Goal: Contribute content: Contribute content

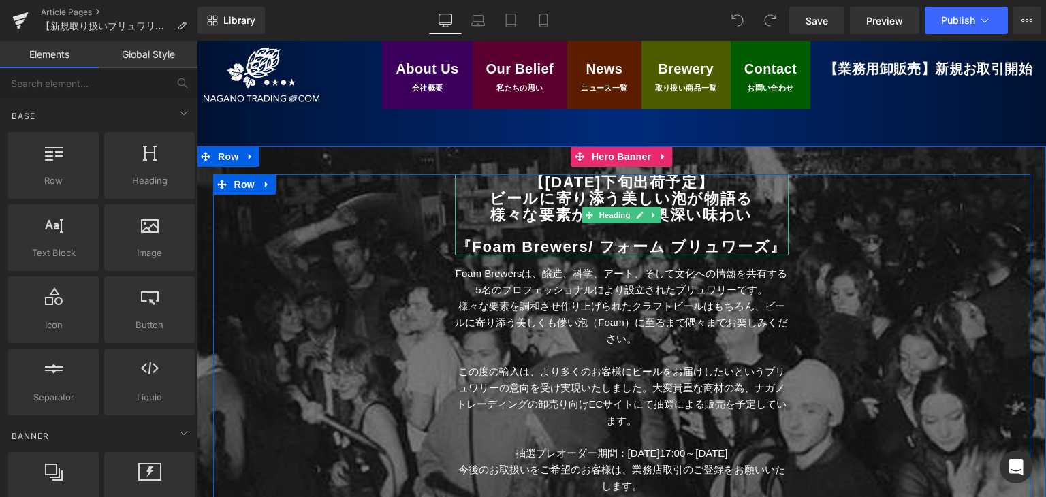
click at [555, 181] on b "【[DATE]下旬出荷予定】" at bounding box center [621, 182] width 185 height 17
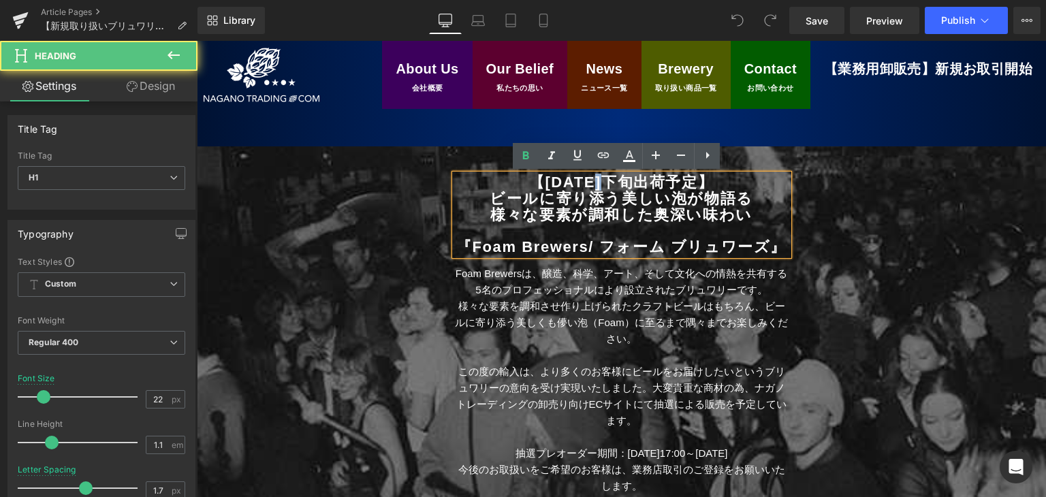
drag, startPoint x: 586, startPoint y: 177, endPoint x: 594, endPoint y: 182, distance: 10.1
click at [594, 182] on b "【[DATE]下旬出荷予定】" at bounding box center [621, 182] width 185 height 17
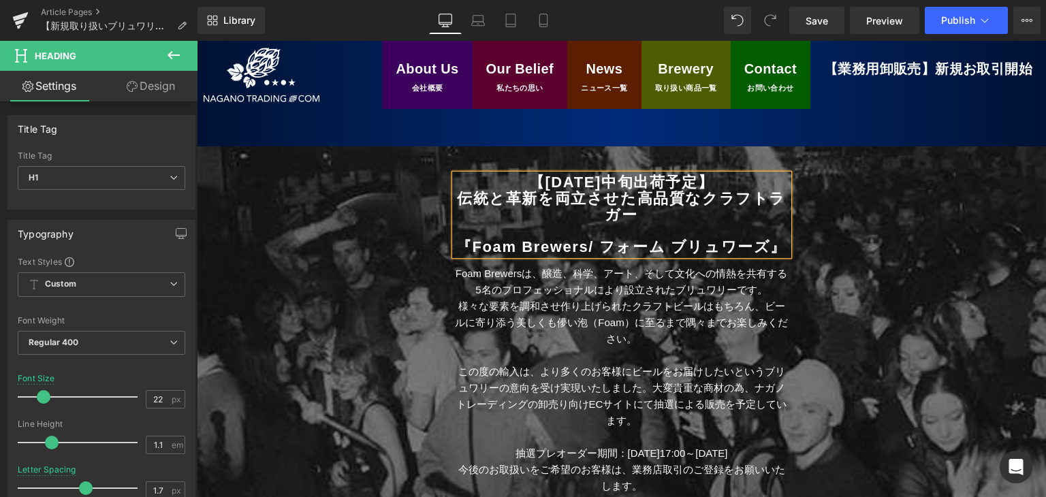
click at [462, 197] on b "伝統と革新を両立させた高品質なクラフトラガー" at bounding box center [621, 206] width 329 height 33
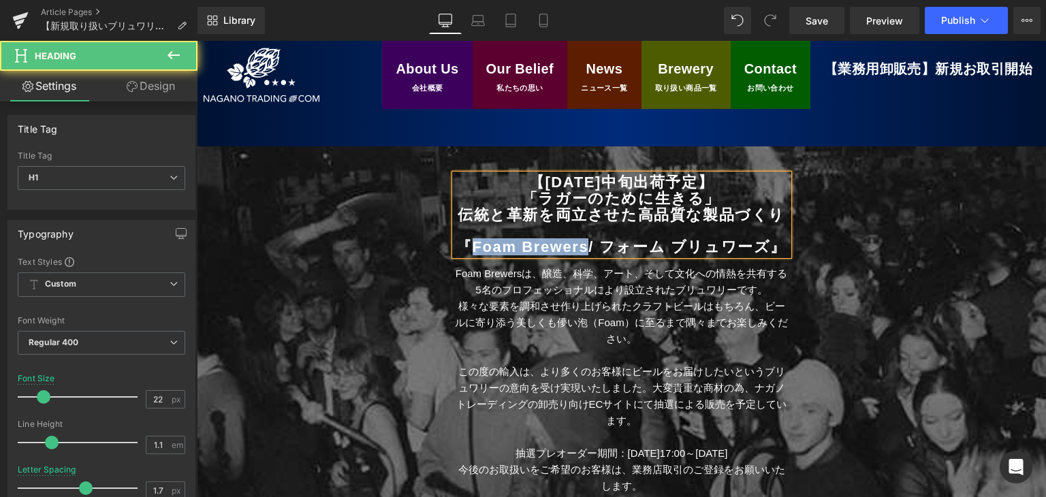
drag, startPoint x: 475, startPoint y: 244, endPoint x: 599, endPoint y: 246, distance: 124.0
click at [588, 246] on b "『Foam Brewers" at bounding box center [522, 246] width 132 height 17
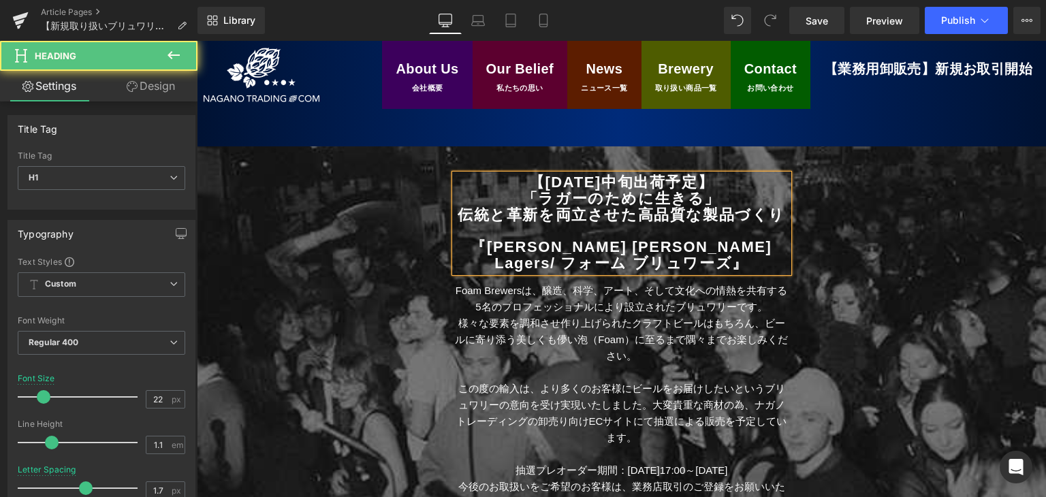
drag, startPoint x: 716, startPoint y: 246, endPoint x: 656, endPoint y: 262, distance: 61.9
click at [656, 262] on h1 "『[PERSON_NAME] [PERSON_NAME] Lagers / フォーム ブリュワーズ 』" at bounding box center [622, 255] width 334 height 33
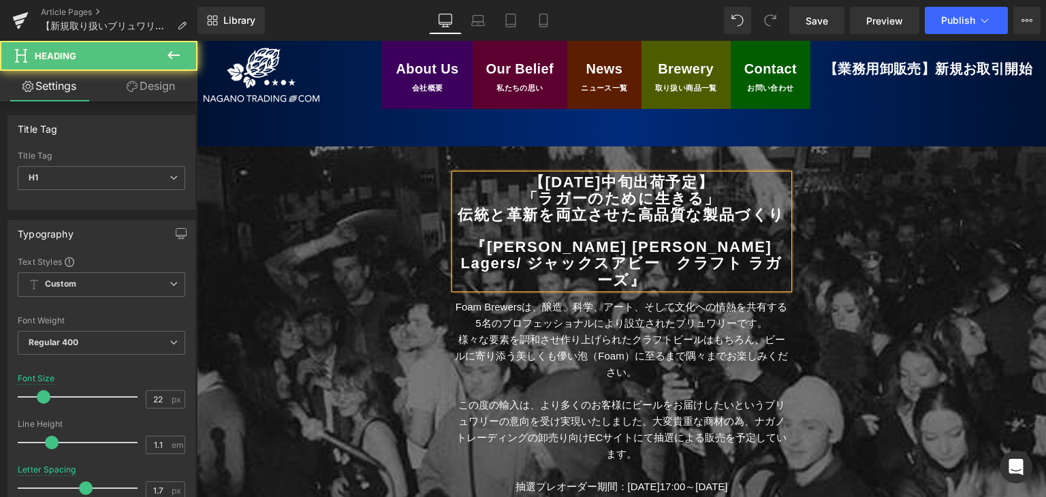
click at [588, 266] on b "/ ジャックスアビー　クラフト ラガーズ" at bounding box center [649, 271] width 266 height 33
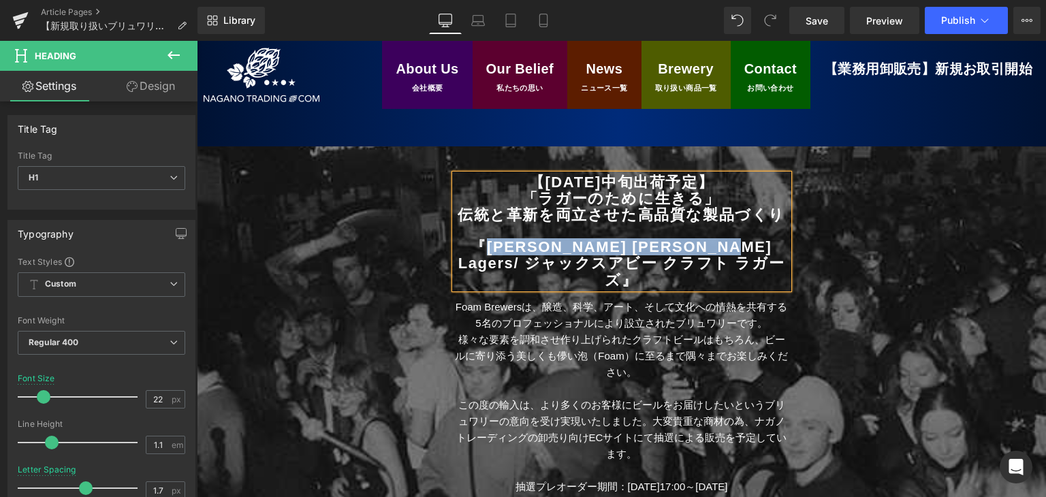
drag, startPoint x: 471, startPoint y: 246, endPoint x: 692, endPoint y: 248, distance: 220.6
click at [692, 248] on h1 "『[PERSON_NAME] [PERSON_NAME] Lagers / ジャックスアビー クラフト ラガーズ 』" at bounding box center [622, 264] width 334 height 50
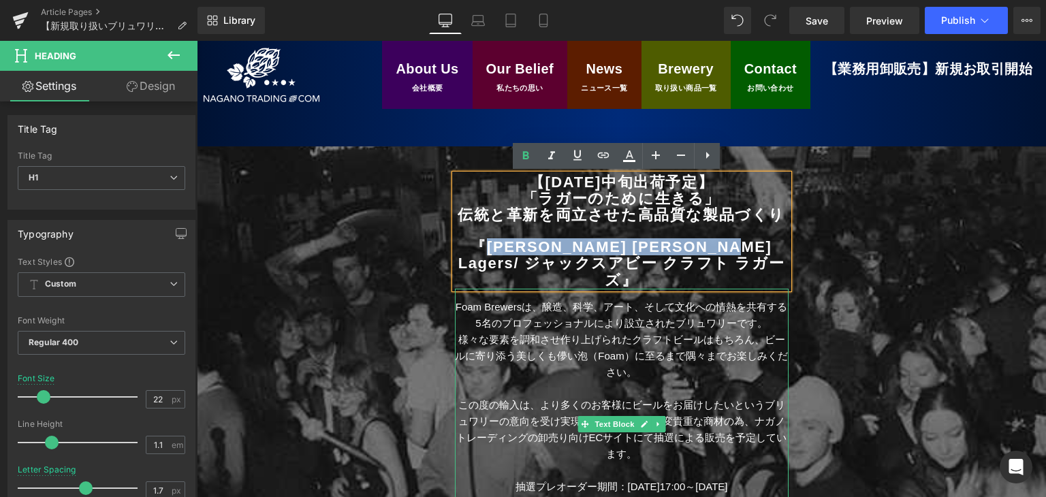
copy b "[PERSON_NAME] Abby Craft Lagers"
click at [488, 299] on p "Foam Brewersは、醸造、科学、アート、そして文化への情熱を共有する5名のプロフェッショナルにより設立されたブリュワリーです。" at bounding box center [622, 315] width 334 height 33
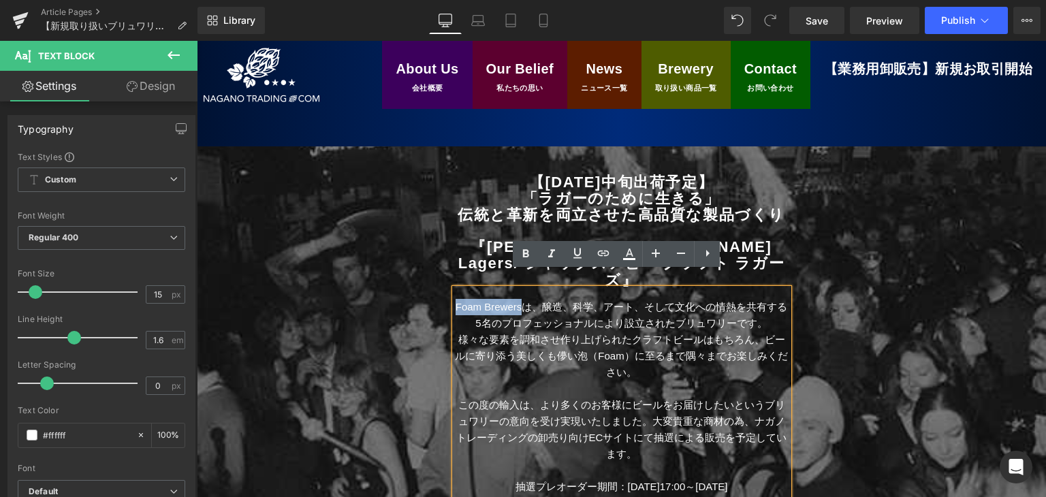
drag, startPoint x: 523, startPoint y: 292, endPoint x: 449, endPoint y: 281, distance: 74.3
click at [455, 299] on p "Foam Brewersは、醸造、科学、アート、そして文化への情熱を共有する5名のプロフェッショナルにより設立されたブリュワリーです。" at bounding box center [622, 315] width 334 height 33
paste div
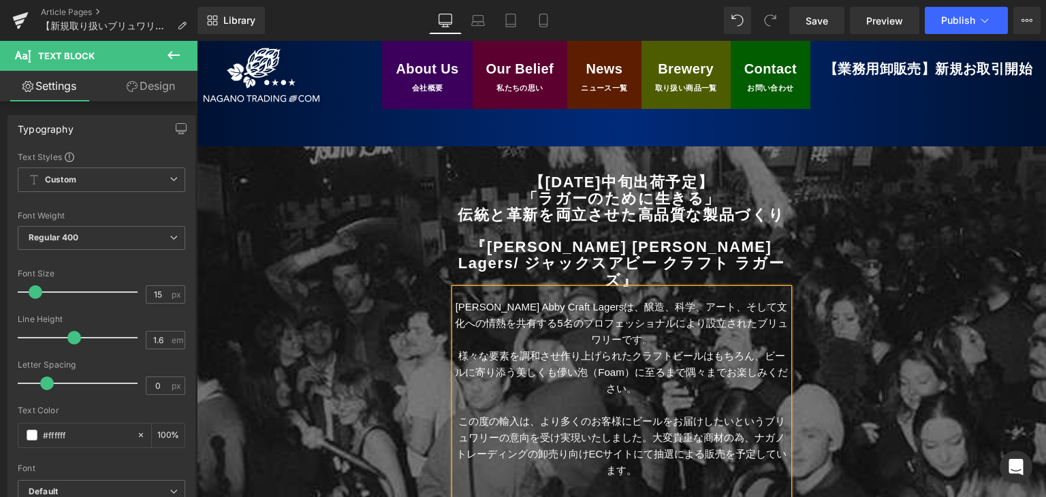
click at [595, 299] on p "[PERSON_NAME] Abby Craft Lagersは、醸造、科学、アート、そして文化への情熱を共有する5名のプロフェッショナルにより設立されたブリ…" at bounding box center [622, 323] width 334 height 49
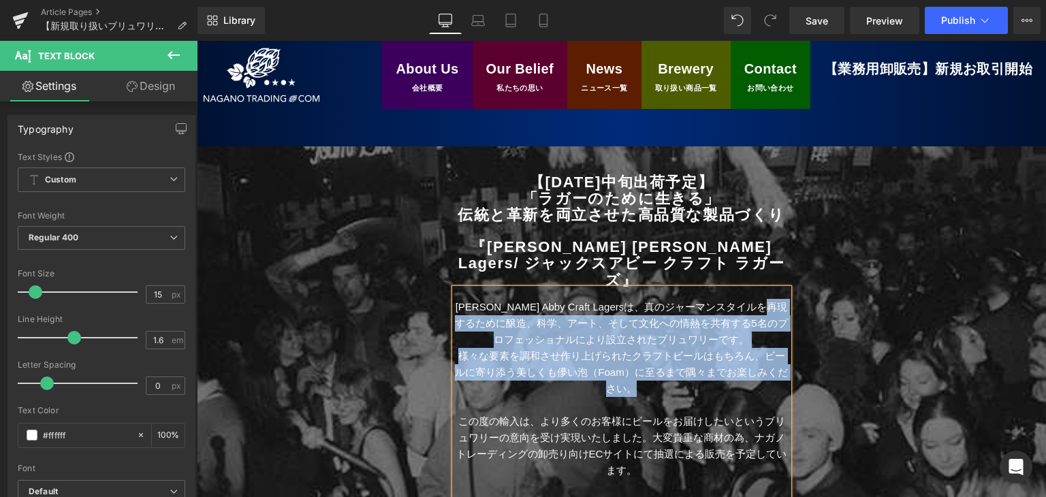
drag, startPoint x: 460, startPoint y: 311, endPoint x: 635, endPoint y: 368, distance: 184.1
click at [635, 368] on div "[PERSON_NAME] Abby Craft Lagersは、真のジャーマンスタイルを再現するために醸造、科学、アート、そして文化への情熱を共有する5名の…" at bounding box center [622, 433] width 334 height 288
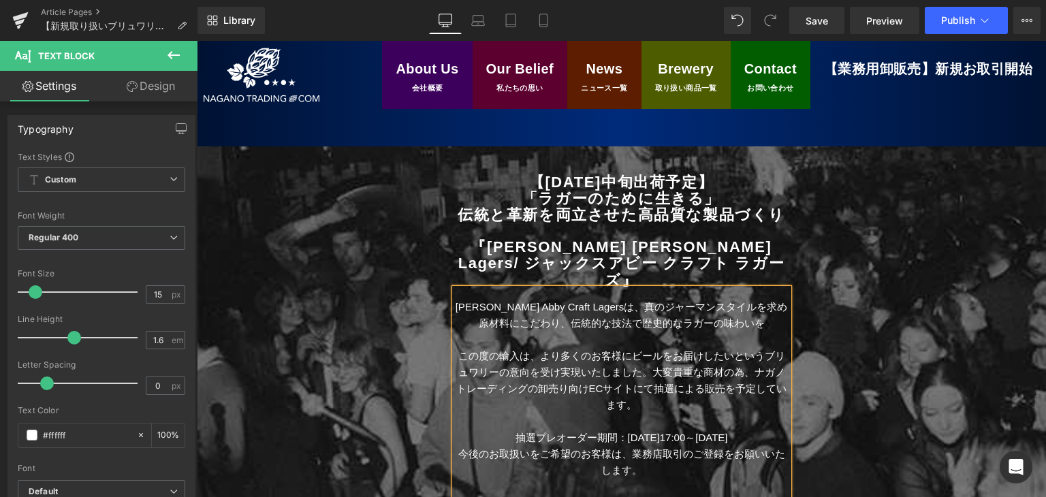
drag, startPoint x: 742, startPoint y: 304, endPoint x: 782, endPoint y: 364, distance: 72.7
click at [742, 304] on p "[PERSON_NAME] Abby Craft Lagersは、真のジャーマンスタイルを求め原材料にこだわり、伝統的な技法で歴史的なラガーの味わいを" at bounding box center [622, 315] width 334 height 33
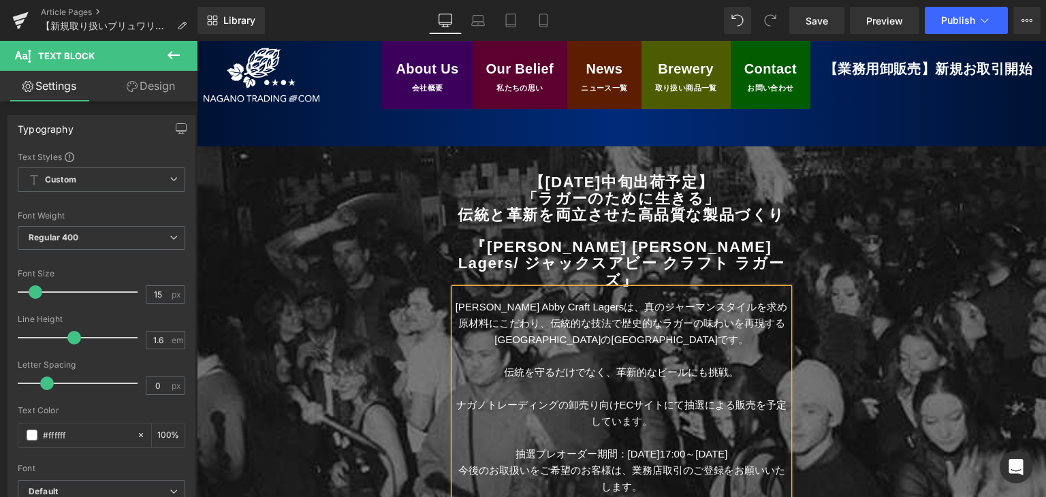
click at [693, 364] on p "伝統を守るだけでなく、革新的なビールにも挑戦。" at bounding box center [622, 372] width 334 height 16
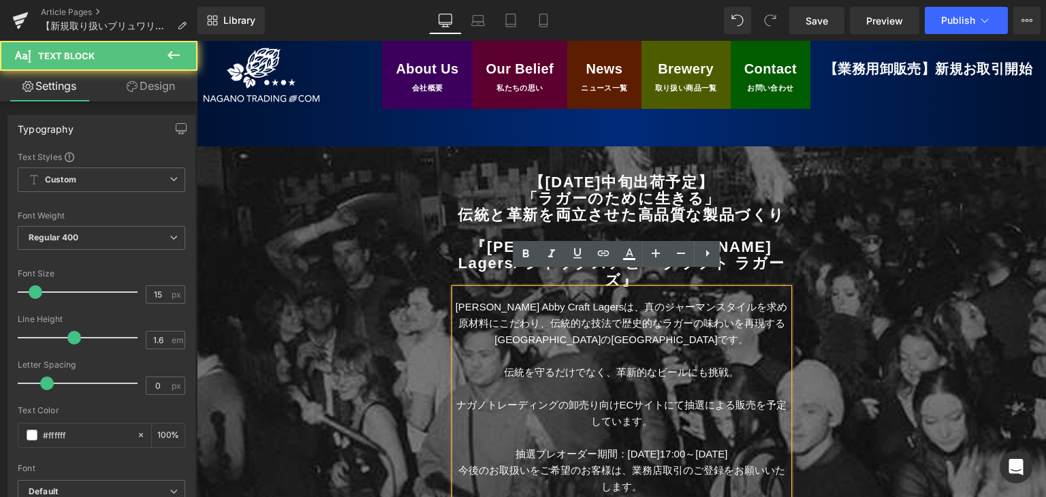
click at [729, 364] on p "伝統を守るだけでなく、革新的なビールにも挑戦。" at bounding box center [622, 372] width 334 height 16
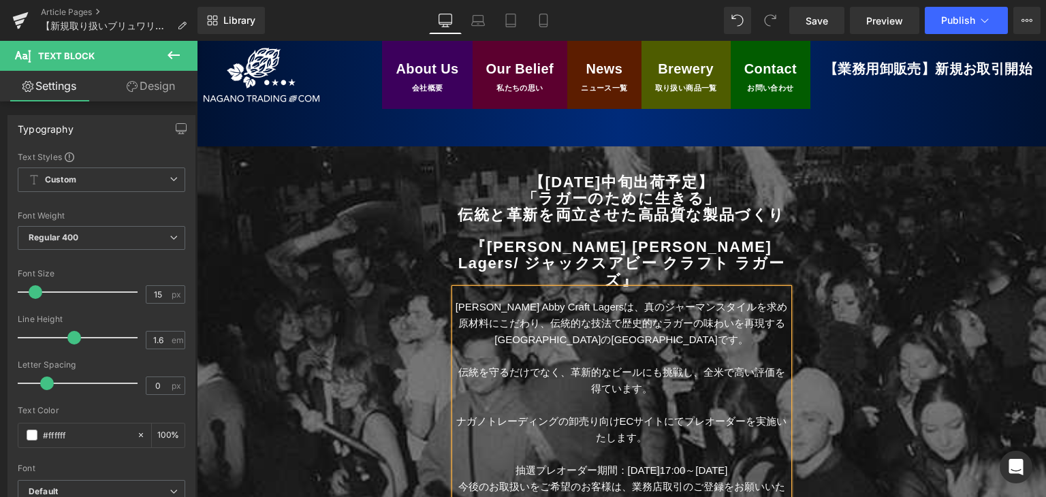
click at [401, 328] on div "【[DATE]中旬出荷予定】 「ラガーのために生きる」 伝統と革新を両立させた高品質な製品づくり 『[PERSON_NAME] Abby Craft Lage…" at bounding box center [621, 362] width 817 height 377
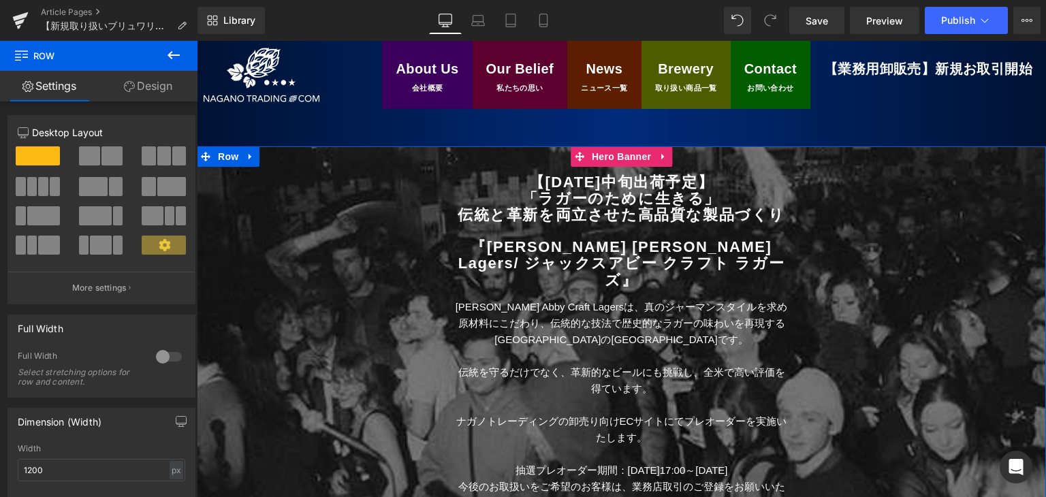
click at [364, 168] on div at bounding box center [621, 356] width 849 height 420
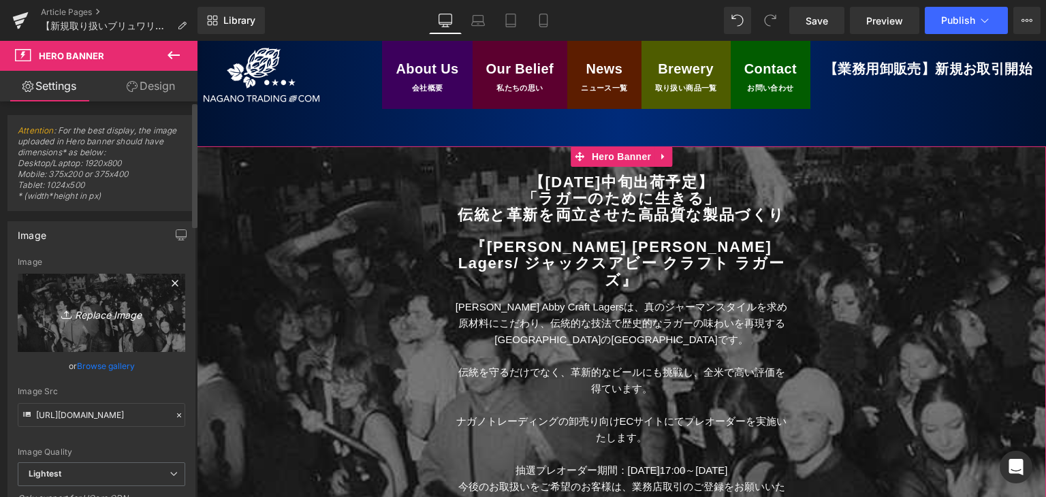
click at [71, 323] on link "Replace Image" at bounding box center [102, 313] width 168 height 78
type input "C:\fakepath\[PERSON_NAME]'s Abby_2.jpg"
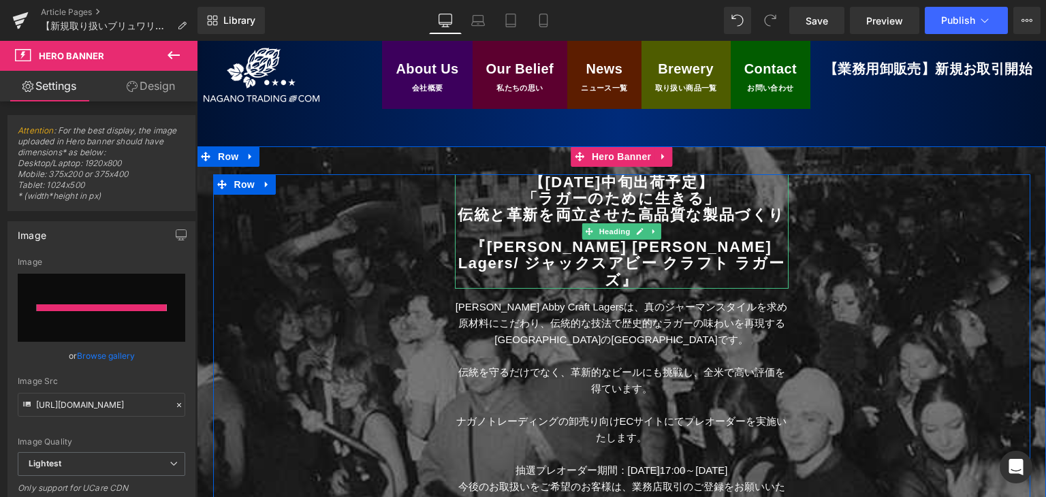
type input "[URL][DOMAIN_NAME][PERSON_NAME]"
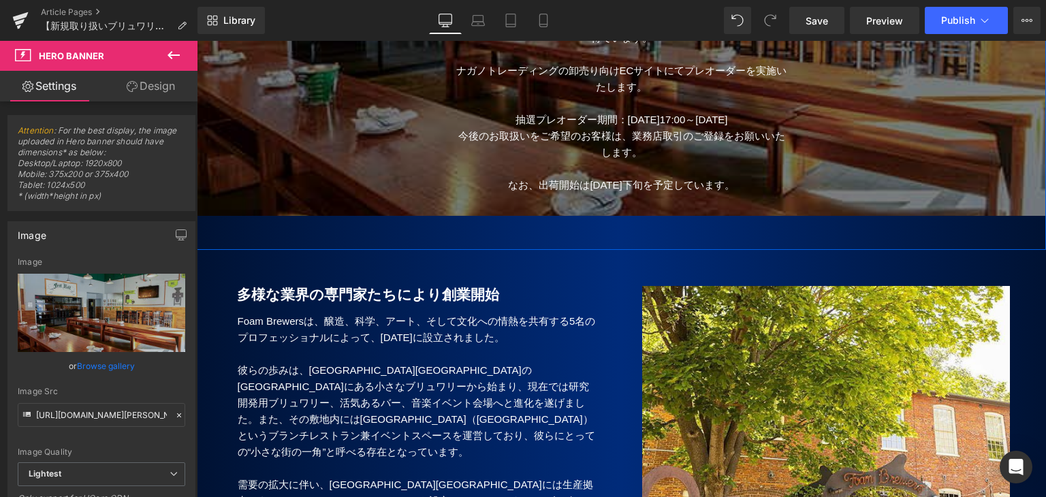
scroll to position [272, 0]
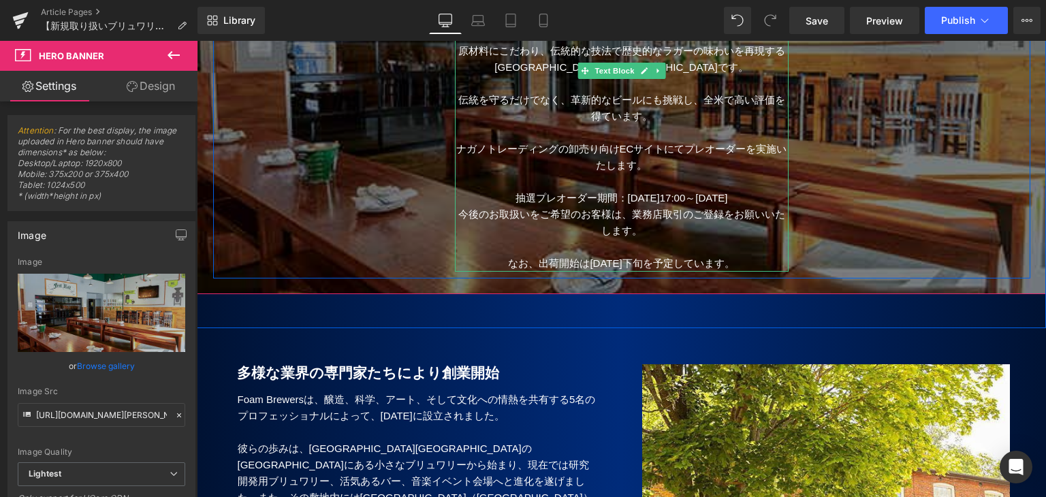
click at [494, 190] on p "抽選プレオーダー期間：[DATE]17:00～[DATE]" at bounding box center [622, 198] width 334 height 16
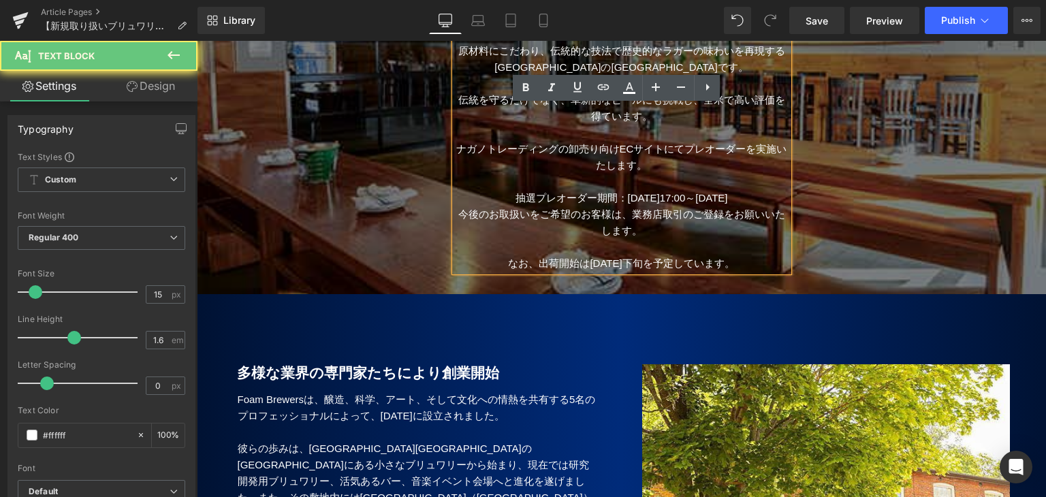
click at [477, 190] on p "抽選プレオーダー期間：[DATE]17:00～[DATE]" at bounding box center [622, 198] width 334 height 16
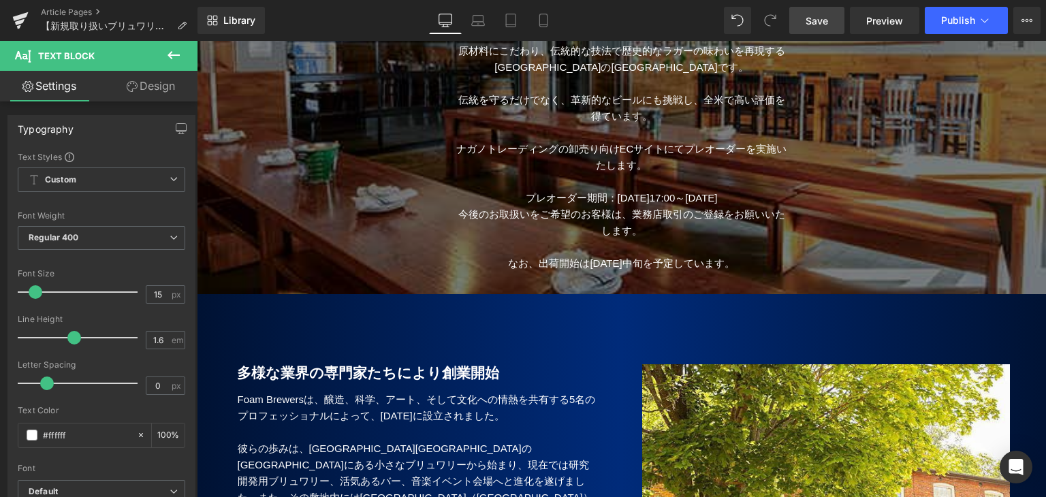
click at [816, 25] on span "Save" at bounding box center [817, 21] width 22 height 14
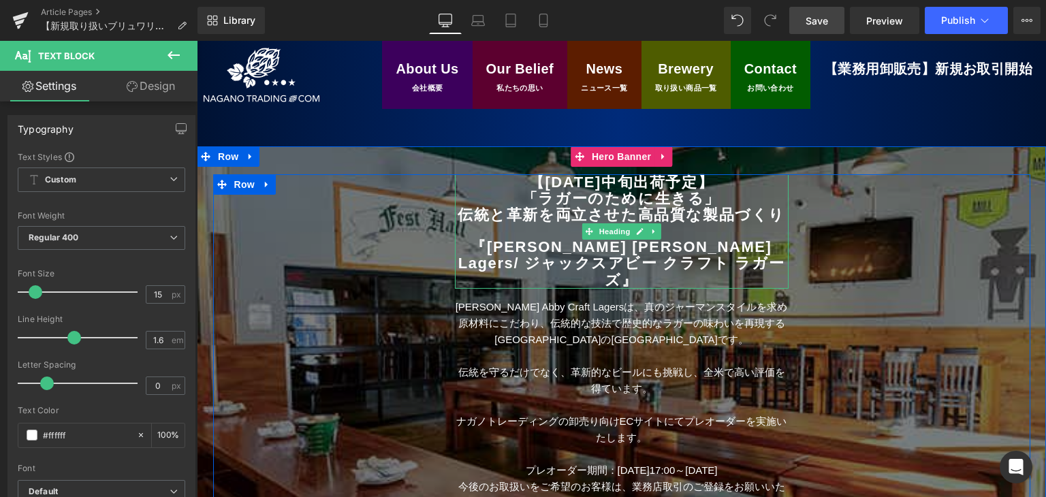
click at [464, 219] on b "伝統と革新を両立させた高品質な製品づくり" at bounding box center [622, 214] width 328 height 17
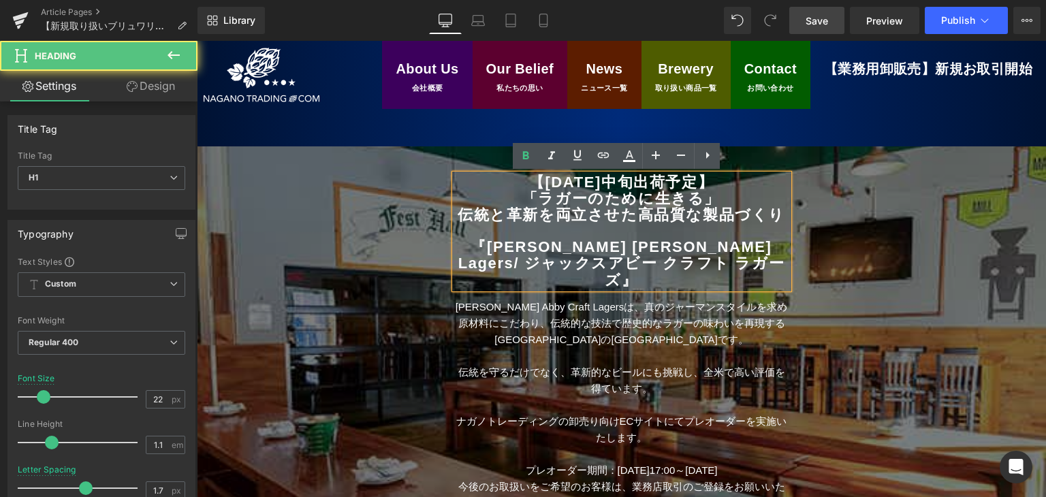
click at [480, 221] on b "伝統と革新を両立させた高品質な製品づくり" at bounding box center [622, 214] width 328 height 17
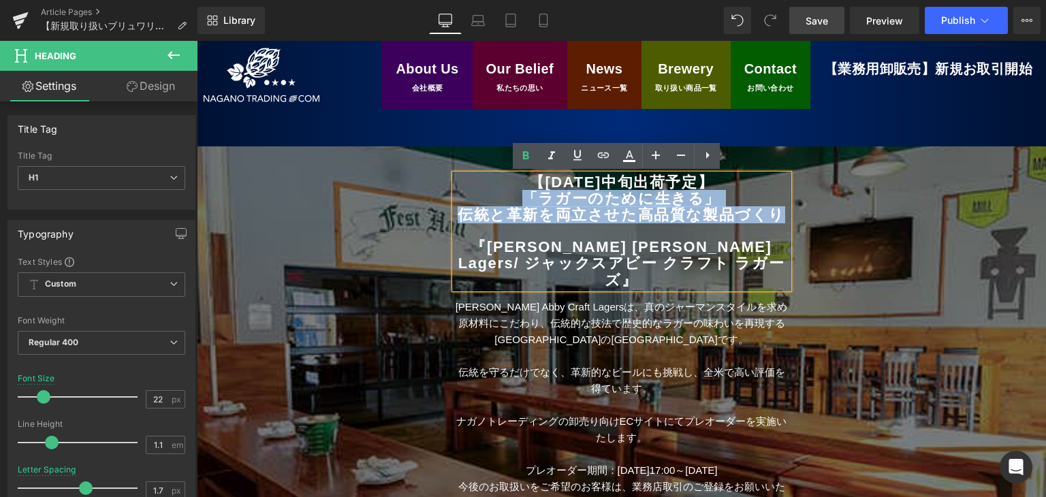
drag, startPoint x: 518, startPoint y: 203, endPoint x: 774, endPoint y: 214, distance: 256.3
click at [774, 214] on div "【[DATE]中旬出荷予定】 「ラガーのために生きる」 伝統と革新を両立させた高品質な製品づくり 『[PERSON_NAME] Abby Craft Lage…" at bounding box center [622, 231] width 334 height 114
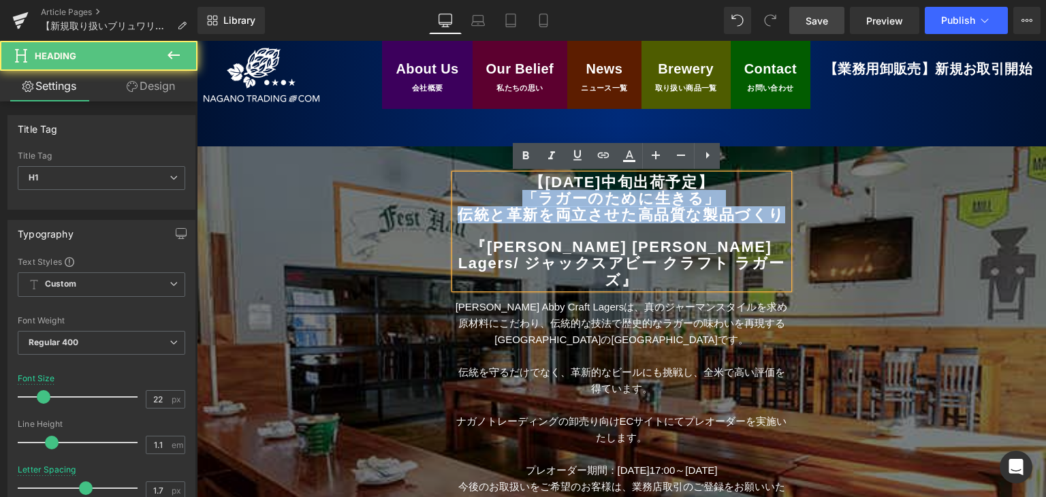
click at [672, 218] on b "伝統と革新を両立させた高品質な製品づくり" at bounding box center [622, 214] width 328 height 17
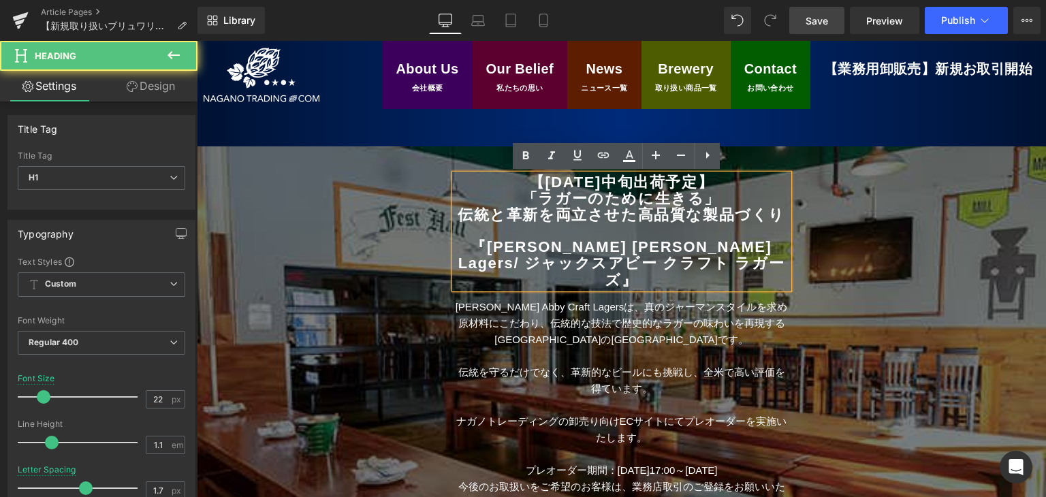
click at [695, 216] on b "伝統と革新を両立させた高品質な製品づくり" at bounding box center [622, 214] width 328 height 17
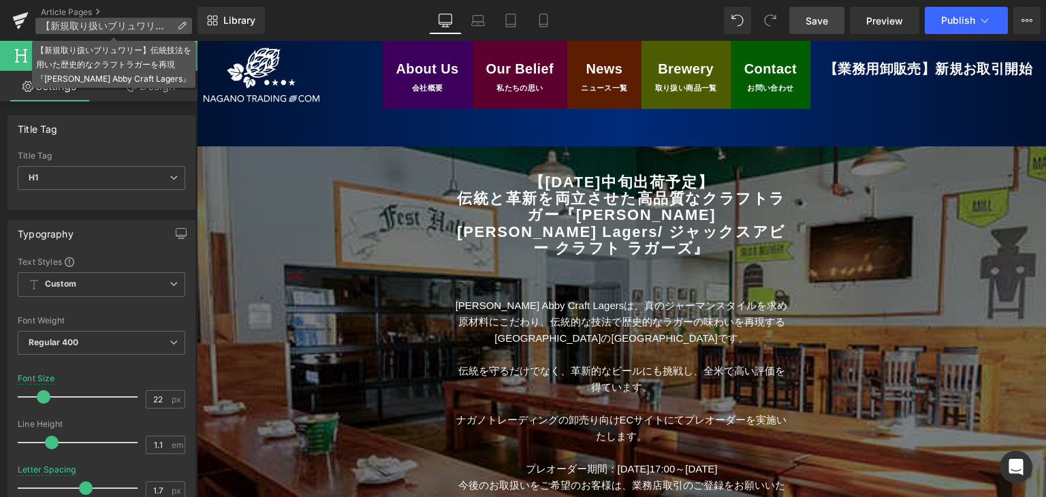
click at [104, 27] on span "【新規取り扱いブリュワリー】伝統技法を用いた歴史的なクラフトラガーを再現『[PERSON_NAME] Abby Craft Lagers』" at bounding box center [106, 25] width 131 height 11
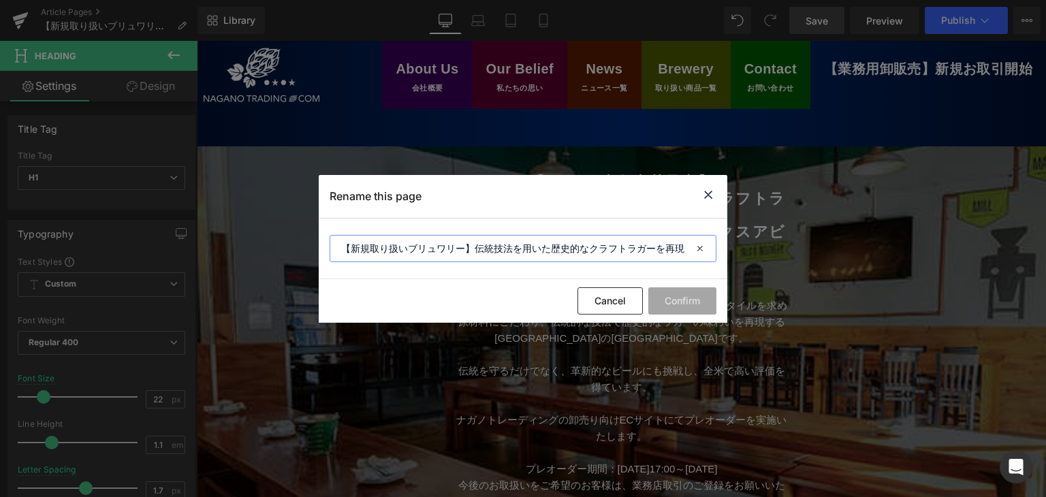
click at [471, 246] on input "【新規取り扱いブリュワリー】伝統技法を用いた歴史的なクラフトラガーを再現『[PERSON_NAME] Abby Craft Lagers』" at bounding box center [523, 248] width 387 height 27
drag, startPoint x: 471, startPoint y: 246, endPoint x: 486, endPoint y: 267, distance: 24.9
click at [486, 267] on section "【新規取り扱いブリュワリー】伝統技法を用いた歴史的なクラフトラガーを再現『[PERSON_NAME] Abby Craft Lagers』" at bounding box center [523, 249] width 409 height 61
click at [448, 249] on input "【新規取り扱いブリュワリー】伝統技法を用いた歴史的なクラフトラガーを再現『[PERSON_NAME] Abby Craft Lagers』" at bounding box center [523, 248] width 387 height 27
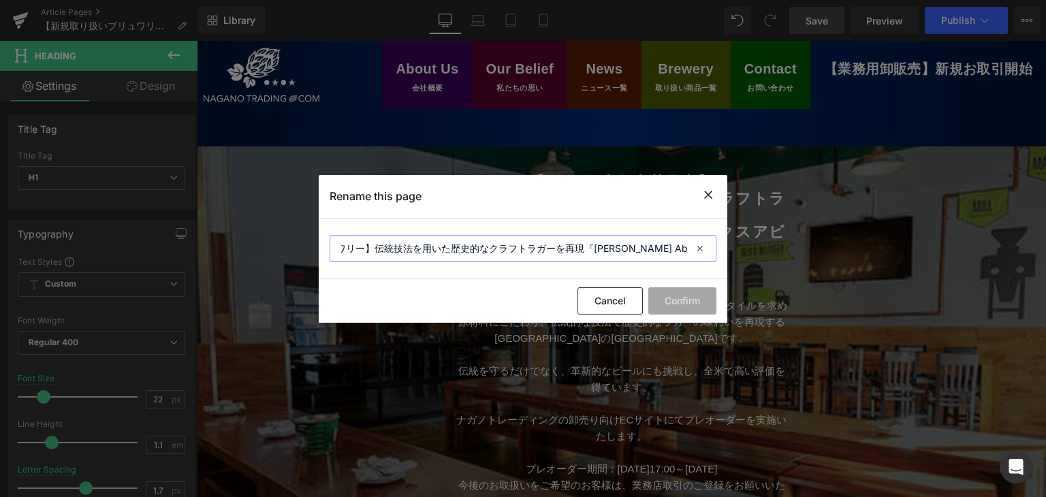
drag, startPoint x: 448, startPoint y: 247, endPoint x: 490, endPoint y: 249, distance: 42.3
click at [490, 249] on input "【新規取り扱いブリュワリー】伝統技法を用いた歴史的なクラフトラガーを再現『[PERSON_NAME] Abby Craft Lagers』" at bounding box center [523, 248] width 387 height 27
type input "【新規取り扱いブリュワリー3社】伝統技法を用いたクラフトラガー『Jack’s Abby Craft Lagers』/"
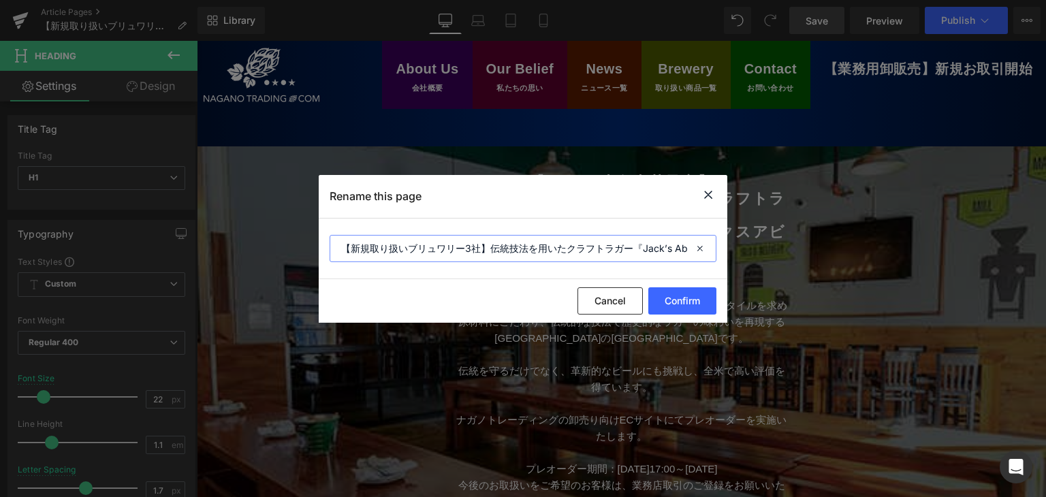
click at [538, 252] on input "【新規取り扱いブリュワリー3社】伝統技法を用いたクラフトラガー『Jack’s Abby Craft Lagers』/" at bounding box center [523, 248] width 387 height 27
drag, startPoint x: 528, startPoint y: 251, endPoint x: 689, endPoint y: 251, distance: 160.7
click at [689, 251] on div "【新規取り扱いブリュワリー3社】伝統技法を用いたクラフトラガー『Jack’s Abby Craft Lagers』/" at bounding box center [523, 248] width 387 height 27
click at [687, 251] on icon at bounding box center [701, 248] width 30 height 27
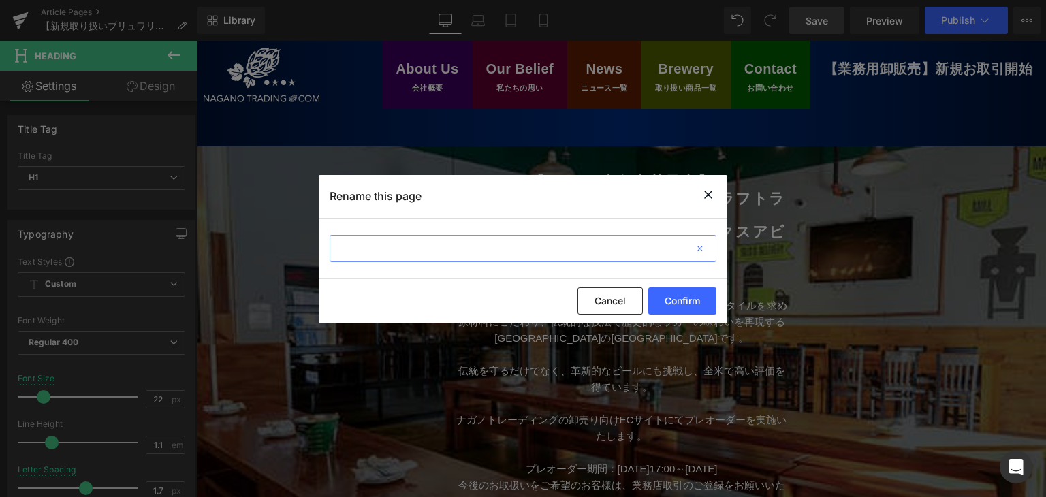
scroll to position [0, 0]
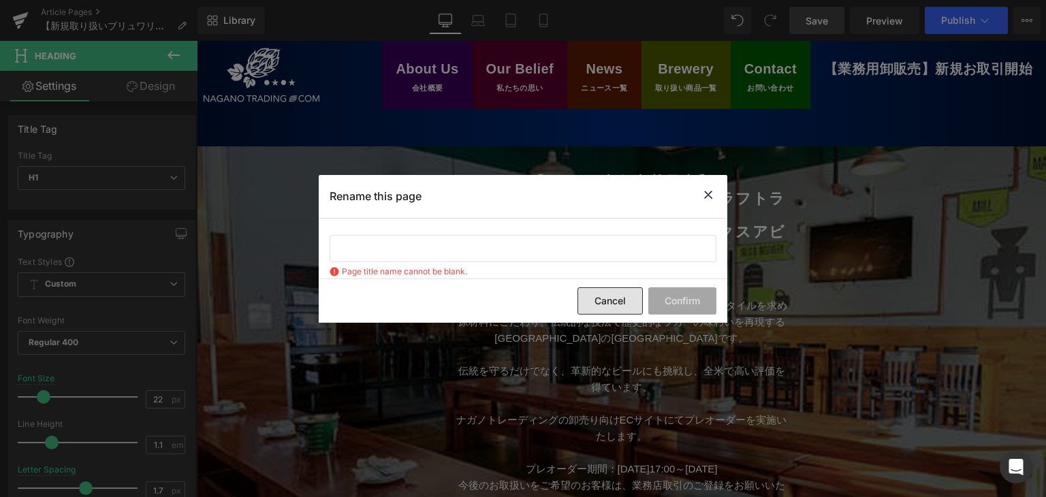
click at [592, 296] on button "Cancel" at bounding box center [609, 300] width 65 height 27
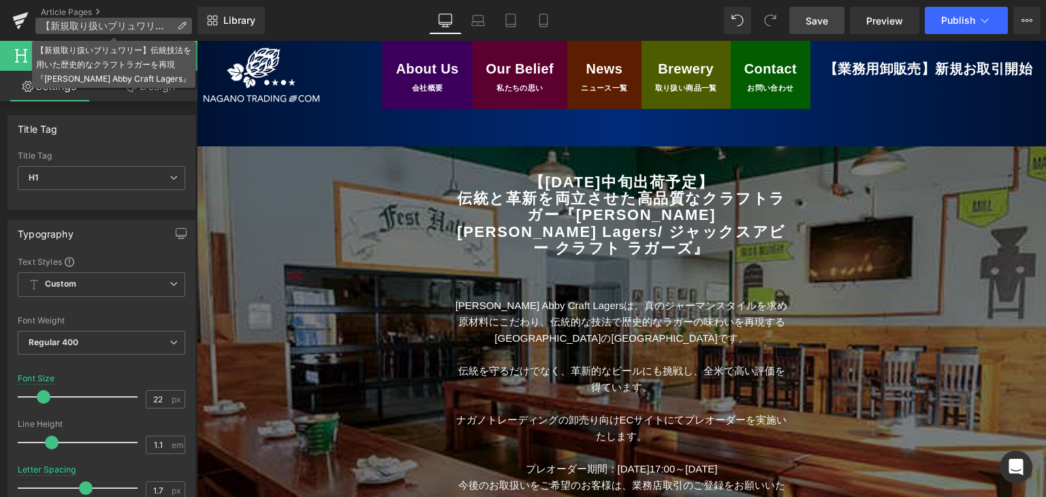
click at [108, 27] on span "【新規取り扱いブリュワリー】伝統技法を用いた歴史的なクラフトラガーを再現『[PERSON_NAME] Abby Craft Lagers』" at bounding box center [106, 25] width 131 height 11
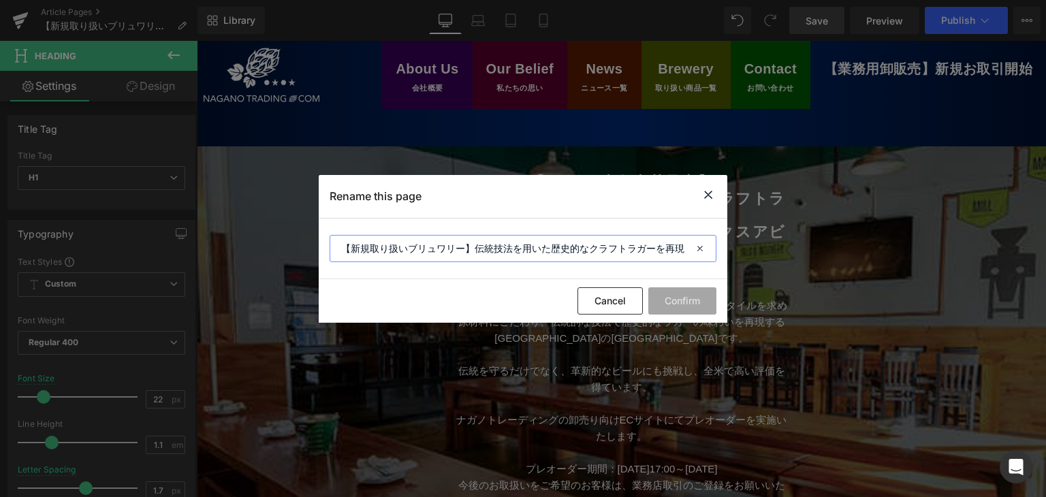
click at [466, 251] on input "【新規取り扱いブリュワリー】伝統技法を用いた歴史的なクラフトラガーを再現『[PERSON_NAME] Abby Craft Lagers』" at bounding box center [523, 248] width 387 height 27
paste input "Wormtown Brewery ワームタウン　ブリュワリー"
click at [458, 249] on input "【新規取り扱いブリュワリー3社】伝統技法を用いたクラフトラガー『[PERSON_NAME] Abby Craft Lagers』/『Wormtown Brew…" at bounding box center [523, 248] width 387 height 27
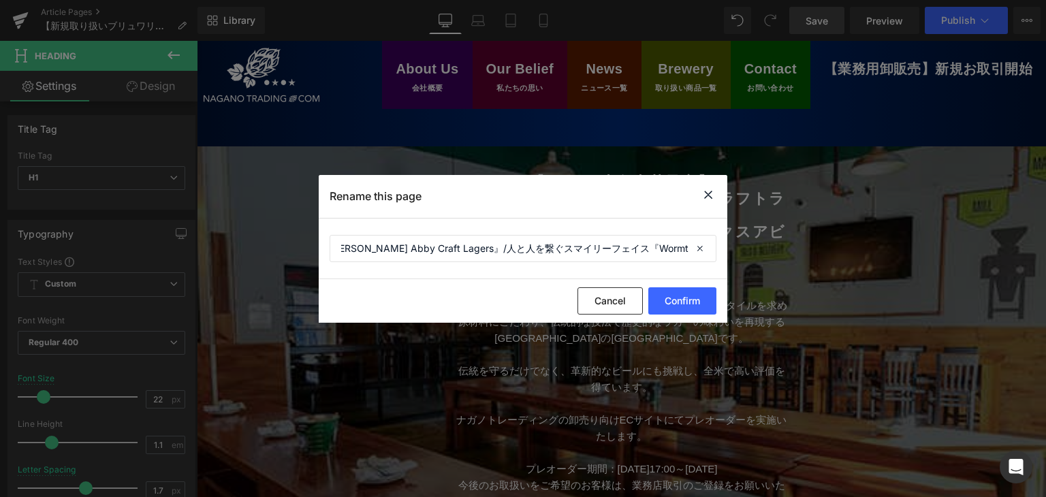
scroll to position [0, 0]
drag, startPoint x: 603, startPoint y: 249, endPoint x: 646, endPoint y: 256, distance: 42.9
click at [603, 249] on input "【新規取り扱いブリュワリー3社】伝統技法を用いたクラフトラガー『[PERSON_NAME] Abby Craft Lagers』/人と人を繋ぐスマイリーフェイ…" at bounding box center [523, 248] width 387 height 27
paste input "Night Shift Brewing ナイトシフト ブリューイング"
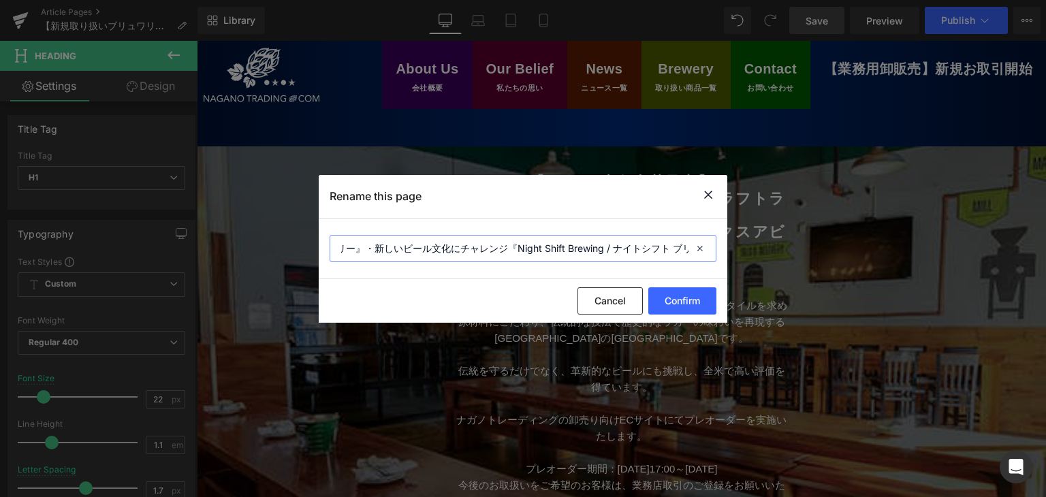
click at [622, 253] on input "【新規取り扱いブリュワリー3社】伝統技法を用いたクラフトラガー『[PERSON_NAME] Abby Craft Lagers』・人と人を繋ぐスマイリーフェイ…" at bounding box center [523, 248] width 387 height 27
type input "【新規取り扱いブリュワリー3社】伝統技法を用いたクラフトラガー『[PERSON_NAME] Abby Craft Lagers』・人と人を繋ぐスマイリーフェイ…"
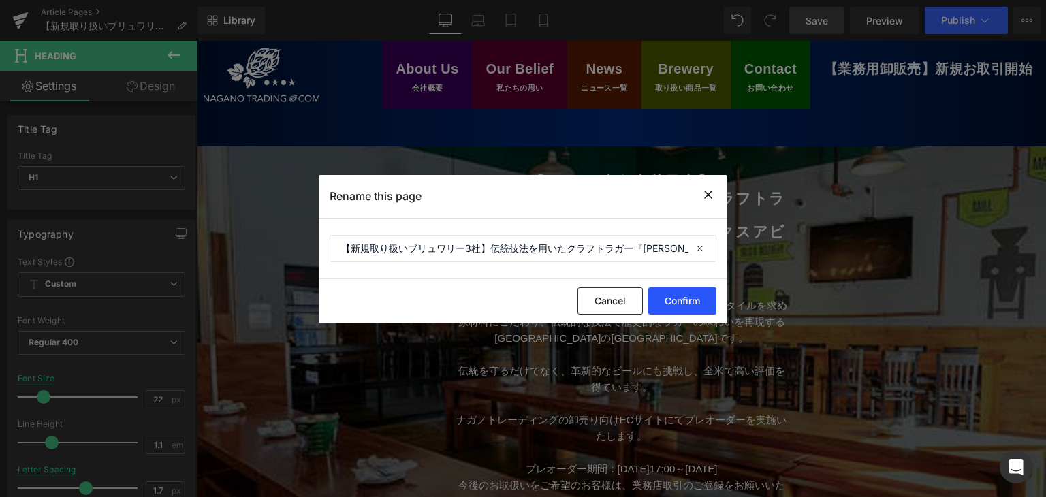
click at [667, 305] on button "Confirm" at bounding box center [682, 300] width 68 height 27
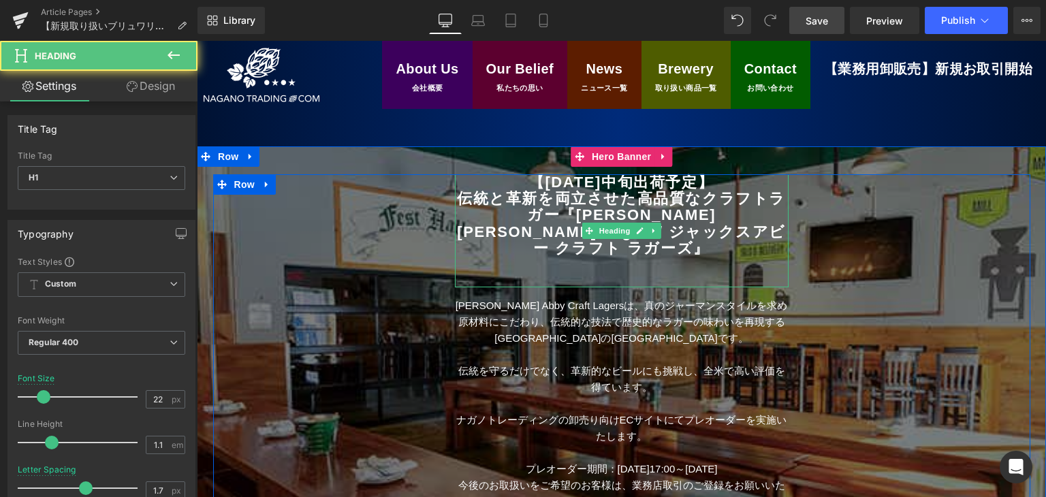
click at [496, 190] on b "伝統と革新を両立させた高品質なクラフトラガー" at bounding box center [621, 206] width 329 height 33
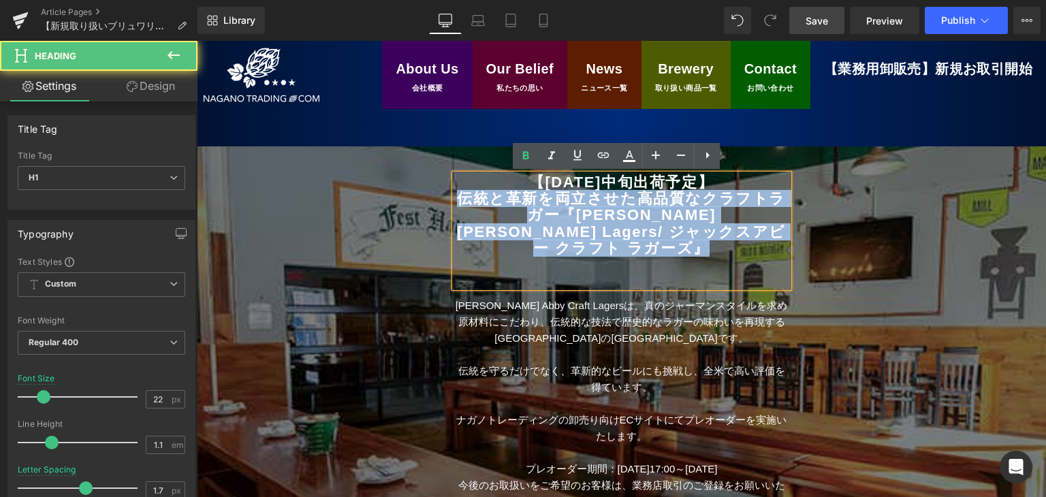
drag, startPoint x: 456, startPoint y: 195, endPoint x: 692, endPoint y: 244, distance: 241.5
click at [684, 250] on div "【[DATE]中旬出荷予定】 伝統と革新を両立させた高品質なクラフトラガー 『[PERSON_NAME] Abby Craft Lagers / ジャックスア…" at bounding box center [622, 230] width 334 height 113
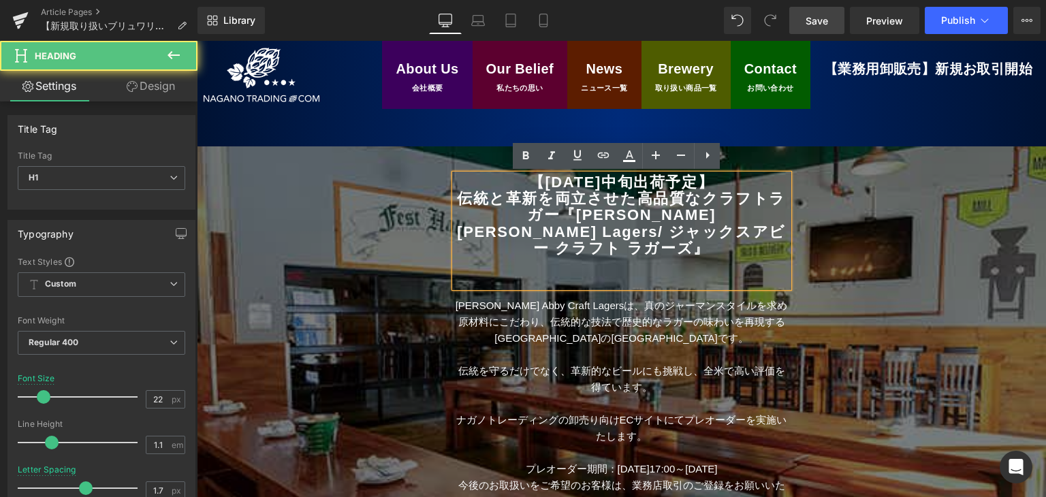
click at [738, 180] on h1 "【[DATE]中旬出荷予定】" at bounding box center [622, 182] width 334 height 16
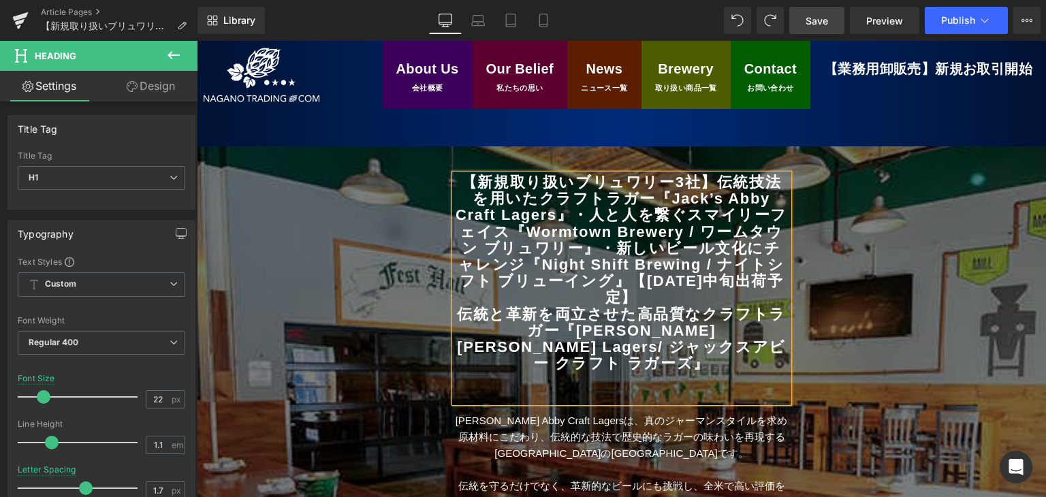
click at [711, 179] on b "【新規取り扱いブリュワリー3社】伝統技法を用いたクラフトラガー『Jack’s Abby Craft Lagers』・人と人を繋ぐスマイリーフェイス『Wormt…" at bounding box center [622, 240] width 332 height 132
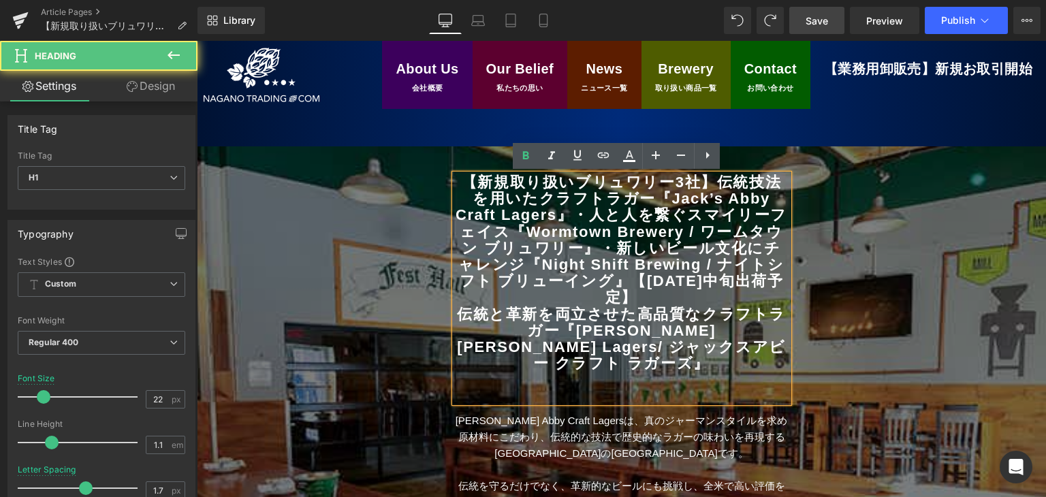
click at [697, 182] on b "【新規取り扱いブリュワリー3社】伝統技法を用いたクラフトラガー『Jack’s Abby Craft Lagers』・人と人を繋ぐスマイリーフェイス『Wormt…" at bounding box center [622, 240] width 332 height 132
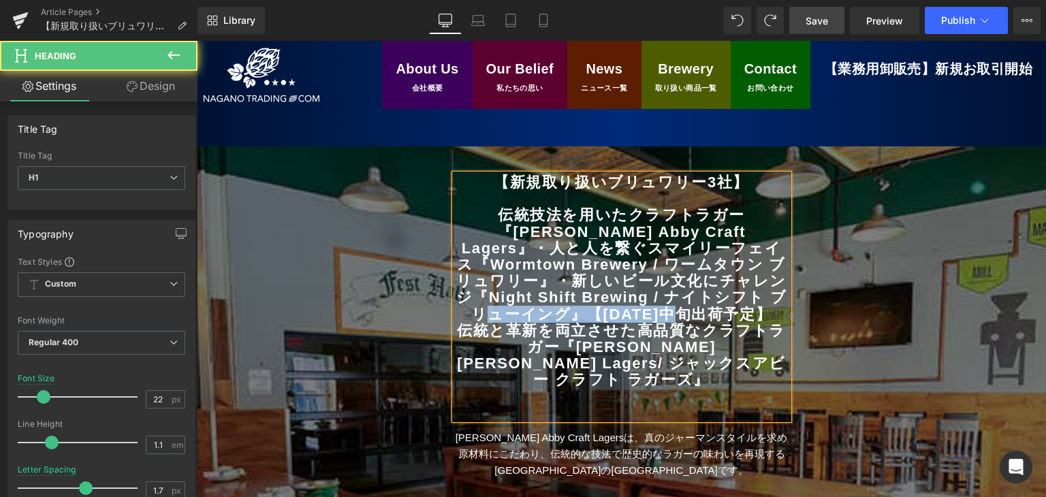
drag, startPoint x: 721, startPoint y: 294, endPoint x: 673, endPoint y: 313, distance: 51.7
click at [673, 313] on b "伝統技法を用いたクラフトラガー『[PERSON_NAME] Abby Craft Lagers』・人と人を繋ぐスマイリーフェイス『Wormtown Brewe…" at bounding box center [621, 264] width 331 height 116
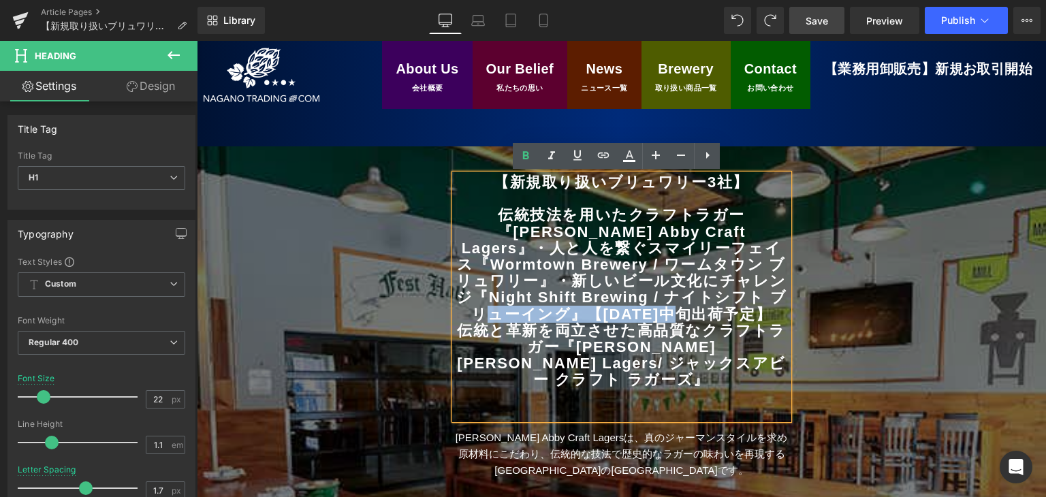
copy b "[DATE]中旬出荷予定"
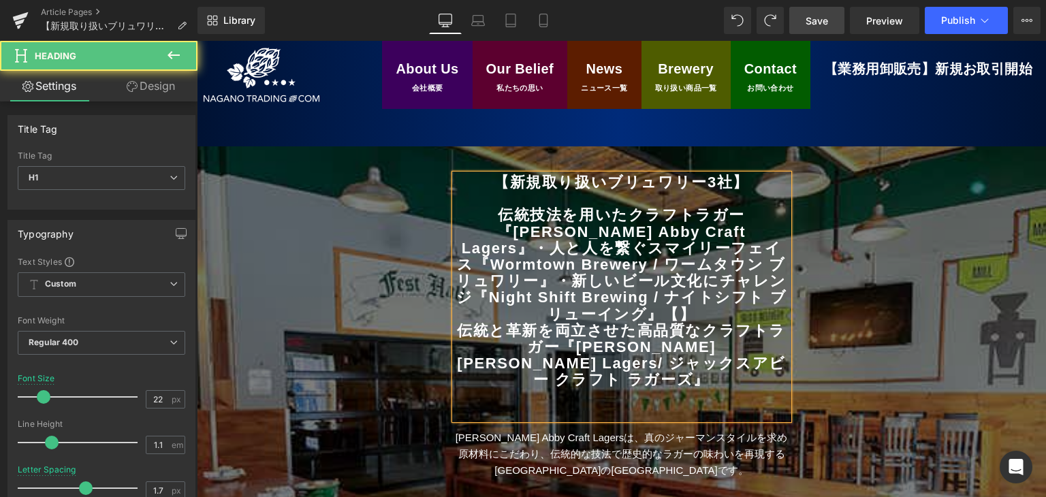
click at [751, 389] on div at bounding box center [622, 397] width 334 height 16
click at [757, 345] on h1 "伝統と革新を両立させた高品質なクラフトラガー 『[PERSON_NAME] Abby Craft Lagers / ジャックスアビー クラフト ラガーズ 』" at bounding box center [622, 356] width 334 height 66
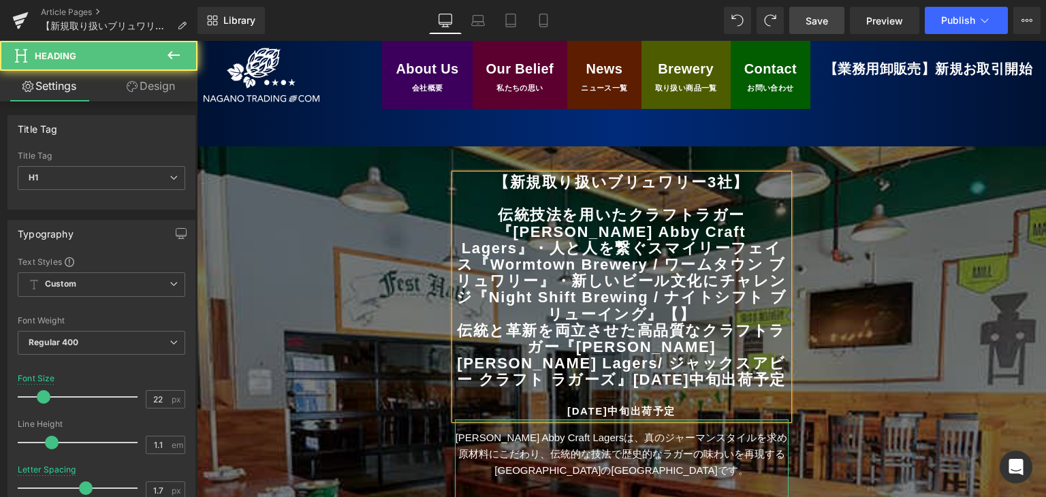
drag, startPoint x: 654, startPoint y: 404, endPoint x: 495, endPoint y: 404, distance: 158.7
click at [495, 404] on div "【新規取り扱いブリュワリー3社】 伝統技法を用いたクラフトラガー『Jack’s Abby Craft Lagers』・人と人を繋ぐスマイリーフェイス『Worm…" at bounding box center [622, 424] width 354 height 500
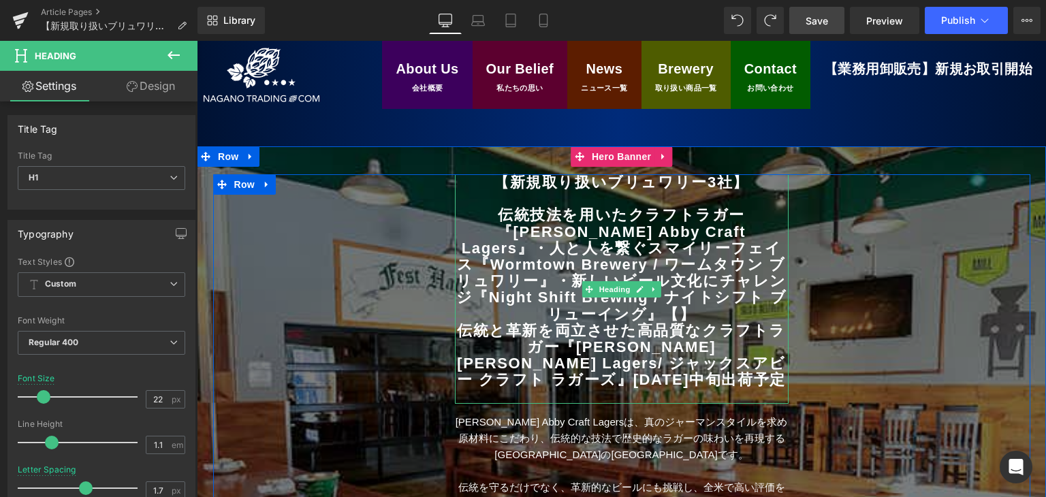
drag, startPoint x: 634, startPoint y: 233, endPoint x: 646, endPoint y: 268, distance: 37.3
click at [634, 233] on b "伝統技法を用いたクラフトラガー『[PERSON_NAME] Abby Craft Lagers』・人と人を繋ぐスマイリーフェイス『Wormtown Brewe…" at bounding box center [621, 264] width 331 height 116
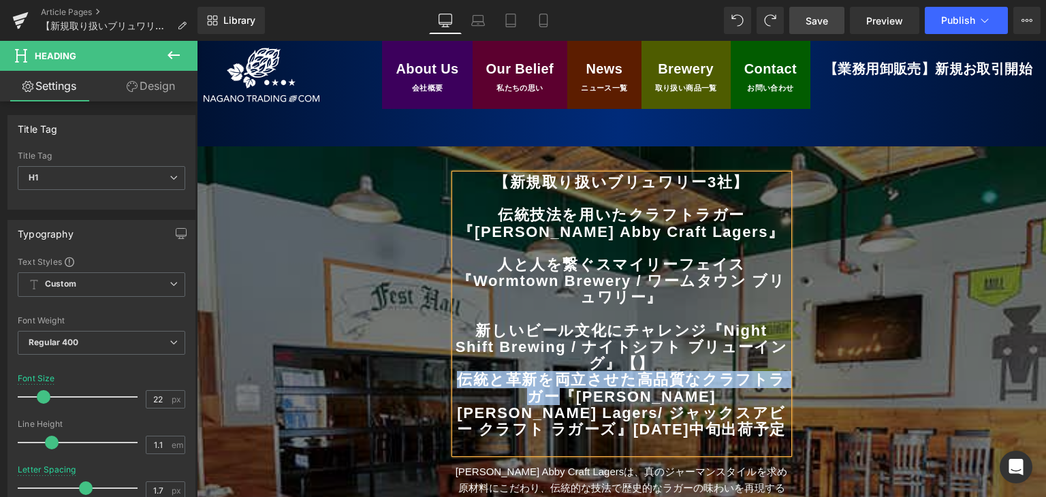
drag, startPoint x: 449, startPoint y: 382, endPoint x: 489, endPoint y: 398, distance: 42.5
click at [489, 398] on div "【新規取り扱いブリュワリー3社】 伝統技法を用いたクラフトラガー『Jack’s Abby Craft Lagers』 人と人を繋ぐスマイリーフェイス『Worm…" at bounding box center [622, 313] width 334 height 279
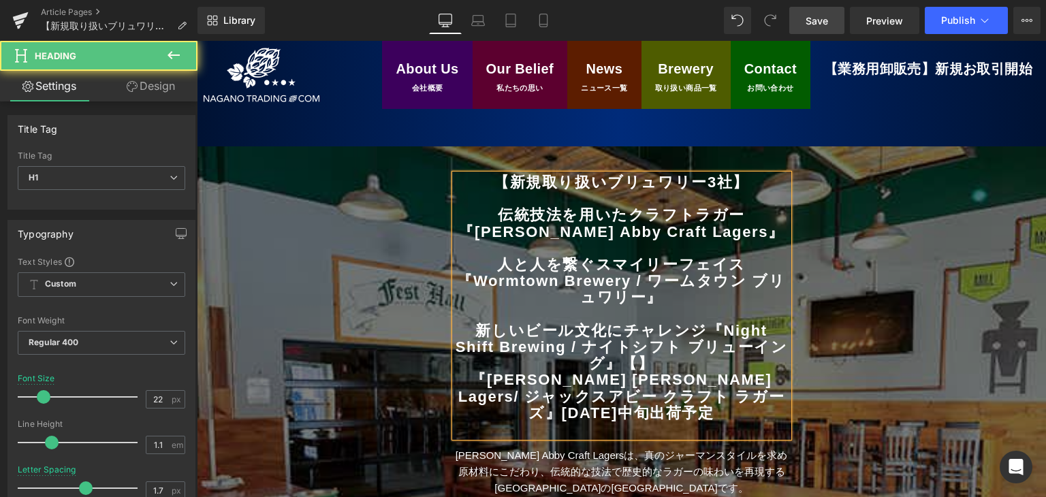
click at [458, 212] on h1 "伝統技法を用いたクラフトラガー『[PERSON_NAME] Abby Craft Lagers』" at bounding box center [622, 223] width 334 height 33
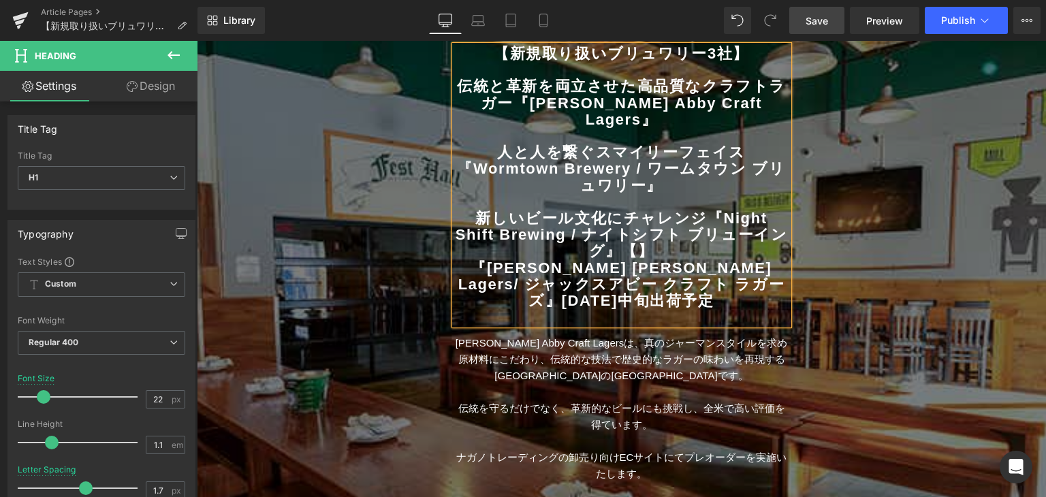
scroll to position [136, 0]
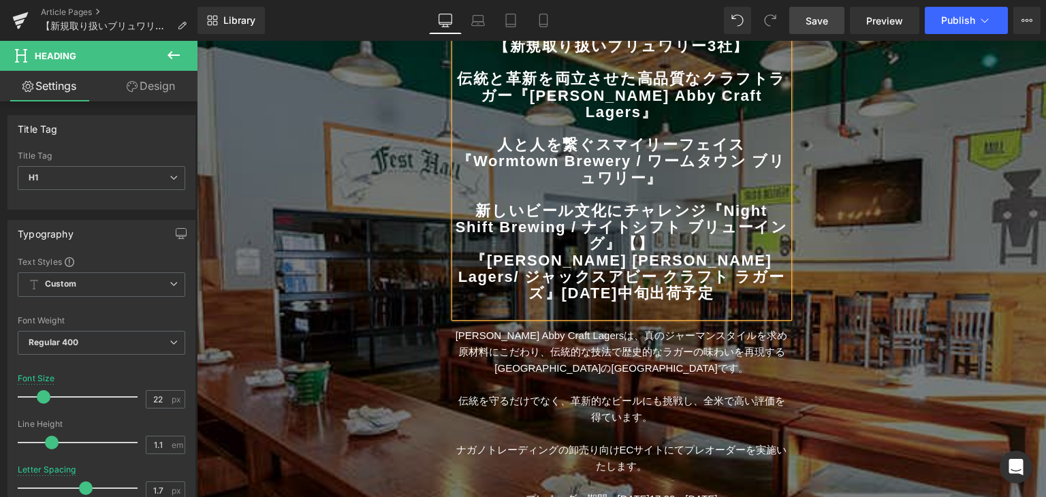
click at [528, 137] on b "人と人を繋ぐスマイリーフェイス『Wormtown Brewery / ワームタウン ブリュワリー』" at bounding box center [621, 161] width 328 height 50
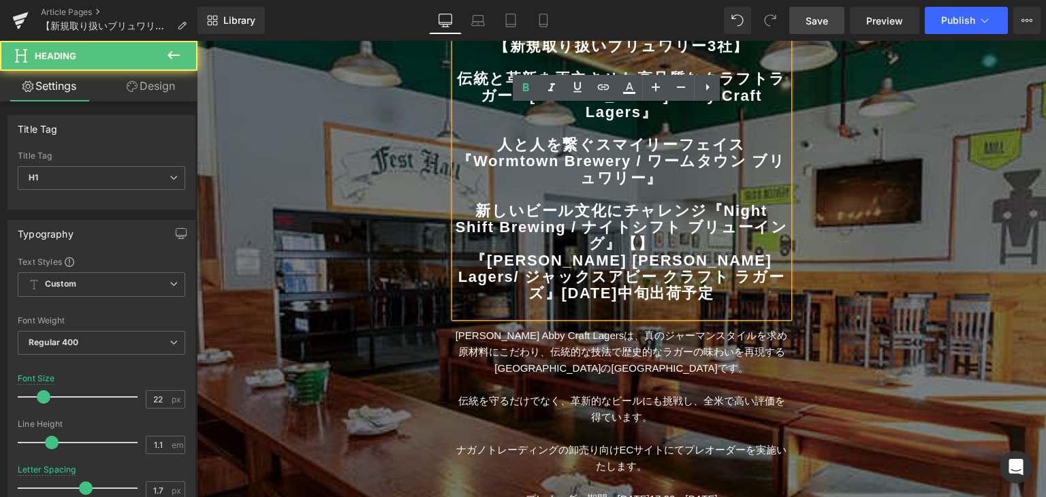
click at [497, 136] on b "人と人を繋ぐスマイリーフェイス『Wormtown Brewery / ワームタウン ブリュワリー』" at bounding box center [621, 161] width 328 height 50
click at [740, 137] on h1 "人と人を繋ぐスマイリーフェイス『Wormtown Brewery / ワームタウン ブリュワリー』" at bounding box center [622, 162] width 334 height 50
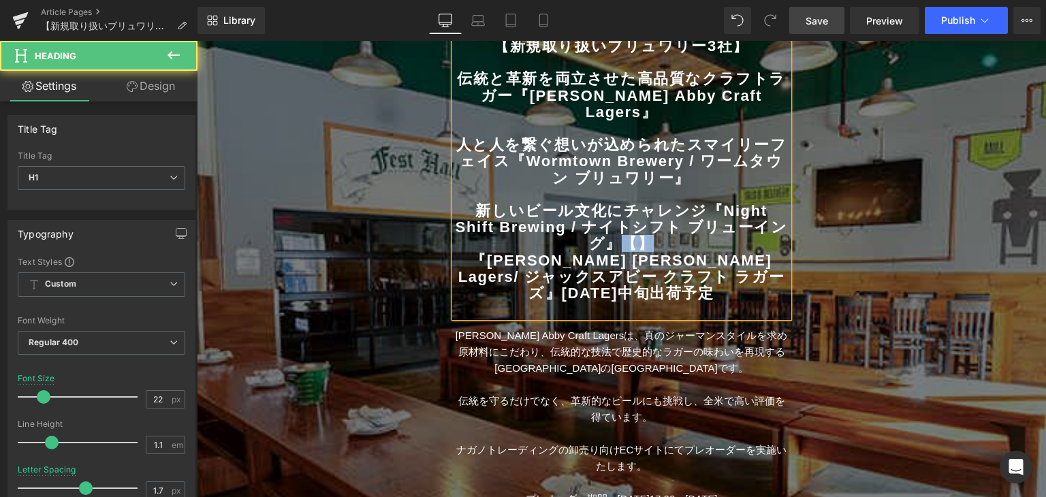
drag, startPoint x: 622, startPoint y: 229, endPoint x: 661, endPoint y: 223, distance: 39.4
click at [661, 223] on h1 "新しいビール文化にチャレンジ『Night Shift Brewing / ナイトシフト ブリューイング』【】" at bounding box center [622, 228] width 334 height 50
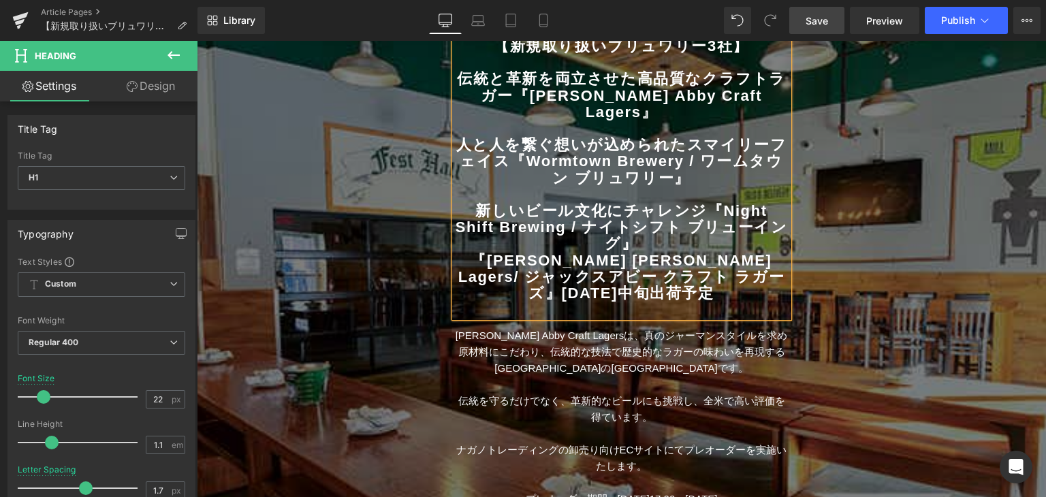
click at [478, 202] on b "新しいビール文化にチャレンジ『Night Shift Brewing / ナイトシフト ブリューイング』" at bounding box center [622, 227] width 332 height 50
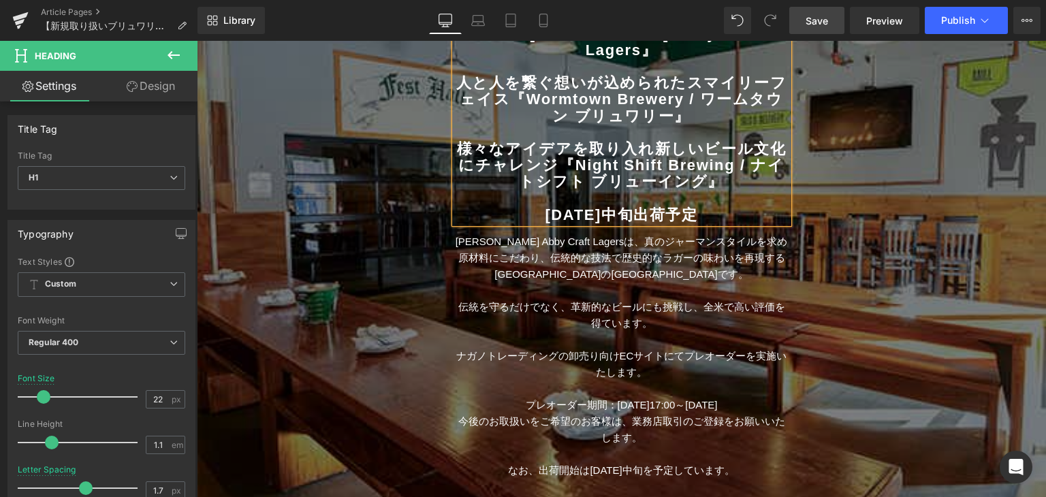
scroll to position [266, 0]
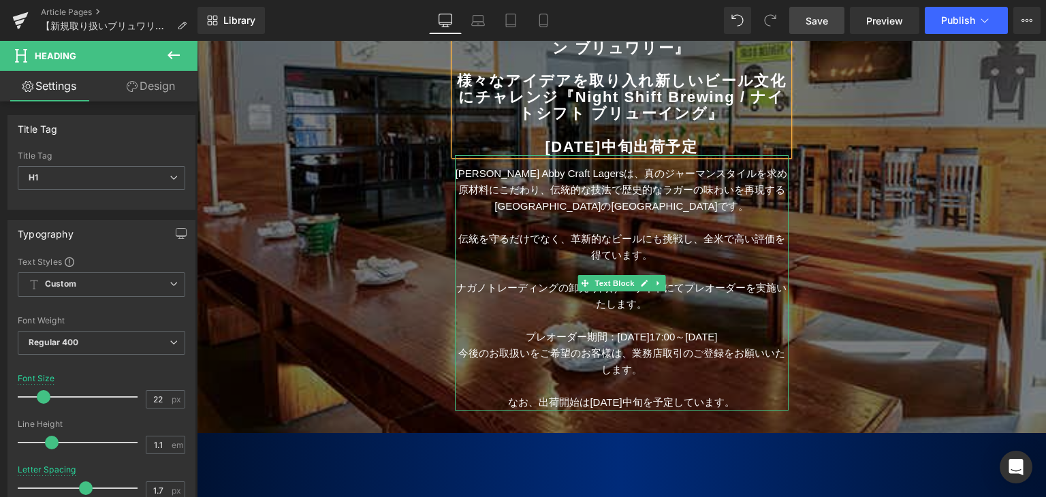
click at [455, 165] on p "[PERSON_NAME] Abby Craft Lagersは、真のジャーマンスタイルを求め原材料にこだわり、伝統的な技法で歴史的なラガーの味わいを再現する…" at bounding box center [622, 189] width 334 height 49
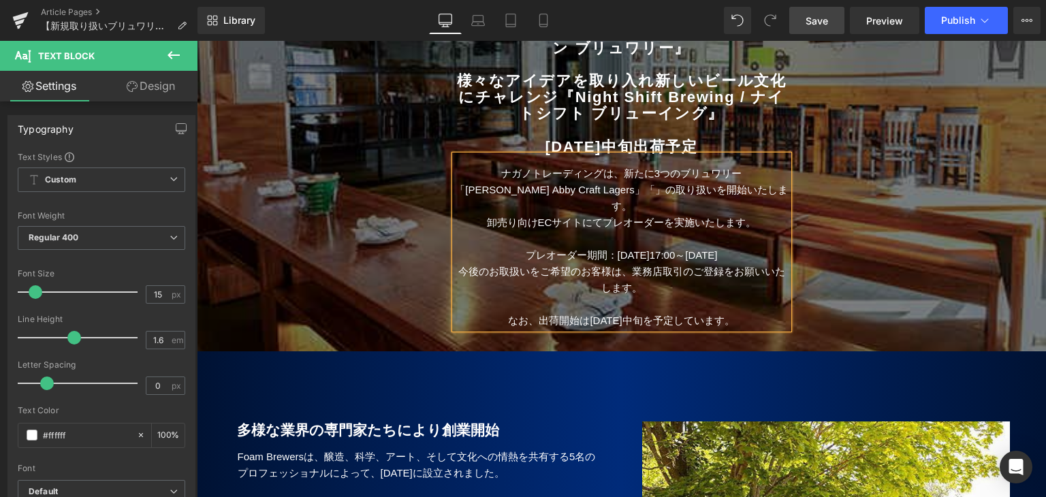
drag, startPoint x: 578, startPoint y: 172, endPoint x: 599, endPoint y: 191, distance: 27.9
click at [578, 172] on span "ナガノトレーディングは、新たに3つのブリュワリー「[PERSON_NAME] Abby Craft Lagers」「」の取り扱いを開始いたします。" at bounding box center [621, 190] width 332 height 44
click at [649, 175] on span "ナガノトレーディングは、新たに3つのブリュワリー「[PERSON_NAME] Abby Craft Lagers」「Wormtown Brewery」の取り扱…" at bounding box center [621, 190] width 330 height 44
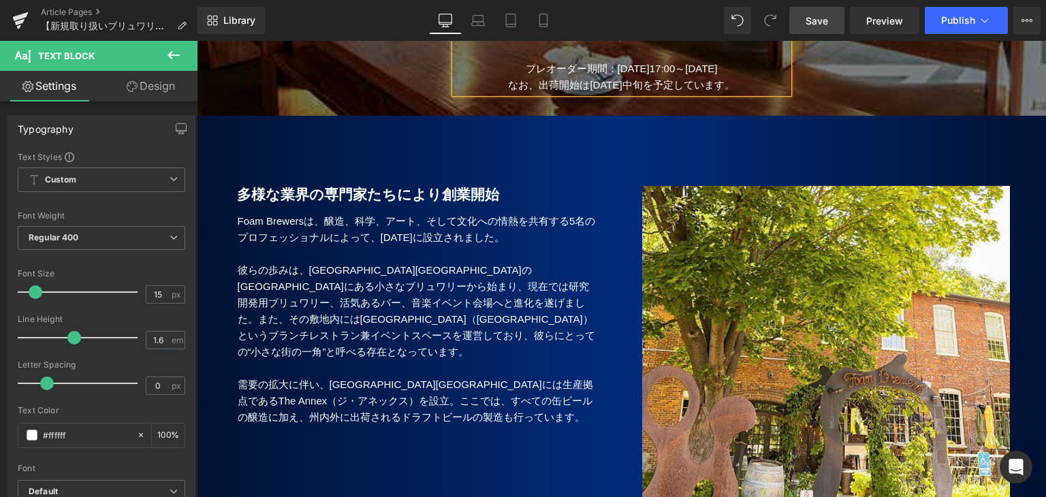
scroll to position [471, 0]
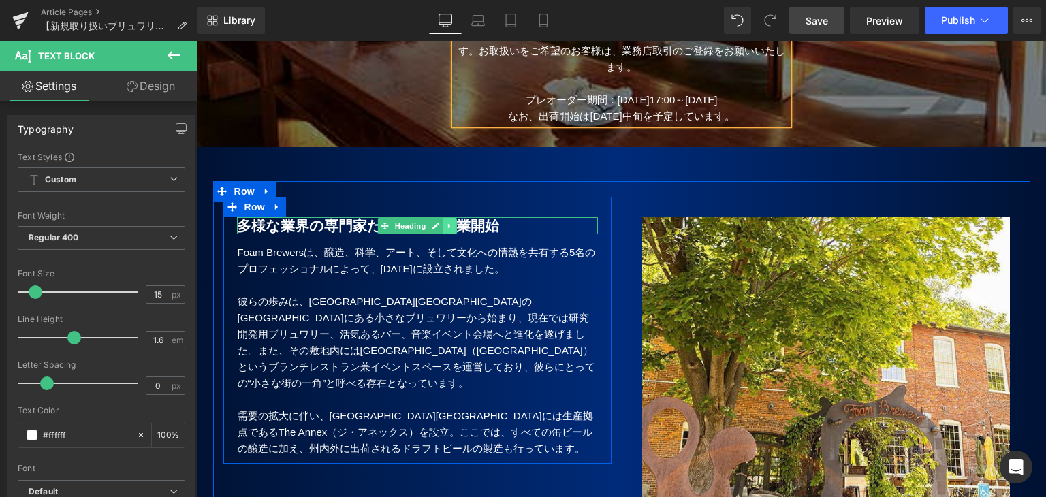
click at [447, 222] on icon at bounding box center [449, 226] width 7 height 8
click at [439, 222] on icon at bounding box center [442, 226] width 7 height 8
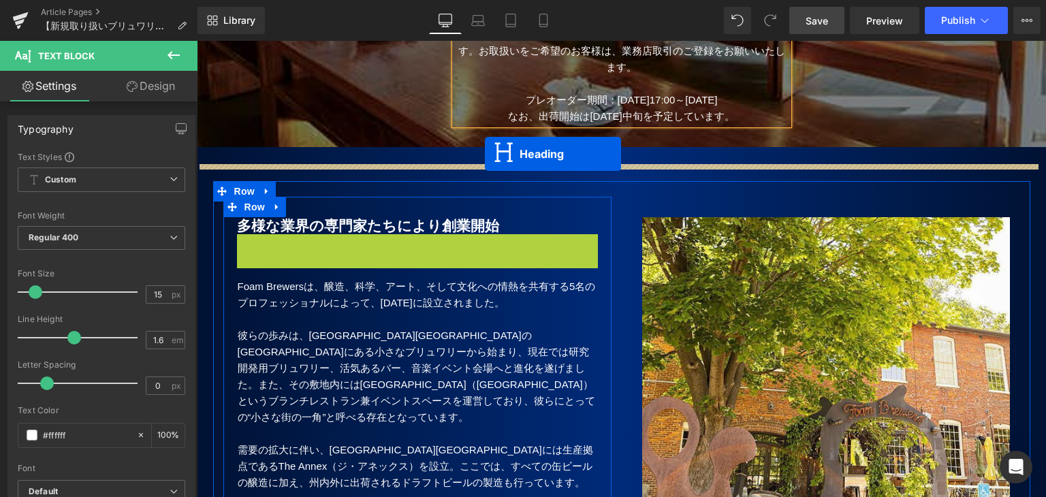
drag, startPoint x: 377, startPoint y: 230, endPoint x: 485, endPoint y: 154, distance: 131.9
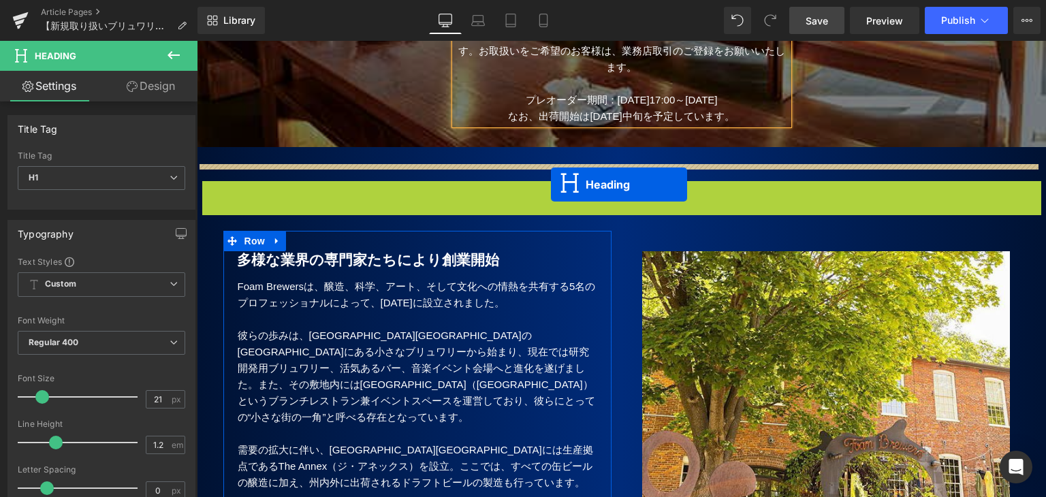
drag, startPoint x: 582, startPoint y: 170, endPoint x: 551, endPoint y: 185, distance: 34.4
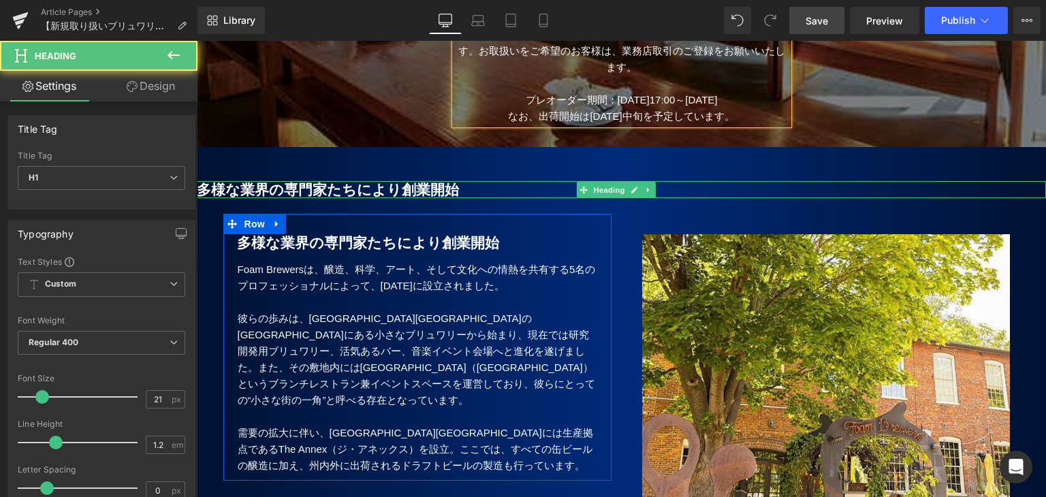
click at [495, 181] on h1 "多様な業界の専門家たちにより創業開始" at bounding box center [621, 189] width 849 height 17
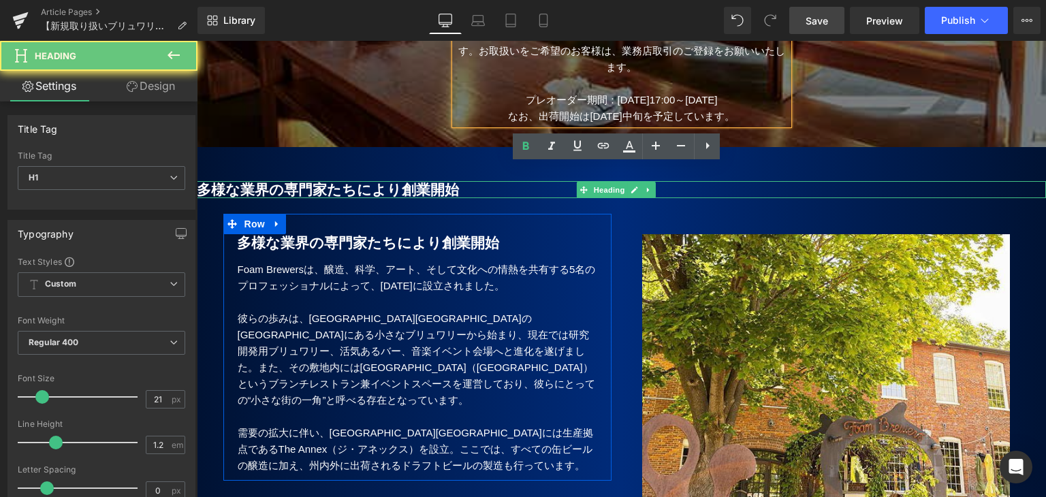
click at [495, 181] on h1 "多様な業界の専門家たちにより創業開始" at bounding box center [621, 189] width 849 height 17
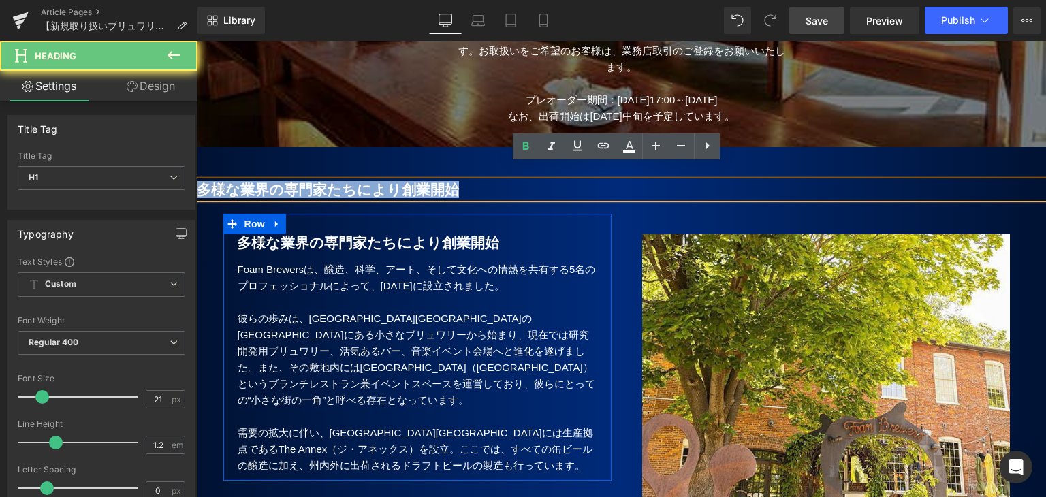
click at [495, 181] on h1 "多様な業界の専門家たちにより創業開始" at bounding box center [621, 189] width 849 height 17
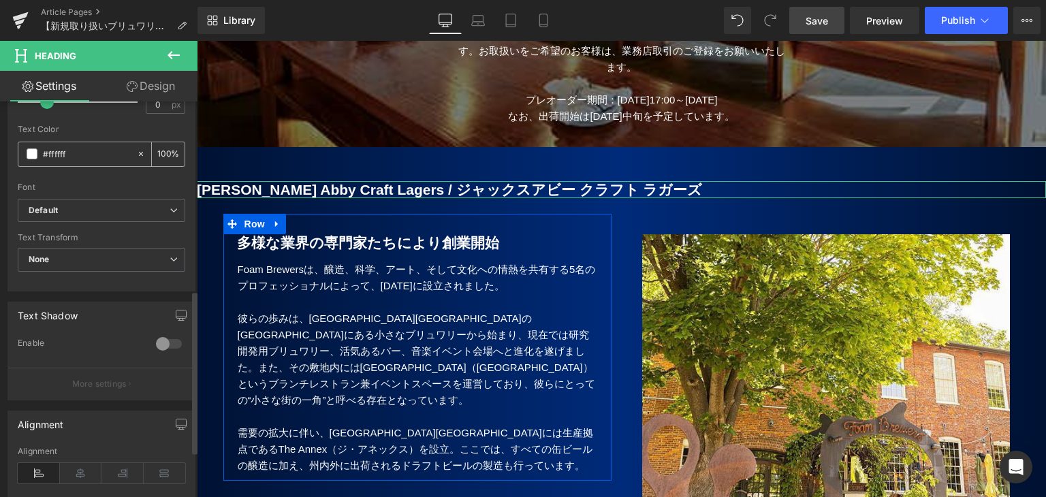
scroll to position [477, 0]
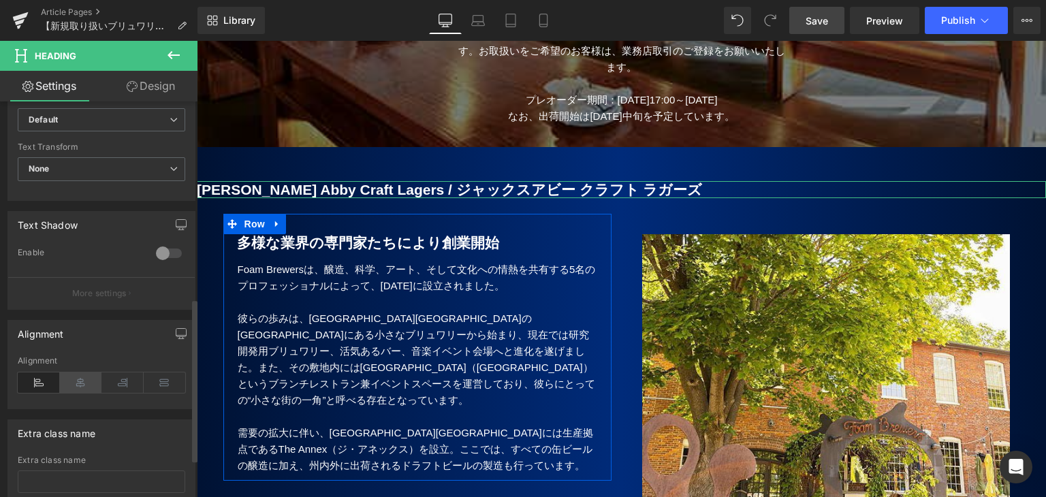
click at [82, 376] on icon at bounding box center [81, 382] width 42 height 20
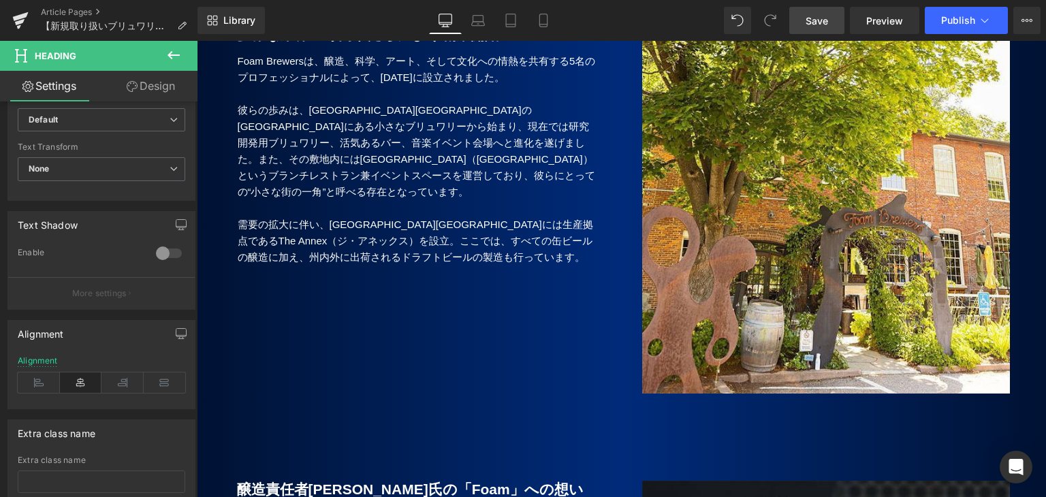
scroll to position [607, 0]
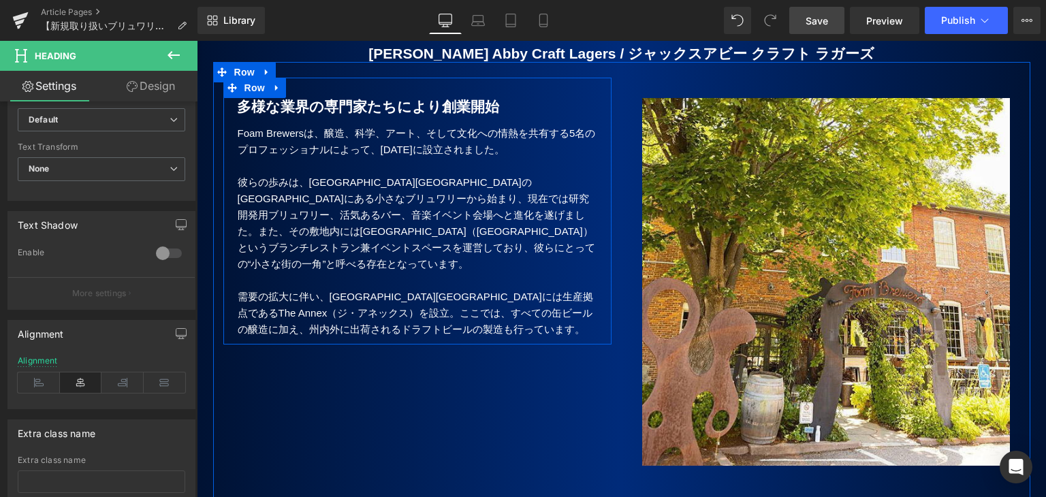
drag, startPoint x: 263, startPoint y: 125, endPoint x: 247, endPoint y: 121, distance: 16.2
click at [263, 125] on p "Foam Brewersは、醸造、科学、アート、そして文化への情熱を共有する5名のプロフェッショナルによって、[DATE]に設立されました。" at bounding box center [418, 141] width 360 height 33
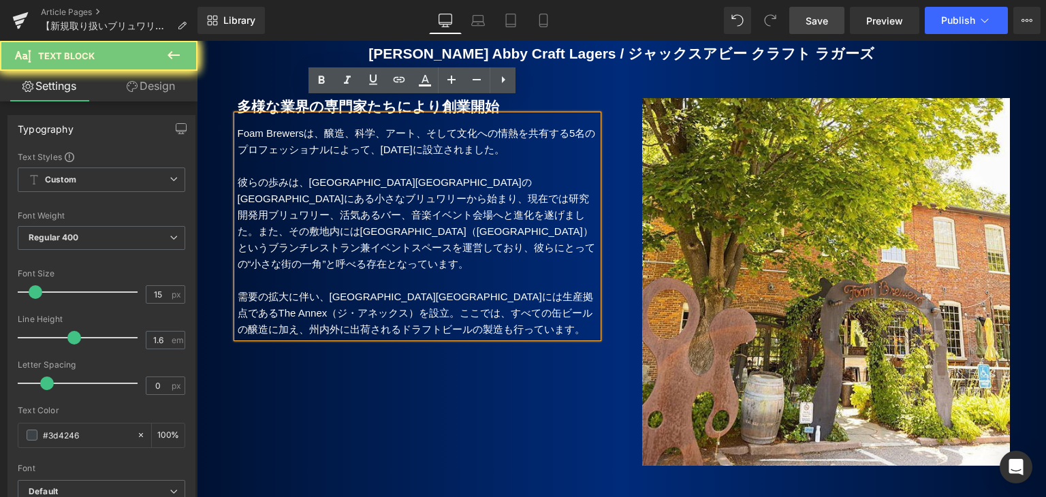
click at [238, 125] on p "Foam Brewersは、醸造、科学、アート、そして文化への情熱を共有する5名のプロフェッショナルによって、[DATE]に設立されました。" at bounding box center [418, 141] width 360 height 33
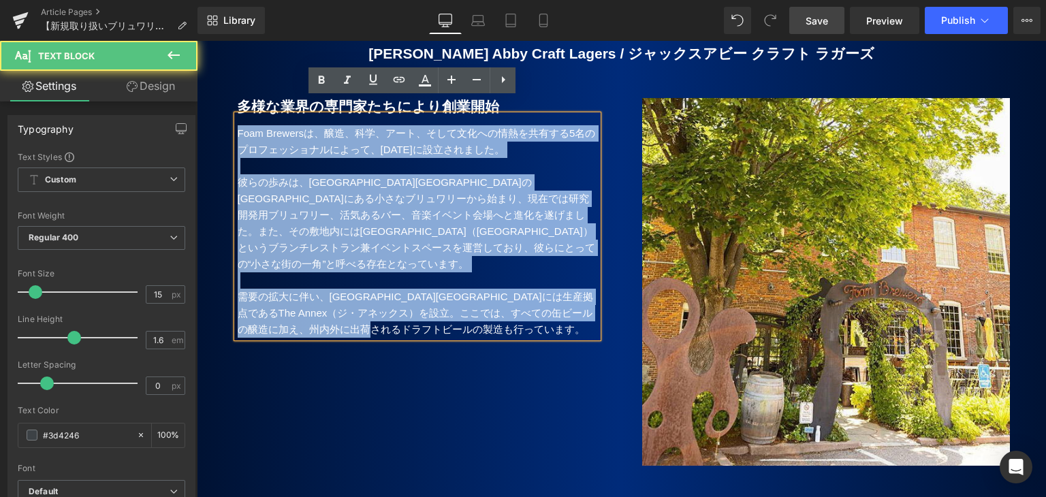
drag, startPoint x: 231, startPoint y: 116, endPoint x: 547, endPoint y: 294, distance: 363.1
click at [547, 294] on div "Foam Brewersは、醸造、科学、アート、そして文化への情熱を共有する5名のプロフェッショナルによって、[DATE]に設立されました。 彼らの歩みは、[…" at bounding box center [417, 226] width 361 height 223
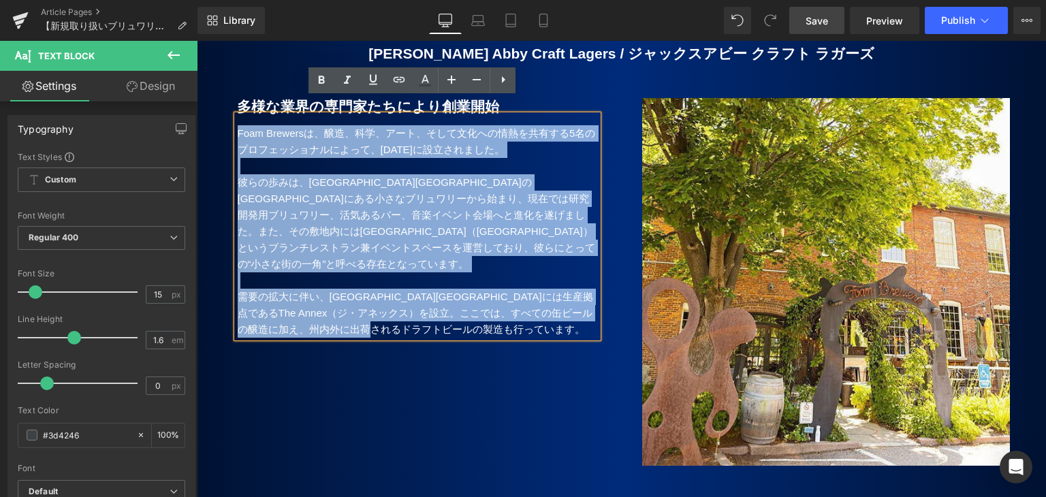
paste div
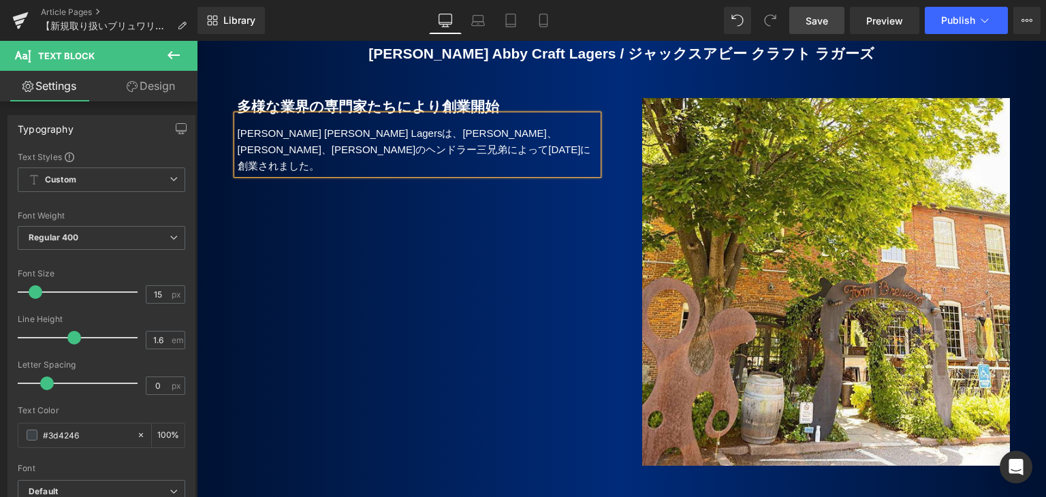
click at [355, 125] on p "[PERSON_NAME] [PERSON_NAME] Lagersは、[PERSON_NAME]、[PERSON_NAME]、[PERSON_NAME]のヘ…" at bounding box center [418, 149] width 360 height 49
copy p "[PERSON_NAME] Abby"
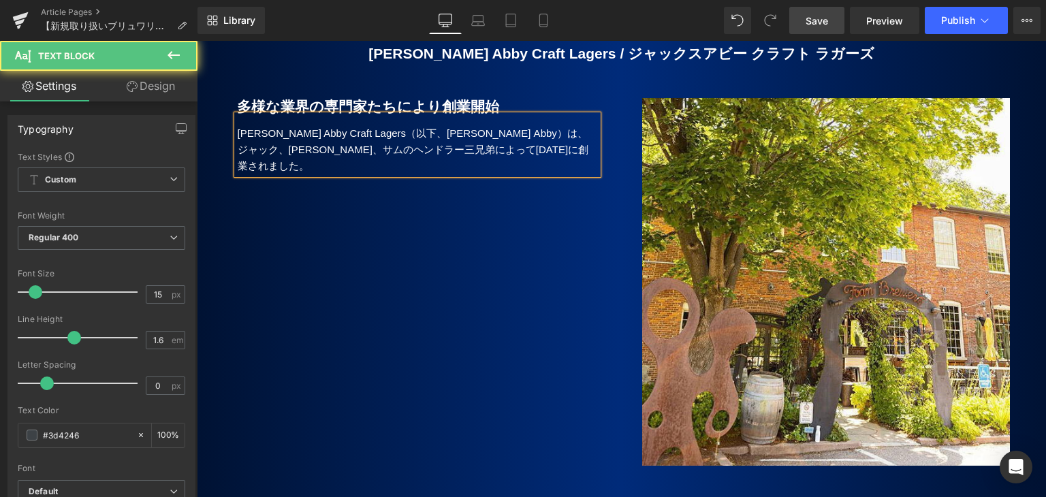
click at [525, 127] on p "[PERSON_NAME] Abby Craft Lagers（以下、[PERSON_NAME] Abby）は、ジャック、[PERSON_NAME]、サムのヘ…" at bounding box center [418, 149] width 360 height 49
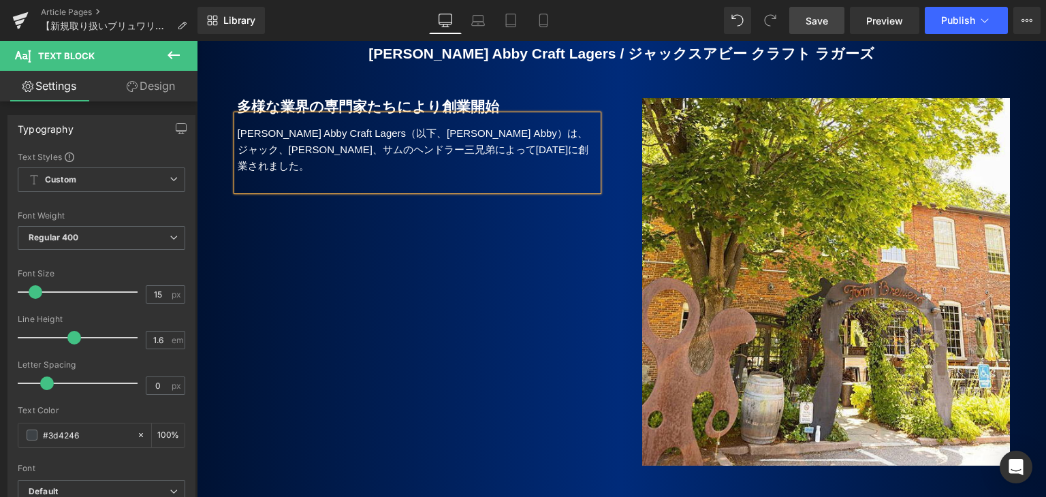
click at [250, 174] on p at bounding box center [418, 182] width 360 height 16
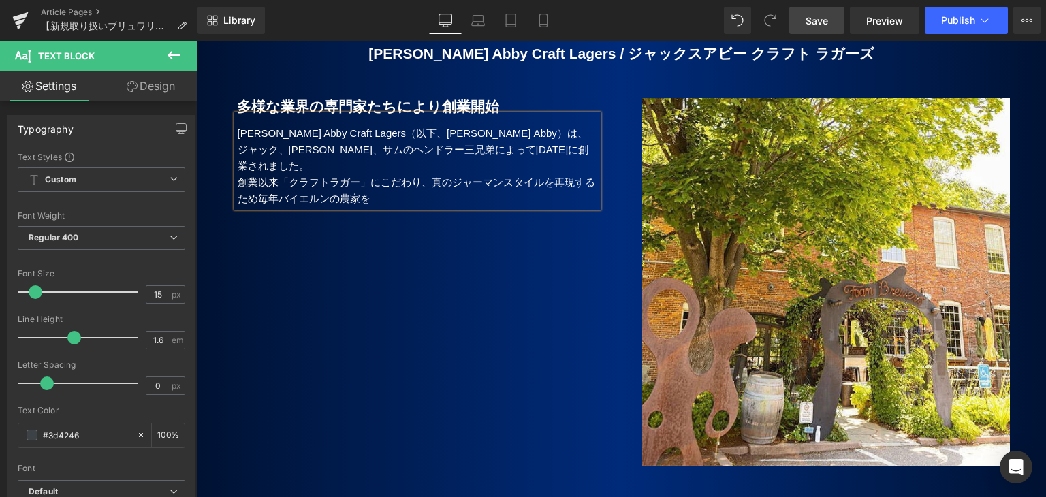
click at [389, 174] on p "創業以来「クラフトラガー」にこだわり、真のジャーマンスタイルを再現するため毎年バイエルンの農家を" at bounding box center [418, 190] width 360 height 33
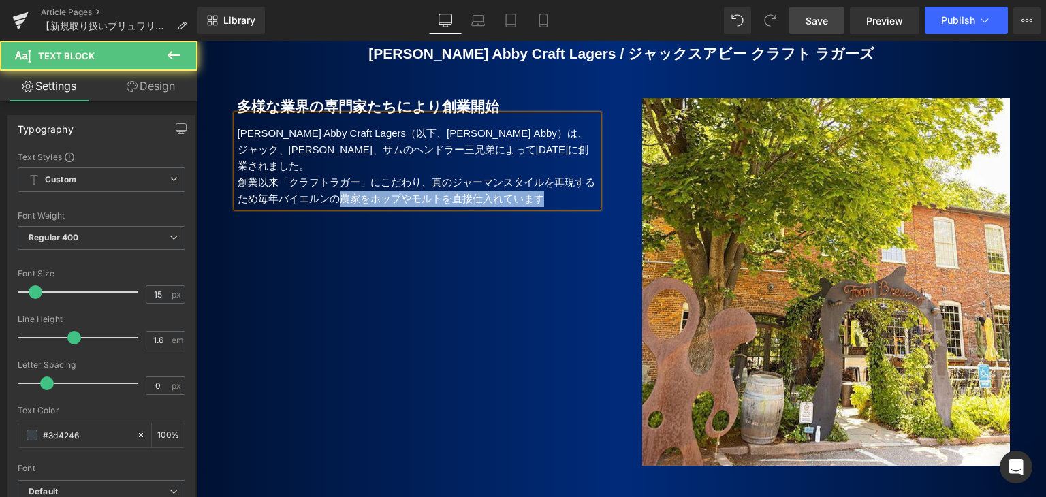
drag, startPoint x: 333, startPoint y: 164, endPoint x: 547, endPoint y: 175, distance: 214.1
click at [547, 175] on div "[PERSON_NAME] Abby Craft Lagers（以下、[PERSON_NAME] [PERSON_NAME]）は、[PERSON_NAME]、…" at bounding box center [417, 161] width 361 height 92
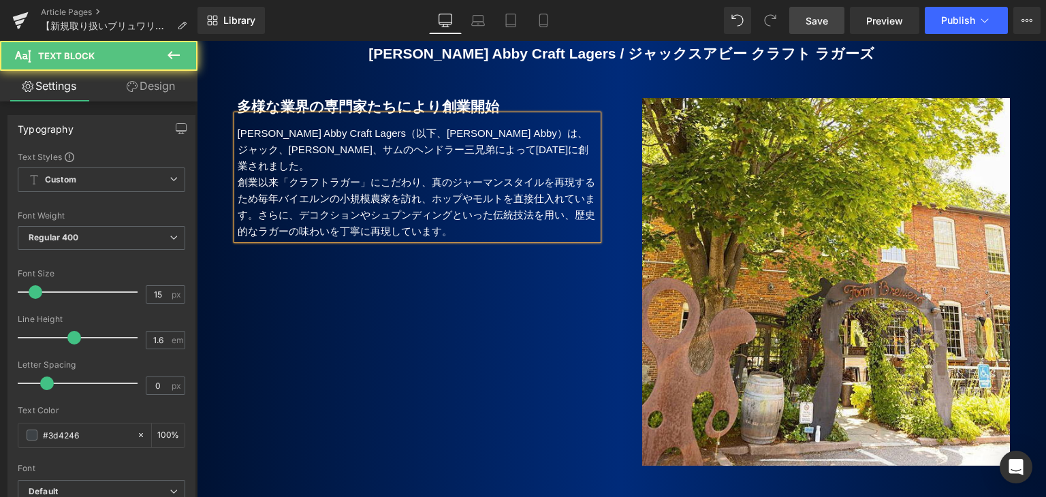
click at [516, 138] on p "[PERSON_NAME] Abby Craft Lagers（以下、[PERSON_NAME] Abby）は、ジャック、[PERSON_NAME]、サムのヘ…" at bounding box center [418, 149] width 360 height 49
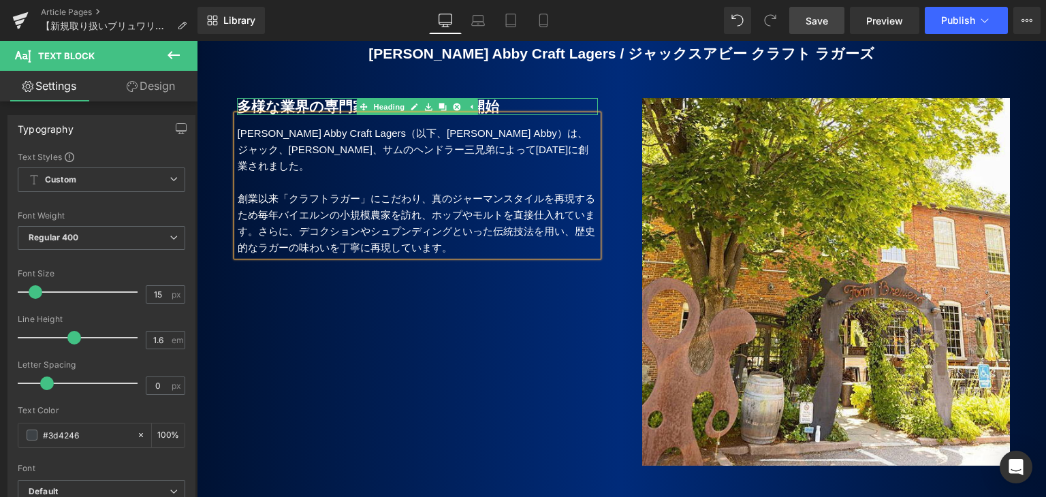
click at [259, 99] on b "多様な業界の専門家たちにより創業開始" at bounding box center [368, 107] width 262 height 16
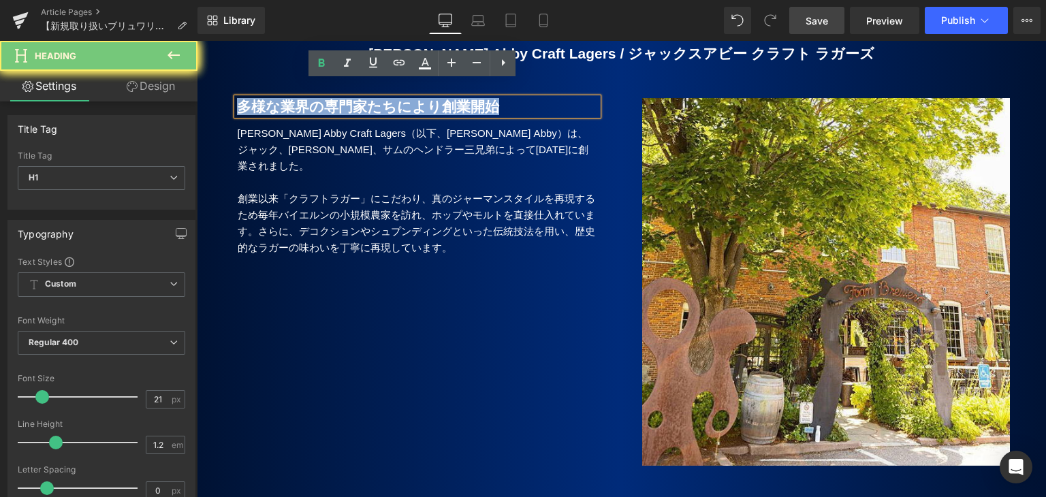
click at [259, 99] on b "多様な業界の専門家たちにより創業開始" at bounding box center [368, 107] width 262 height 16
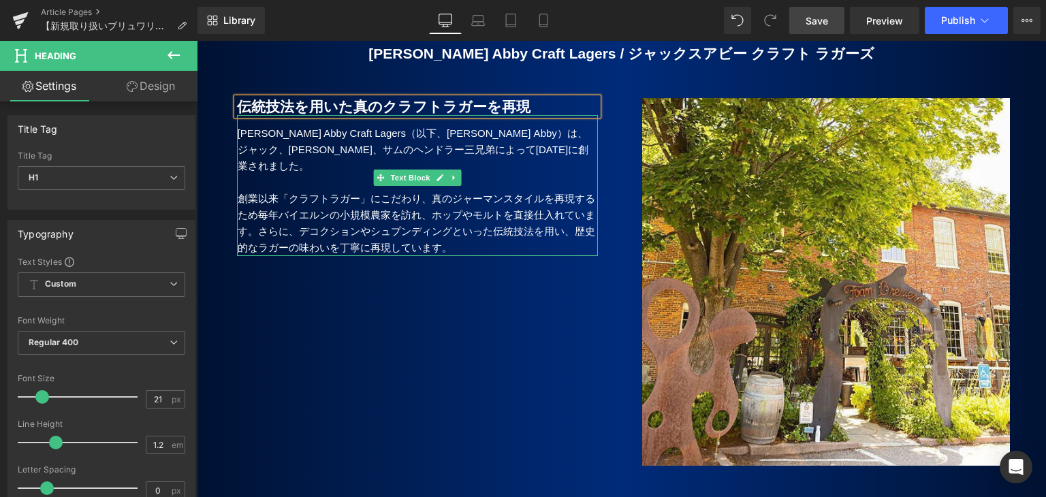
click at [462, 205] on p "創業以来「クラフトラガー」にこだわり、真のジャーマンスタイルを再現するため毎年バイエルンの小規模農家を訪れ、ホップやモルトを直接仕入れています。さらに、デコク…" at bounding box center [418, 223] width 360 height 65
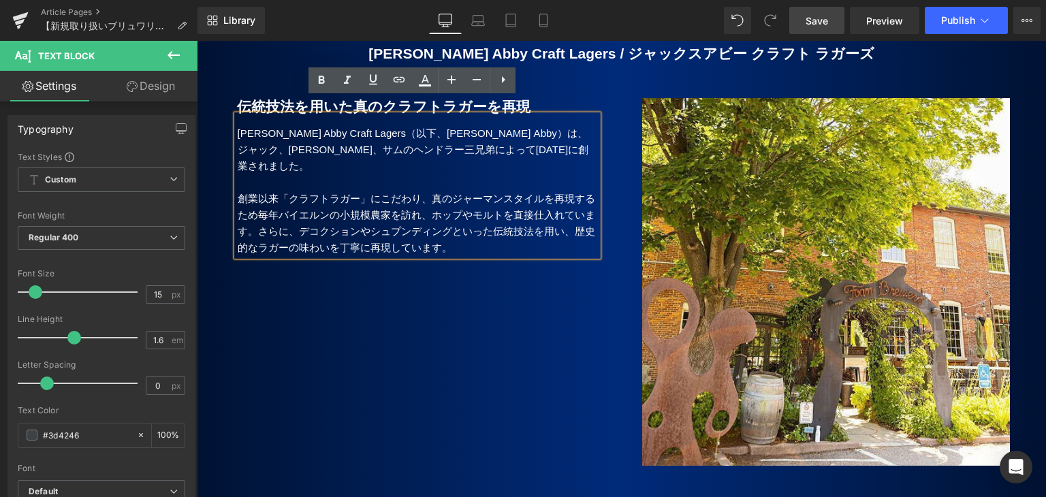
click at [586, 191] on p "創業以来「クラフトラガー」にこだわり、真のジャーマンスタイルを再現するため毎年バイエルンの小規模農家を訪れ、ホップやモルトを直接仕入れています。さらに、デコク…" at bounding box center [418, 223] width 360 height 65
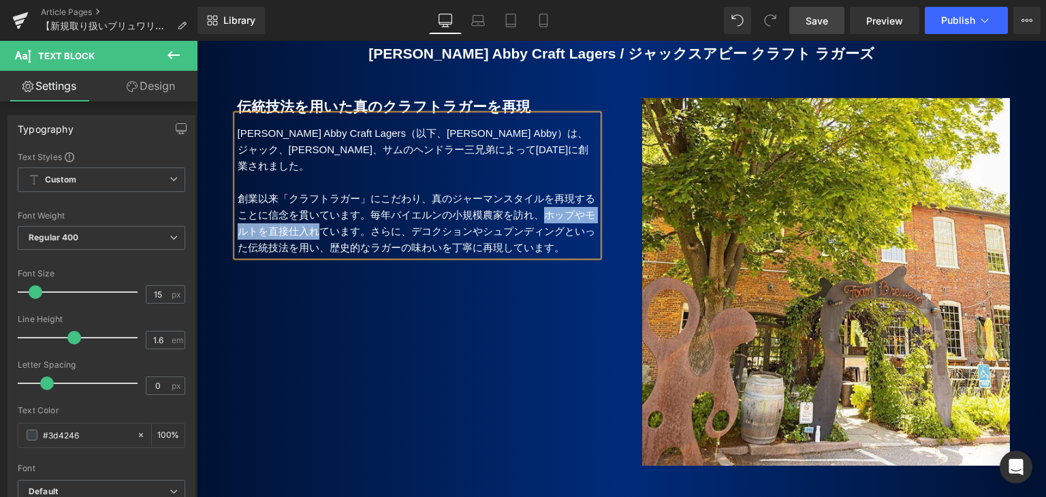
drag, startPoint x: 538, startPoint y: 181, endPoint x: 309, endPoint y: 200, distance: 229.5
click at [309, 200] on p "創業以来「クラフトラガー」にこだわり、真のジャーマンスタイルを再現することに信念を貫いています。毎年バイエルンの小規模農家を訪れ、ホップやモルトを直接仕入れて…" at bounding box center [418, 223] width 360 height 65
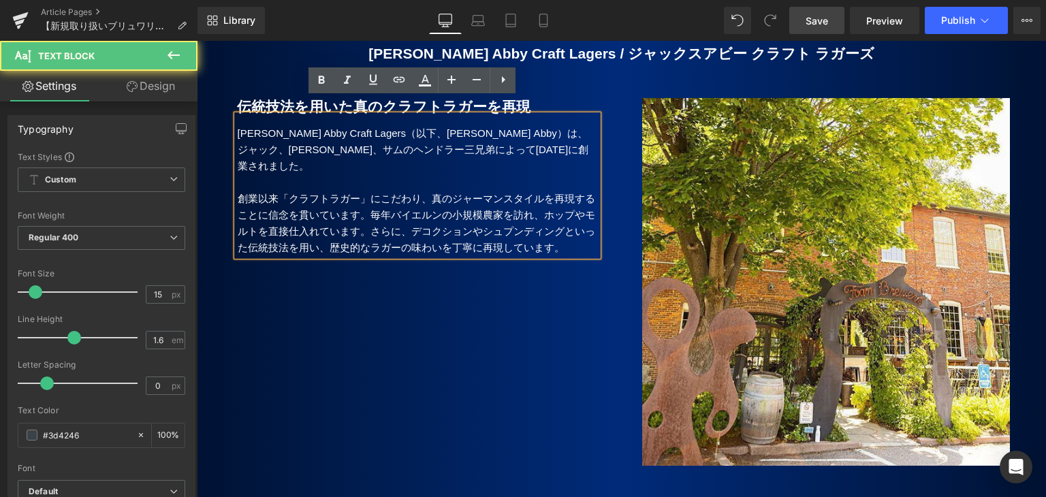
drag, startPoint x: 361, startPoint y: 182, endPoint x: 451, endPoint y: 194, distance: 90.7
click at [362, 191] on p "創業以来「クラフトラガー」にこだわり、真のジャーマンスタイルを再現することに信念を貫いています。毎年バイエルンの小規模農家を訪れ、ホップやモルトを直接仕入れて…" at bounding box center [418, 223] width 360 height 65
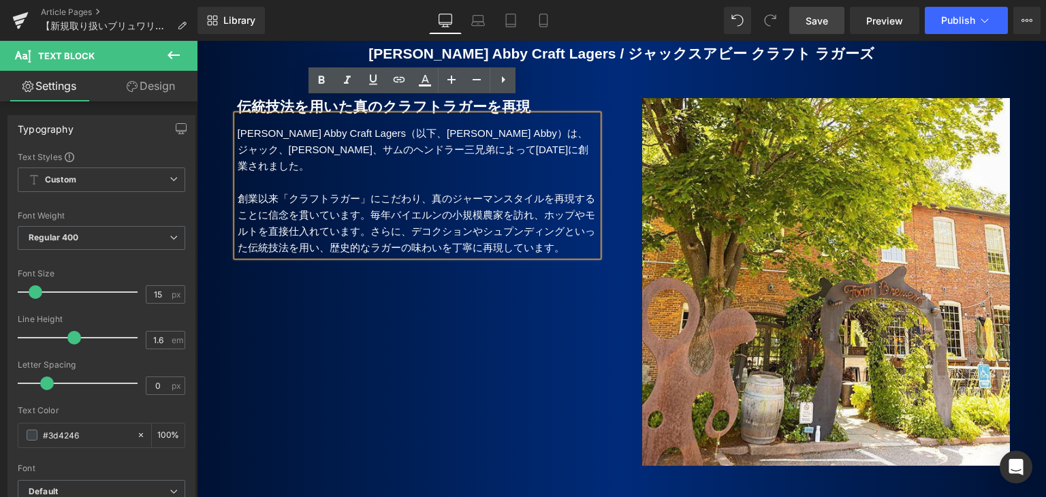
drag, startPoint x: 354, startPoint y: 198, endPoint x: 425, endPoint y: 264, distance: 96.8
click at [354, 198] on p "創業以来「クラフトラガー」にこだわり、真のジャーマンスタイルを再現することに信念を貫いています。毎年バイエルンの小規模農家を訪れ、ホップやモルトを直接仕入れて…" at bounding box center [418, 223] width 360 height 65
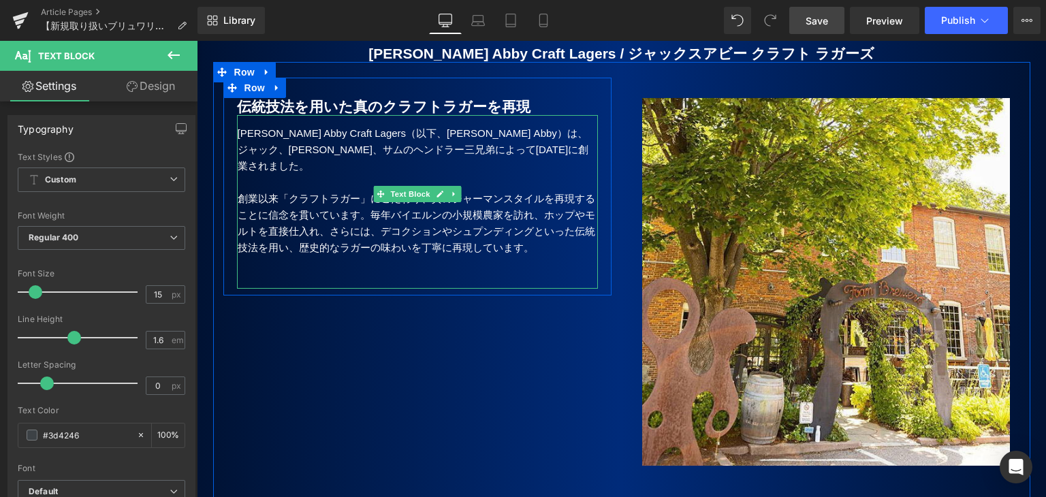
click at [290, 191] on p "創業以来「クラフトラガー」にこだわり、真のジャーマンスタイルを再現することに信念を貫いています。毎年バイエルンの小規模農家を訪れ、ホップやモルトを直接仕入れ、…" at bounding box center [418, 223] width 360 height 65
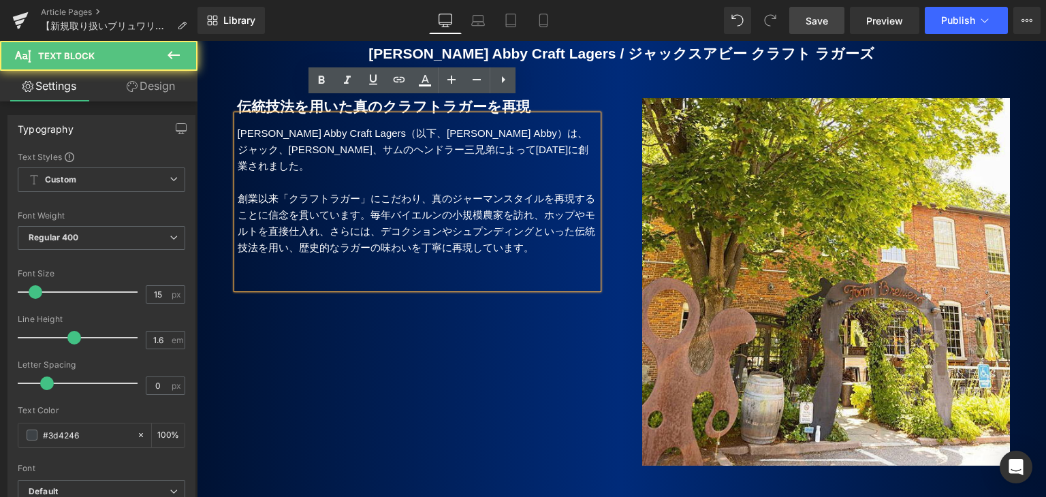
click at [314, 174] on p at bounding box center [418, 182] width 360 height 16
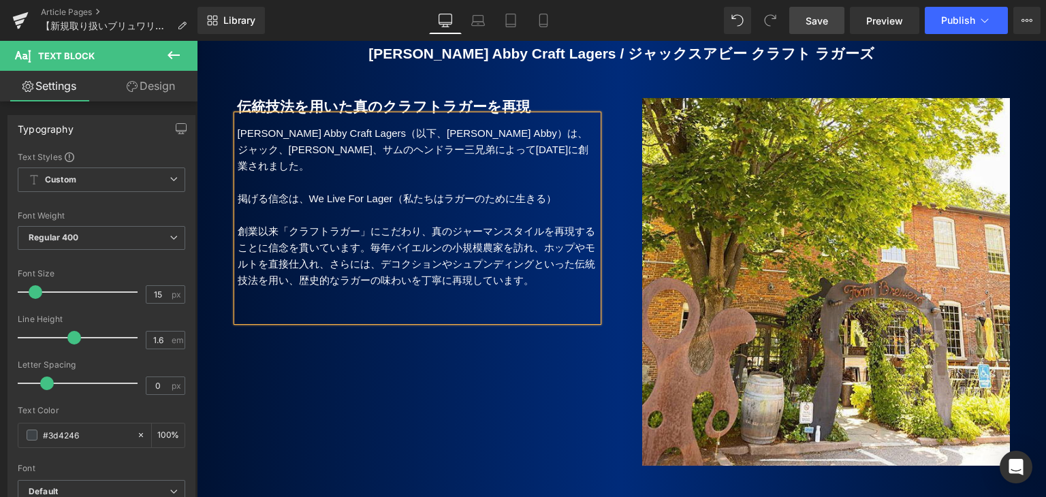
click at [261, 223] on p "創業以来「クラフトラガー」にこだわり、真のジャーマンスタイルを再現することに信念を貫いています。毎年バイエルンの小規模農家を訪れ、ホップやモルトを直接仕入れ、…" at bounding box center [418, 255] width 360 height 65
click at [259, 191] on p "掲げる信念は、We Live For Lager （私たちはラガーのために生きる）" at bounding box center [418, 199] width 360 height 16
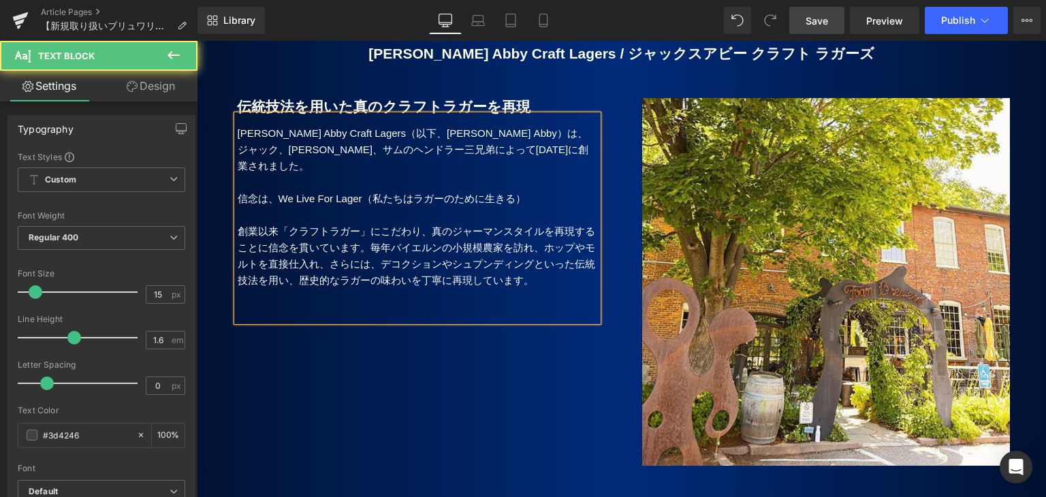
click at [425, 223] on p "創業以来「クラフトラガー」にこだわり、真のジャーマンスタイルを再現することに信念を貫いています。毎年バイエルンの小規模農家を訪れ、ホップやモルトを直接仕入れ、…" at bounding box center [418, 255] width 360 height 65
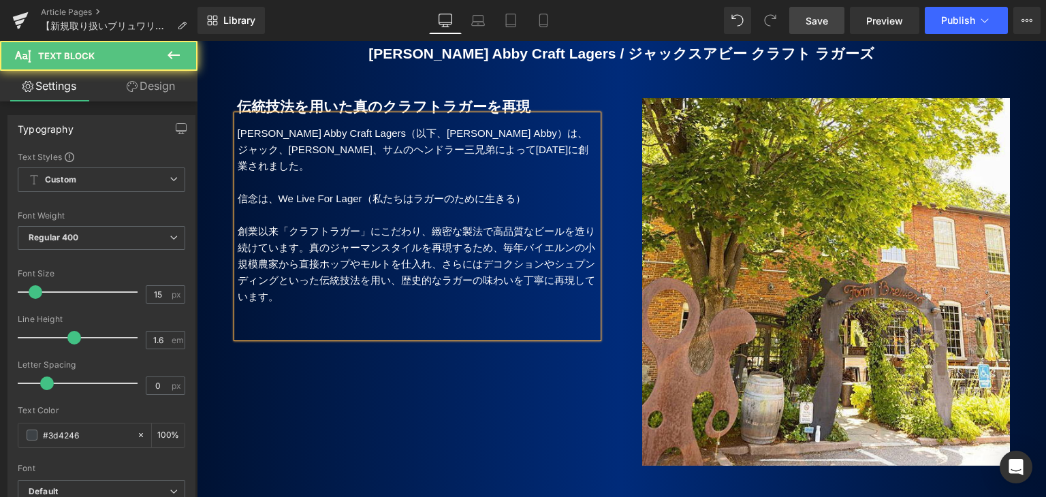
click at [271, 321] on p at bounding box center [418, 329] width 360 height 16
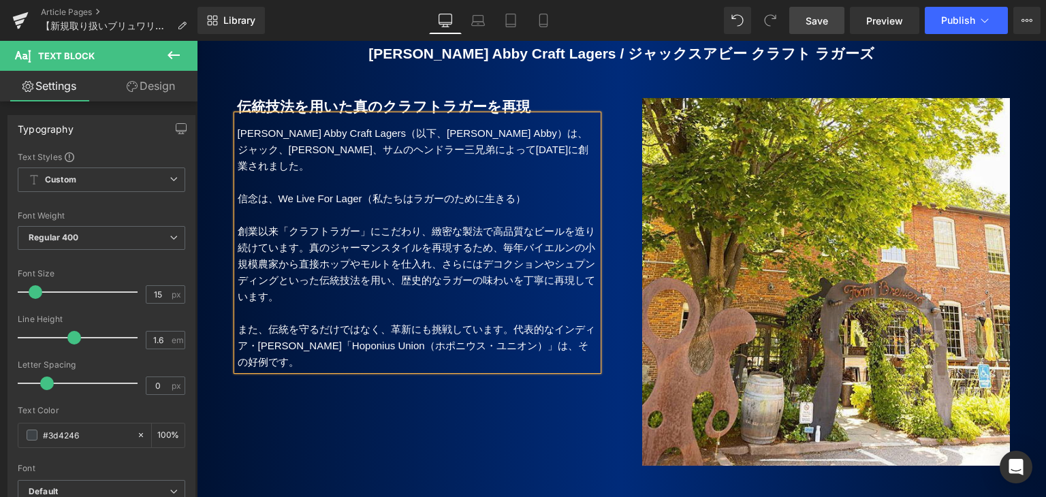
click at [319, 326] on p "また、伝統を守るだけではなく、革新にも挑戦しています。代表的なインディア・[PERSON_NAME]「Hoponius Union（ホポニウス・ユニオン）」は…" at bounding box center [418, 345] width 360 height 49
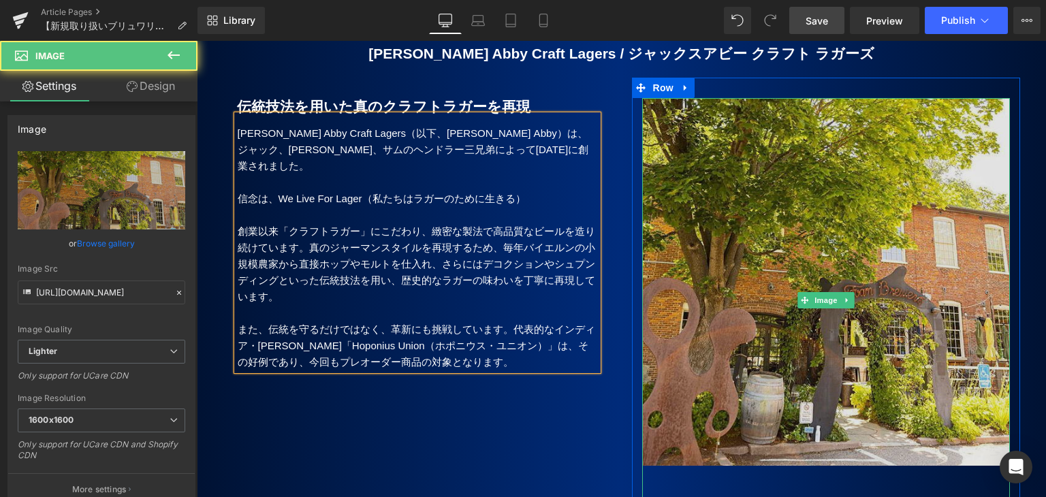
click at [803, 207] on img at bounding box center [826, 300] width 368 height 404
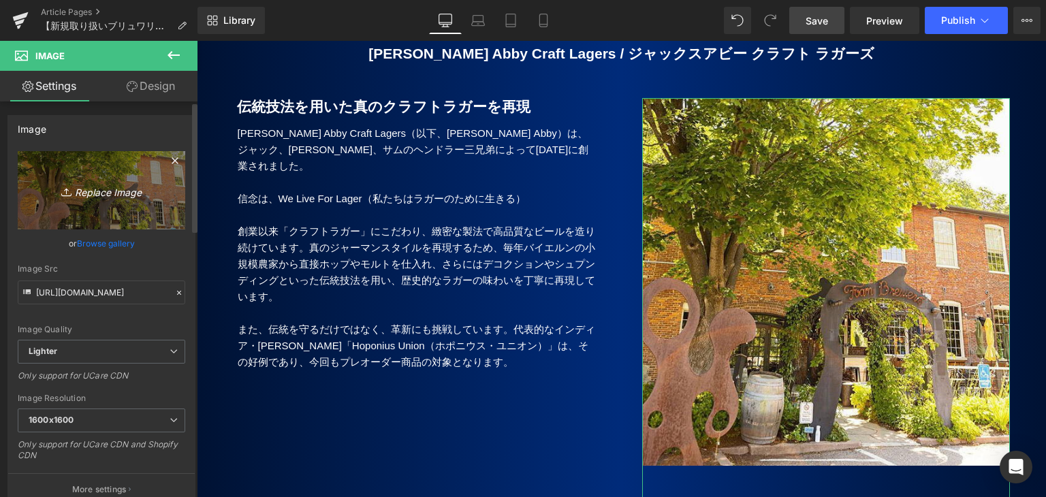
click at [107, 191] on icon "Replace Image" at bounding box center [101, 190] width 109 height 17
type input "C:\fakepath\[PERSON_NAME]'s Abby_5.jpg"
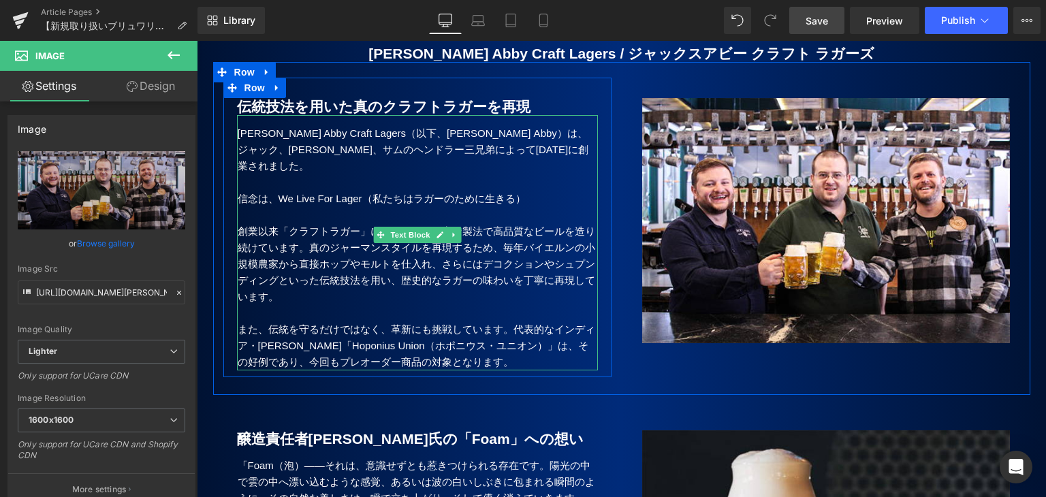
type input "[URL][DOMAIN_NAME][PERSON_NAME]"
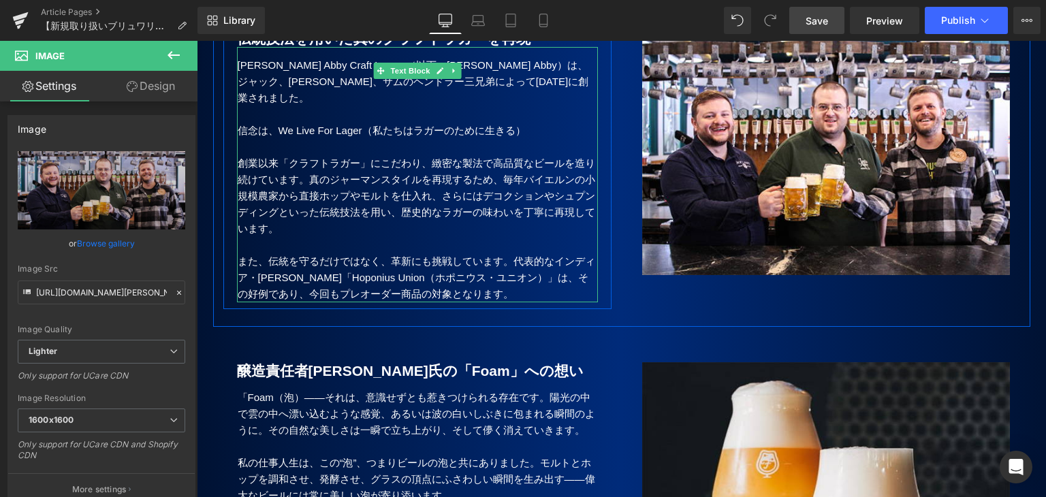
click at [409, 259] on p "また、伝統を守るだけではなく、革新にも挑戦しています。代表的なインディア・[PERSON_NAME]「Hoponius Union（ホポニウス・ユニオン）」は…" at bounding box center [418, 277] width 360 height 49
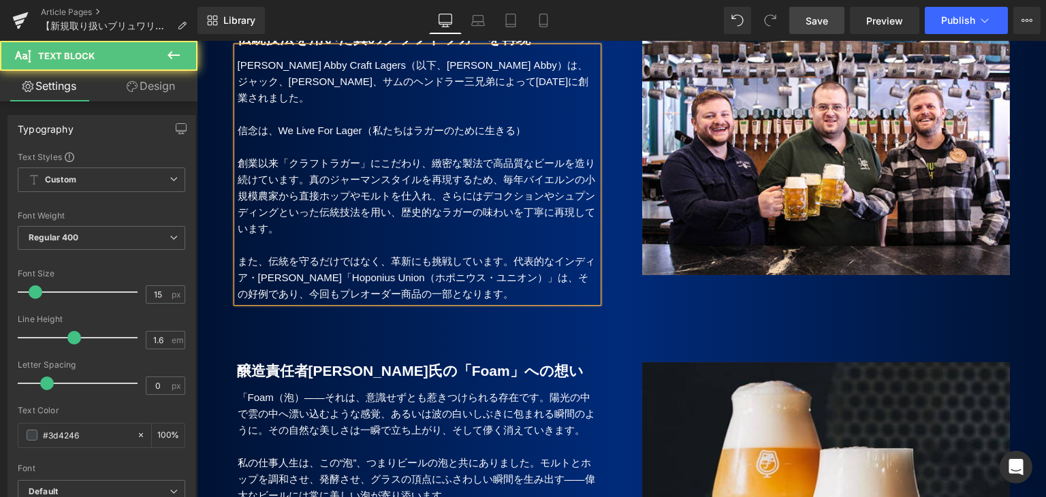
click at [387, 258] on p "また、伝統を守るだけではなく、革新にも挑戦しています。代表的なインディア・[PERSON_NAME]「Hoponius Union（ホポニウス・ユニオン）」は…" at bounding box center [418, 277] width 360 height 49
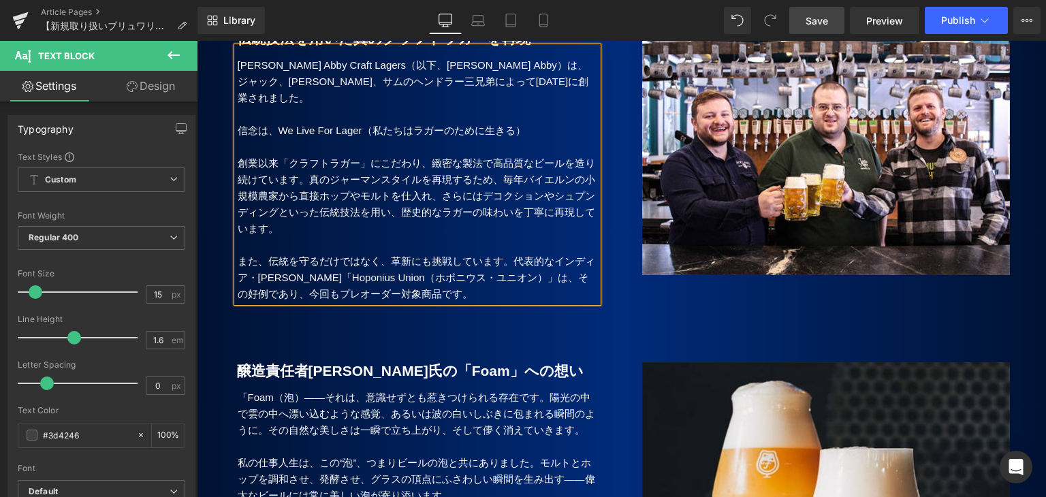
click at [391, 264] on p "また、伝統を守るだけではなく、革新にも挑戦しています。代表的なインディア・[PERSON_NAME]「Hoponius Union（ホポニウス・ユニオン）」は…" at bounding box center [418, 277] width 360 height 49
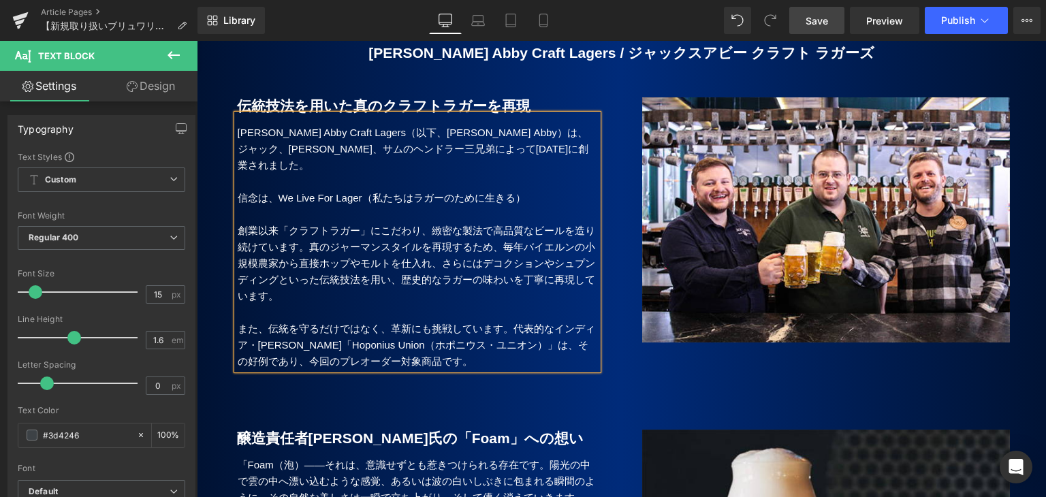
scroll to position [607, 0]
click at [303, 99] on b "伝統技法を用いた真のクラフトラガーを再現" at bounding box center [383, 107] width 293 height 16
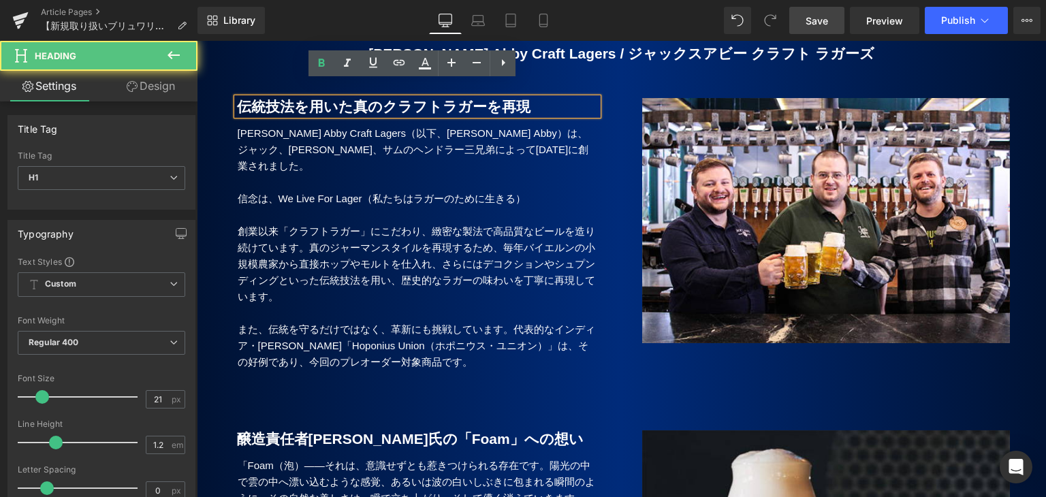
click at [272, 78] on div "伝統技法を用いた真のクラフトラガーを再現 Heading [PERSON_NAME] Abby Craft Lagers（以下、[PERSON_NAME] A…" at bounding box center [417, 228] width 388 height 300
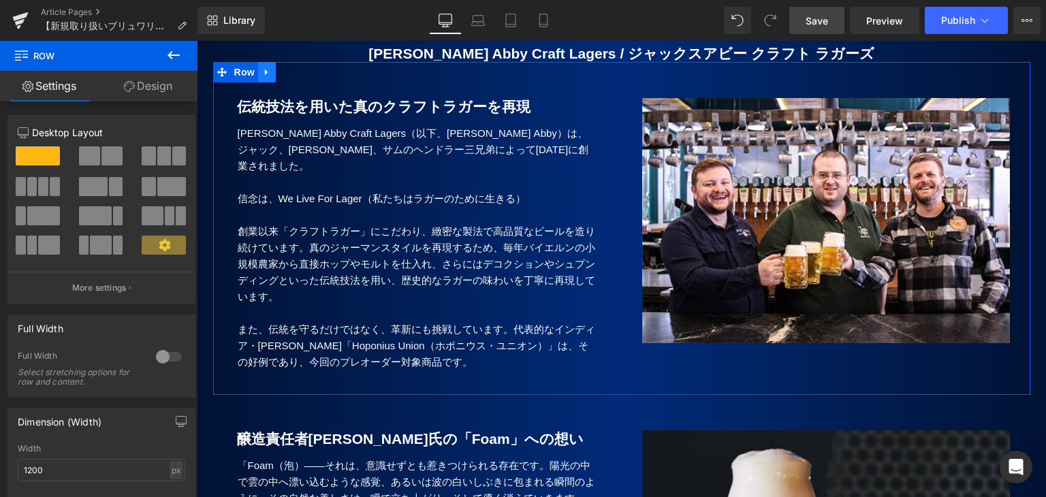
click at [262, 67] on icon at bounding box center [267, 72] width 10 height 10
click at [283, 67] on icon at bounding box center [285, 72] width 10 height 10
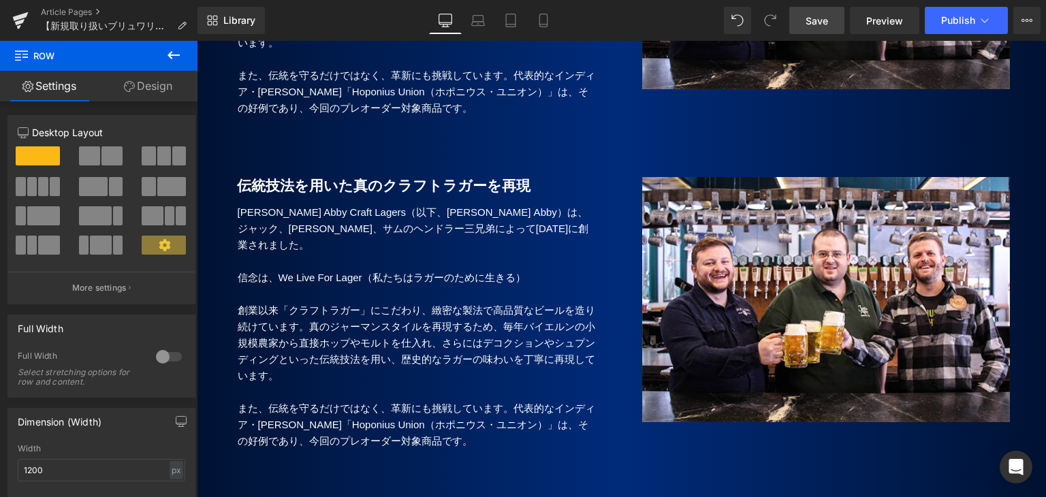
scroll to position [890, 0]
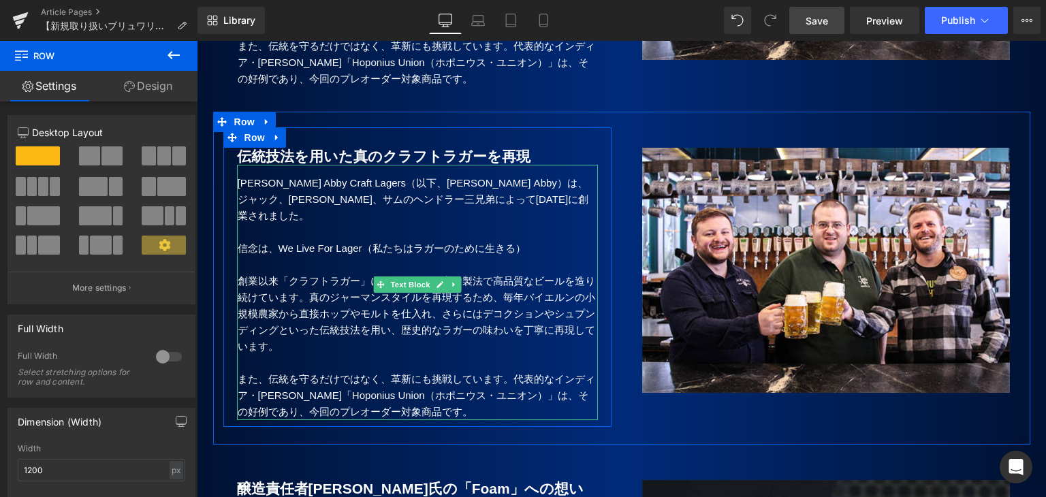
drag, startPoint x: 298, startPoint y: 223, endPoint x: 244, endPoint y: 178, distance: 70.1
click at [298, 240] on p "信念は、We Live For Lager （私たちはラガーのために生きる）" at bounding box center [418, 248] width 360 height 16
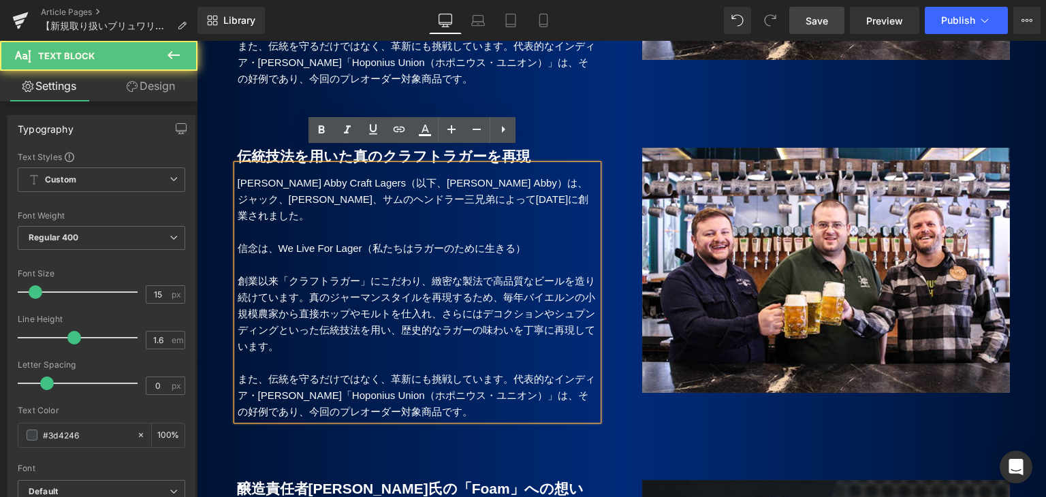
click at [242, 175] on p "[PERSON_NAME] Abby Craft Lagers（以下、[PERSON_NAME] Abby）は、ジャック、[PERSON_NAME]、サムのヘ…" at bounding box center [418, 199] width 360 height 49
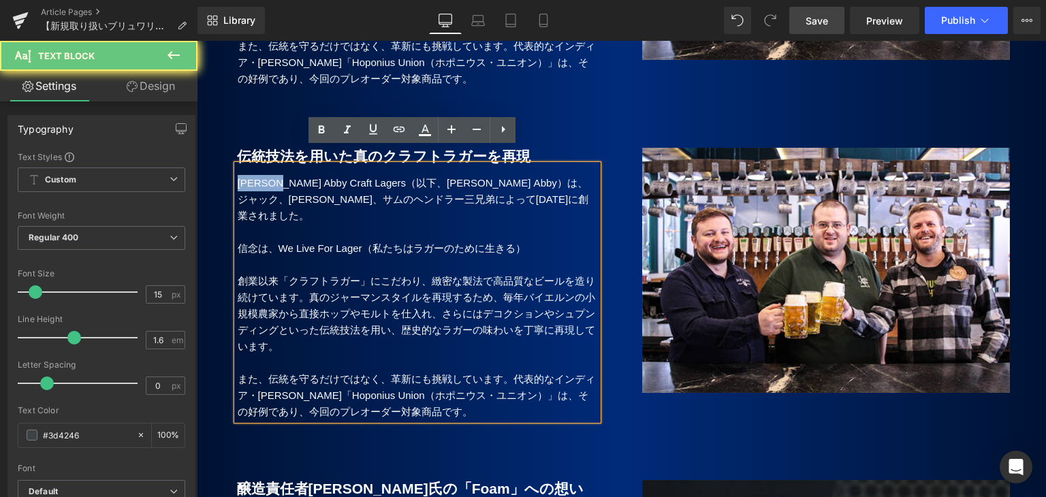
click at [242, 175] on p "[PERSON_NAME] Abby Craft Lagers（以下、[PERSON_NAME] Abby）は、ジャック、[PERSON_NAME]、サムのヘ…" at bounding box center [418, 199] width 360 height 49
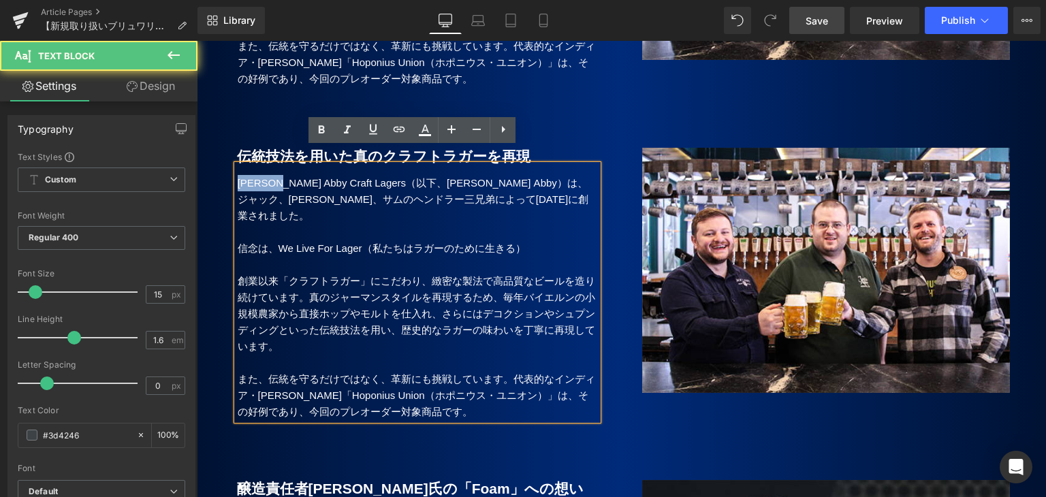
click at [242, 175] on p "[PERSON_NAME] Abby Craft Lagers（以下、[PERSON_NAME] Abby）は、ジャック、[PERSON_NAME]、サムのヘ…" at bounding box center [418, 199] width 360 height 49
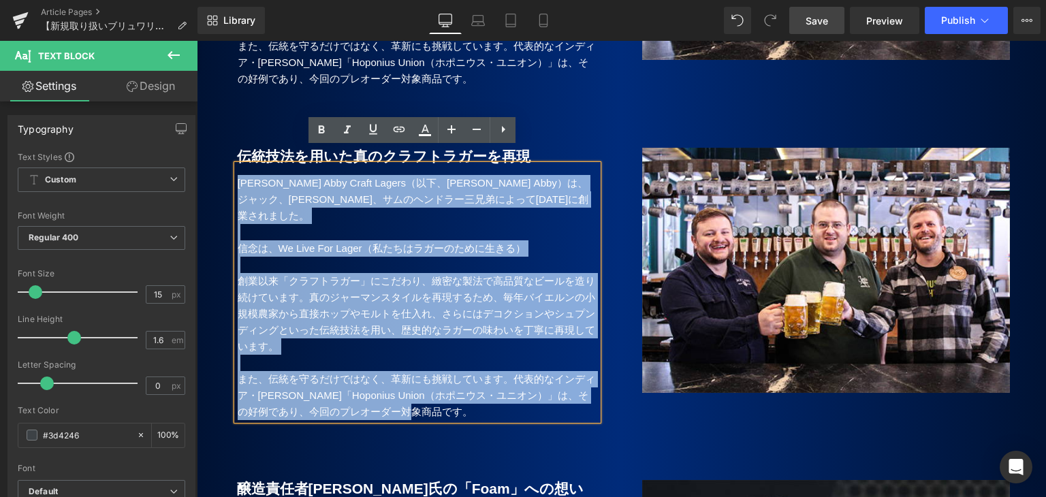
drag, startPoint x: 234, startPoint y: 165, endPoint x: 466, endPoint y: 379, distance: 316.6
click at [466, 379] on div "[PERSON_NAME] Abby Craft Lagers（以下、[PERSON_NAME] [PERSON_NAME]）は、[PERSON_NAME]、…" at bounding box center [417, 292] width 361 height 255
paste div
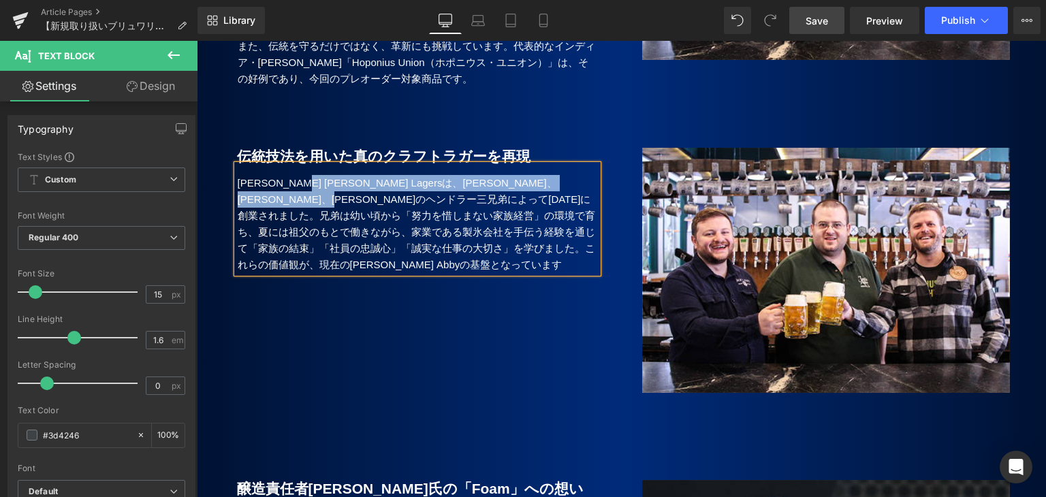
drag, startPoint x: 289, startPoint y: 162, endPoint x: 398, endPoint y: 182, distance: 110.8
click at [398, 182] on p "[PERSON_NAME] [PERSON_NAME] Lagersは、[PERSON_NAME]、[PERSON_NAME]、[PERSON_NAME]のヘ…" at bounding box center [418, 224] width 360 height 98
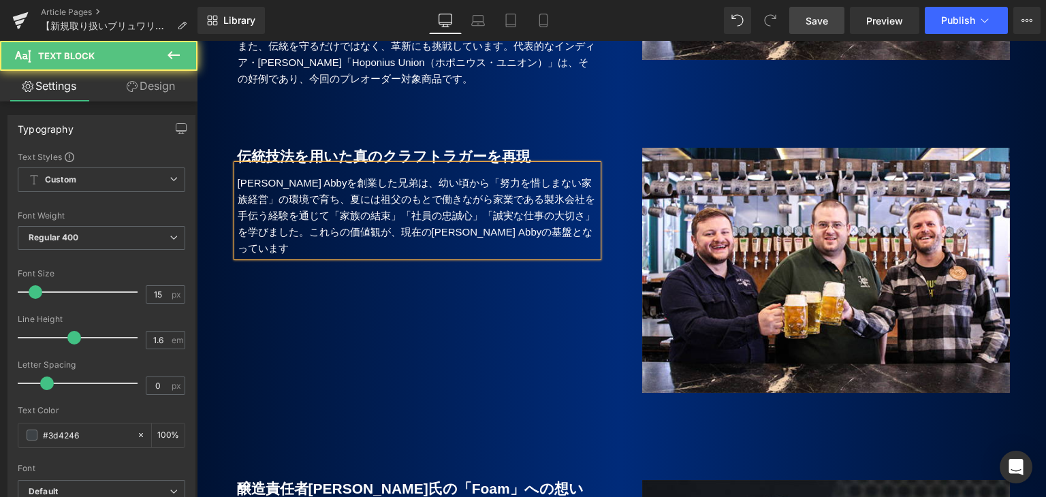
click at [544, 214] on p "[PERSON_NAME] Abbyを創業した兄弟は、幼い頃から「努力を惜しまない家族経営」の環境で育ち、夏には祖父のもとで働きながら家業である製氷会社を手伝…" at bounding box center [418, 216] width 360 height 82
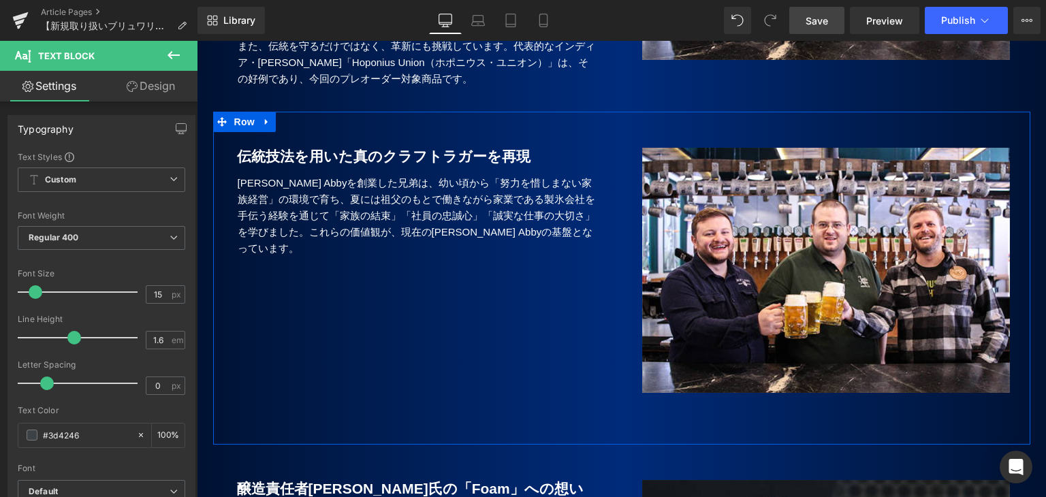
drag, startPoint x: 285, startPoint y: 242, endPoint x: 301, endPoint y: 237, distance: 16.6
click at [285, 242] on div "Image Row 伝統技法を用いた真のクラフトラガーを再現 Heading [PERSON_NAME] Abbyを創業した兄弟は、幼い頃から「努力を惜しまな…" at bounding box center [621, 278] width 817 height 333
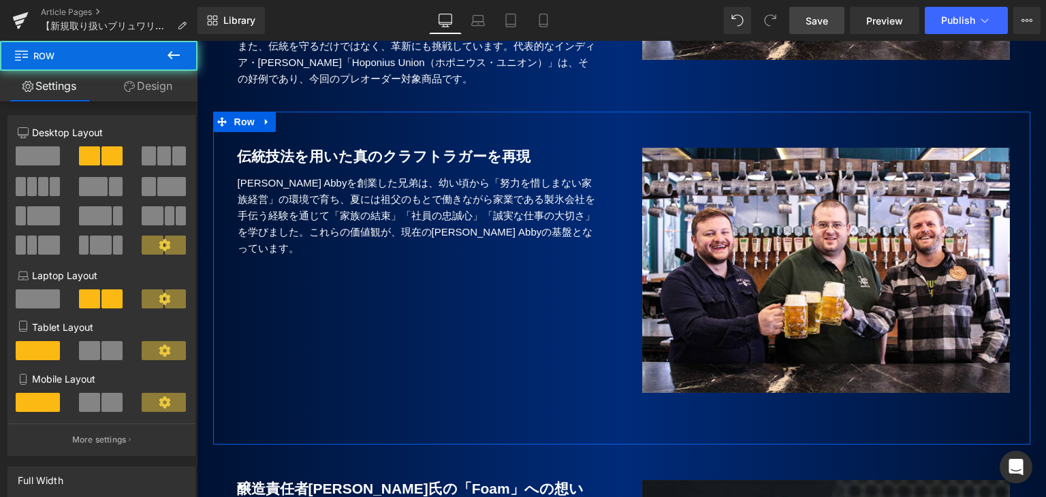
click at [197, 41] on div at bounding box center [197, 41] width 0 height 0
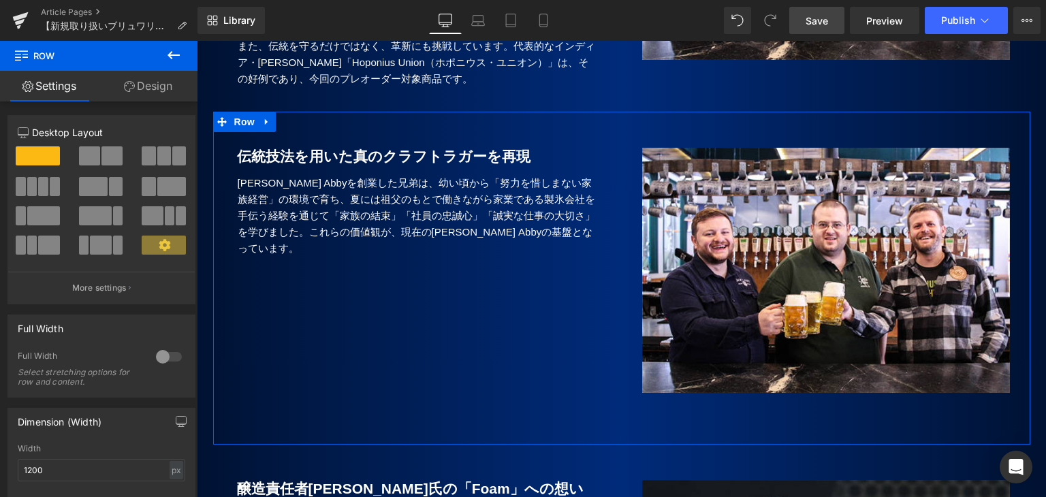
click at [543, 213] on p "[PERSON_NAME] Abbyを創業した兄弟は、幼い頃から「努力を惜しまない家族経営」の環境で育ち、夏には祖父のもとで働きながら家業である製氷会社を手伝…" at bounding box center [418, 216] width 360 height 82
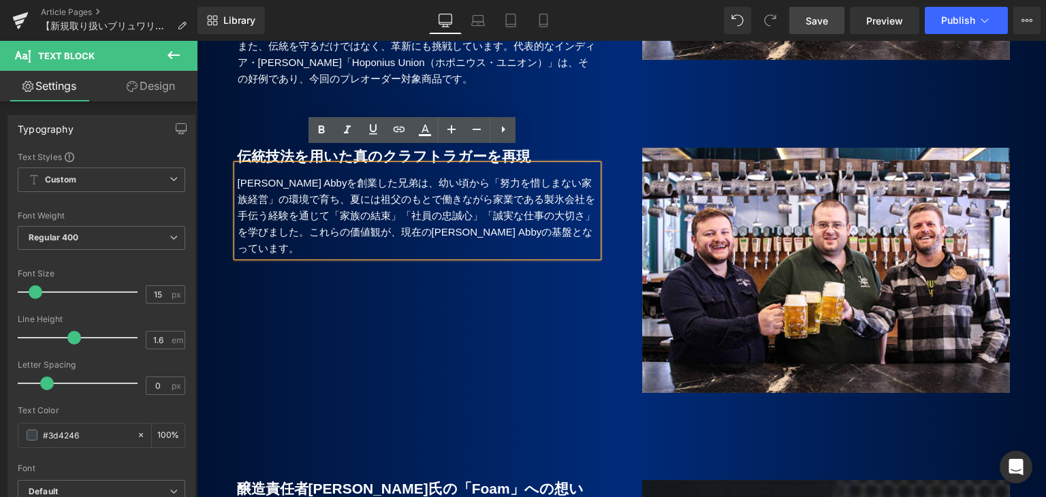
click at [565, 219] on p "[PERSON_NAME] Abbyを創業した兄弟は、幼い頃から「努力を惜しまない家族経営」の環境で育ち、夏には祖父のもとで働きながら家業である製氷会社を手伝…" at bounding box center [418, 216] width 360 height 82
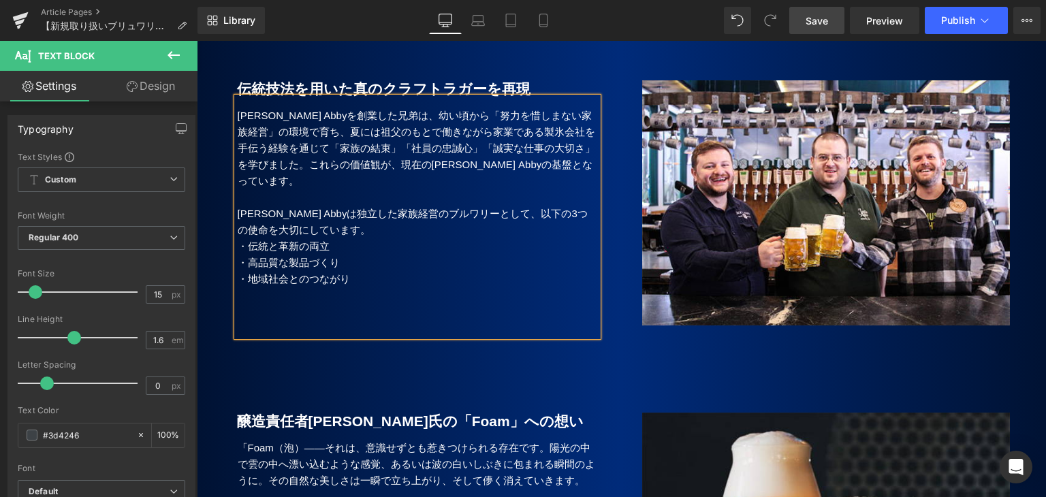
scroll to position [958, 0]
drag, startPoint x: 364, startPoint y: 243, endPoint x: 336, endPoint y: 259, distance: 31.4
click at [364, 270] on p "・地域社会とのつながり" at bounding box center [418, 278] width 360 height 16
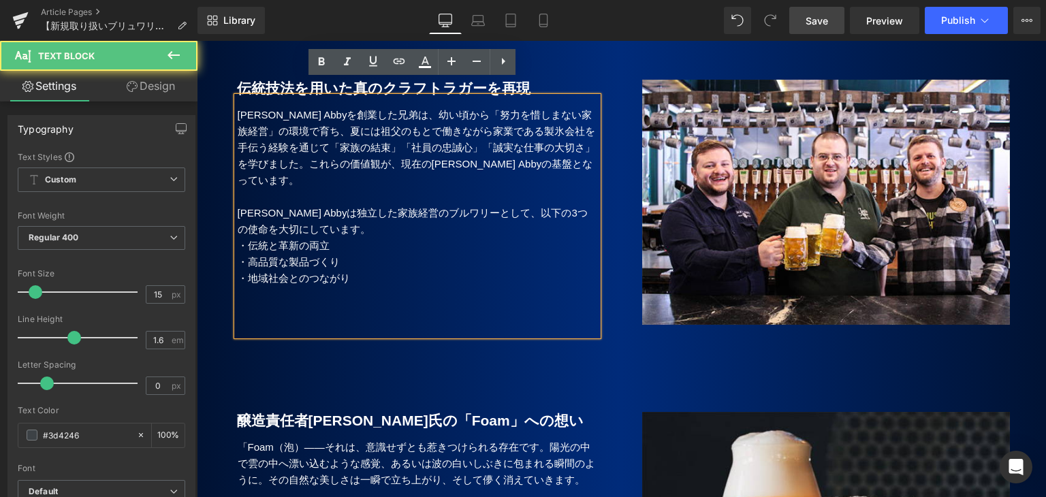
click at [265, 303] on p at bounding box center [418, 311] width 360 height 16
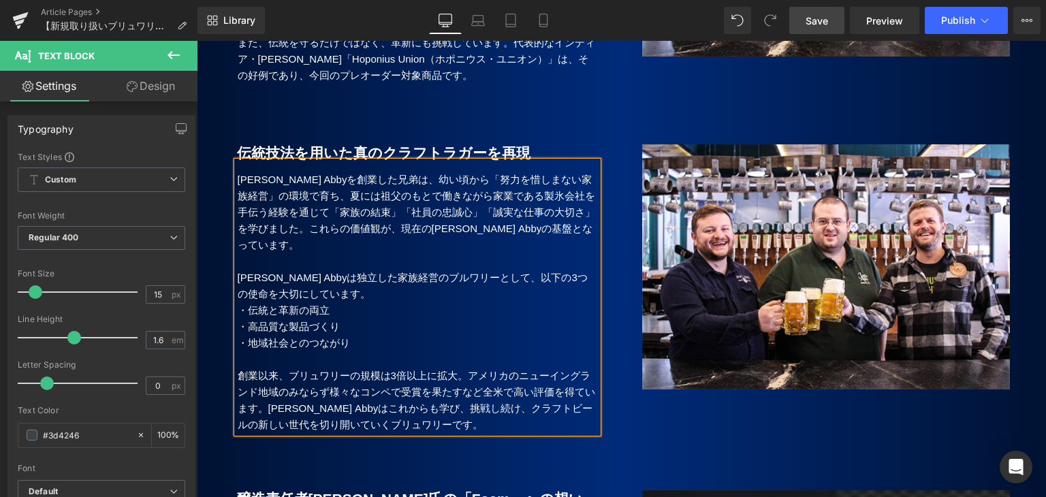
scroll to position [890, 0]
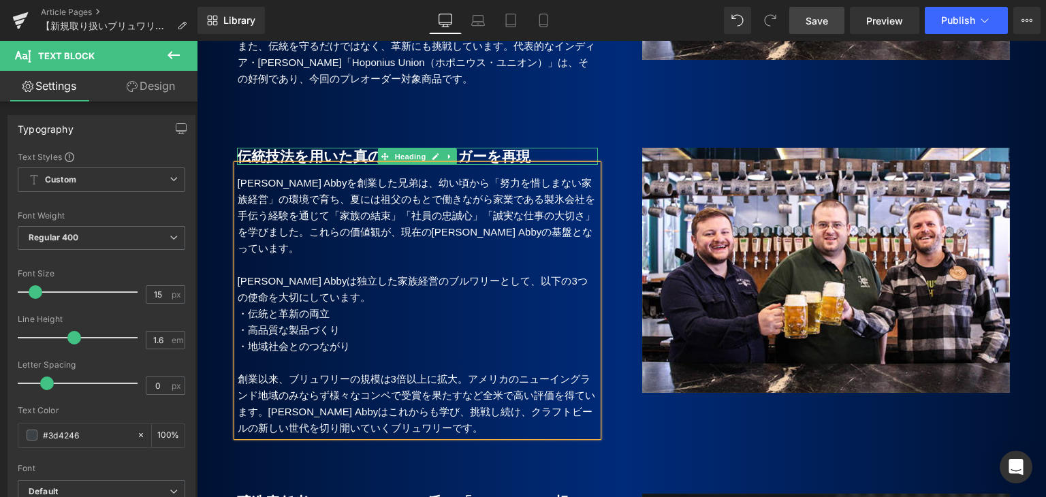
click at [316, 148] on div at bounding box center [417, 149] width 361 height 3
click at [316, 148] on b "伝統技法を用いた真のクラフトラガーを再現" at bounding box center [383, 156] width 293 height 16
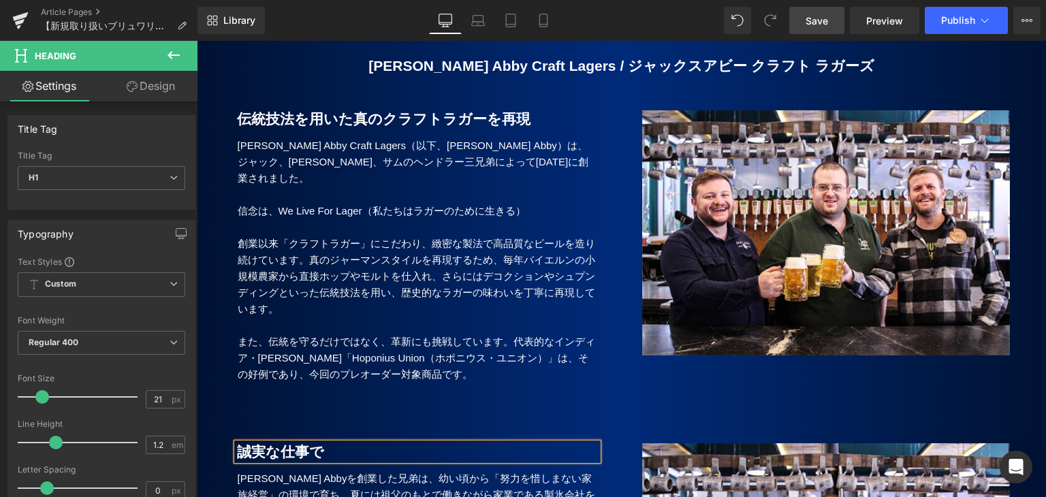
scroll to position [618, 0]
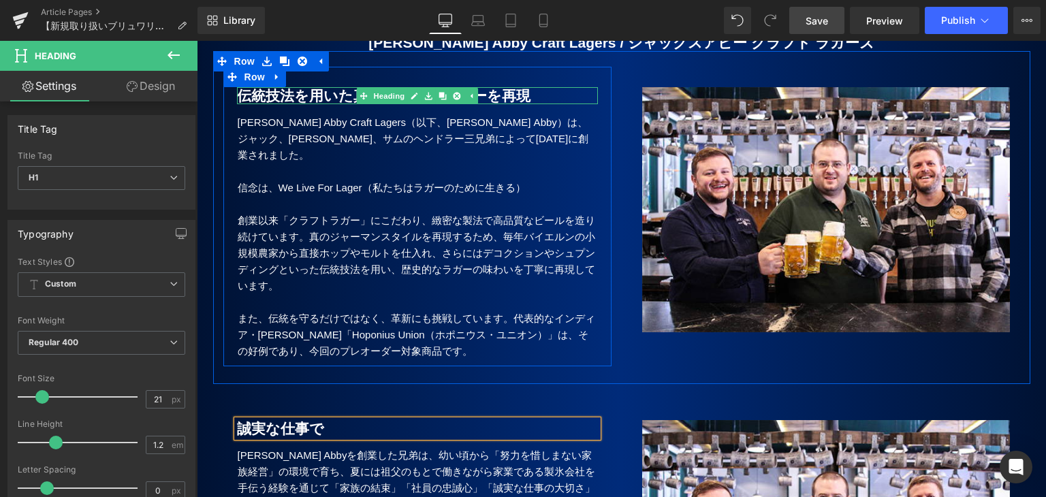
click at [289, 88] on b "伝統技法を用いた真のクラフトラガーを再現" at bounding box center [383, 96] width 293 height 16
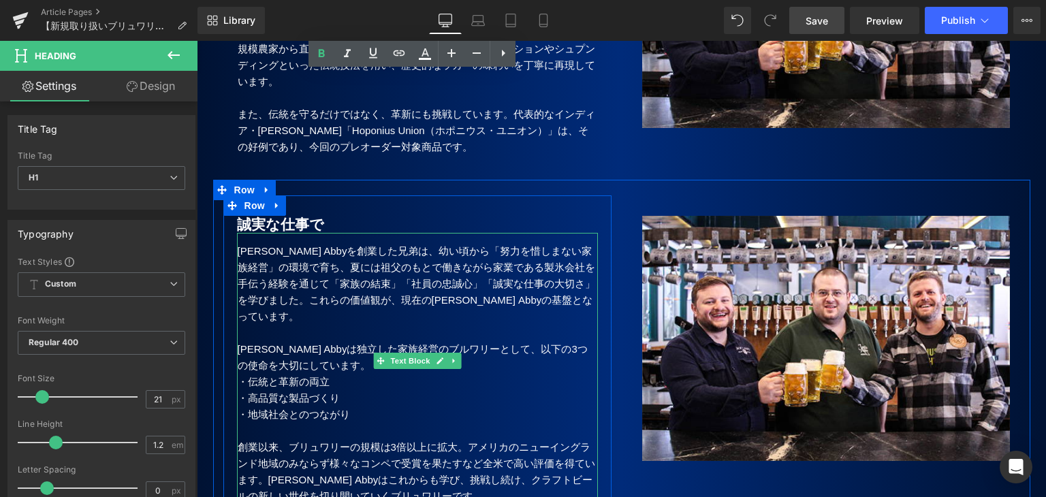
scroll to position [890, 0]
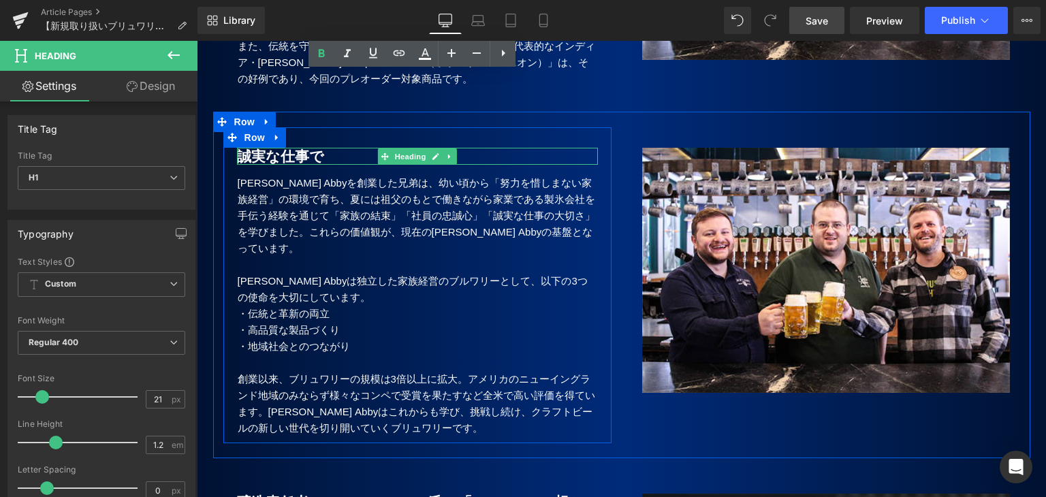
click at [316, 148] on b "誠実な仕事で" at bounding box center [280, 156] width 87 height 16
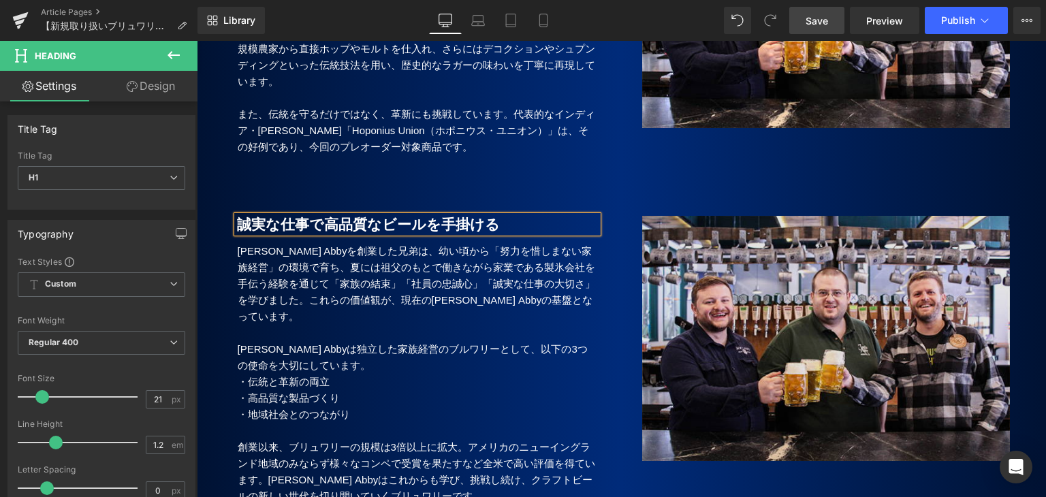
scroll to position [958, 0]
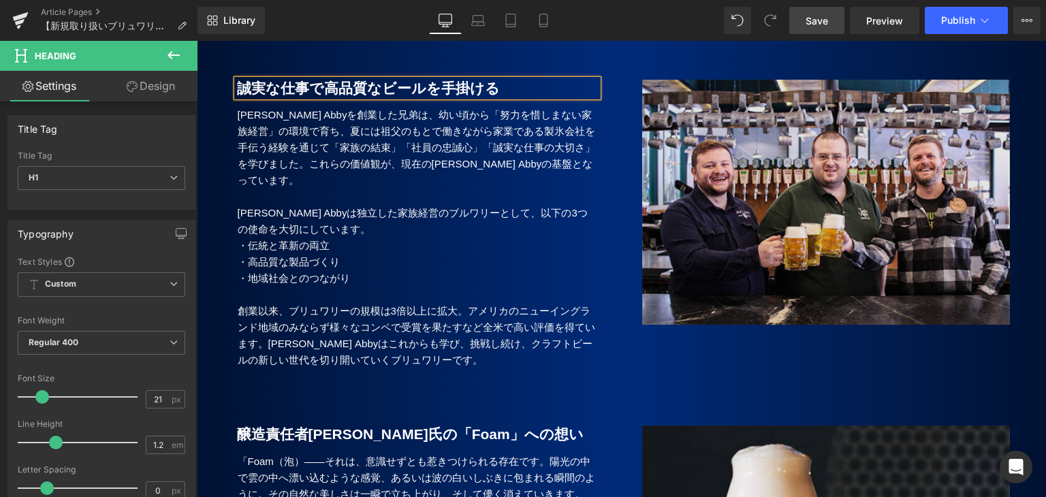
click at [753, 207] on img at bounding box center [826, 221] width 368 height 282
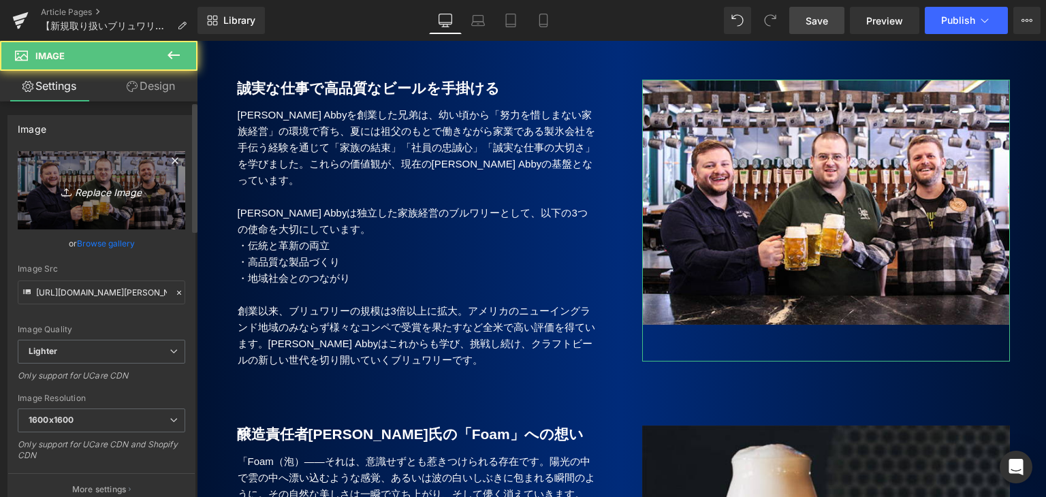
click at [88, 198] on icon "Replace Image" at bounding box center [101, 190] width 109 height 17
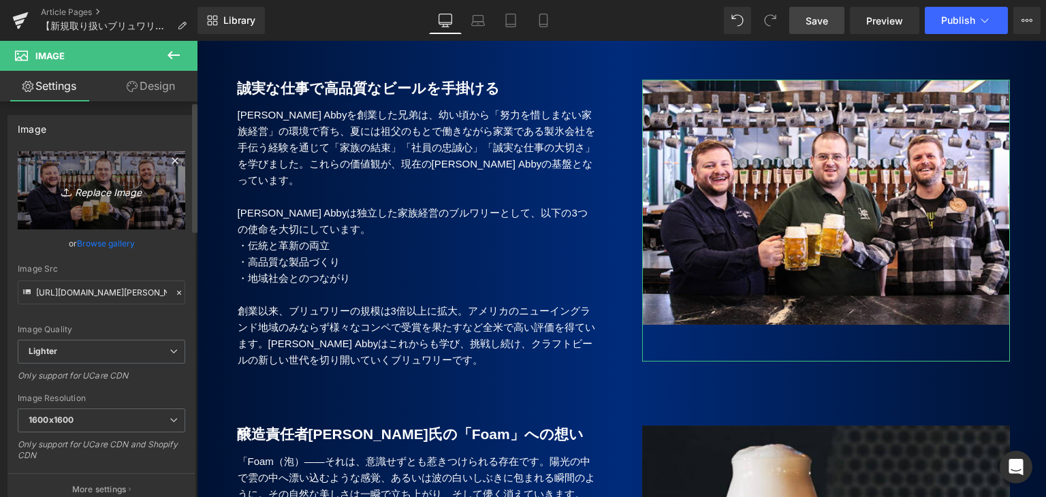
type input "C:\fakepath\[PERSON_NAME]'s Abby_6.jpg"
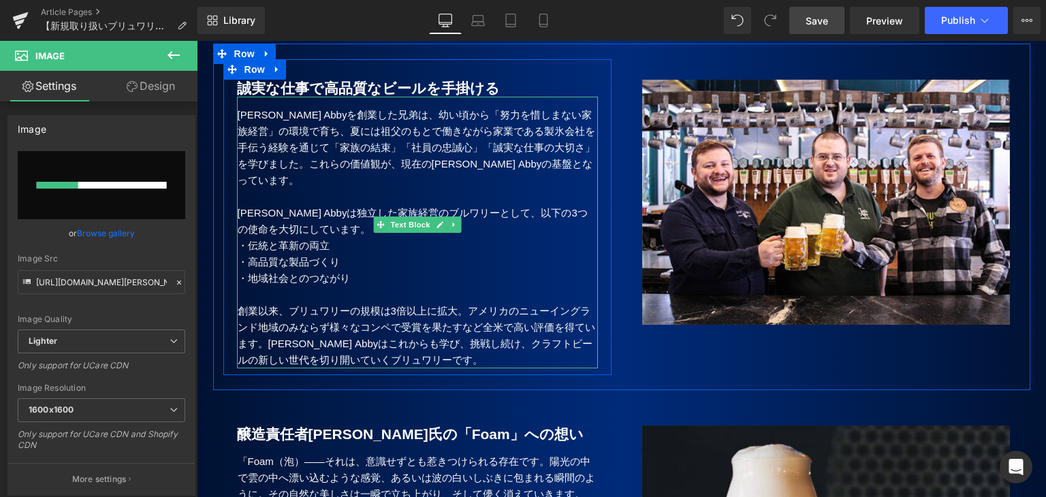
scroll to position [1026, 0]
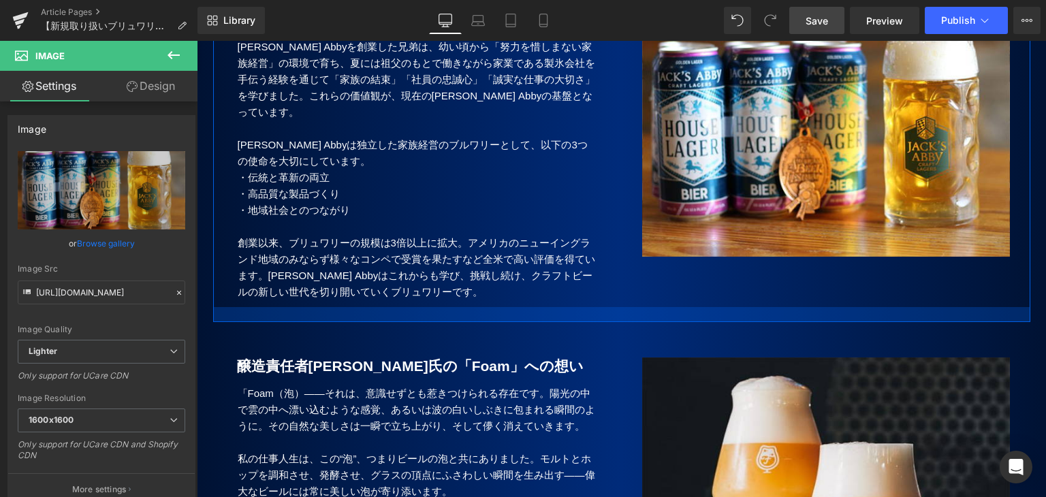
type input "[URL][DOMAIN_NAME]"
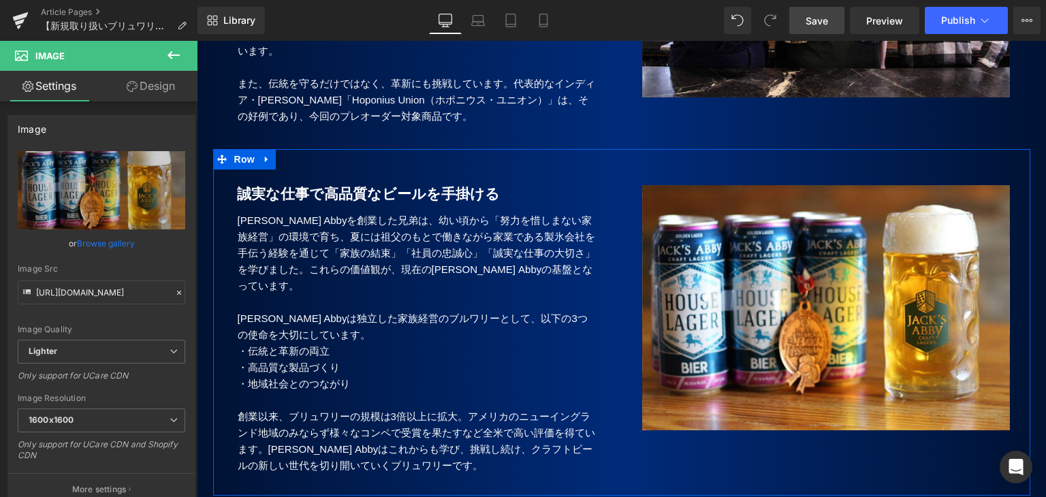
scroll to position [822, 0]
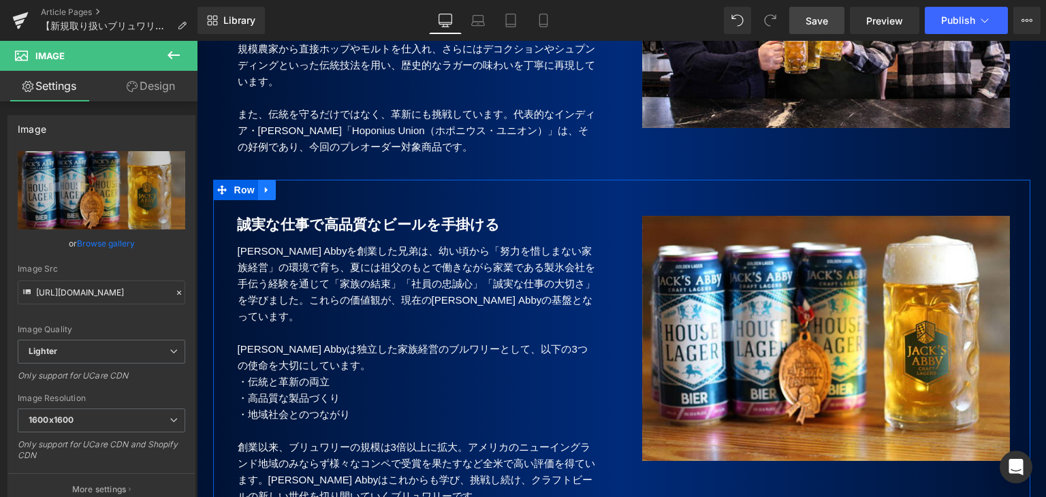
click at [264, 185] on icon at bounding box center [267, 190] width 10 height 10
click at [280, 185] on icon at bounding box center [285, 190] width 10 height 10
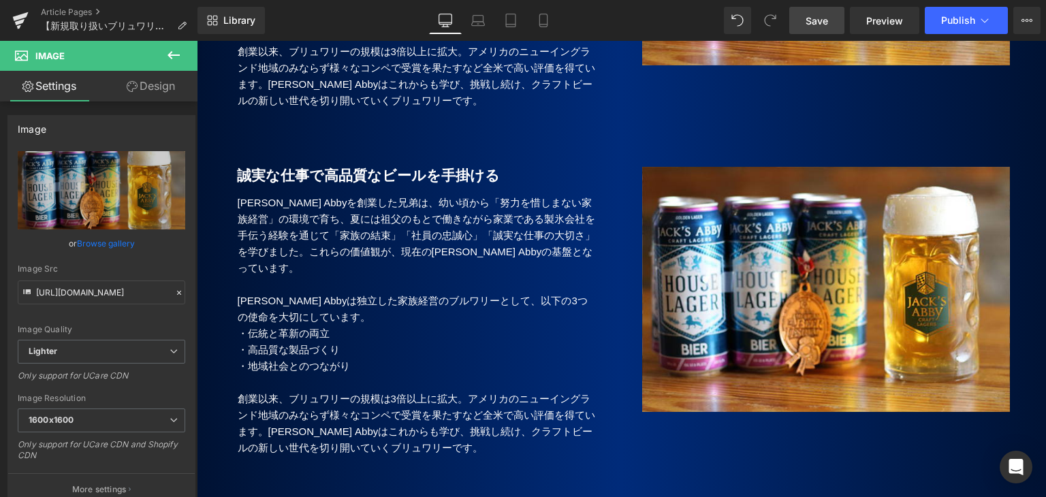
scroll to position [1223, 0]
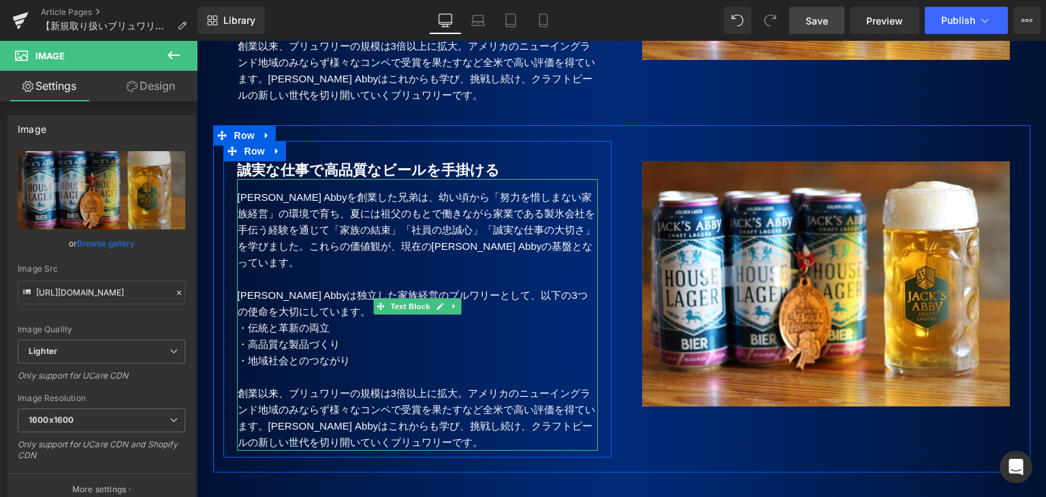
click at [289, 213] on p "[PERSON_NAME] Abbyを創業した兄弟は、幼い頃から「努力を惜しまない家族経営」の環境で育ち、夏には祖父のもとで働きながら家業である製氷会社を手伝…" at bounding box center [418, 230] width 360 height 82
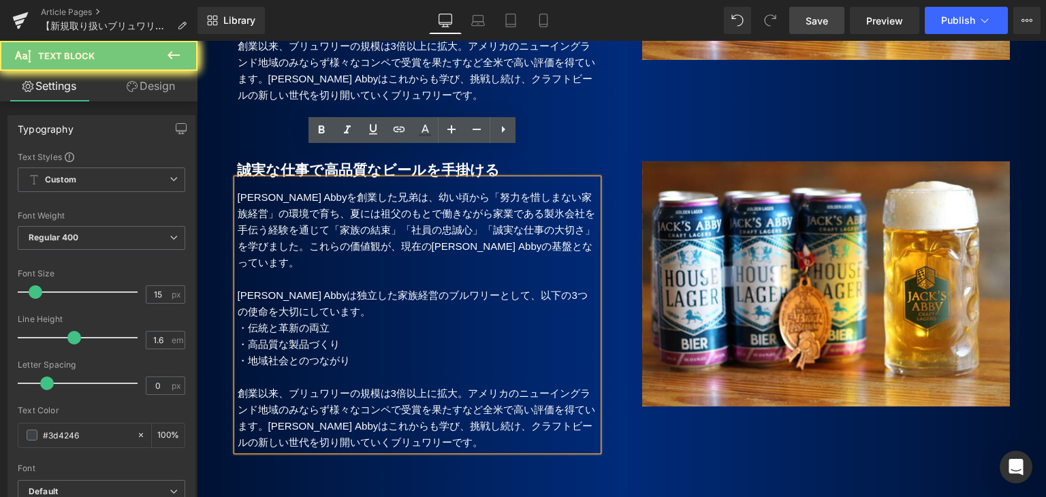
click at [276, 189] on p "[PERSON_NAME] Abbyを創業した兄弟は、幼い頃から「努力を惜しまない家族経営」の環境で育ち、夏には祖父のもとで働きながら家業である製氷会社を手伝…" at bounding box center [418, 230] width 360 height 82
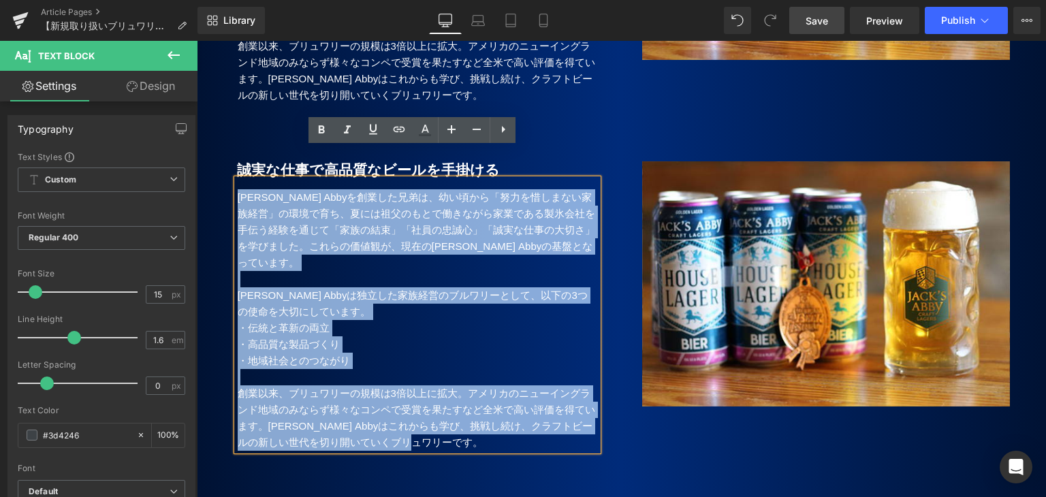
drag, startPoint x: 234, startPoint y: 168, endPoint x: 460, endPoint y: 392, distance: 318.3
click at [460, 392] on div "[PERSON_NAME] Abbyを創業した兄弟は、幼い頃から「努力を惜しまない家族経営」の環境で育ち、夏には祖父のもとで働きながら家業である製氷会社を手伝…" at bounding box center [417, 315] width 361 height 272
paste div
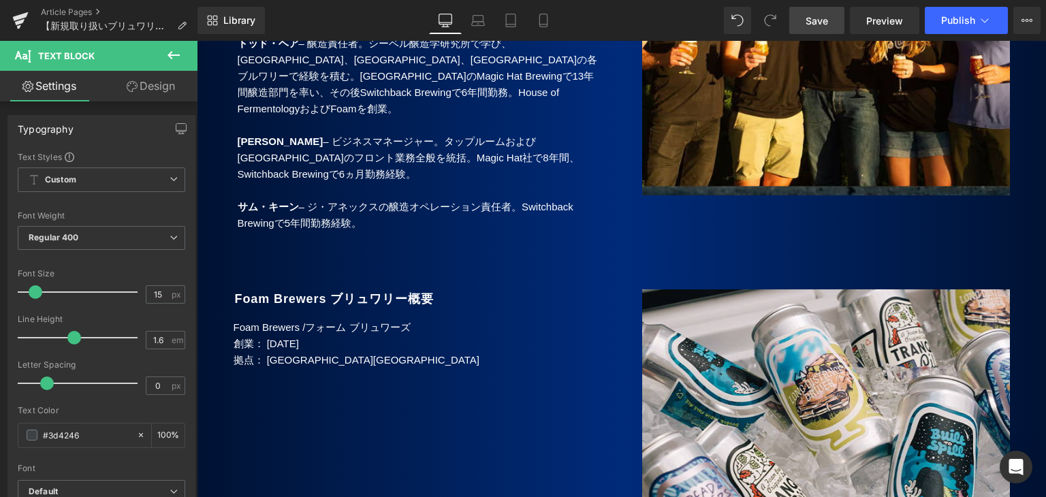
scroll to position [2108, 0]
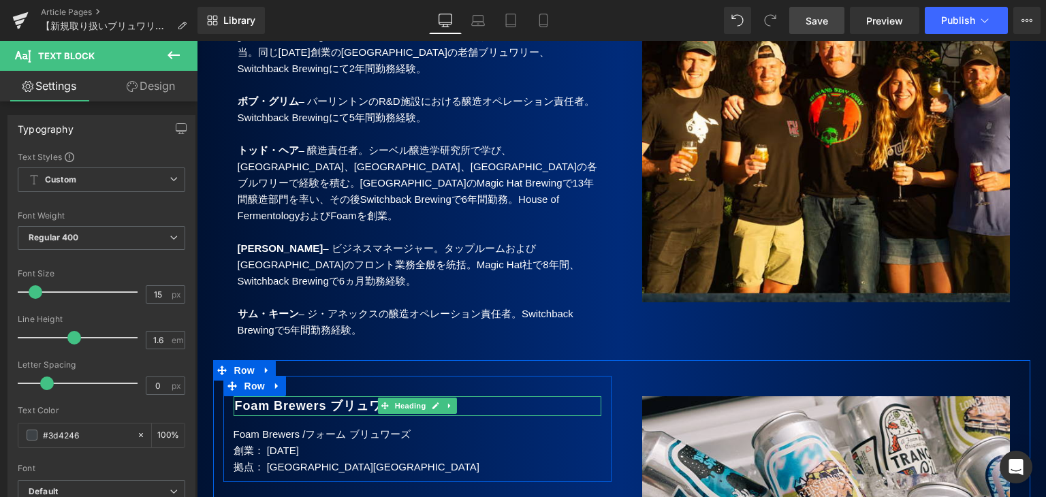
click at [453, 396] on h2 "Foam Brewers ブリュワリー概要" at bounding box center [418, 406] width 366 height 20
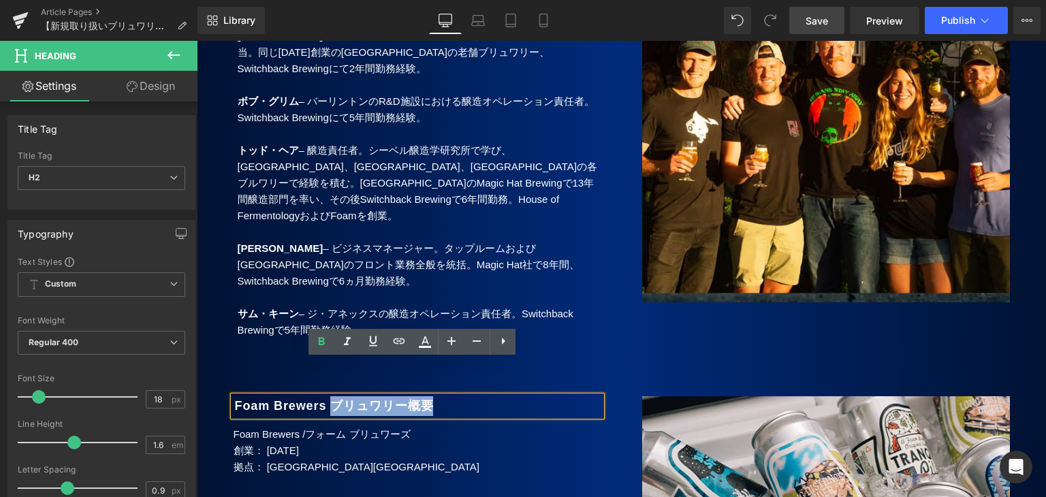
drag, startPoint x: 460, startPoint y: 368, endPoint x: 334, endPoint y: 371, distance: 126.0
click at [334, 396] on h2 "Foam Brewers ブリュワリー概要" at bounding box center [418, 406] width 366 height 20
copy b "ブリュワリー概要"
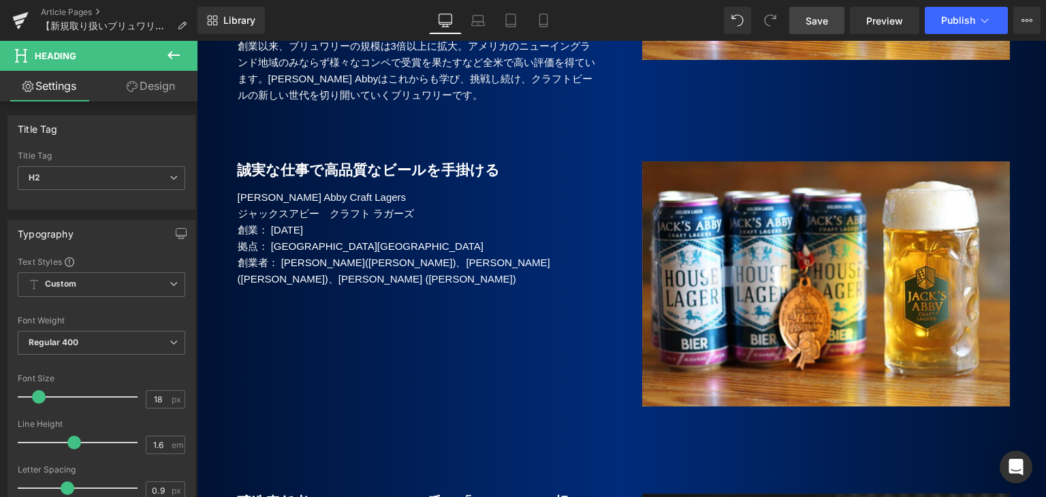
scroll to position [1155, 0]
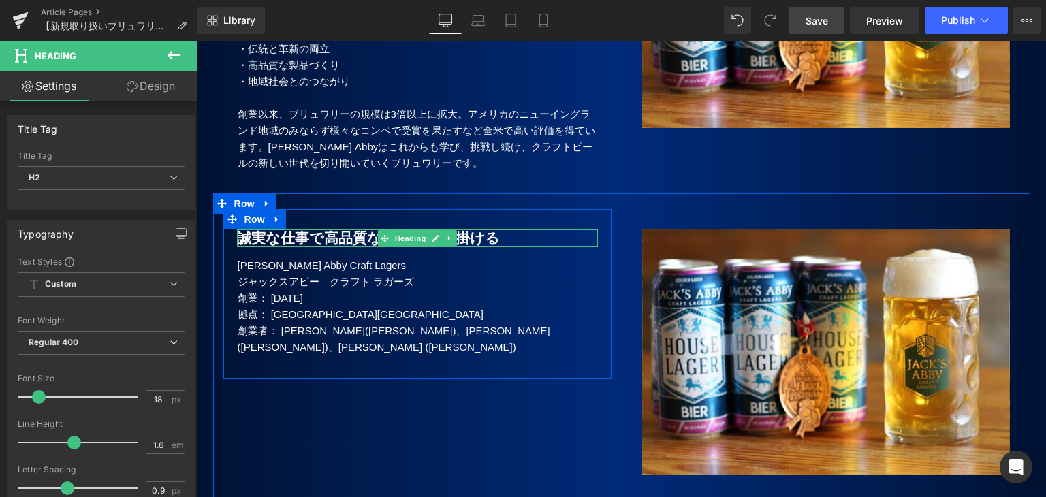
click at [340, 230] on b "誠実な仕事で高品質なビールを手掛ける" at bounding box center [368, 238] width 263 height 16
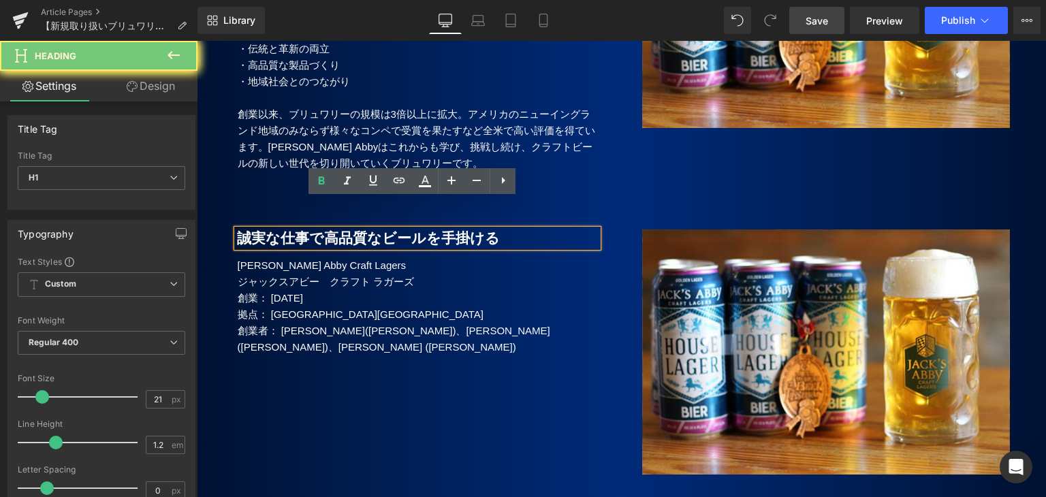
click at [340, 230] on b "誠実な仕事で高品質なビールを手掛ける" at bounding box center [368, 238] width 263 height 16
paste div
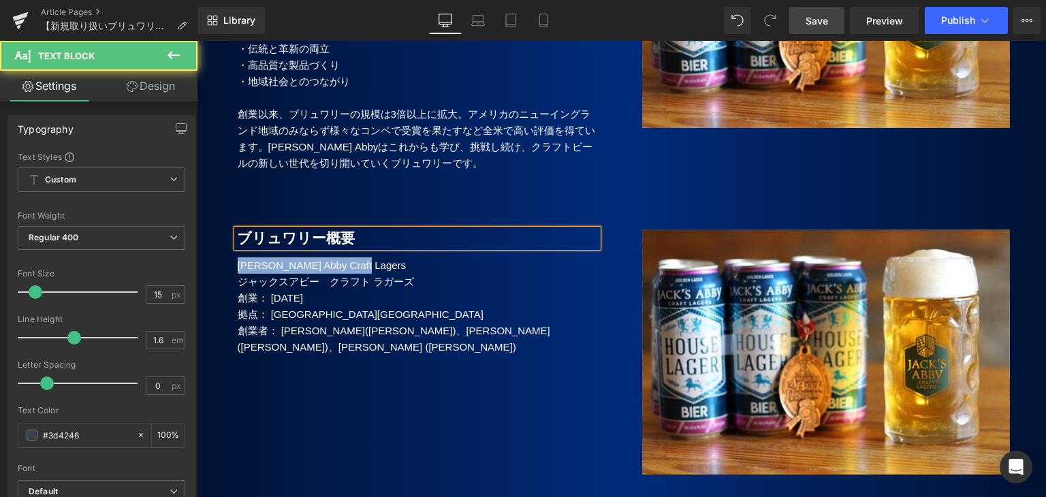
drag, startPoint x: 358, startPoint y: 235, endPoint x: 221, endPoint y: 240, distance: 136.9
click at [223, 240] on div "ブリュワリー概要 Heading [PERSON_NAME] Abby Craft Lagers ジャックスアビー　クラフト ラガーズ 創業： [DATE…" at bounding box center [417, 300] width 388 height 142
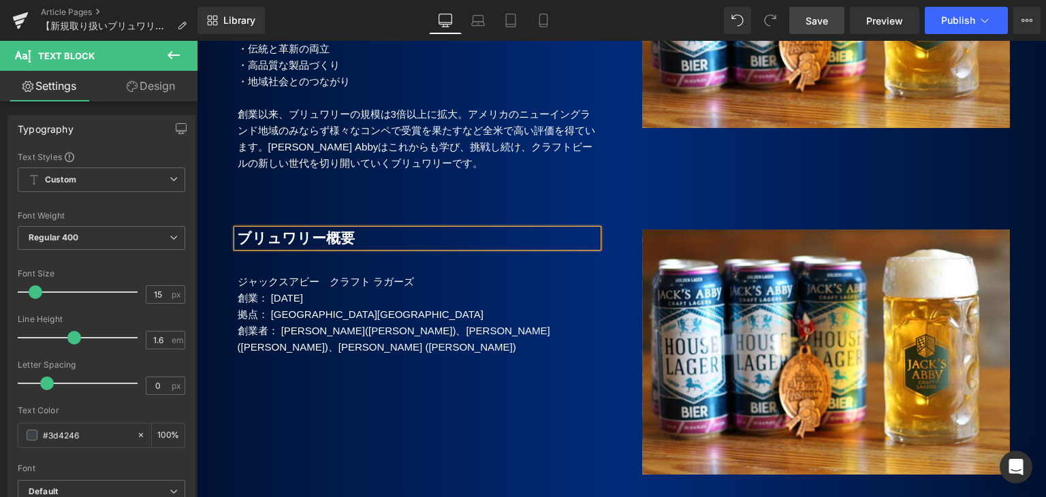
click at [237, 230] on b "ブリュワリー概要" at bounding box center [296, 238] width 118 height 16
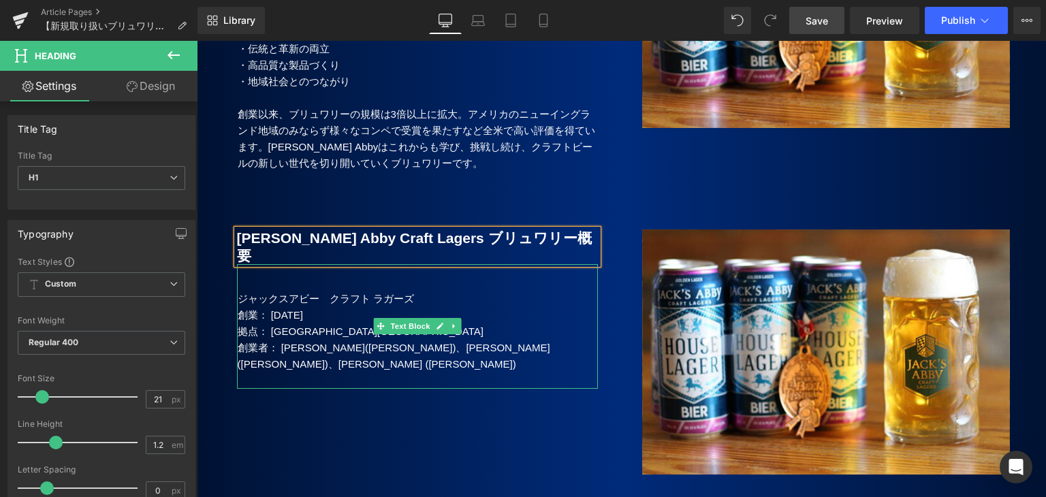
click at [297, 291] on p "ジャックスアビー　クラフト ラガーズ" at bounding box center [418, 299] width 360 height 16
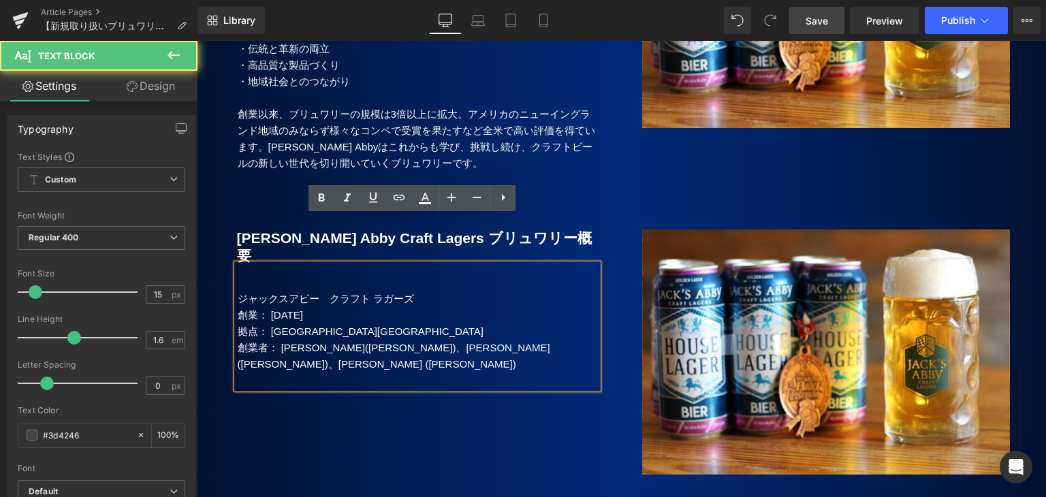
click at [250, 291] on p "ジャックスアビー　クラフト ラガーズ" at bounding box center [418, 299] width 360 height 16
click at [237, 264] on div "ジャックスアビー　クラフト ラガーズ 創業： [DATE] 拠点： [GEOGRAPHIC_DATA]フラミングハム 創業者： [PERSON_NAME…" at bounding box center [417, 326] width 361 height 125
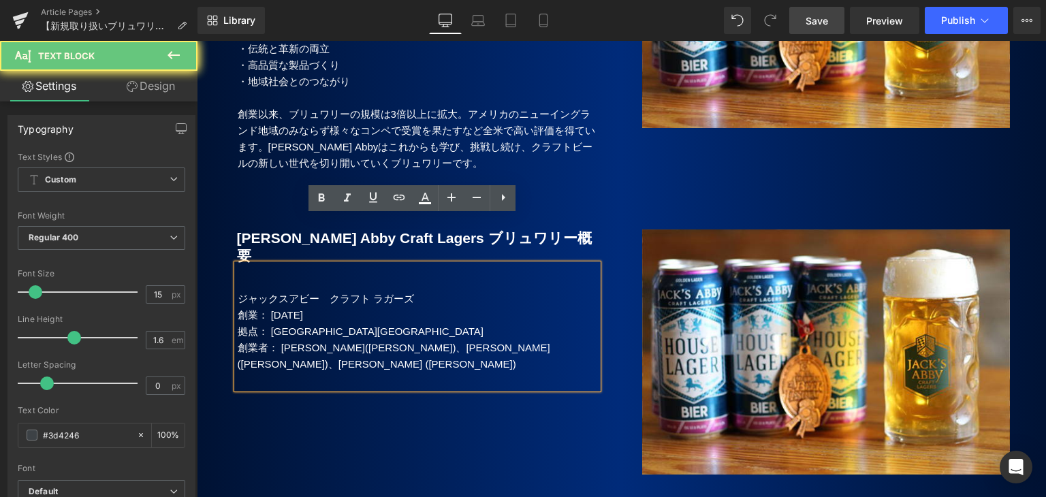
click at [246, 274] on p at bounding box center [418, 282] width 360 height 16
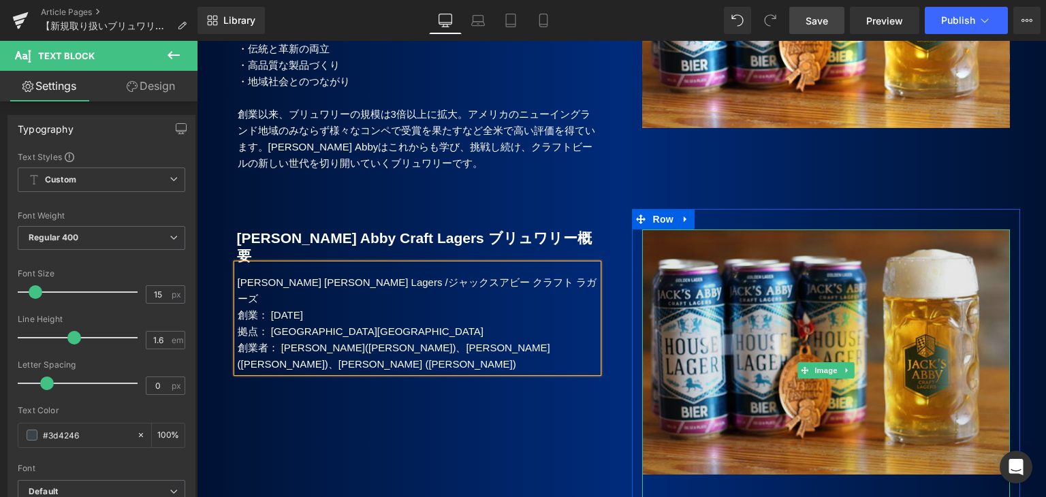
click at [789, 300] on img at bounding box center [826, 370] width 368 height 282
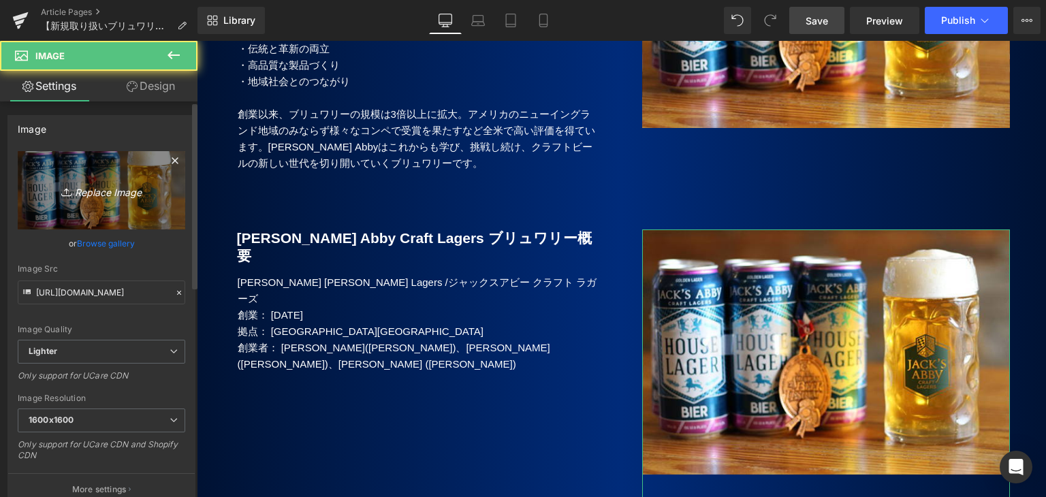
click at [101, 197] on icon "Replace Image" at bounding box center [101, 190] width 109 height 17
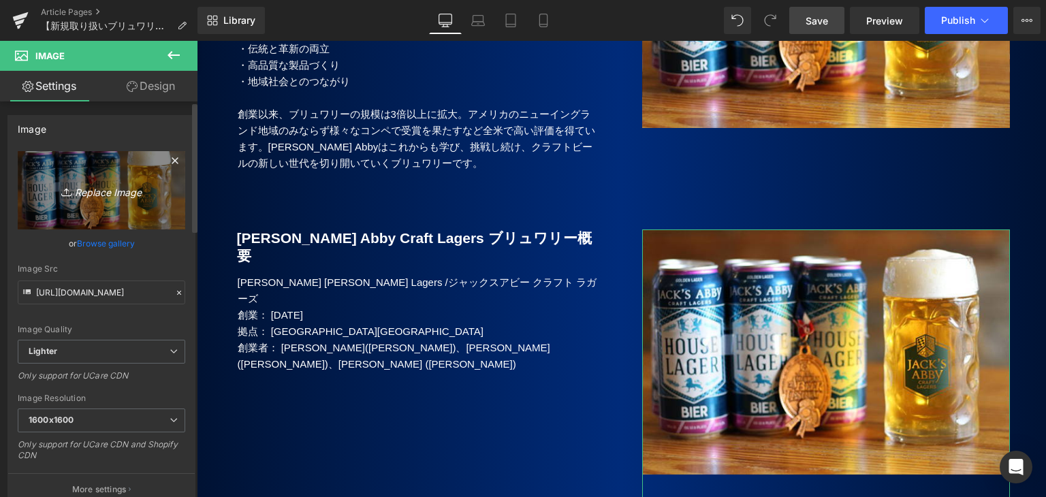
type input "C:\fakepath\[PERSON_NAME]'s Abby_4.jpg"
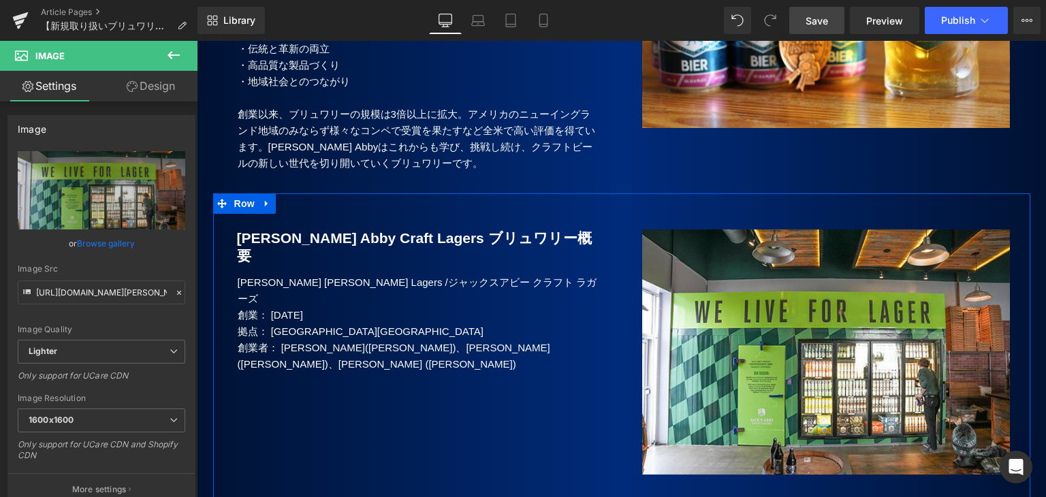
type input "[URL][DOMAIN_NAME][PERSON_NAME]"
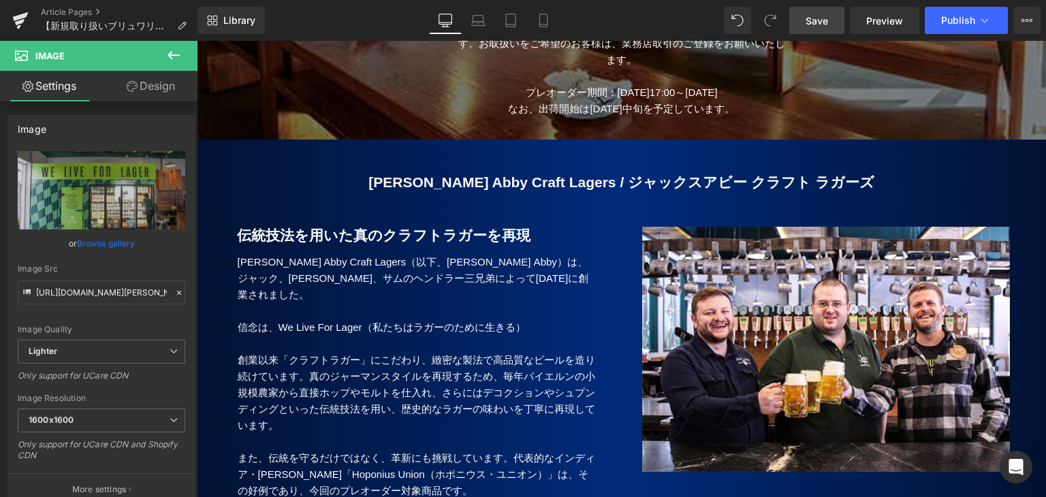
scroll to position [474, 0]
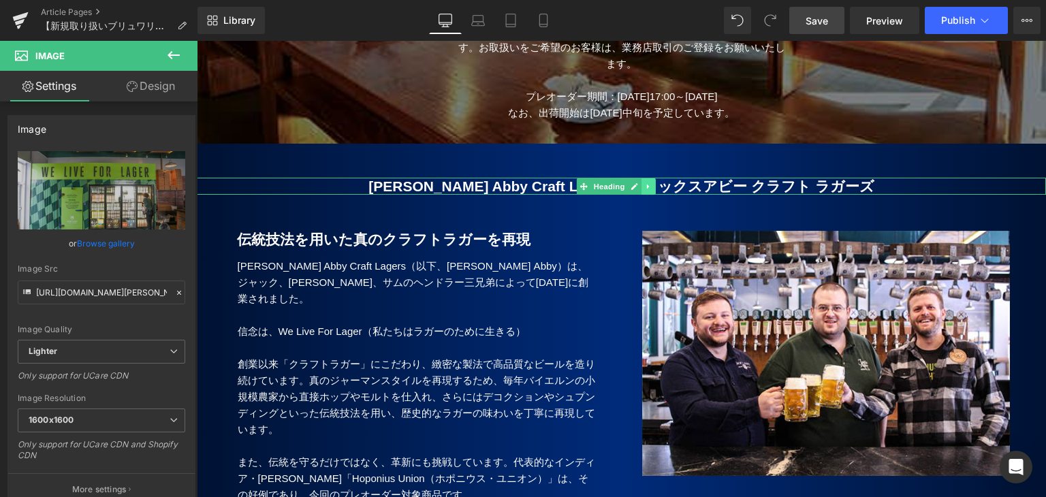
click at [648, 184] on icon at bounding box center [648, 186] width 2 height 5
click at [637, 178] on link at bounding box center [642, 186] width 14 height 16
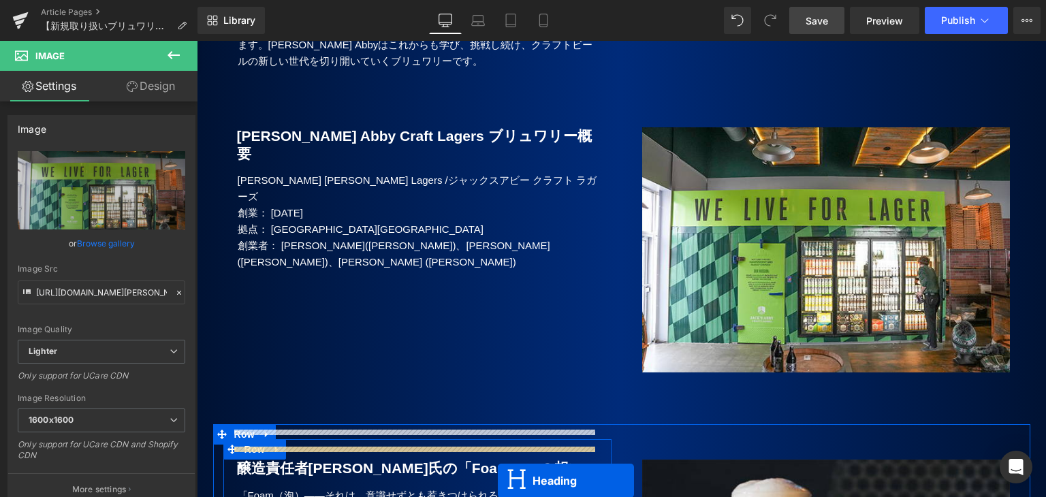
scroll to position [1346, 0]
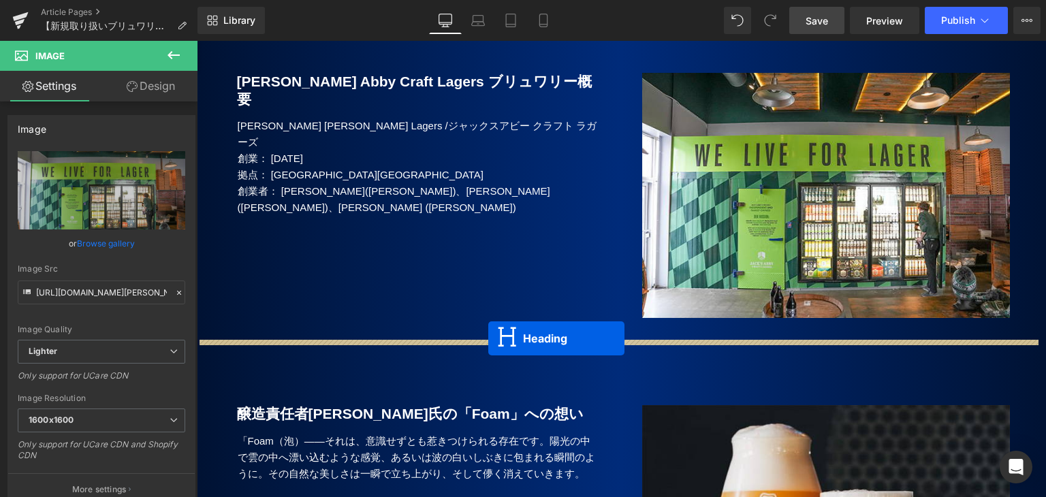
drag, startPoint x: 583, startPoint y: 186, endPoint x: 488, endPoint y: 338, distance: 179.5
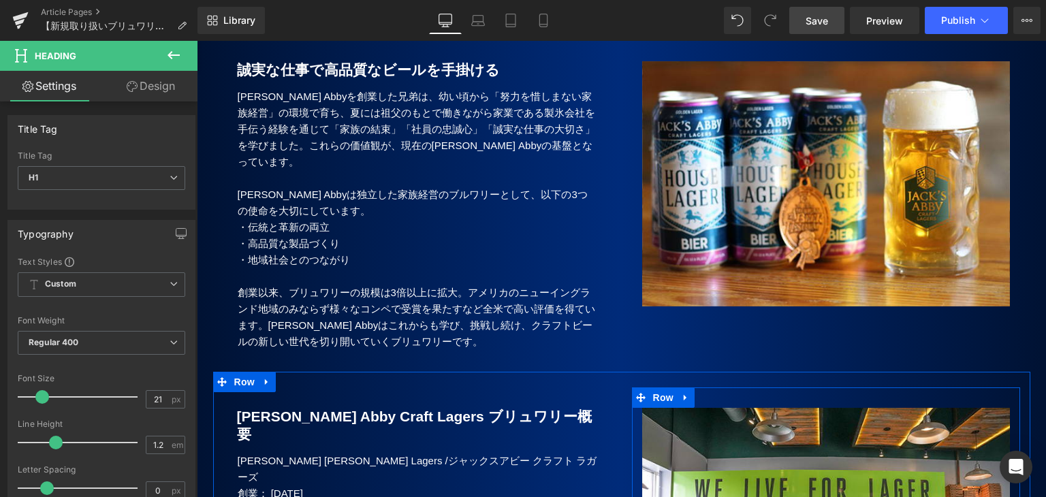
scroll to position [970, 0]
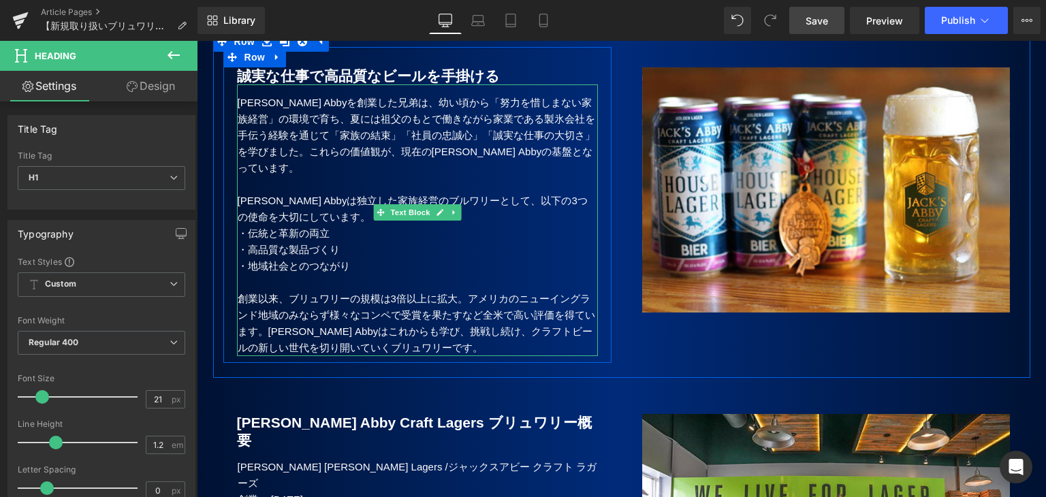
click at [355, 291] on p "創業以来、ブリュワリーの規模は3倍以上に拡大。アメリカのニューイングランド地域のみならず様々なコンペで受賞を果たすなど全米で高い評価を得ています。[PERSO…" at bounding box center [418, 323] width 360 height 65
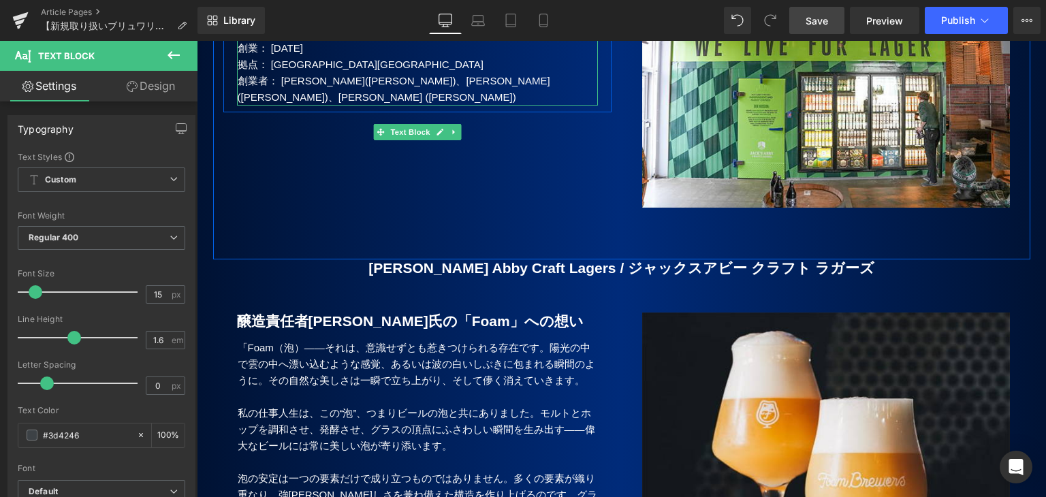
scroll to position [1515, 0]
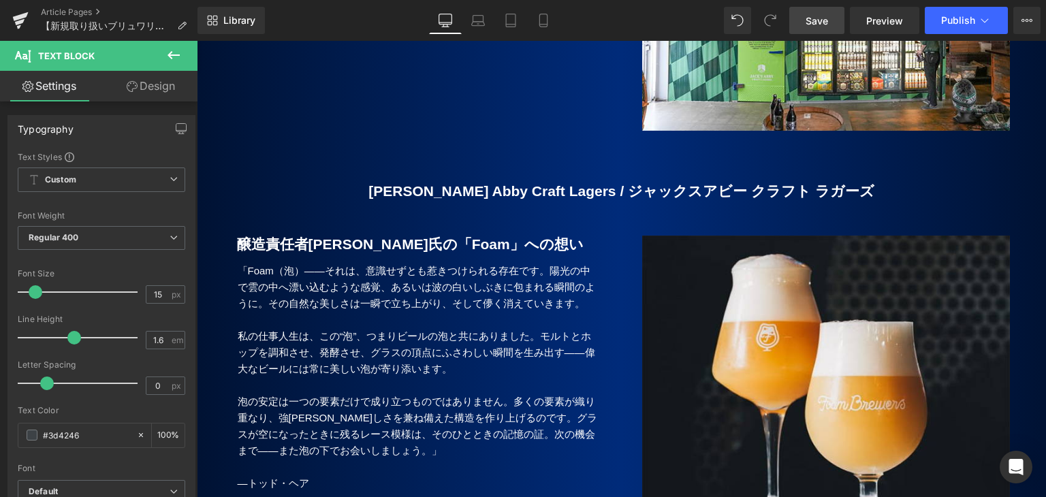
click at [495, 183] on b "[PERSON_NAME] Abby Craft Lagers / ジャックスアビー クラフト ラガーズ" at bounding box center [620, 191] width 505 height 16
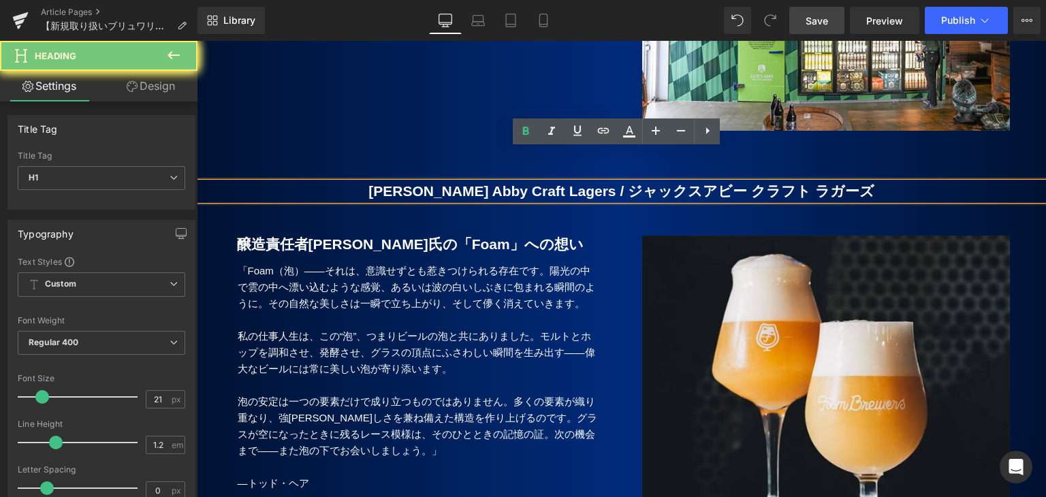
click at [495, 183] on b "[PERSON_NAME] Abby Craft Lagers / ジャックスアビー クラフト ラガーズ" at bounding box center [620, 191] width 505 height 16
paste div
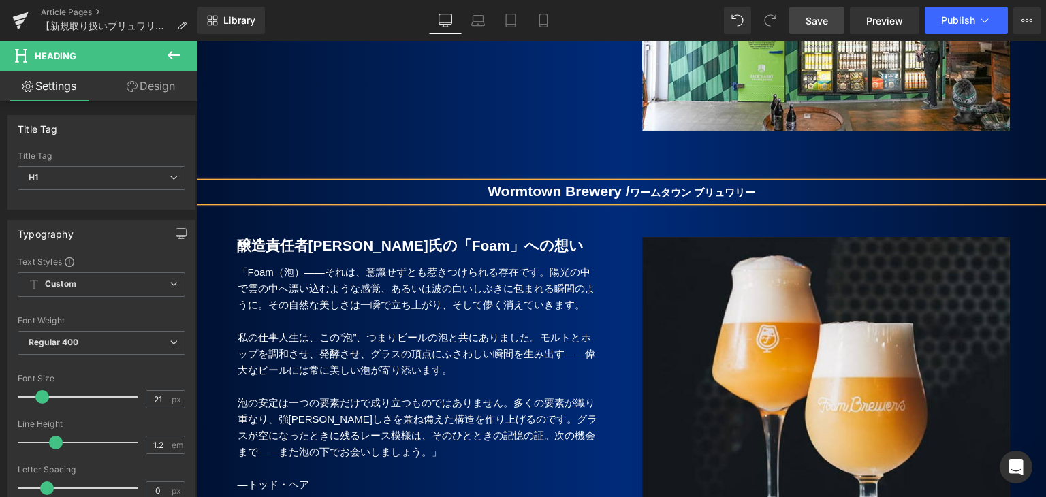
click at [531, 183] on b "Wormtown Brewery /" at bounding box center [559, 191] width 142 height 16
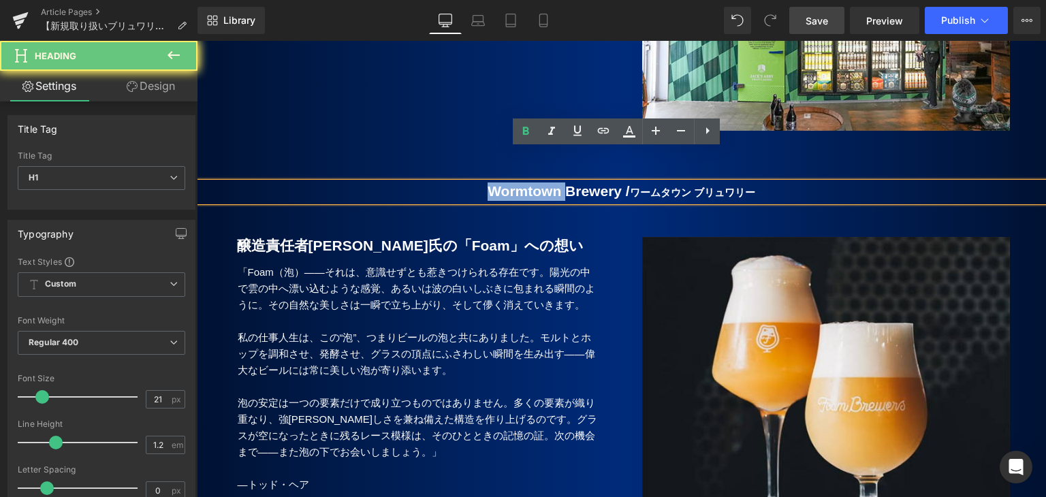
click at [531, 183] on b "Wormtown Brewery /" at bounding box center [559, 191] width 142 height 16
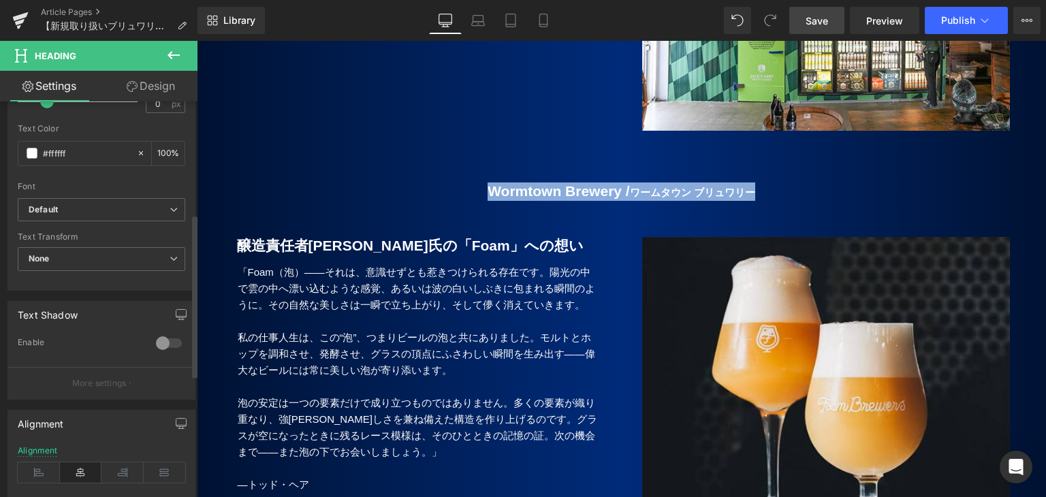
scroll to position [272, 0]
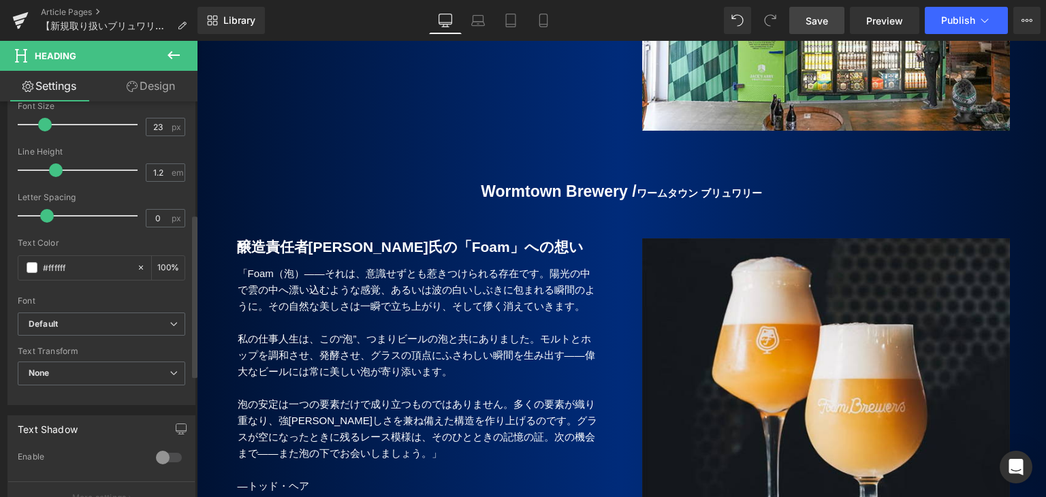
type input "22"
click at [42, 124] on span at bounding box center [44, 125] width 14 height 14
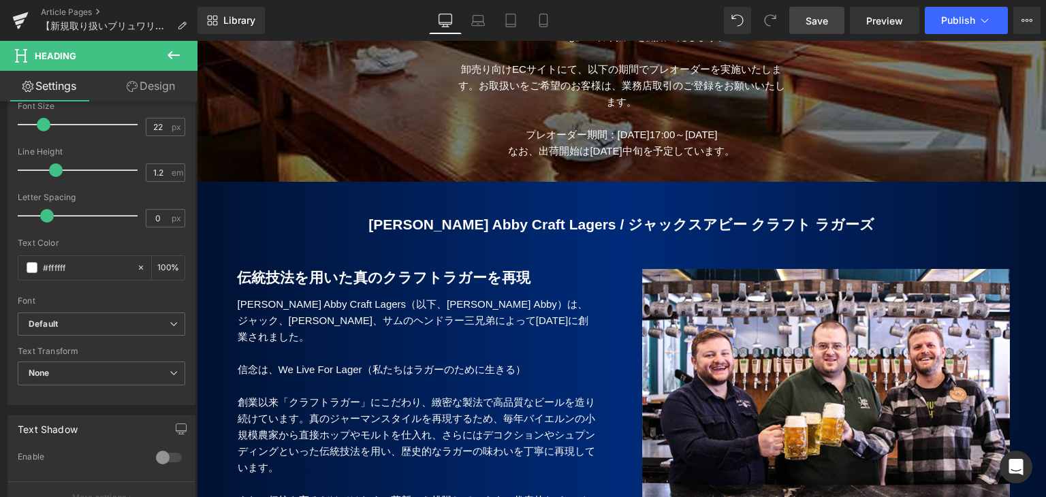
scroll to position [426, 0]
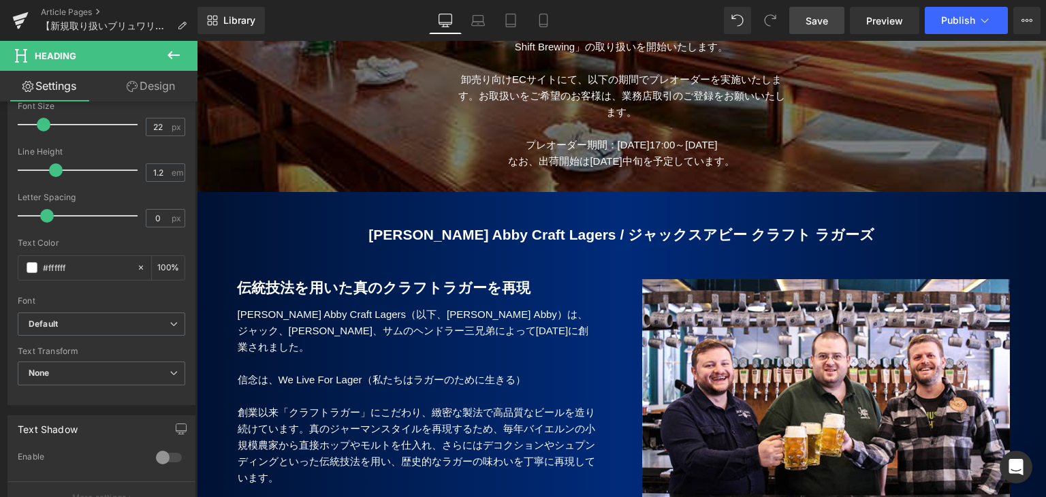
click at [570, 226] on div "[PERSON_NAME] Abby Craft Lagers / ジャックスアビー クラフト ラガーズ Heading" at bounding box center [621, 234] width 849 height 17
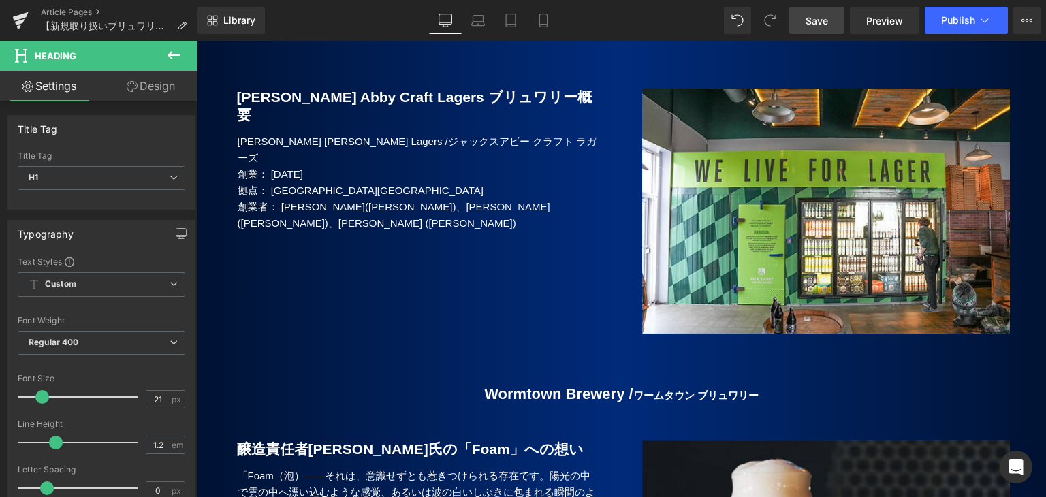
scroll to position [1447, 0]
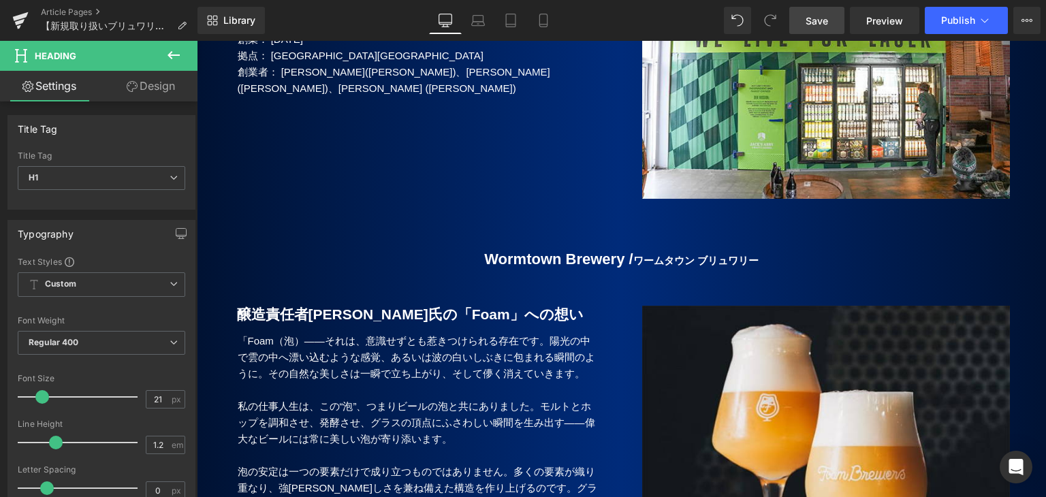
click at [624, 251] on div "Wormtown Brewery / ワームタウン ブリュワリー Heading" at bounding box center [621, 260] width 849 height 19
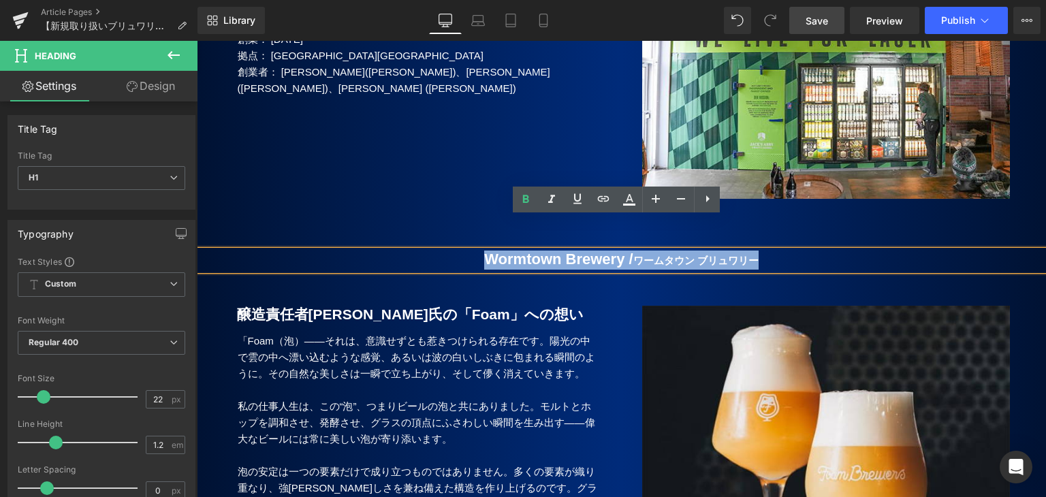
drag, startPoint x: 781, startPoint y: 227, endPoint x: 444, endPoint y: 233, distance: 337.1
click at [444, 251] on h1 "Wormtown Brewery / ワームタウン ブリュワリー" at bounding box center [621, 260] width 849 height 19
click at [653, 200] on icon at bounding box center [656, 199] width 16 height 16
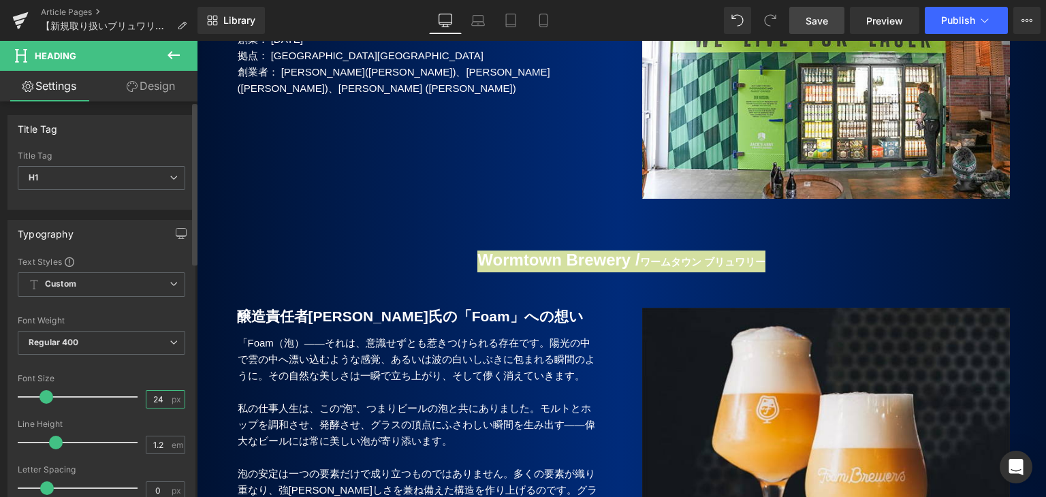
drag, startPoint x: 160, startPoint y: 396, endPoint x: 142, endPoint y: 396, distance: 17.7
click at [146, 396] on input "24" at bounding box center [158, 399] width 24 height 17
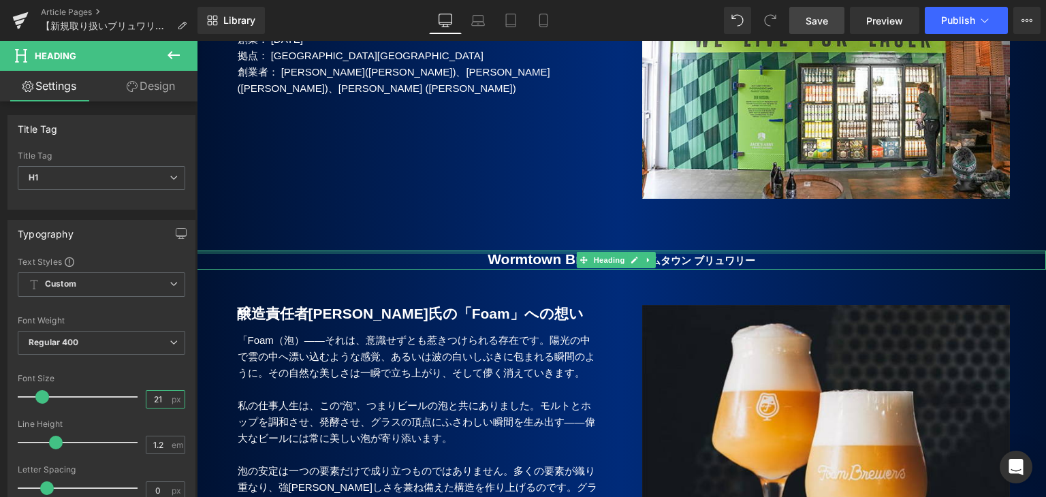
click at [455, 251] on div at bounding box center [621, 252] width 849 height 3
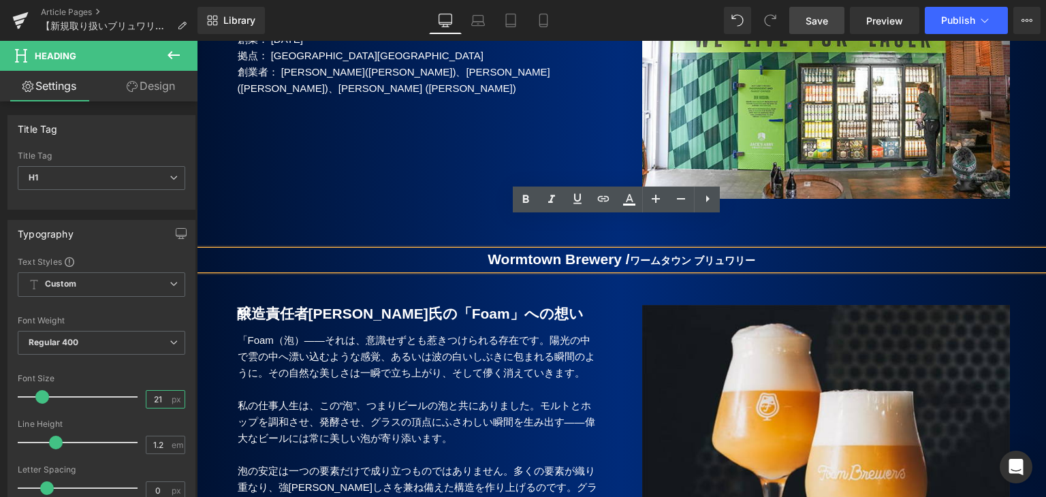
type input "21"
click at [620, 251] on b "Wormtown Brewery /" at bounding box center [559, 259] width 142 height 16
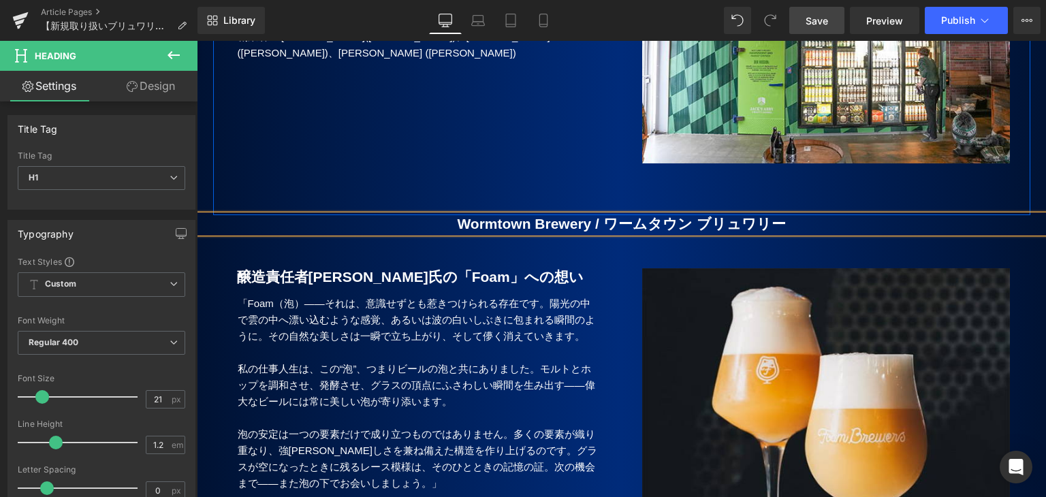
scroll to position [1515, 0]
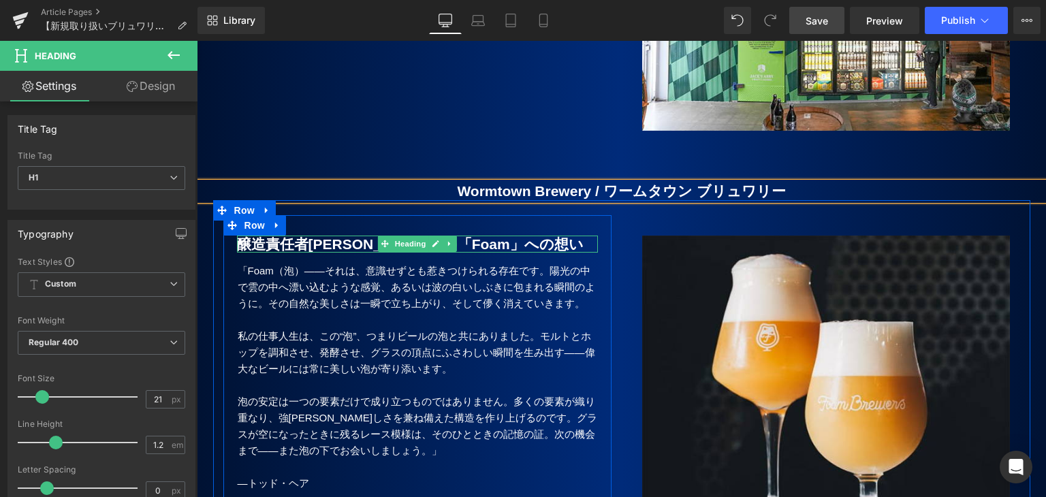
click at [319, 236] on b "醸造責任者[PERSON_NAME]氏の「Foam」への想い" at bounding box center [410, 244] width 347 height 16
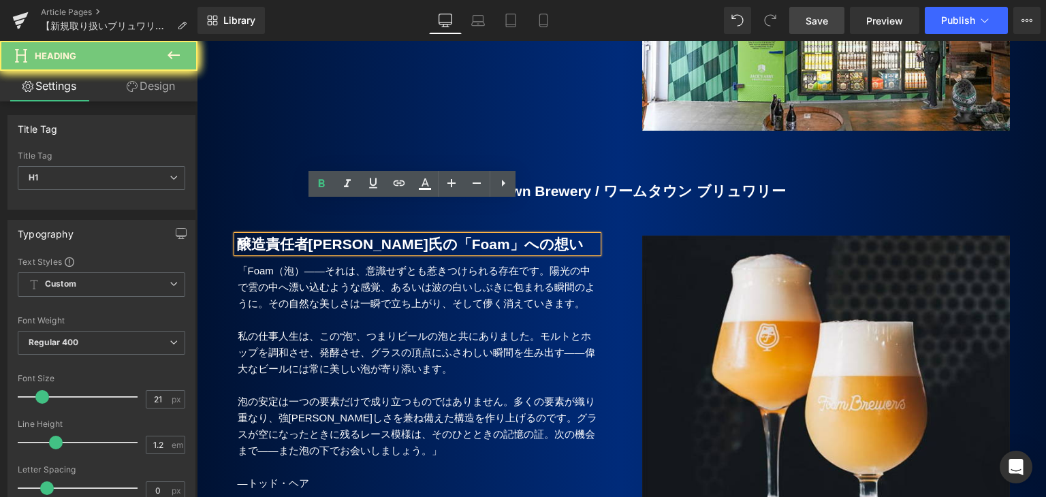
click at [319, 236] on b "醸造責任者[PERSON_NAME]氏の「Foam」への想い" at bounding box center [410, 244] width 347 height 16
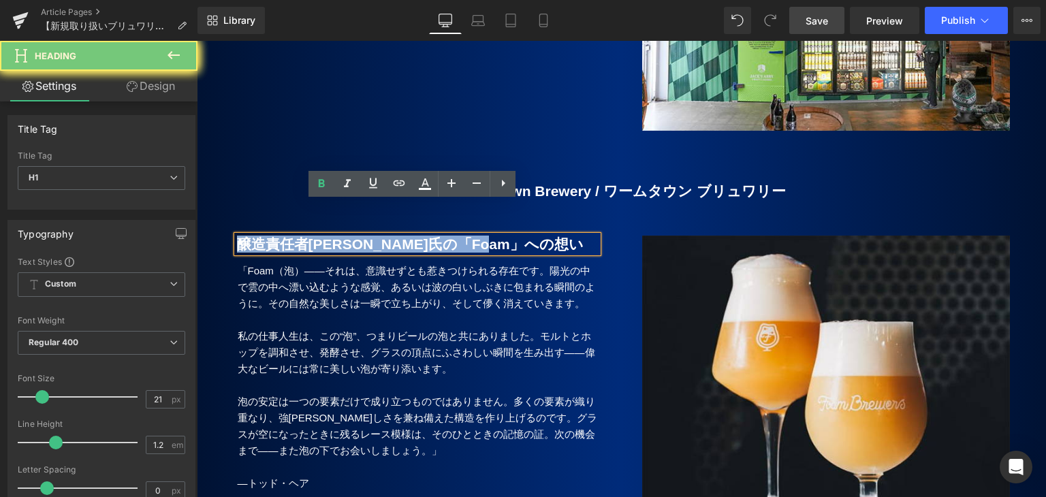
paste div
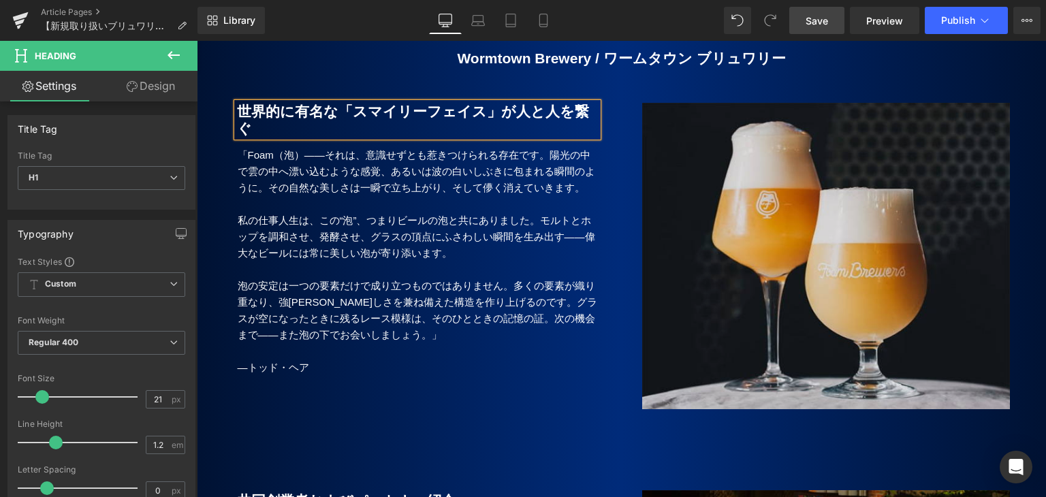
scroll to position [1651, 0]
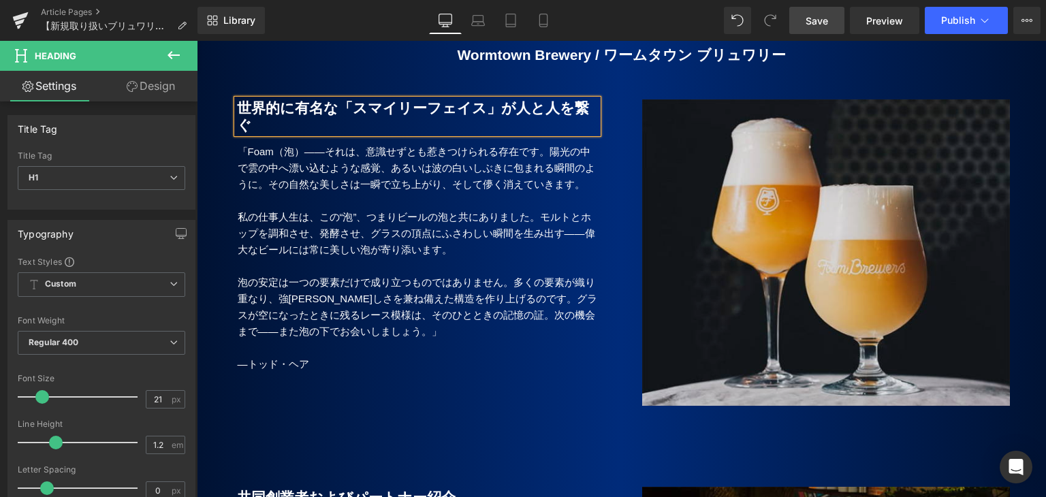
click at [823, 190] on img at bounding box center [826, 270] width 368 height 343
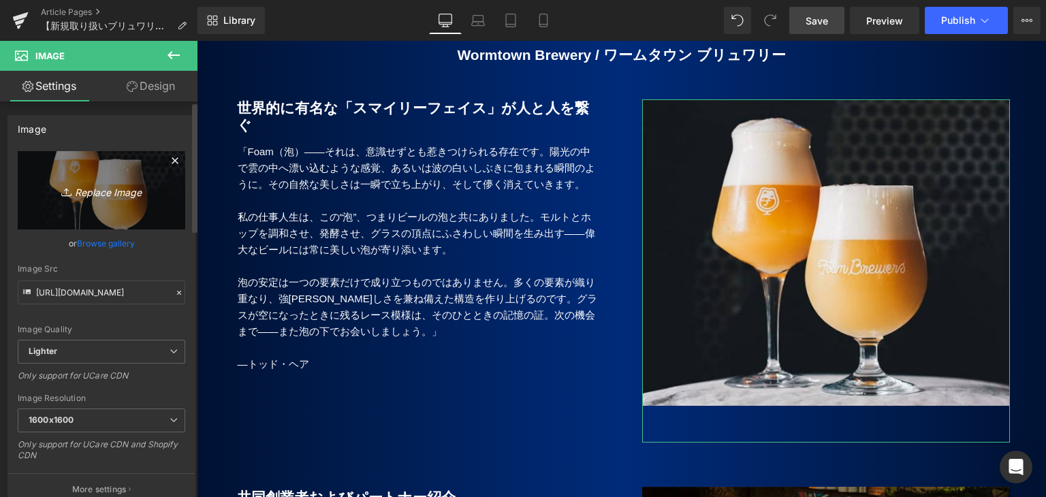
click at [98, 185] on icon "Replace Image" at bounding box center [101, 190] width 109 height 17
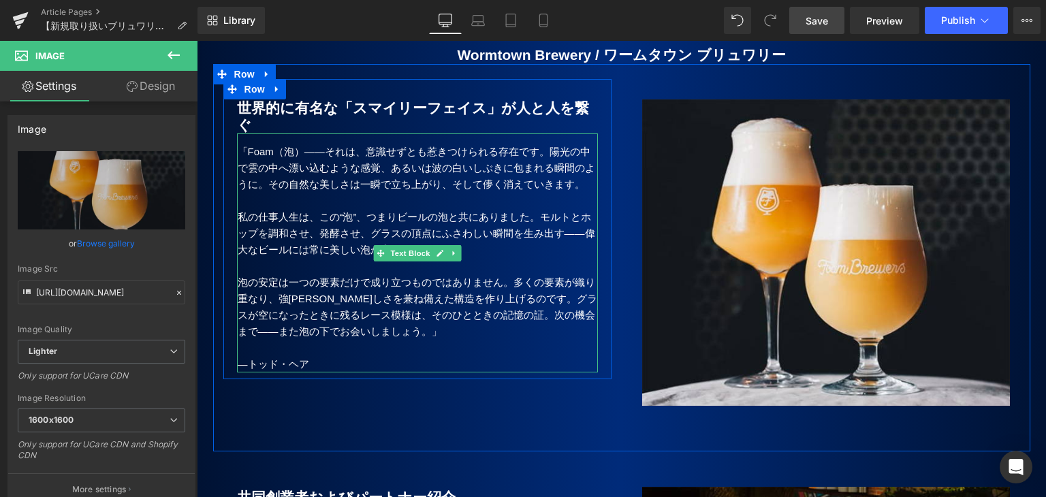
drag, startPoint x: 309, startPoint y: 123, endPoint x: 300, endPoint y: 124, distance: 9.6
click at [309, 144] on p "「Foam（泡）――それは、意識せずとも惹きつけられる存在です。陽光の中で雲の中へ漂い込むような感覚、あるいは波の白いしぶきに包まれる瞬間のように。その自然な…" at bounding box center [418, 168] width 360 height 49
click at [311, 144] on p "「Foam（泡）――それは、意識せずとも惹きつけられる存在です。陽光の中で雲の中へ漂い込むような感覚、あるいは波の白いしぶきに包まれる瞬間のように。その自然な…" at bounding box center [418, 168] width 360 height 49
click at [312, 144] on p "「Foam（泡）――それは、意識せずとも惹きつけられる存在です。陽光の中で雲の中へ漂い込むような感覚、あるいは波の白いしぶきに包まれる瞬間のように。その自然な…" at bounding box center [418, 168] width 360 height 49
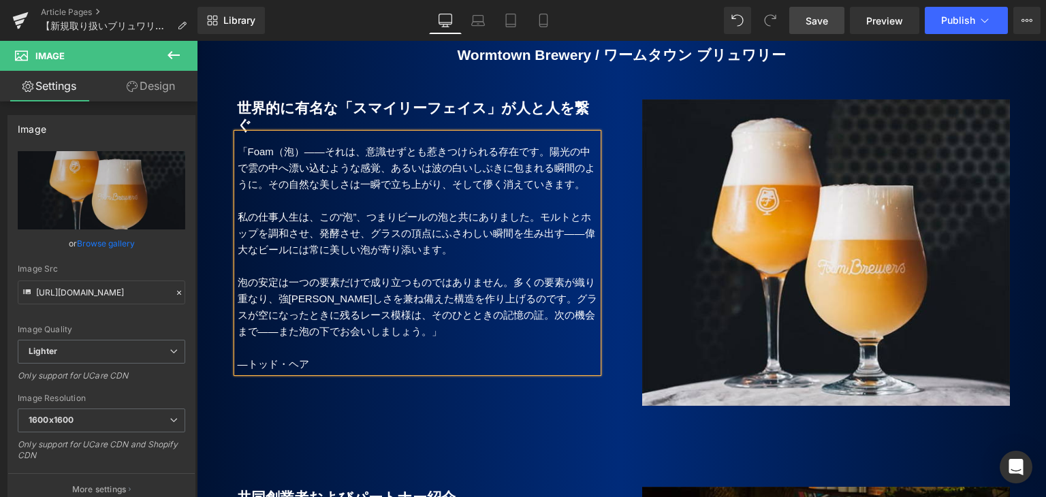
click at [238, 144] on p "「Foam（泡）――それは、意識せずとも惹きつけられる存在です。陽光の中で雲の中へ漂い込むような感覚、あるいは波の白いしぶきに包まれる瞬間のように。その自然な…" at bounding box center [418, 168] width 360 height 49
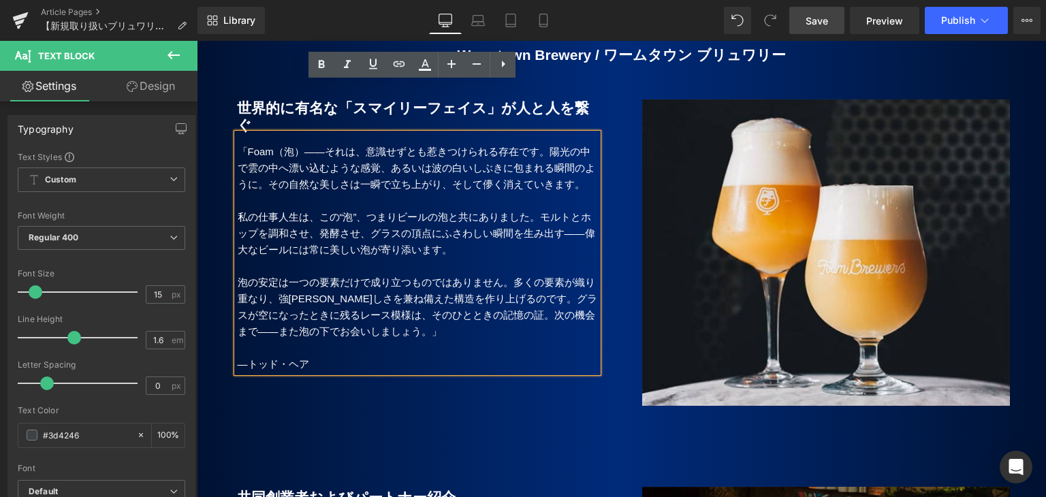
drag, startPoint x: 286, startPoint y: 227, endPoint x: 338, endPoint y: 332, distance: 116.9
click at [338, 332] on div "Image Row 世界的に有名な「スマイリーフェイス」が人と人を繋ぐ Heading 「Foam（泡）――それは、意識せずとも惹きつけられる存在です。陽光の…" at bounding box center [621, 257] width 817 height 387
paste div
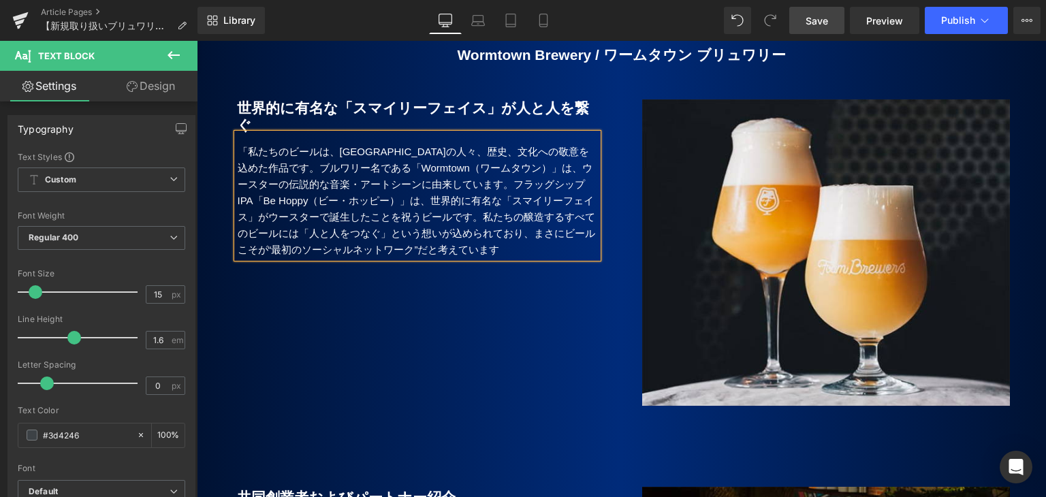
drag, startPoint x: 242, startPoint y: 103, endPoint x: 316, endPoint y: 174, distance: 102.6
click at [243, 144] on p "「私たちのビールは、[GEOGRAPHIC_DATA]の人々、歴史、文化への敬意を込めた作品です。ブルワリー名である「Wormtown（ワームタウン）」は、ウ…" at bounding box center [418, 201] width 360 height 114
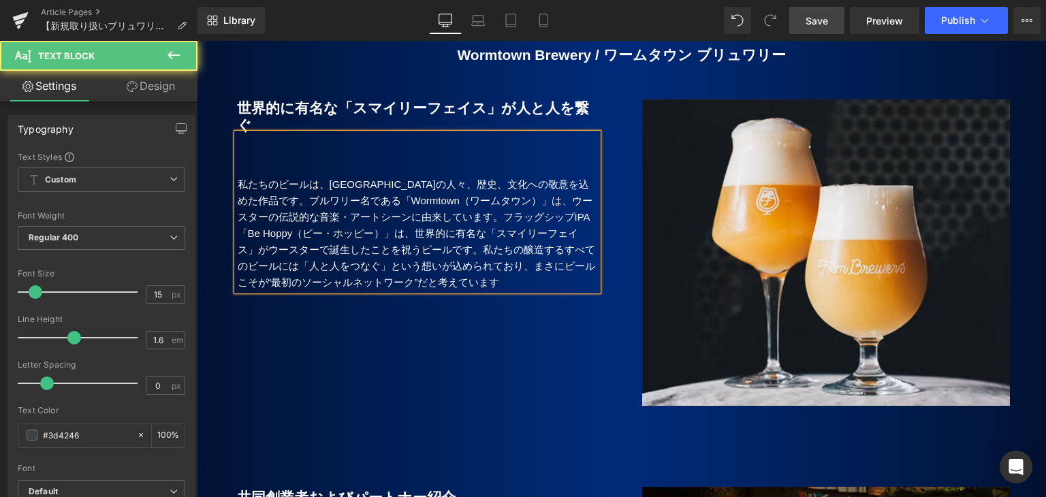
click at [267, 144] on p at bounding box center [418, 152] width 360 height 16
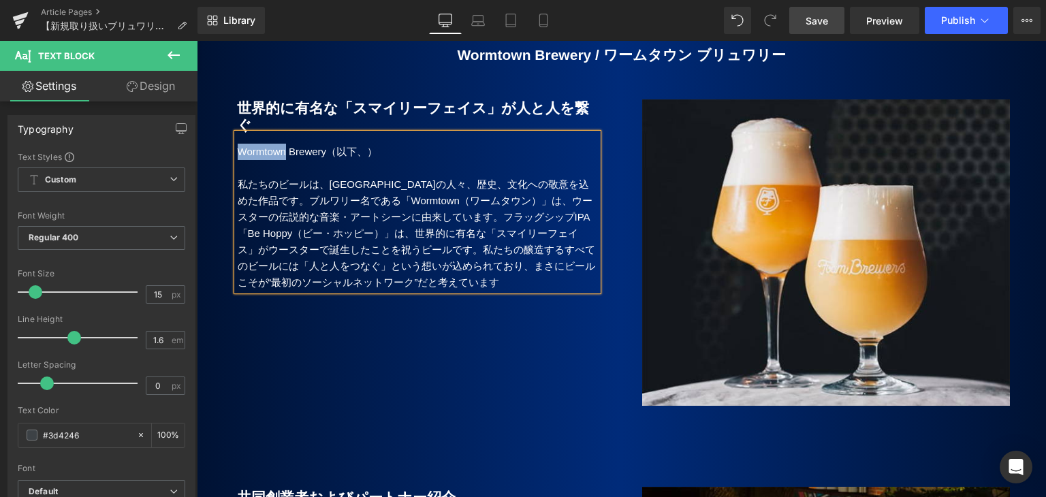
copy p "[GEOGRAPHIC_DATA]"
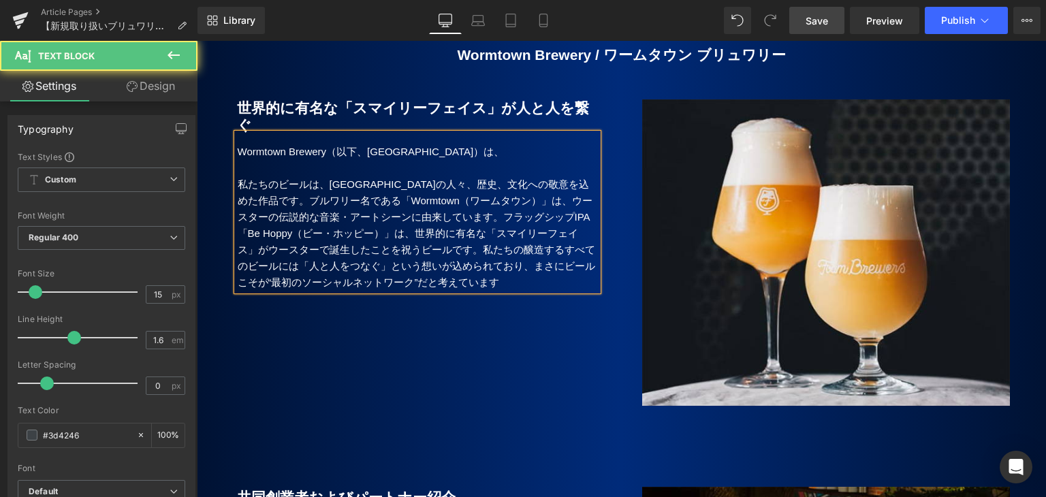
click at [480, 144] on p "Wormtown Brewery（以下、[GEOGRAPHIC_DATA]）は、" at bounding box center [418, 152] width 360 height 16
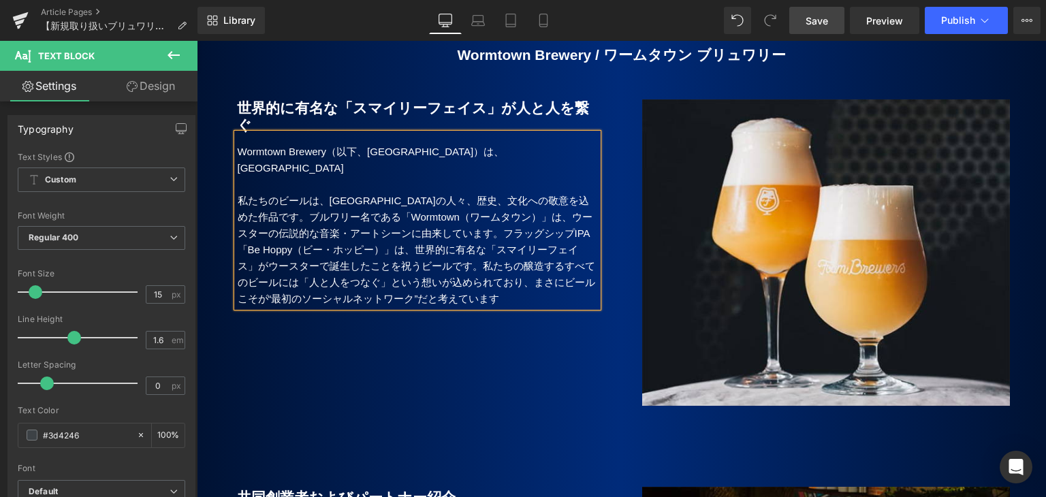
click at [522, 144] on p "Wormtown Brewery（以下、[GEOGRAPHIC_DATA]）は、[GEOGRAPHIC_DATA]" at bounding box center [418, 160] width 360 height 33
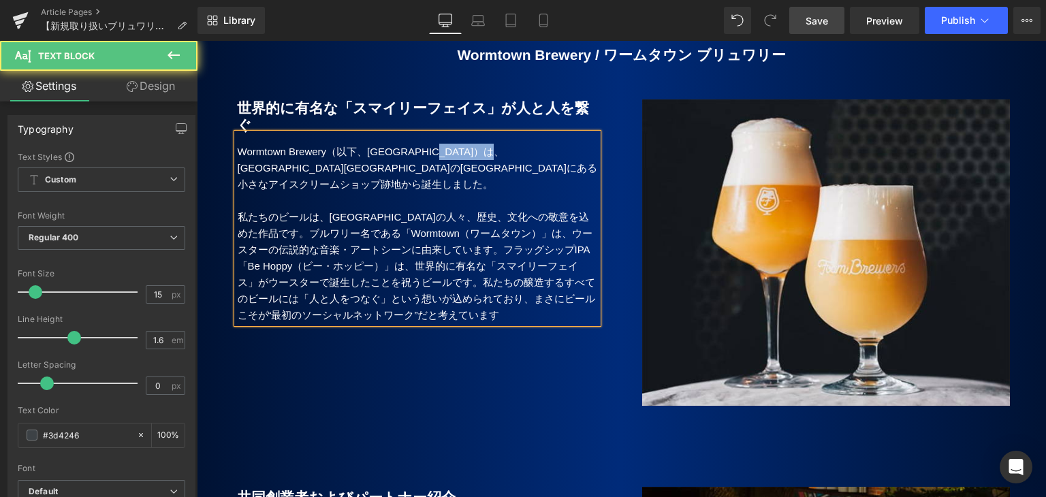
drag, startPoint x: 517, startPoint y: 99, endPoint x: 456, endPoint y: 101, distance: 60.6
click at [456, 144] on p "Wormtown Brewery（以下、[GEOGRAPHIC_DATA]）は、[GEOGRAPHIC_DATA][GEOGRAPHIC_DATA]の[GEO…" at bounding box center [418, 168] width 360 height 49
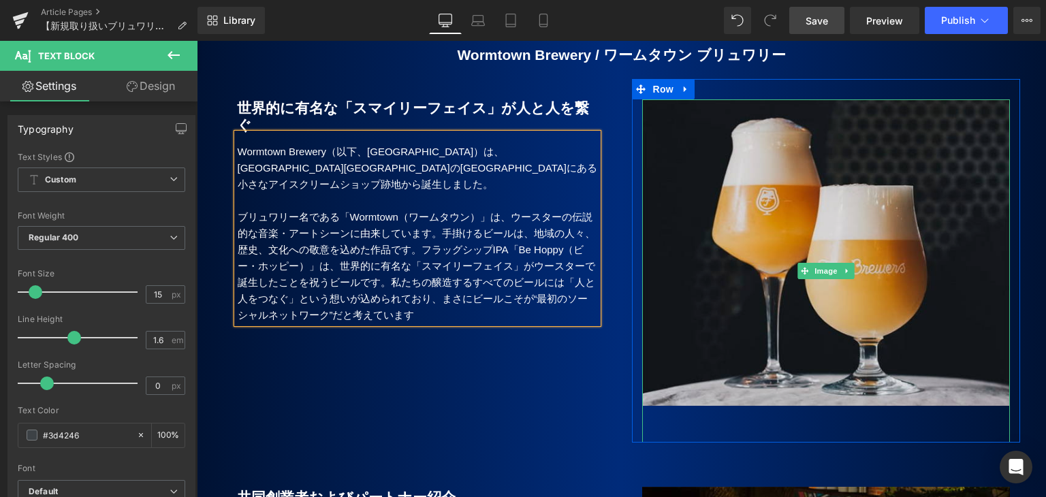
click at [769, 199] on img at bounding box center [826, 270] width 368 height 343
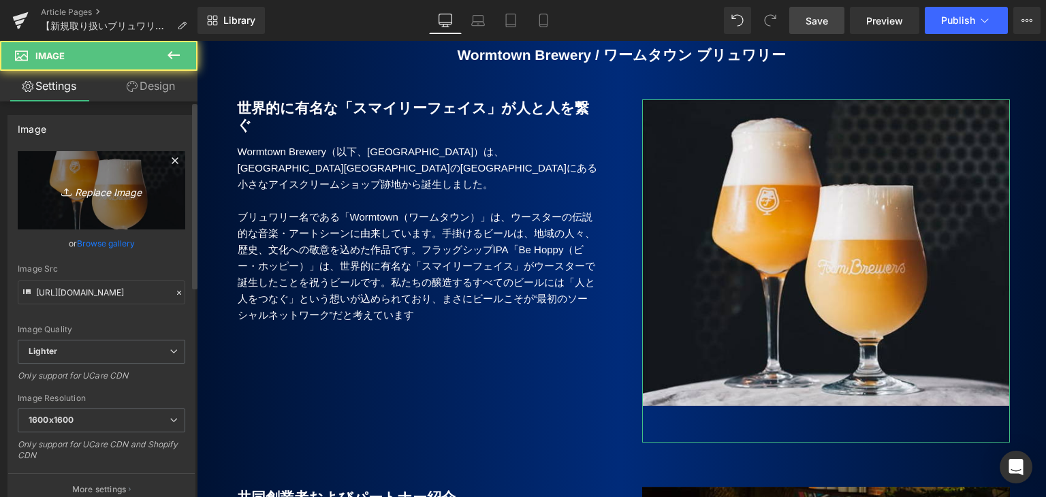
click at [104, 200] on link "Replace Image" at bounding box center [102, 190] width 168 height 78
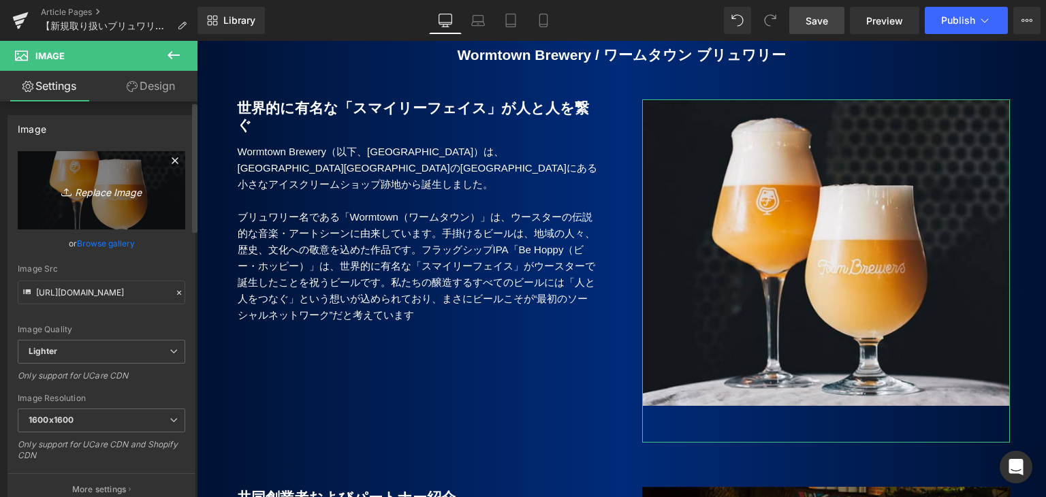
type input "C:\fakepath\Wormtown.jpg"
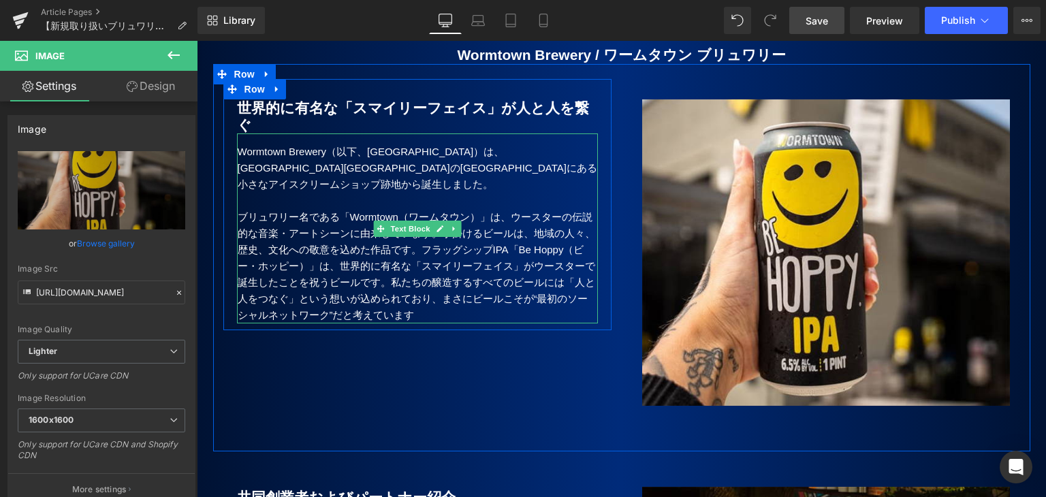
type input "[URL][DOMAIN_NAME]"
click at [509, 144] on p "Wormtown Brewery（以下、[GEOGRAPHIC_DATA]）は、[GEOGRAPHIC_DATA][GEOGRAPHIC_DATA]の[GEO…" at bounding box center [418, 168] width 360 height 49
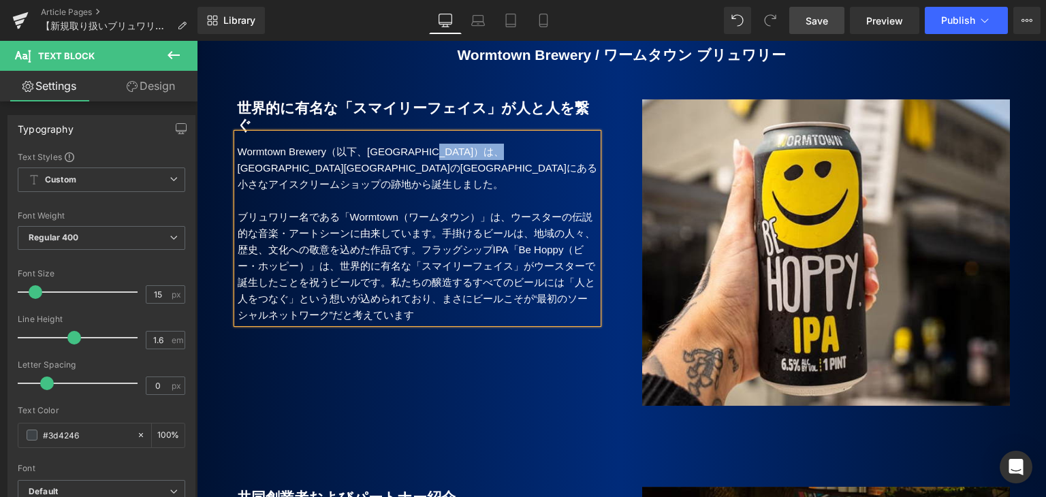
drag, startPoint x: 460, startPoint y: 99, endPoint x: 547, endPoint y: 106, distance: 86.7
click at [547, 144] on p "Wormtown Brewery（以下、[GEOGRAPHIC_DATA]）は、[GEOGRAPHIC_DATA][GEOGRAPHIC_DATA]の[GEO…" at bounding box center [418, 168] width 360 height 49
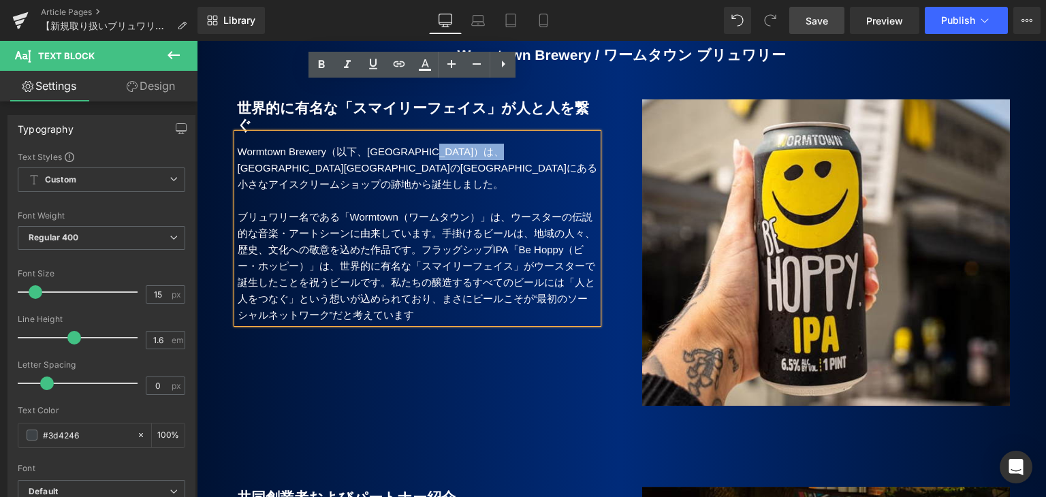
copy p "[GEOGRAPHIC_DATA]"
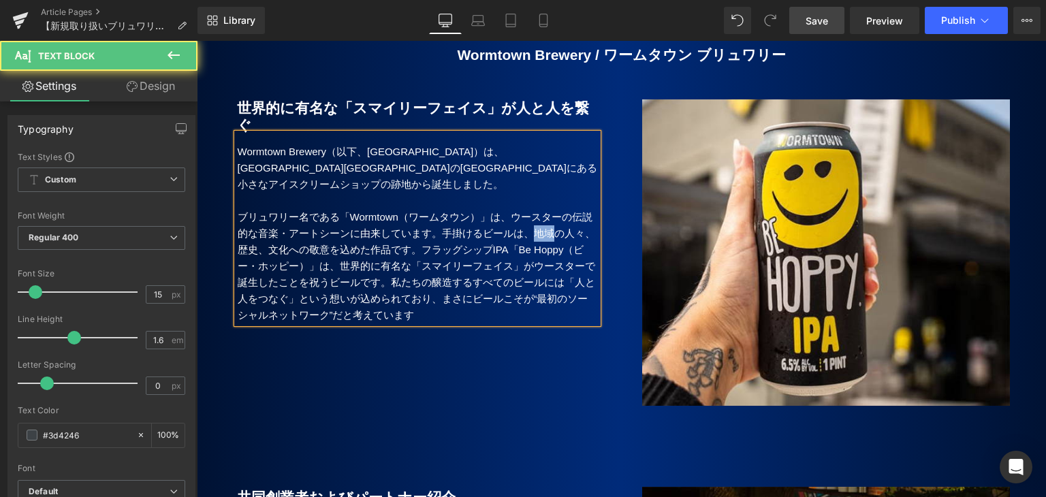
drag, startPoint x: 537, startPoint y: 184, endPoint x: 560, endPoint y: 185, distance: 23.2
click at [560, 209] on p "ブリュワリー名である「Wormtown（ワームタウン）」は、ウースターの伝説的な音楽・アートシーンに由来しています。手掛けるビールは、地域の人々、歴史、文化へ…" at bounding box center [418, 266] width 360 height 114
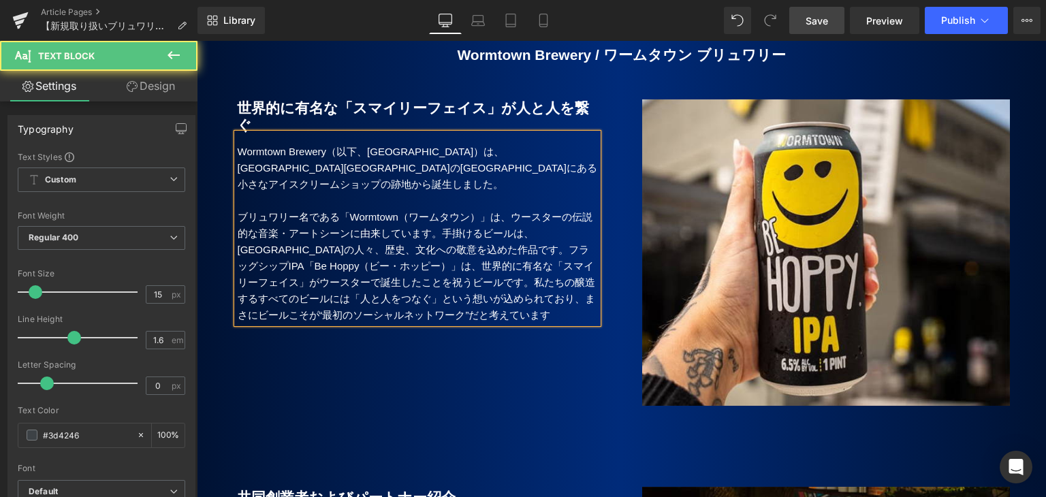
click at [500, 209] on p "ブリュワリー名である「Wormtown（ワームタウン）」は、ウースターの伝説的な音楽・アートシーンに由来しています。手掛けるビールは、[GEOGRAPHIC_…" at bounding box center [418, 266] width 360 height 114
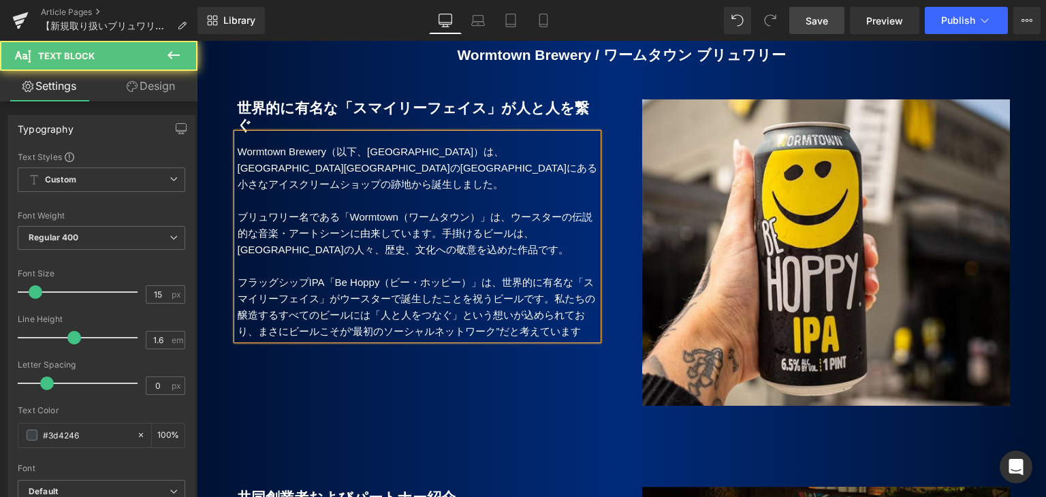
click at [566, 274] on p "フラッグシップIPA「Be Hoppy（ビー・ホッピー）」は、世界的に有名な「スマイリーフェイス」がウースターで誕生したことを祝うビールです。私たちの醸造する…" at bounding box center [418, 306] width 360 height 65
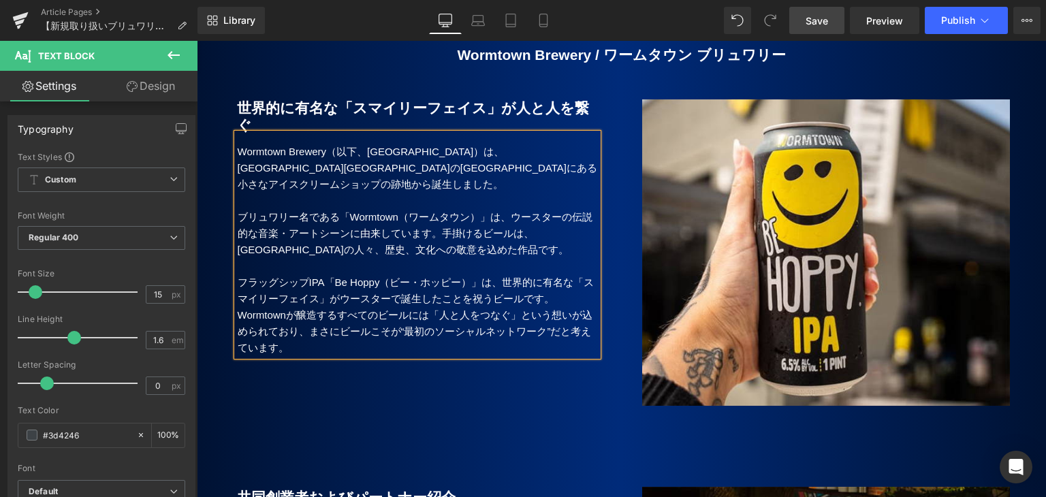
click at [382, 258] on p at bounding box center [418, 266] width 360 height 16
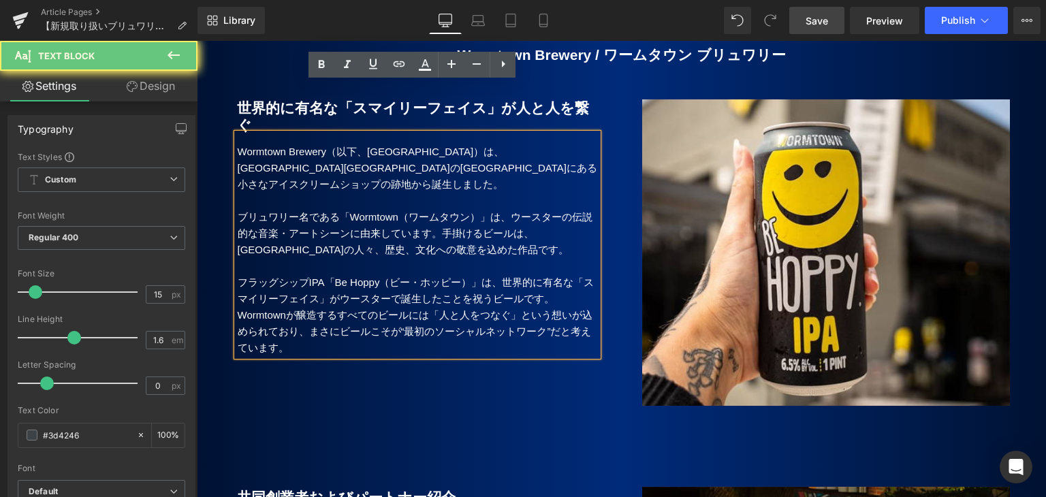
click at [314, 307] on p "Wormtownが醸造するすべてのビールには「人と人をつなぐ」という想いが込められており、まさにビールこそが“最初のソーシャルネットワーク”だと考えています。" at bounding box center [418, 331] width 360 height 49
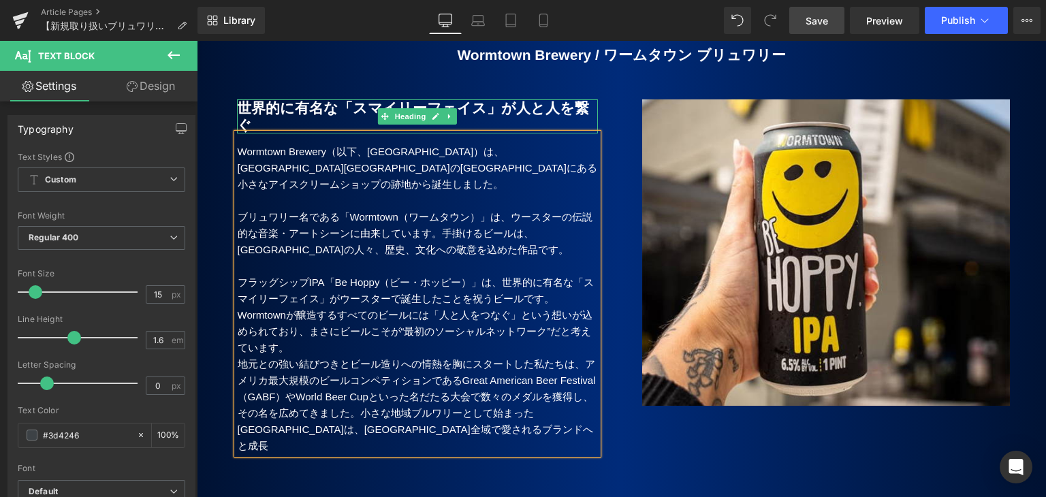
click at [328, 100] on b "世界的に有名な「スマイリーフェイス」が人と人を繋ぐ" at bounding box center [413, 116] width 352 height 33
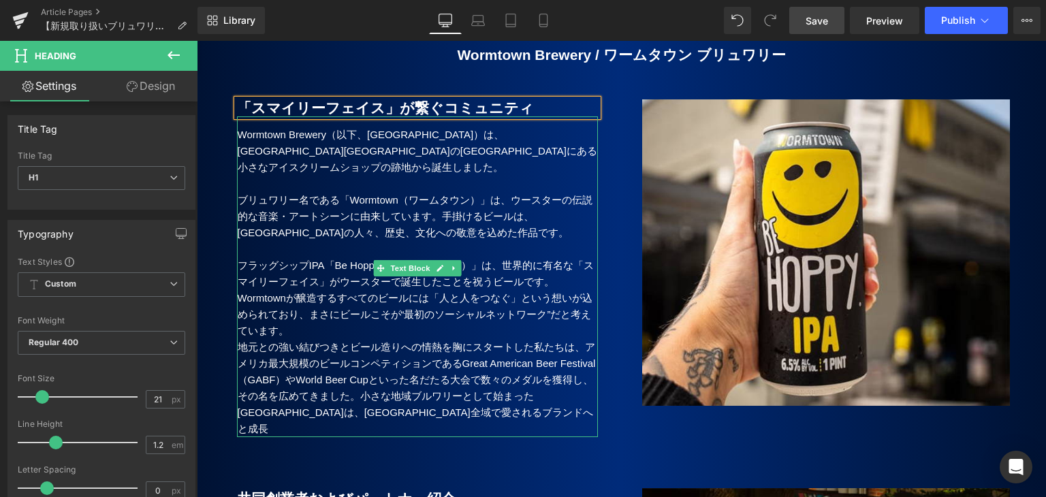
click at [330, 192] on p "ブリュワリー名である「Wormtown（ワームタウン）」は、ウースターの伝説的な音楽・アートシーンに由来しています。手掛けるビールは、[GEOGRAPHIC_…" at bounding box center [418, 216] width 360 height 49
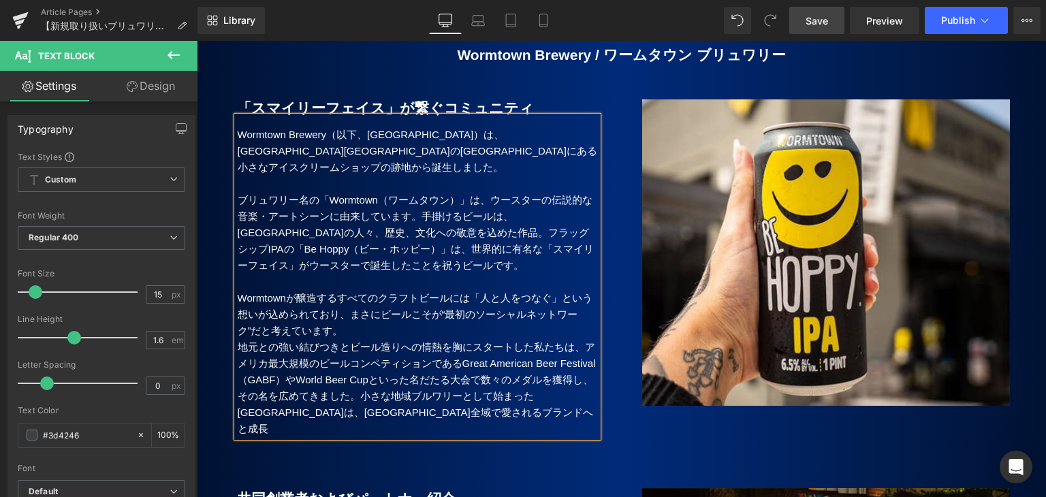
click at [423, 100] on b "「スマイリーフェイス」が繋ぐコミュニティ" at bounding box center [385, 108] width 297 height 16
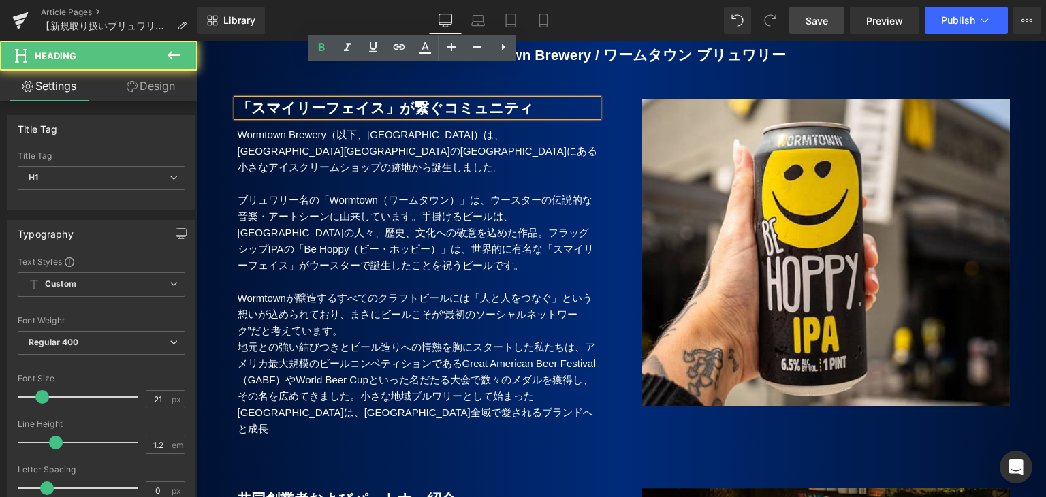
click at [417, 100] on b "「スマイリーフェイス」が繋ぐコミュニティ" at bounding box center [385, 108] width 297 height 16
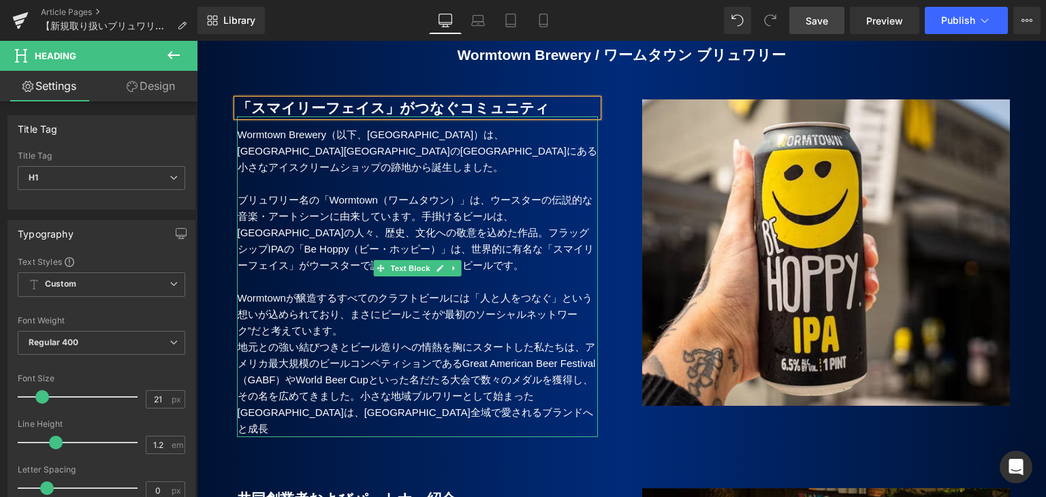
click at [343, 302] on p "Wormtownが醸造するすべてのクラフトビールには「人と人をつなぐ」という想いが込められており、まさにビールこそが“最初のソーシャルネットワーク”だと考えて…" at bounding box center [418, 314] width 360 height 49
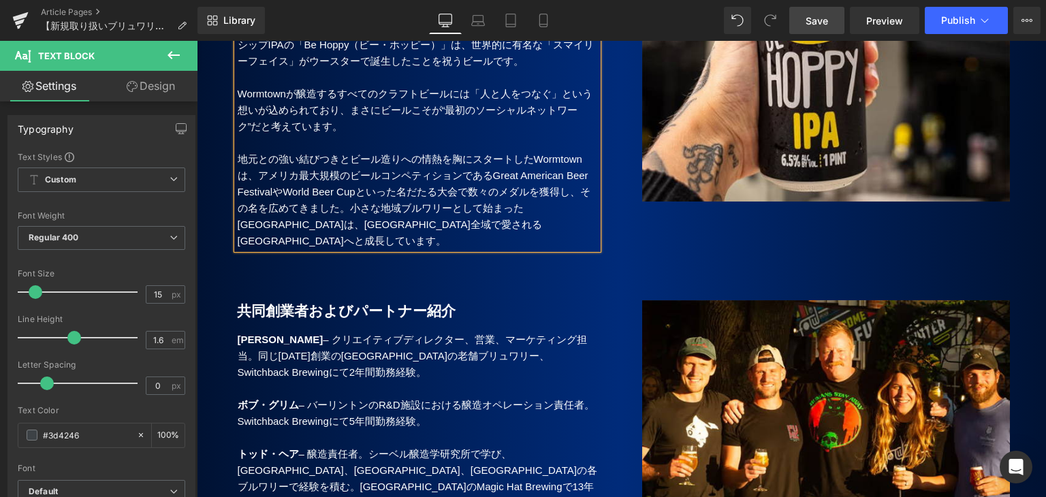
scroll to position [1924, 0]
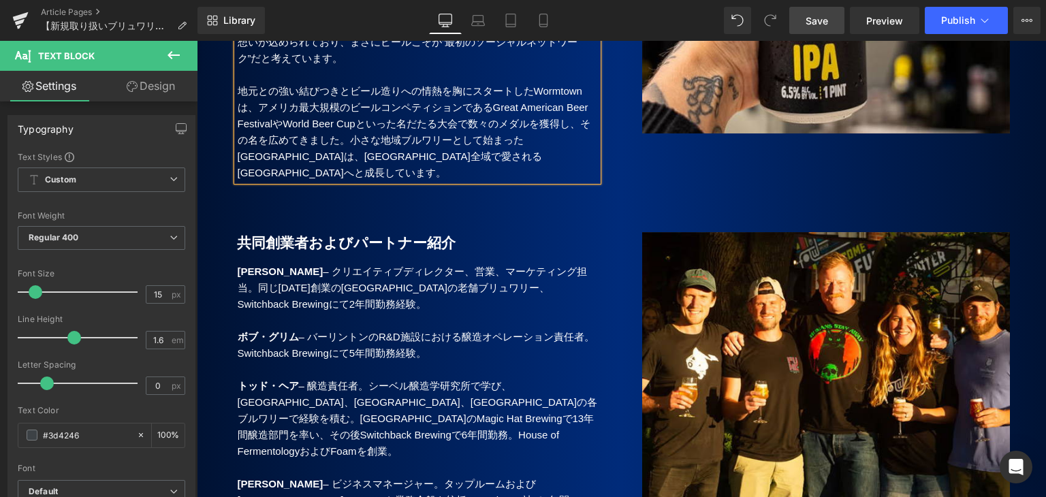
click at [347, 313] on p at bounding box center [418, 321] width 360 height 16
click at [348, 313] on p at bounding box center [418, 321] width 360 height 16
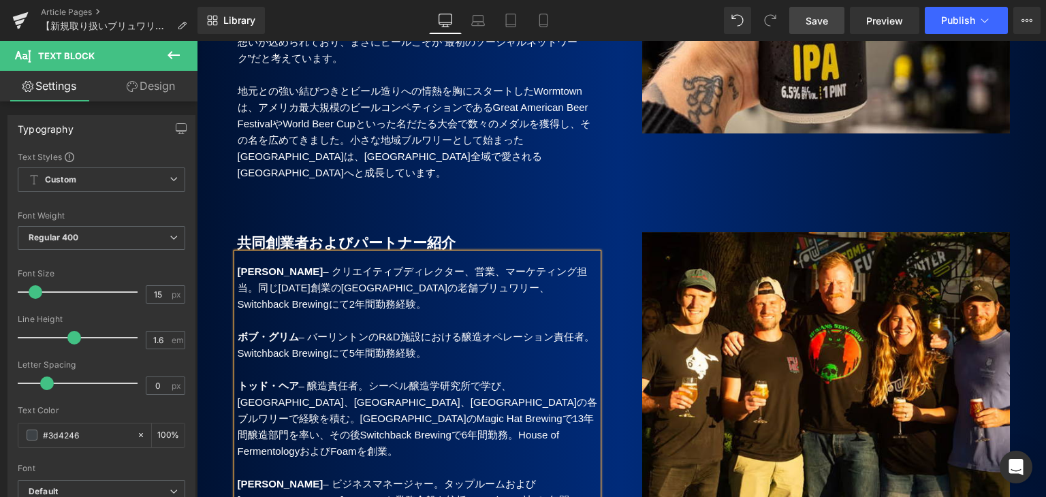
click at [270, 266] on strong "[PERSON_NAME]" at bounding box center [281, 272] width 86 height 12
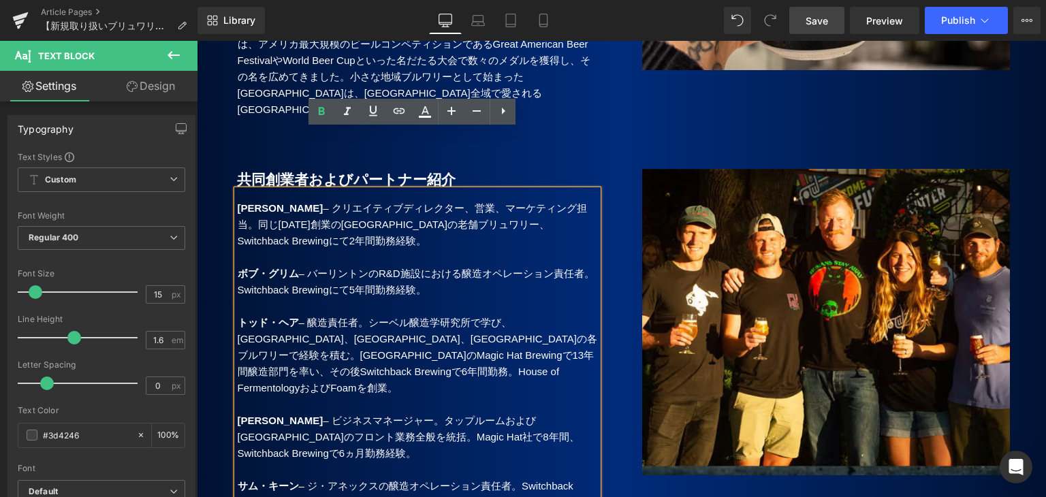
scroll to position [2018, 0]
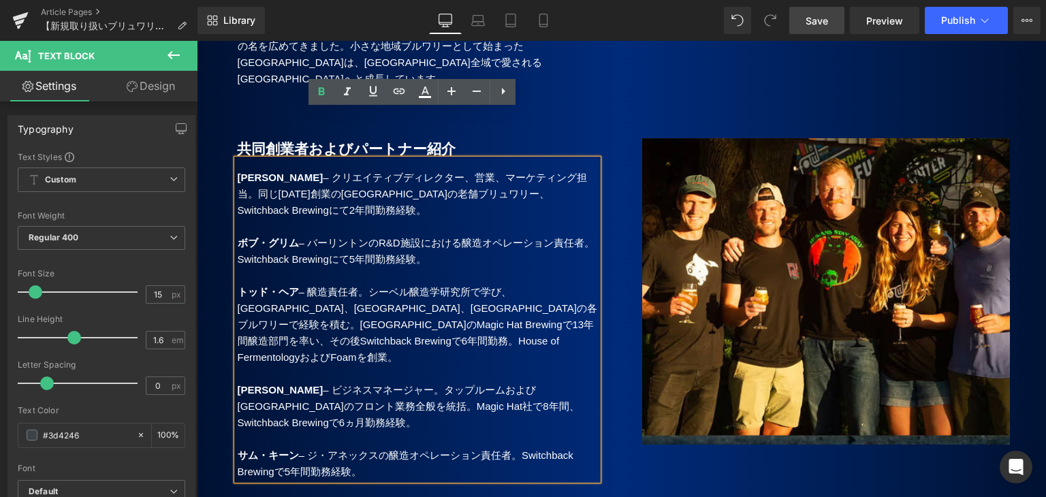
drag, startPoint x: 234, startPoint y: 219, endPoint x: 438, endPoint y: 409, distance: 278.9
click at [438, 409] on div "[PERSON_NAME] – クリエイティブディレクター、営業、マーケティング担当。同じ[DATE]創業の[GEOGRAPHIC_DATA]の老舗ブリュワリ…" at bounding box center [417, 319] width 361 height 321
paste div
click at [347, 235] on p "[PERSON_NAME] – バーリントンのR&D施設における醸造オペレーション責任者。Switchback Brewingにて5年間勤務経験。" at bounding box center [418, 251] width 360 height 33
click at [343, 170] on p "[PERSON_NAME] – クリエイティブディレクター、営業、マーケティング担当。同じ[DATE]創業の[GEOGRAPHIC_DATA]の老舗ブリュワリ…" at bounding box center [418, 194] width 360 height 49
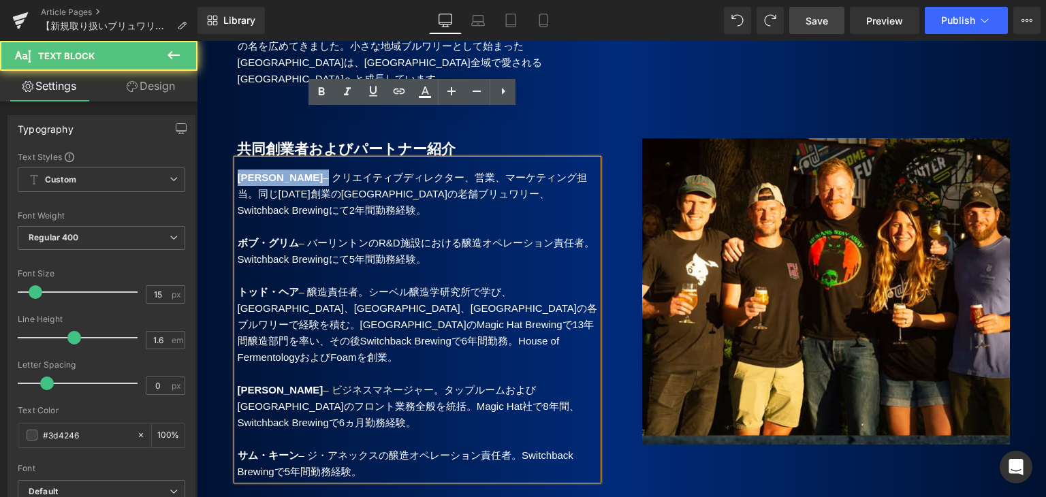
drag, startPoint x: 333, startPoint y: 131, endPoint x: 145, endPoint y: 131, distance: 187.9
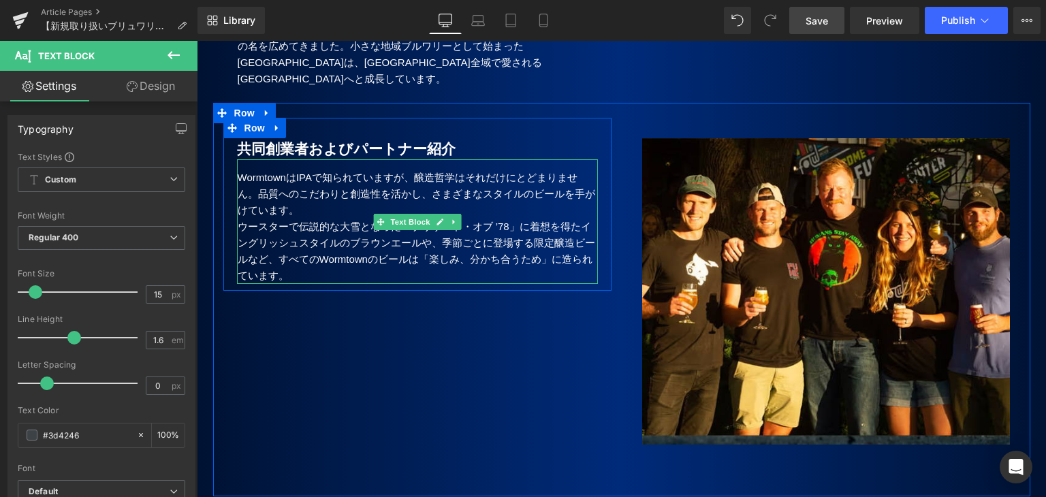
click at [305, 229] on p "ウースターで伝説的な大雪となった「ブリザード・オブ ’78」に着想を得たイングリッシュスタイルのブラウンエールや、季節ごとに登場する限定醸造ビールなど、すべて…" at bounding box center [418, 251] width 360 height 65
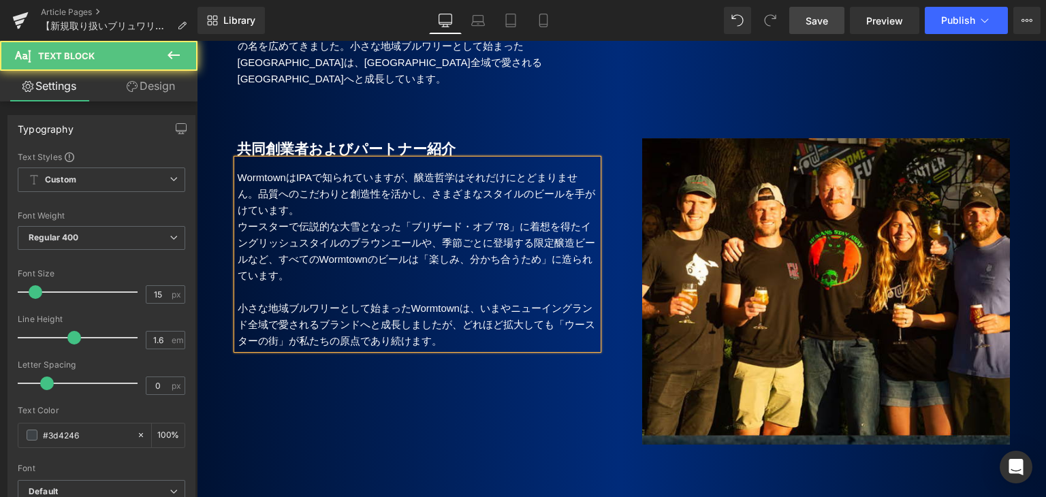
click at [466, 300] on p "小さな地域ブルワリーとして始まったWormtownは、いまやニューイングランド全域で愛されるブランドへと成長しましたが、どれほど拡大しても「ウースターの街」が…" at bounding box center [418, 324] width 360 height 49
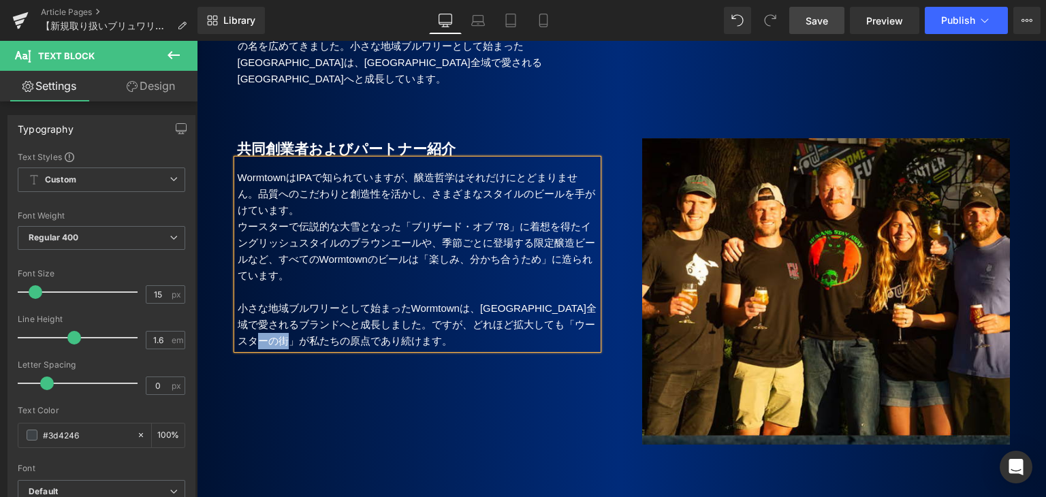
drag, startPoint x: 332, startPoint y: 290, endPoint x: 367, endPoint y: 291, distance: 35.4
click at [367, 300] on p "小さな地域ブルワリーとして始まったWormtownは、[GEOGRAPHIC_DATA]全域で愛されるブランドへと成長しました。ですが、どれほど拡大しても「ウ…" at bounding box center [418, 324] width 360 height 49
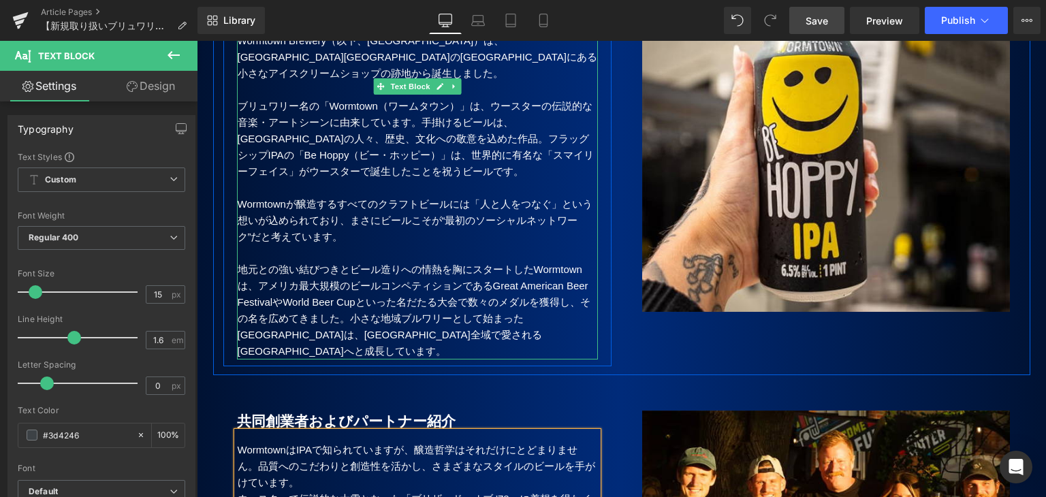
scroll to position [1677, 0]
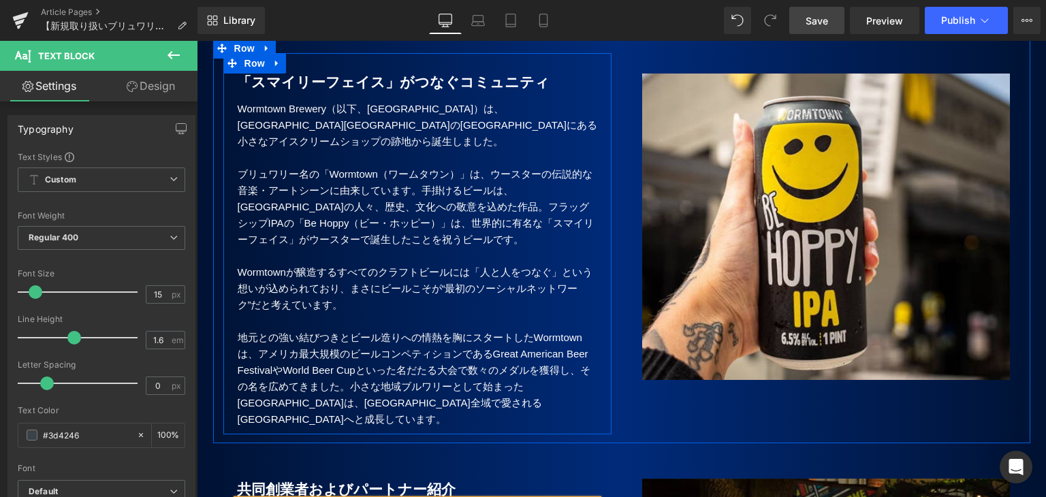
click at [239, 330] on p "地元との強い結びつきとビール造りへの情熱を胸にスタートしたWormtown は、アメリカ最大規模のビールコンペティションであるGreat American B…" at bounding box center [418, 379] width 360 height 98
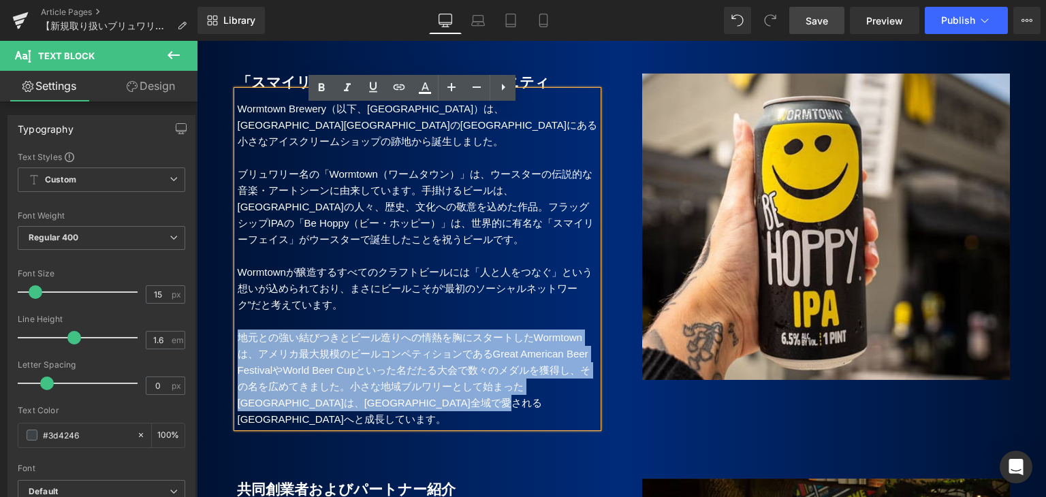
drag, startPoint x: 234, startPoint y: 302, endPoint x: 567, endPoint y: 366, distance: 338.4
click at [567, 366] on p "地元との強い結びつきとビール造りへの情熱を胸にスタートしたWormtown は、アメリカ最大規模のビールコンペティションであるGreat American B…" at bounding box center [418, 379] width 360 height 98
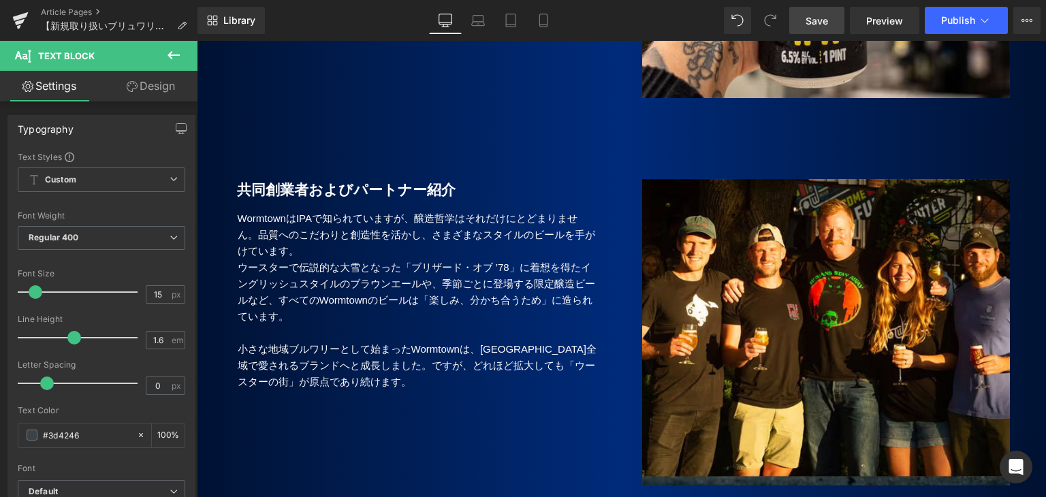
scroll to position [2018, 0]
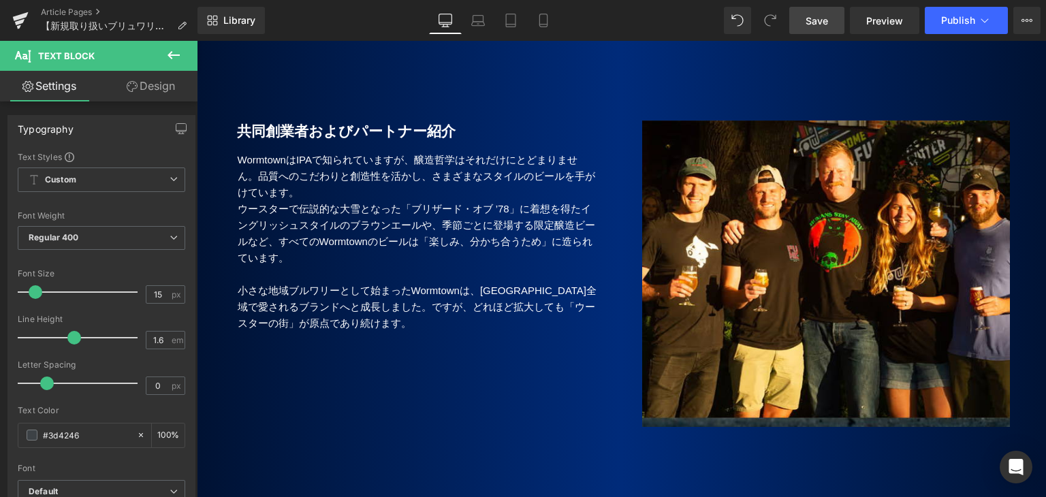
click at [313, 205] on p "ウースターで伝説的な大雪となった「ブリザード・オブ ’78」に着想を得たイングリッシュスタイルのブラウンエールや、季節ごとに登場する限定醸造ビールなど、すべて…" at bounding box center [418, 233] width 360 height 65
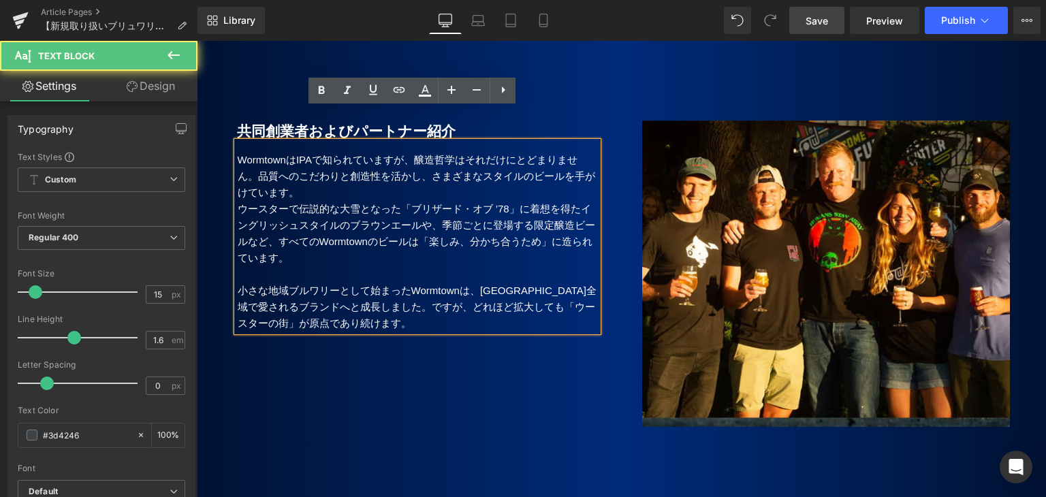
click at [253, 266] on p at bounding box center [418, 274] width 360 height 16
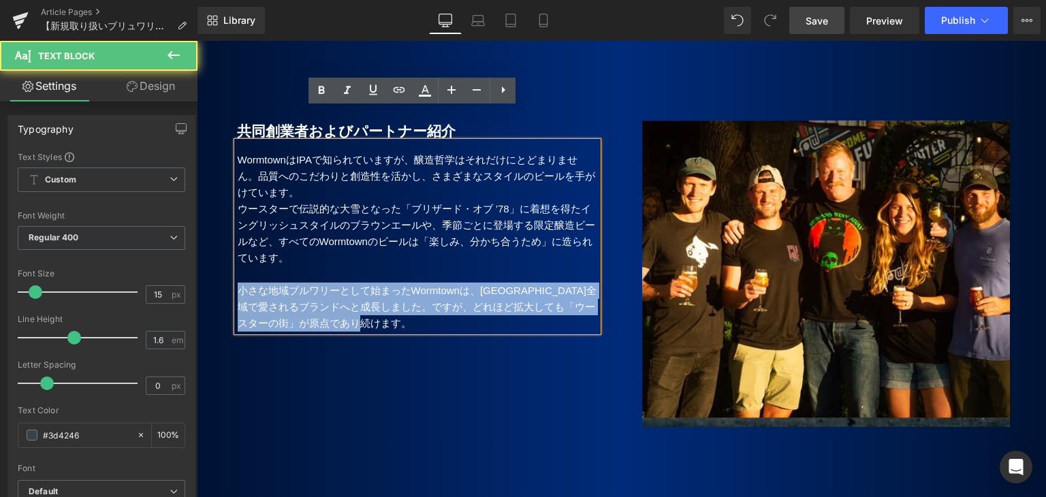
drag, startPoint x: 236, startPoint y: 256, endPoint x: 466, endPoint y: 298, distance: 234.5
click at [466, 298] on p "小さな地域ブルワリーとして始まったWormtownは、[GEOGRAPHIC_DATA]全域で愛されるブランドへと成長しました。ですが、どれほど拡大しても「ウ…" at bounding box center [418, 307] width 360 height 49
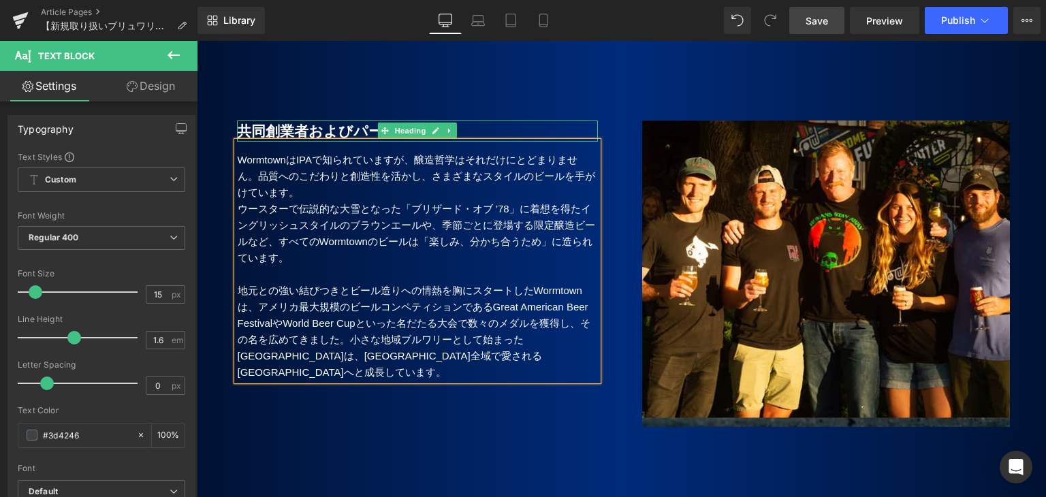
click at [299, 123] on b "共同創業者およびパートナー紹介" at bounding box center [346, 131] width 219 height 16
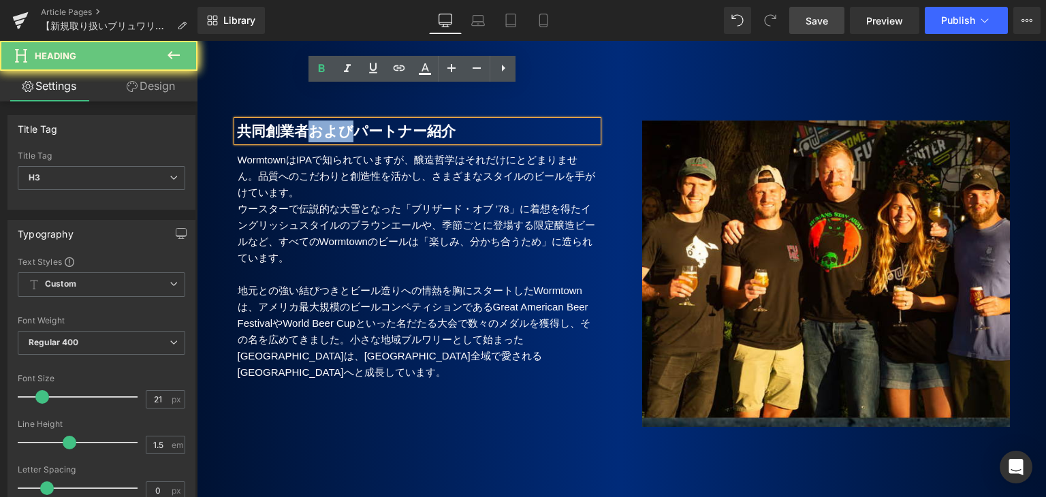
click at [299, 123] on b "共同創業者およびパートナー紹介" at bounding box center [346, 131] width 219 height 16
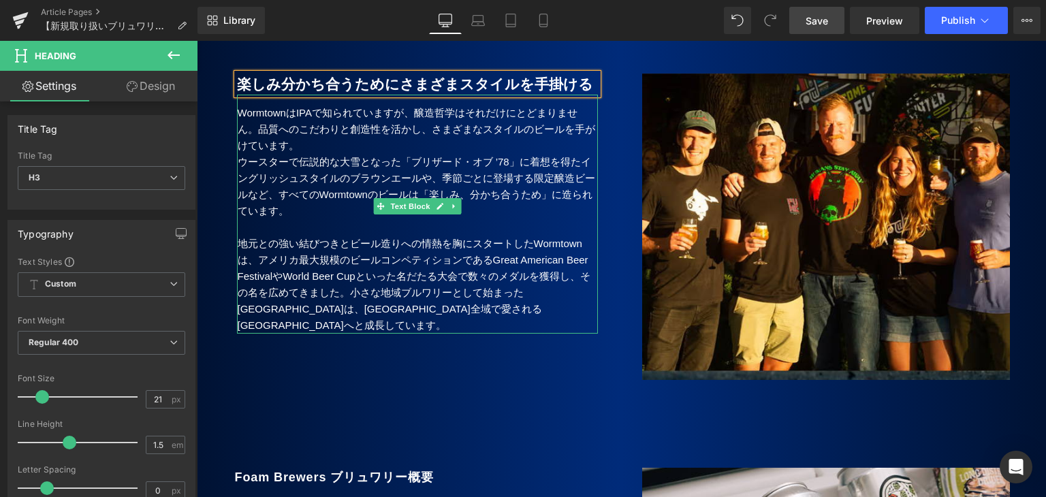
scroll to position [2086, 0]
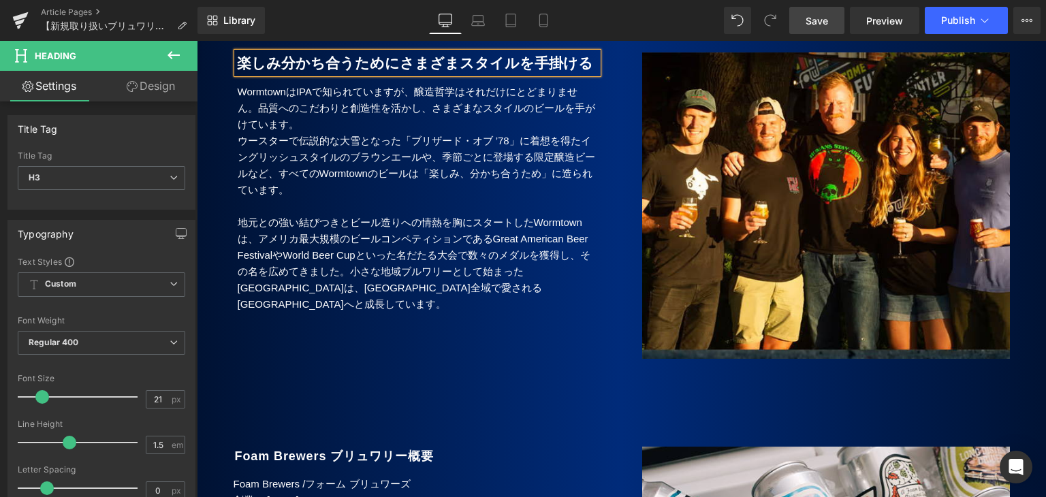
click at [560, 264] on div "楽しみ分かち合うためにさまざまスタイルを手掛ける Heading WormtownはIPAで知られていますが、醸造哲学はそれだけにとどまりません。品質へのこだ…" at bounding box center [417, 176] width 388 height 288
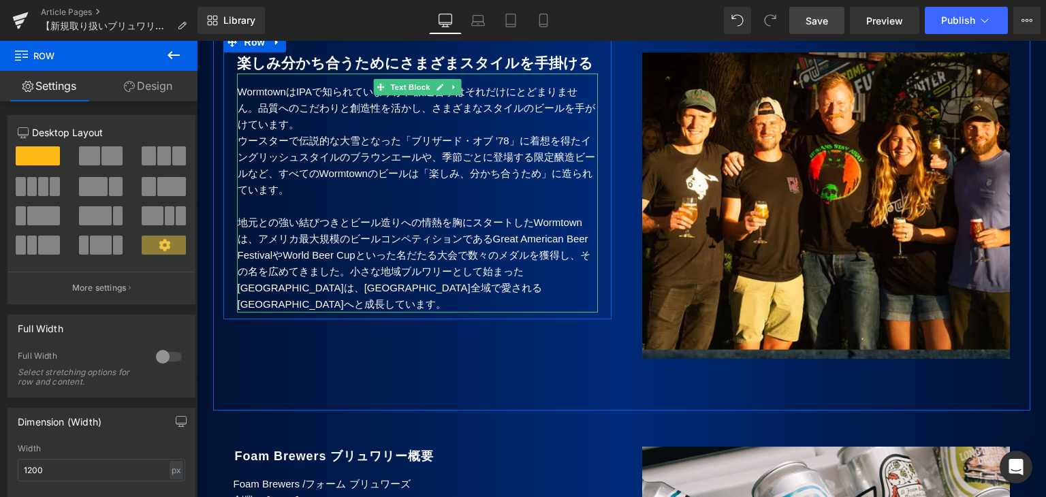
click at [569, 253] on p "地元との強い結びつきとビール造りへの情熱を胸にスタートしたWormtown は、アメリカ最大規模のビールコンペティションであるGreat American B…" at bounding box center [418, 263] width 360 height 98
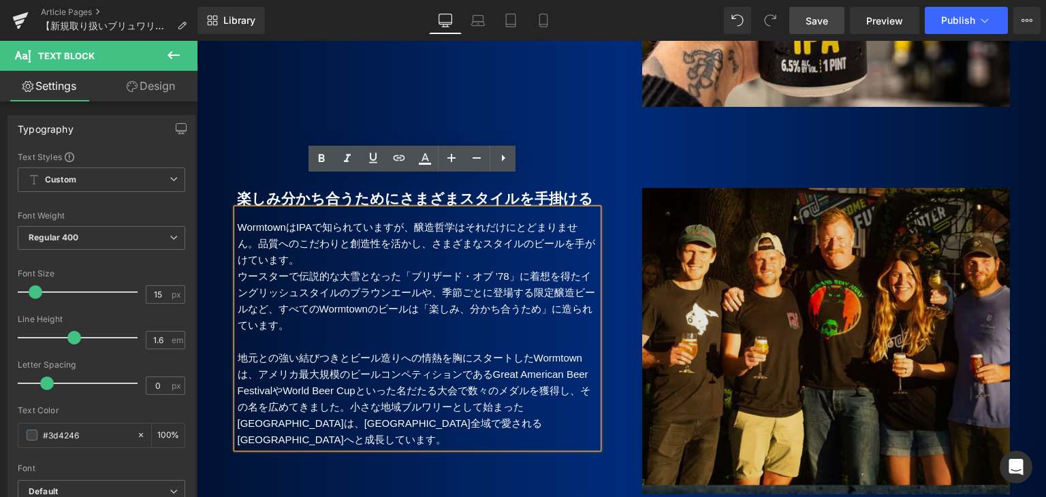
scroll to position [1949, 0]
click at [825, 290] on img at bounding box center [826, 360] width 368 height 343
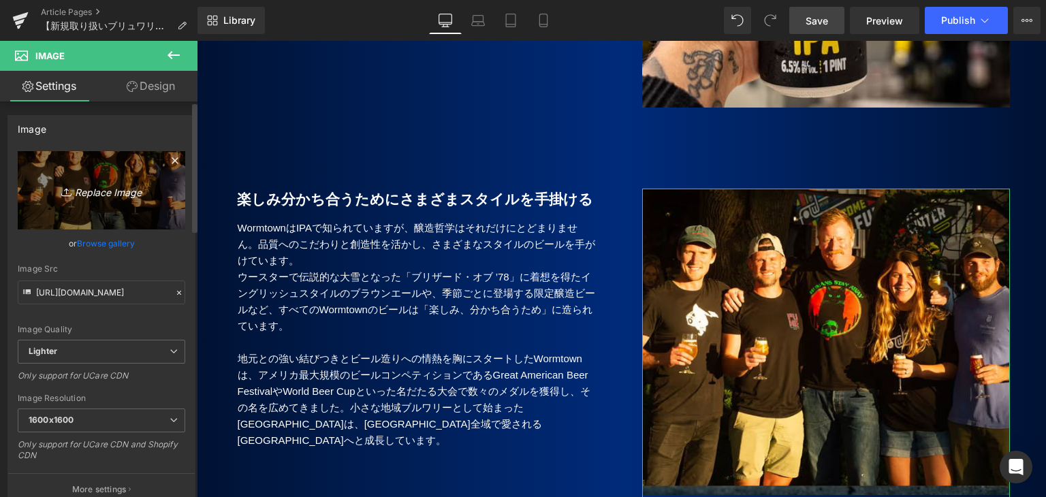
click at [91, 191] on icon "Replace Image" at bounding box center [101, 190] width 109 height 17
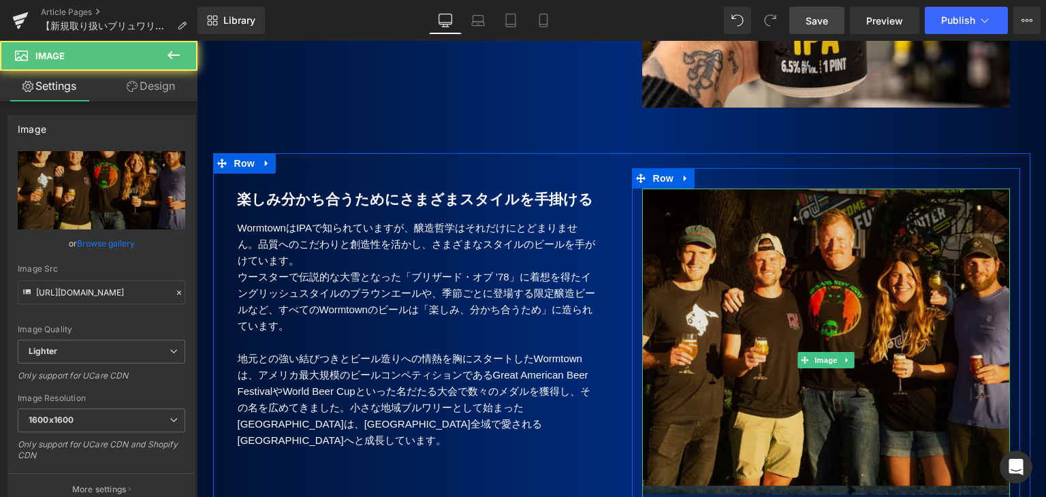
click at [717, 298] on img at bounding box center [826, 360] width 368 height 343
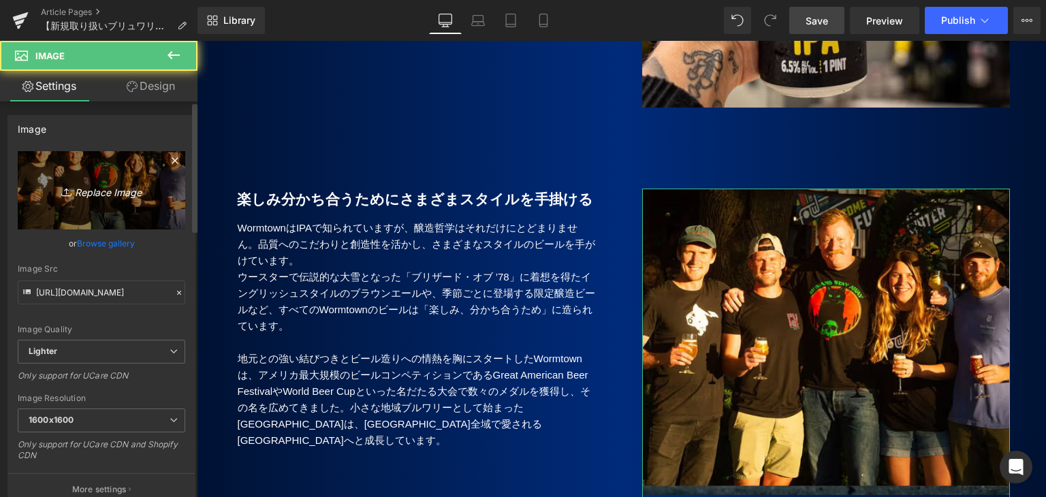
click at [103, 201] on link "Replace Image" at bounding box center [102, 190] width 168 height 78
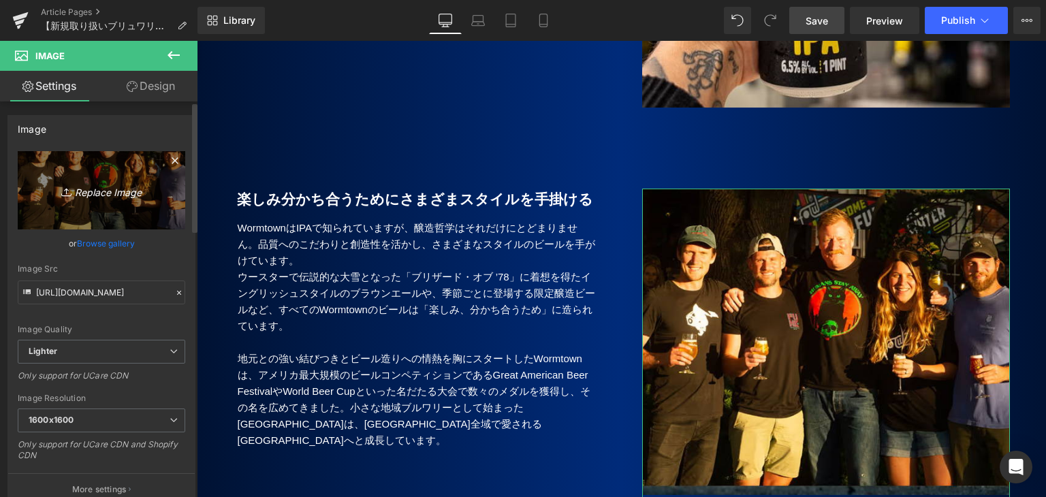
type input "C:\fakepath\Wormtown_5.jpg"
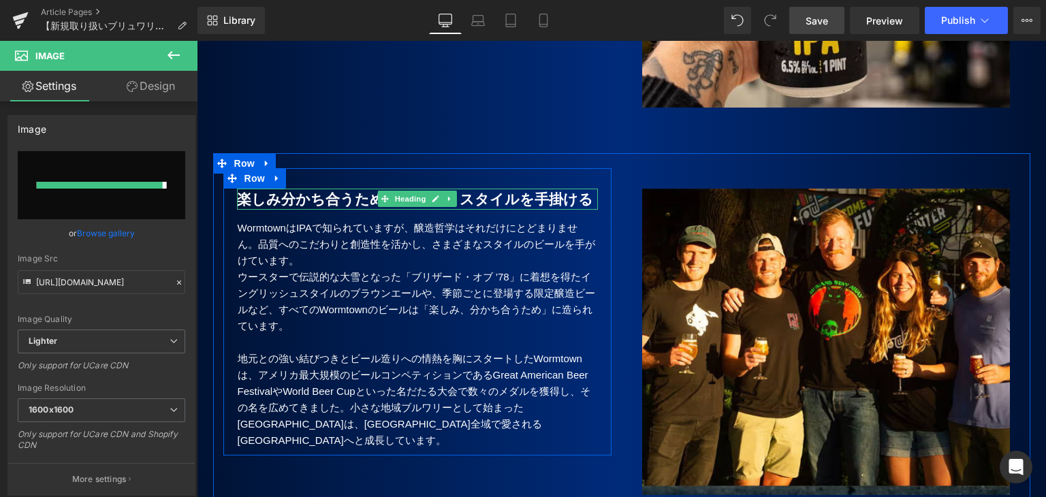
type input "[URL][DOMAIN_NAME]"
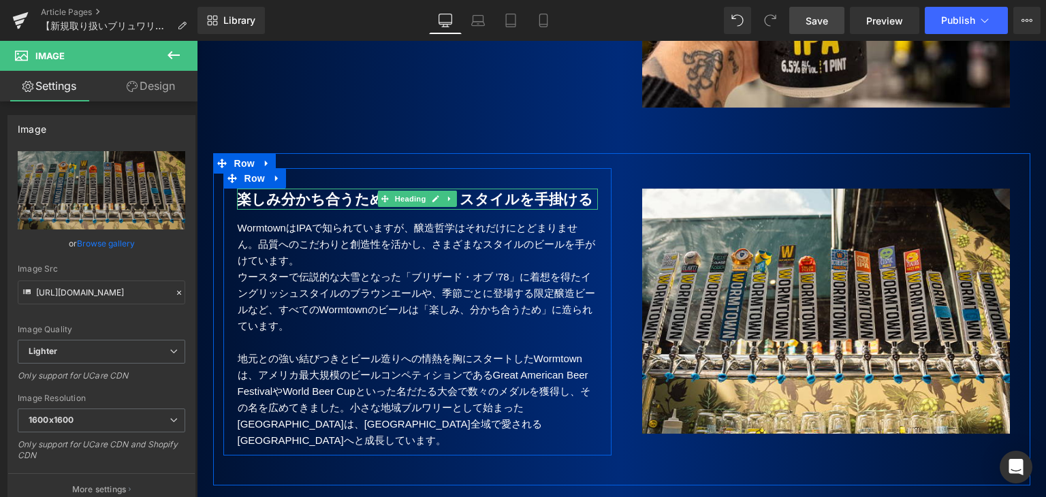
click at [274, 191] on b "楽しみ分かち合うためにさまざまスタイルを手掛ける" at bounding box center [415, 199] width 356 height 16
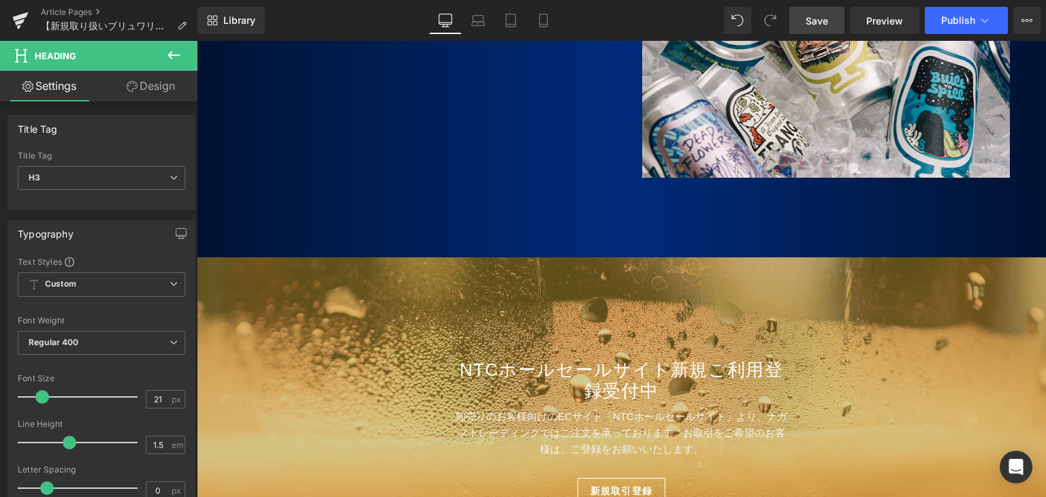
scroll to position [2290, 0]
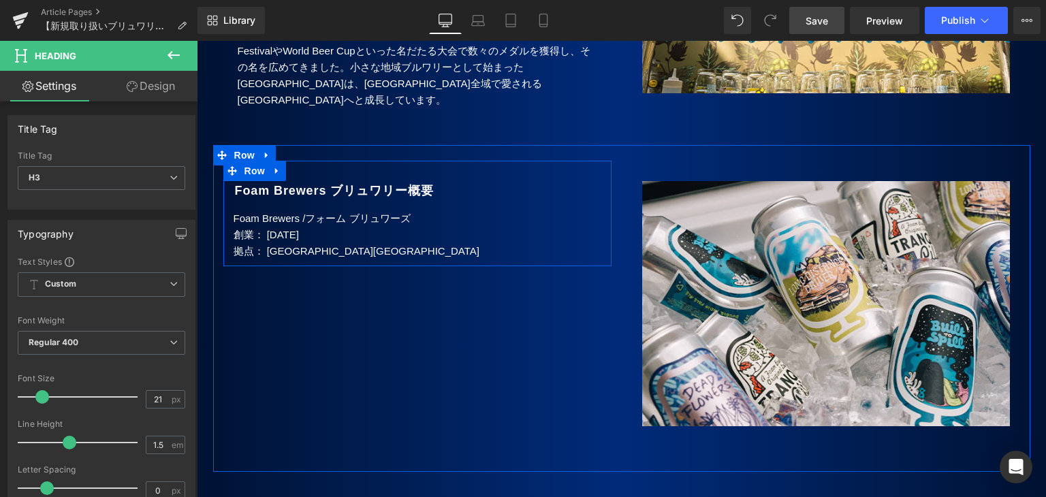
click at [197, 41] on div at bounding box center [197, 41] width 0 height 0
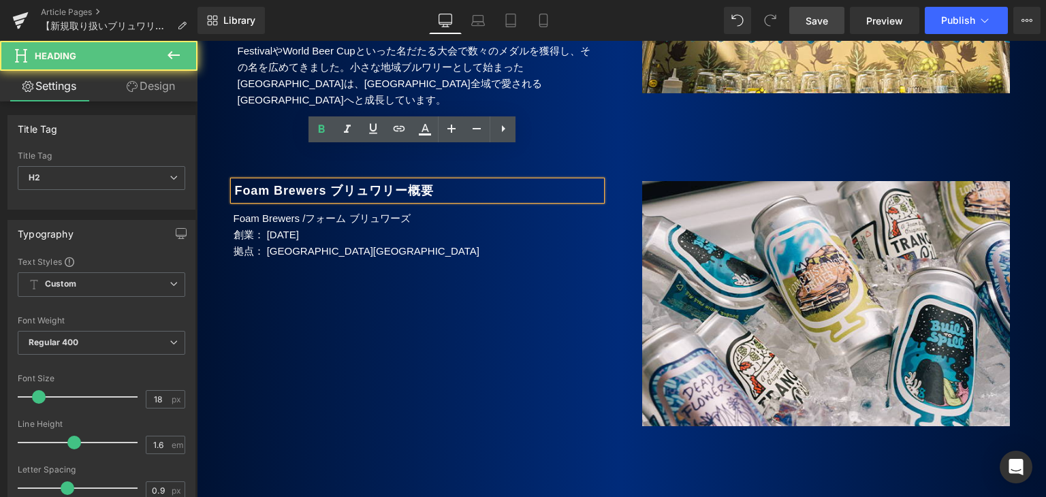
click at [293, 184] on b "Foam Brewers ブリュワリー概要" at bounding box center [334, 191] width 199 height 14
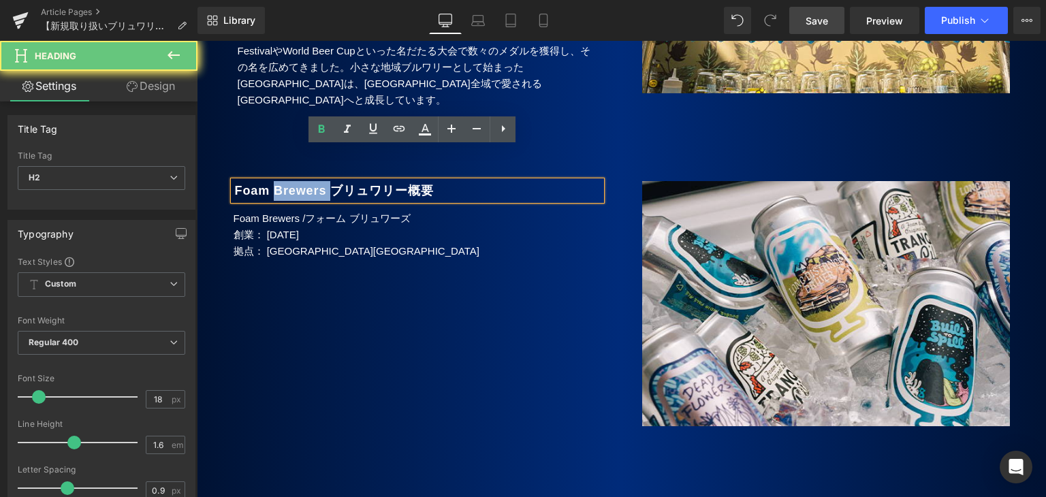
click at [293, 184] on b "Foam Brewers ブリュワリー概要" at bounding box center [334, 191] width 199 height 14
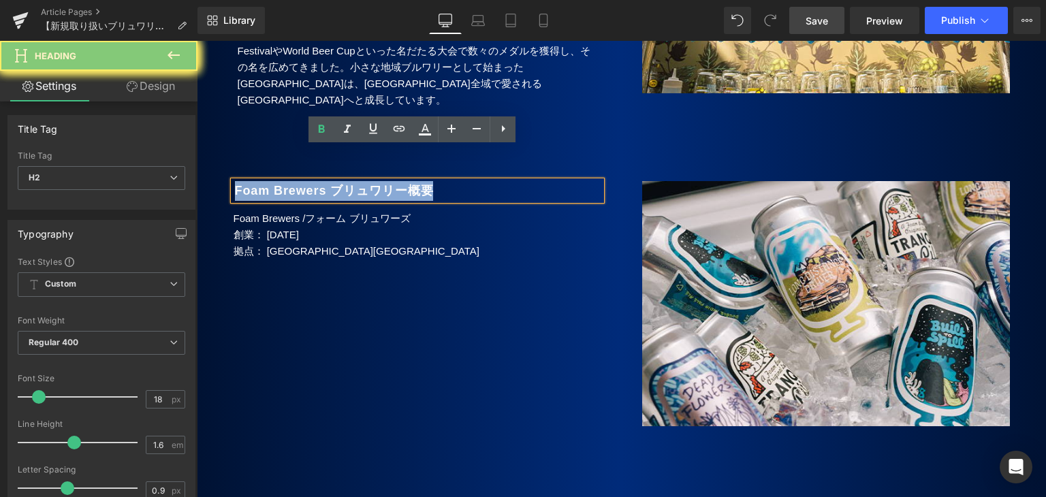
click at [293, 184] on b "Foam Brewers ブリュワリー概要" at bounding box center [334, 191] width 199 height 14
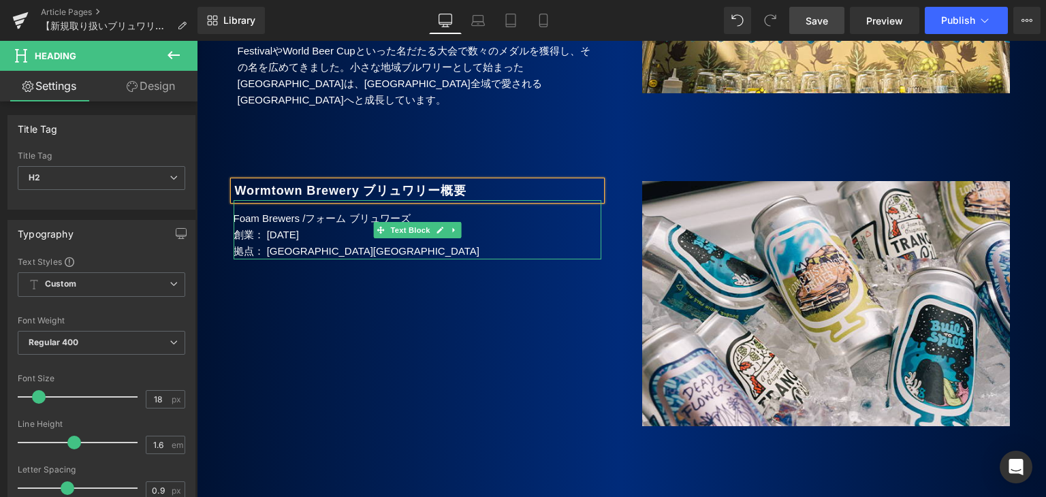
click at [235, 210] on p "Foam Brewers / フォーム ブリュワーズ" at bounding box center [418, 218] width 368 height 16
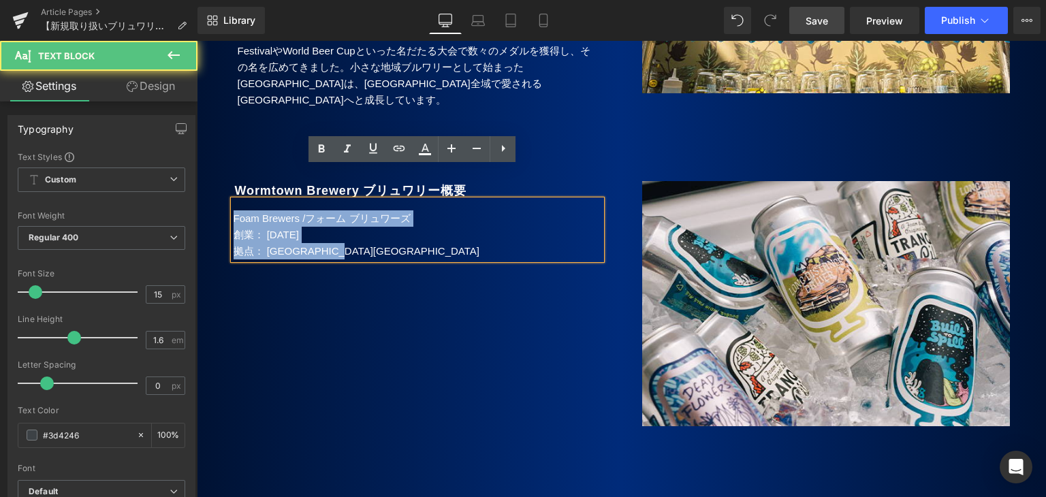
drag, startPoint x: 229, startPoint y: 184, endPoint x: 422, endPoint y: 220, distance: 196.7
click at [422, 220] on div "Foam Brewers / フォーム ブリュワーズ 創業： [DATE] 拠点： [GEOGRAPHIC_DATA][GEOGRAPHIC_DATA]" at bounding box center [418, 229] width 368 height 59
paste div
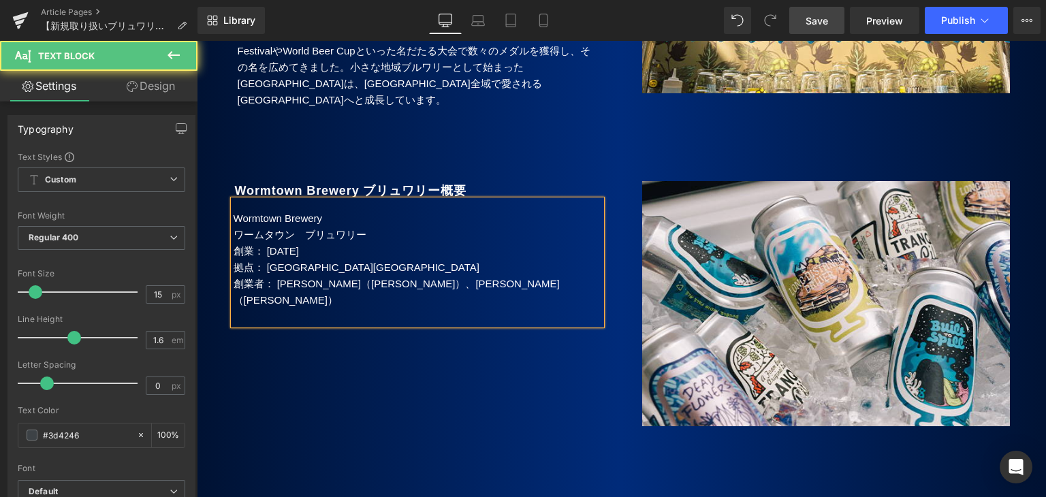
click at [234, 227] on p "ワームタウン　ブリュワリー" at bounding box center [418, 235] width 368 height 16
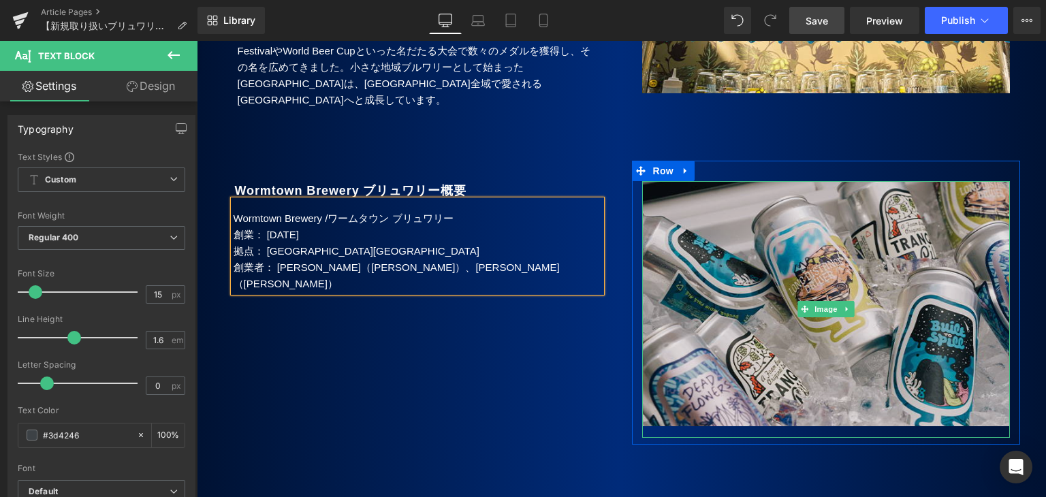
click at [787, 253] on img at bounding box center [826, 309] width 368 height 257
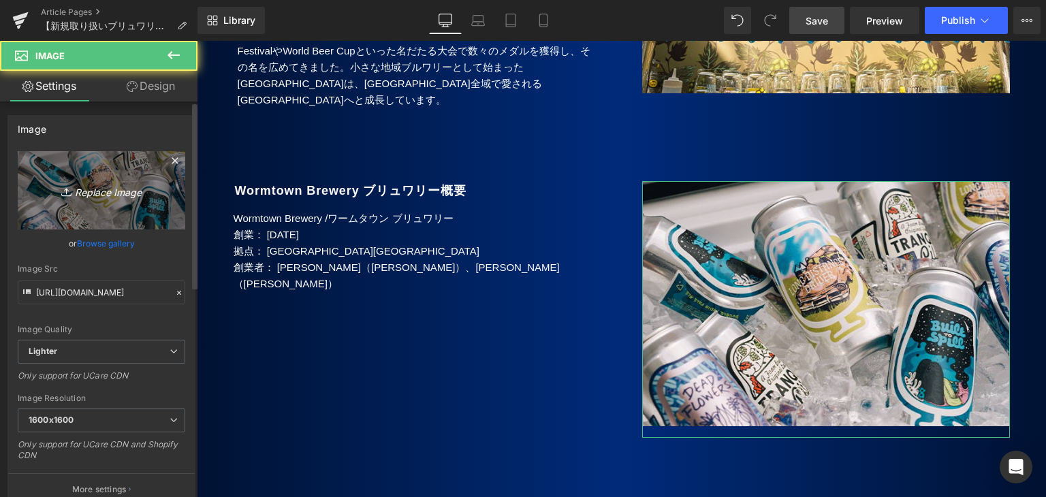
click at [83, 191] on icon "Replace Image" at bounding box center [101, 190] width 109 height 17
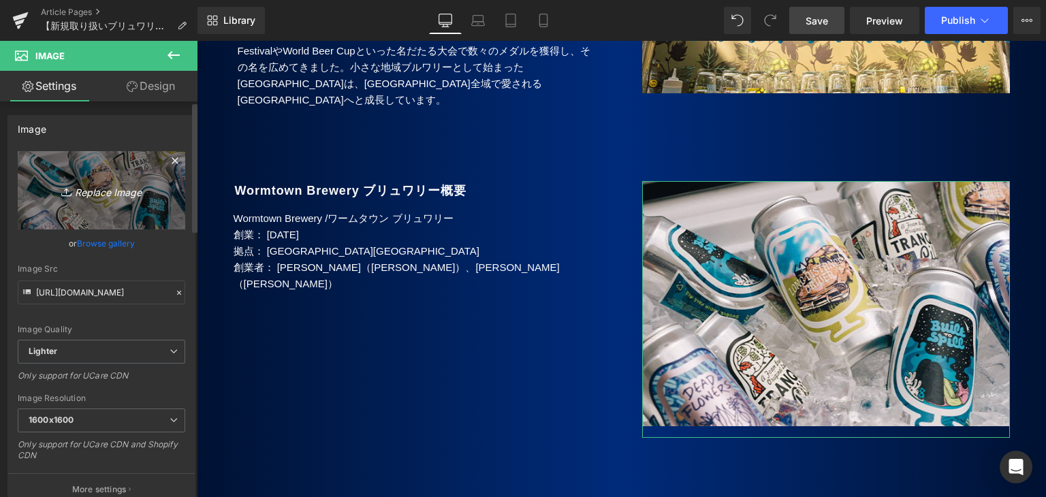
type input "C:\fakepath\Wormtown_4.jpg"
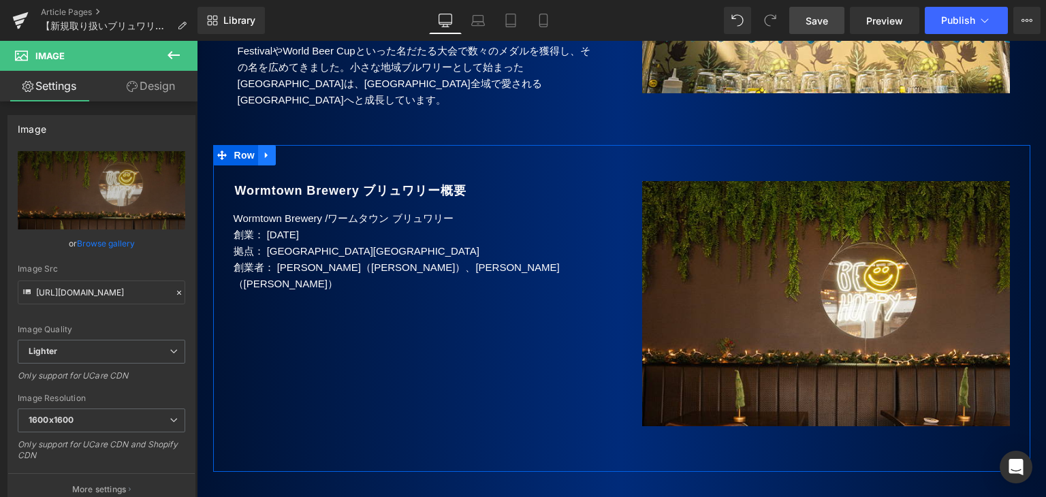
type input "[URL][DOMAIN_NAME]"
click at [262, 150] on icon at bounding box center [267, 155] width 10 height 10
click at [284, 150] on icon at bounding box center [285, 155] width 10 height 10
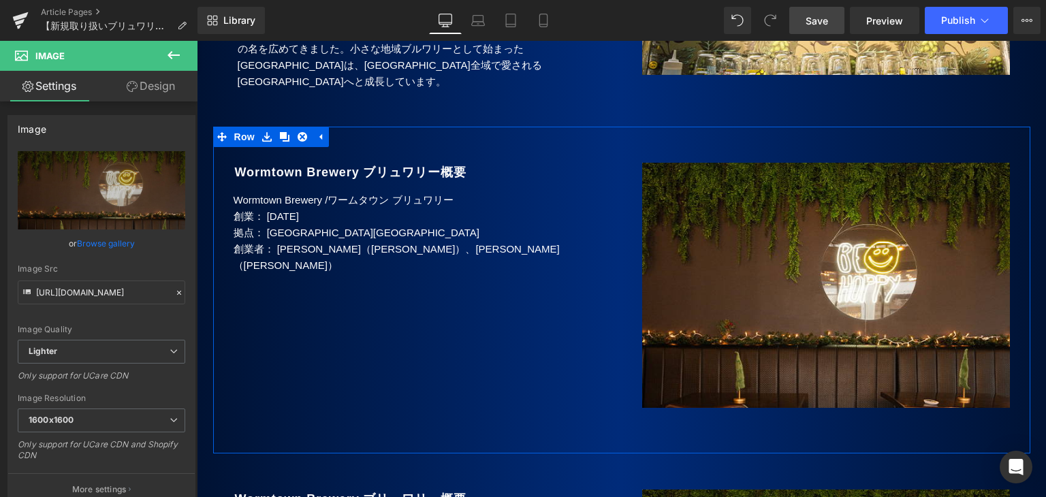
scroll to position [2293, 0]
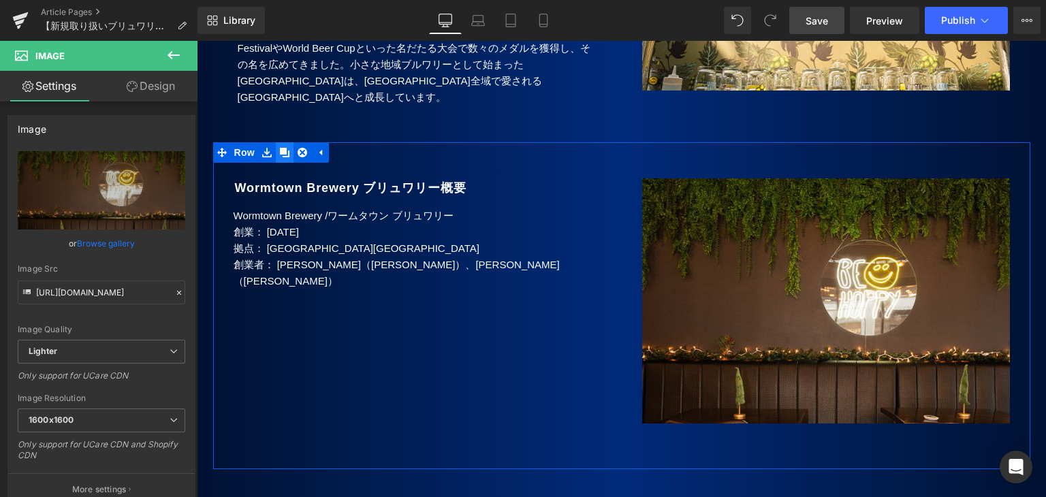
click at [280, 148] on icon at bounding box center [285, 153] width 10 height 10
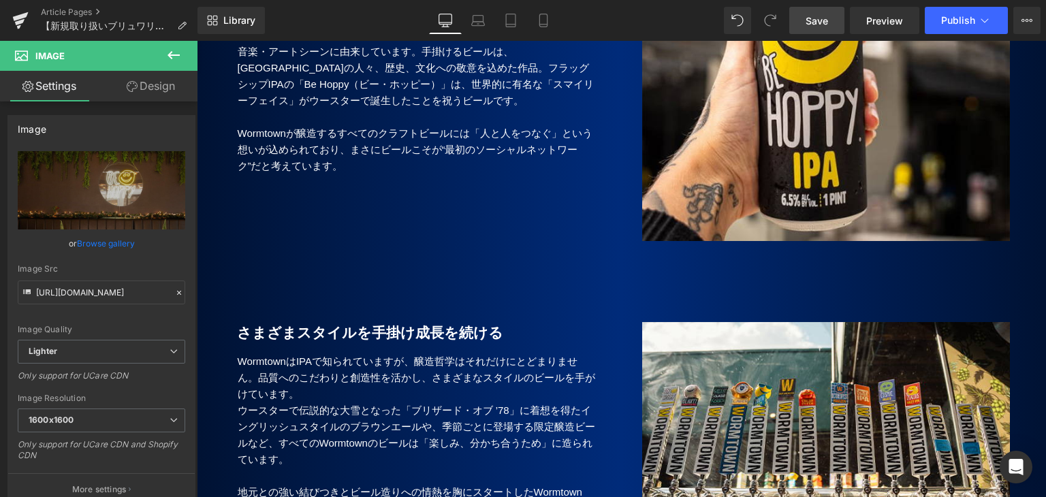
scroll to position [1544, 0]
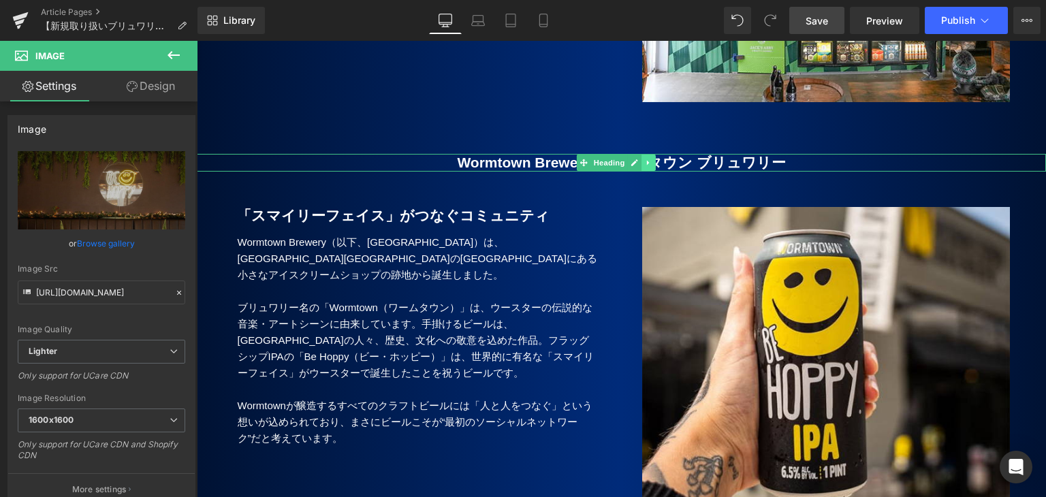
click at [648, 161] on icon at bounding box center [648, 163] width 2 height 5
click at [641, 159] on icon at bounding box center [641, 162] width 7 height 7
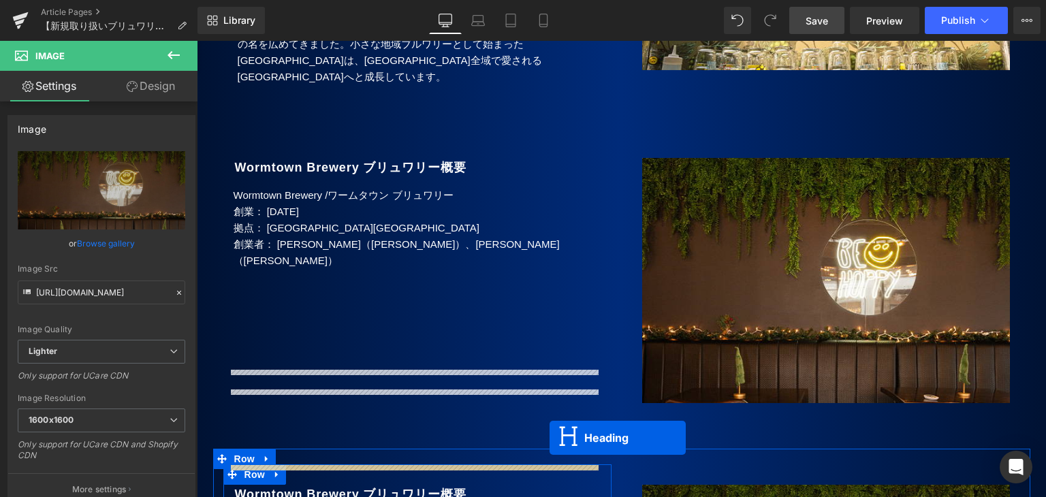
scroll to position [2429, 0]
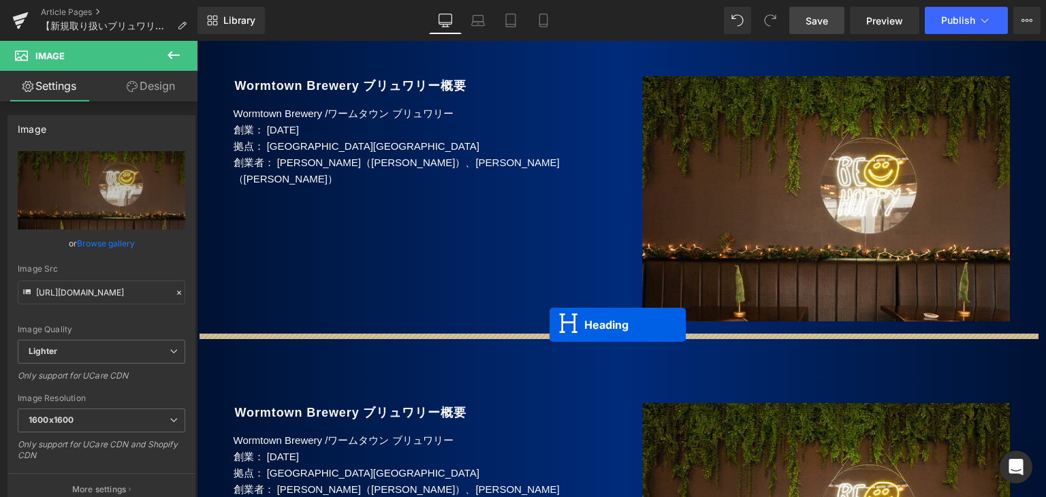
drag, startPoint x: 583, startPoint y: 148, endPoint x: 550, endPoint y: 325, distance: 180.2
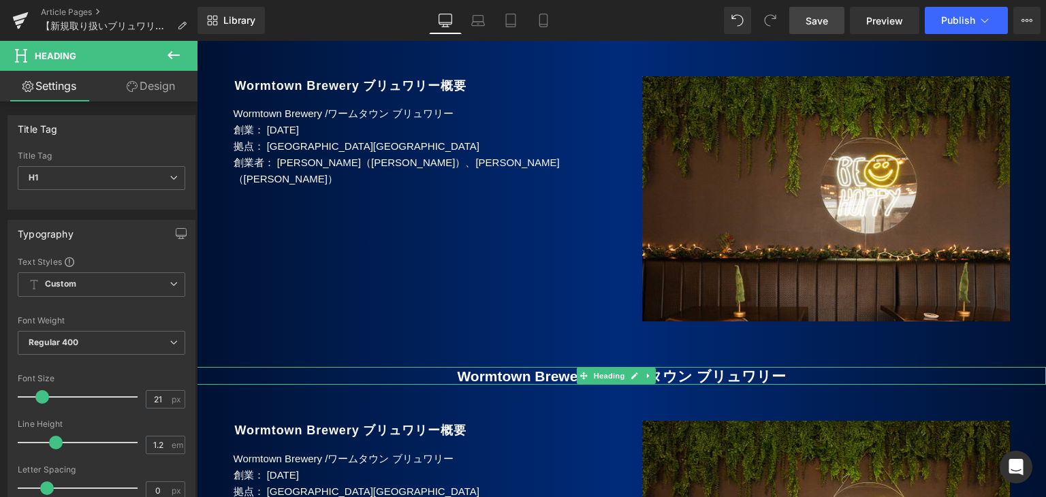
click at [404, 367] on div "Wormtown Brewery / ワームタウン ブリュワリー Heading" at bounding box center [621, 376] width 849 height 18
click at [457, 368] on b "Wormtown Brewery / ワームタウン ブリュワリー" at bounding box center [621, 376] width 328 height 16
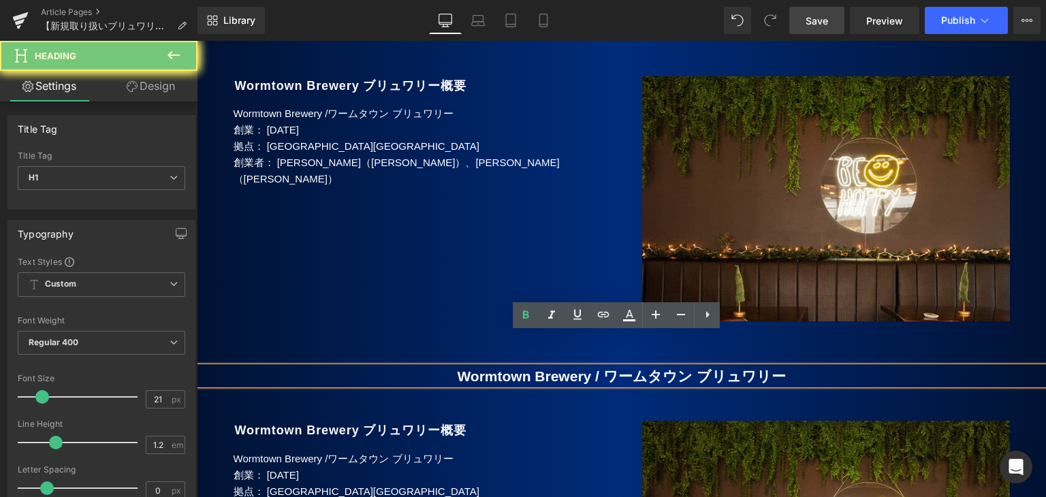
click at [457, 368] on b "Wormtown Brewery / ワームタウン ブリュワリー" at bounding box center [621, 376] width 328 height 16
paste div
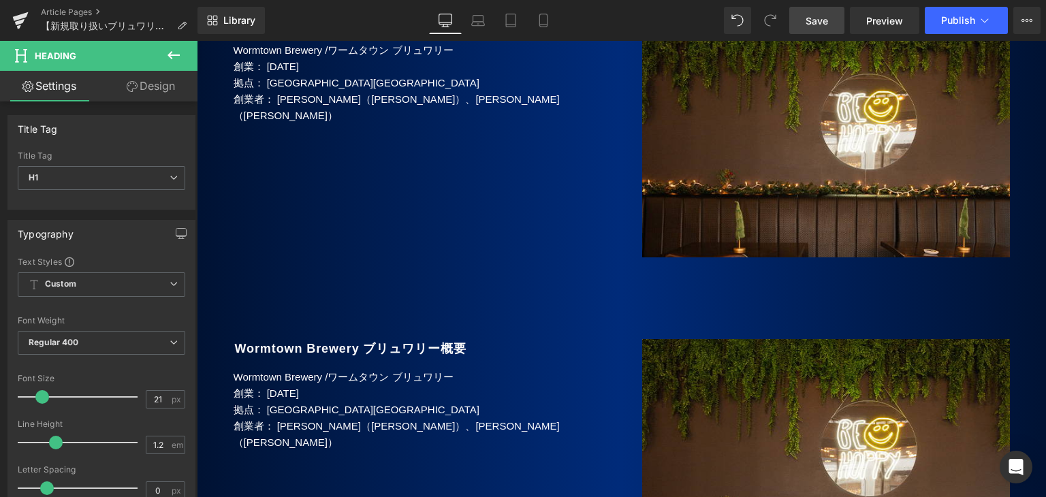
scroll to position [2940, 0]
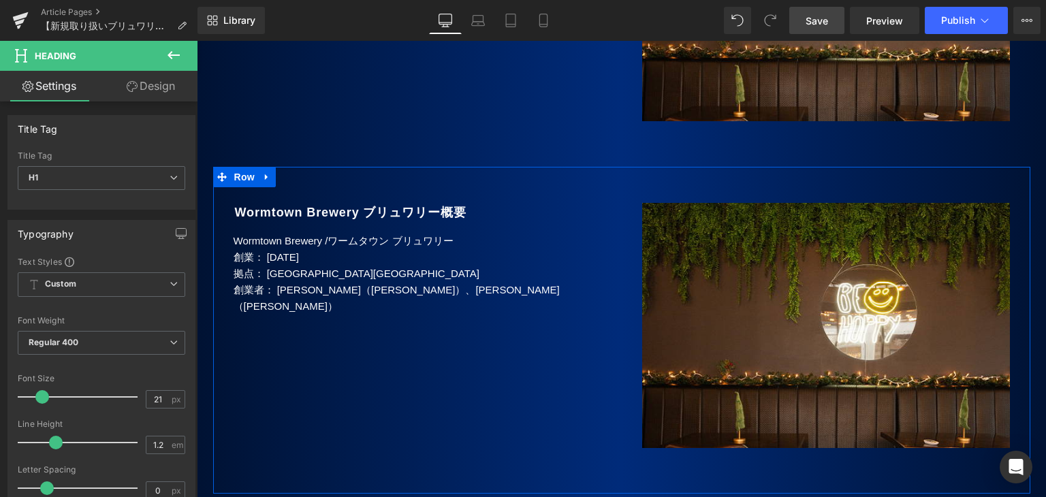
click at [262, 172] on icon at bounding box center [267, 177] width 10 height 10
click at [285, 167] on link at bounding box center [285, 177] width 18 height 20
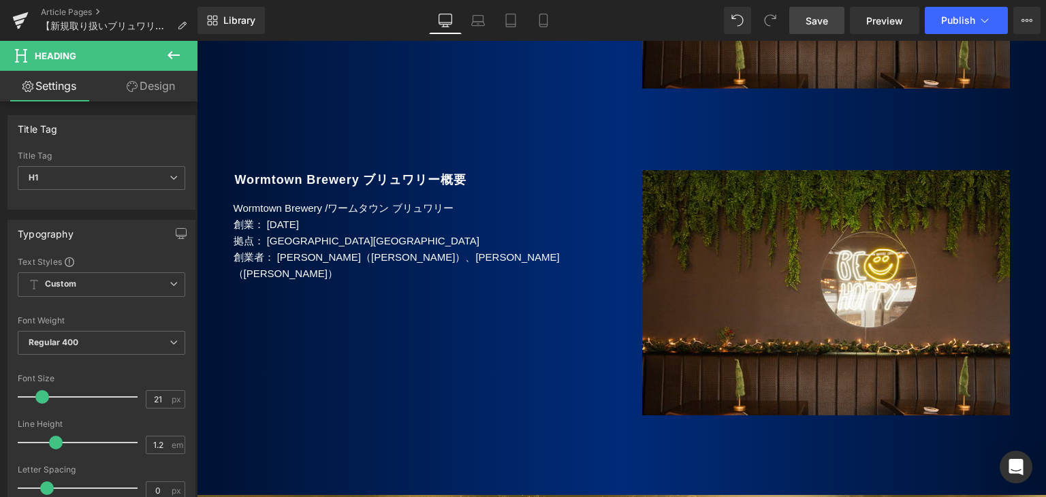
scroll to position [3305, 0]
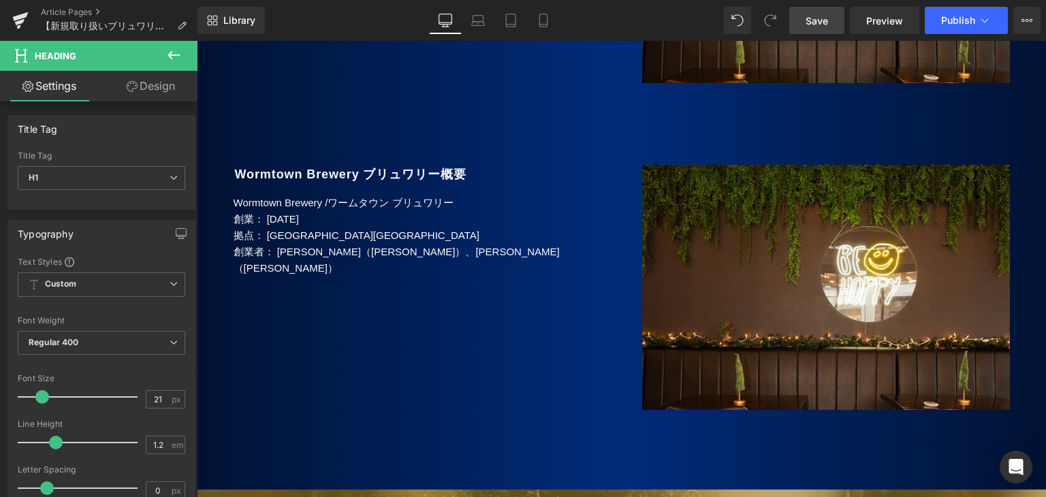
click at [278, 211] on p "創業： [DATE]" at bounding box center [418, 219] width 368 height 16
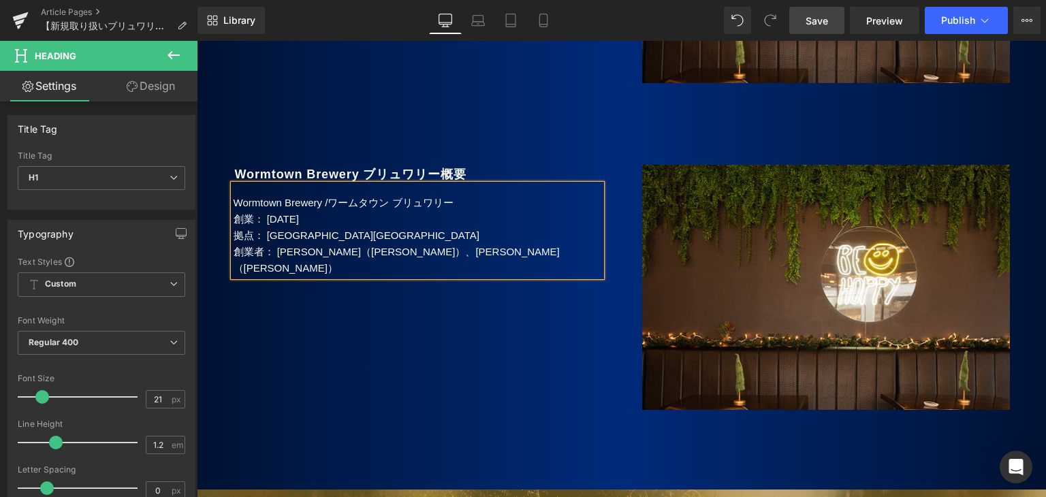
click at [251, 195] on p "Wormtown Brewery / ワームタウン ブリュワリー" at bounding box center [418, 203] width 368 height 16
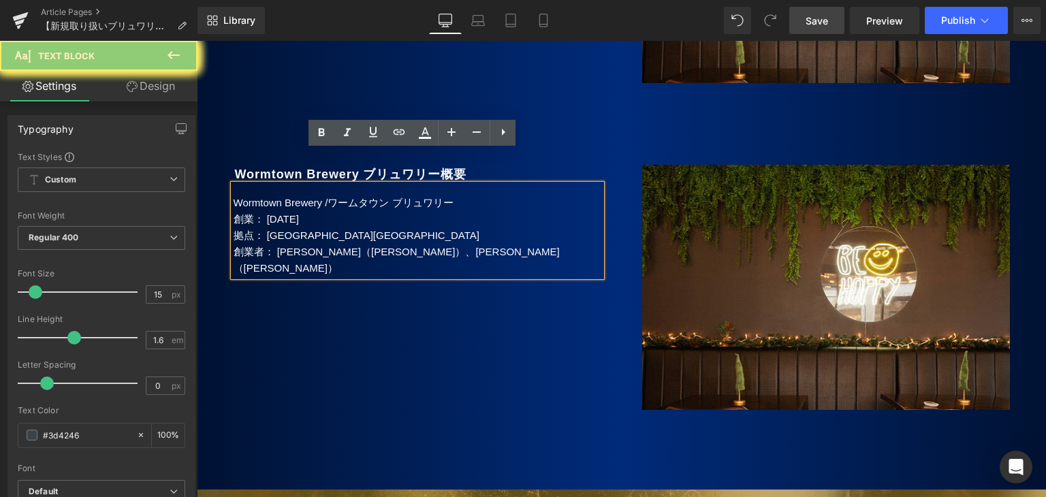
drag, startPoint x: 316, startPoint y: 212, endPoint x: 582, endPoint y: 214, distance: 265.6
click at [582, 214] on div "Wormtown Brewery / ワームタウン ブリュワリー 創業： [DATE] 拠点： [GEOGRAPHIC_DATA][GEOGRAPHIC_DA…" at bounding box center [418, 231] width 368 height 92
paste div
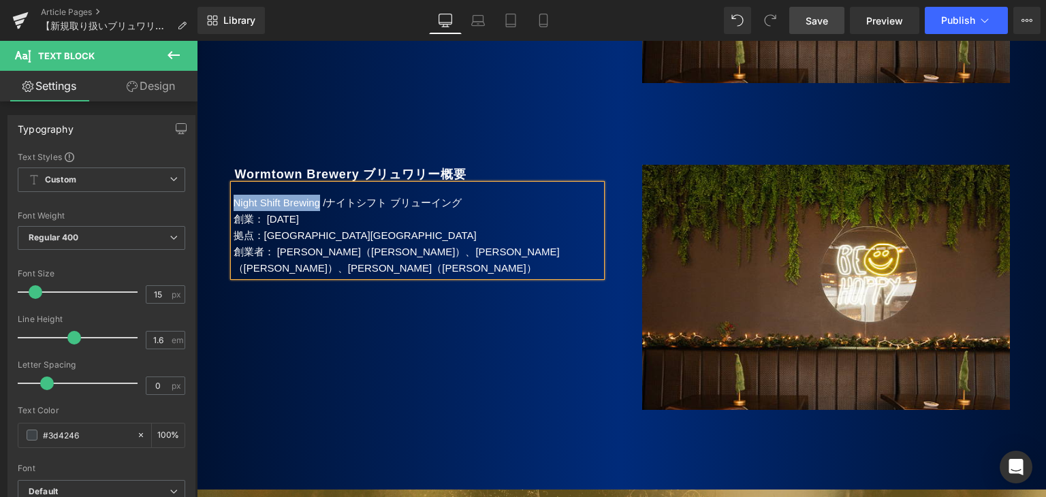
copy p "Night Shift Brewing"
drag, startPoint x: 298, startPoint y: 145, endPoint x: 351, endPoint y: 139, distance: 52.8
click at [300, 168] on b "Wormtown Brewery ブリュワリー概要" at bounding box center [351, 175] width 232 height 14
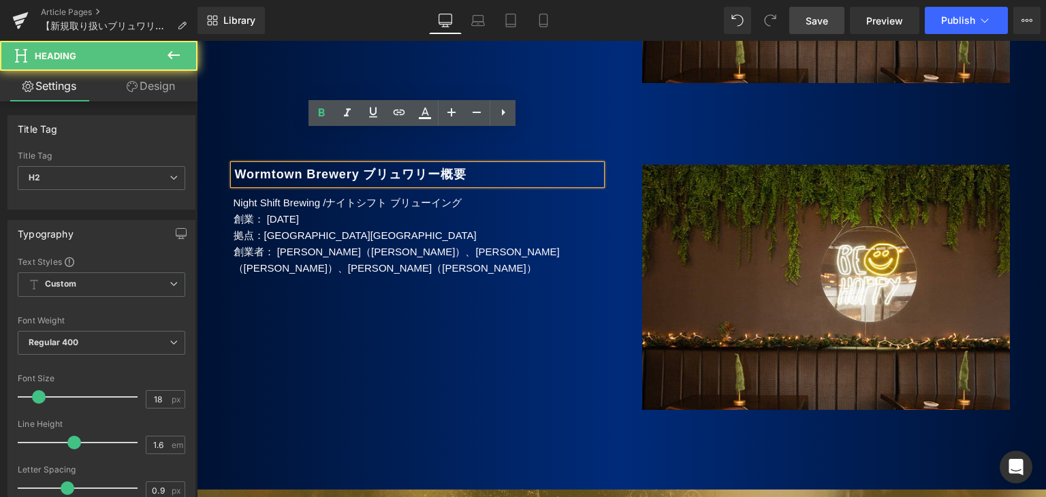
click at [351, 168] on b "Wormtown Brewery ブリュワリー概要" at bounding box center [351, 175] width 232 height 14
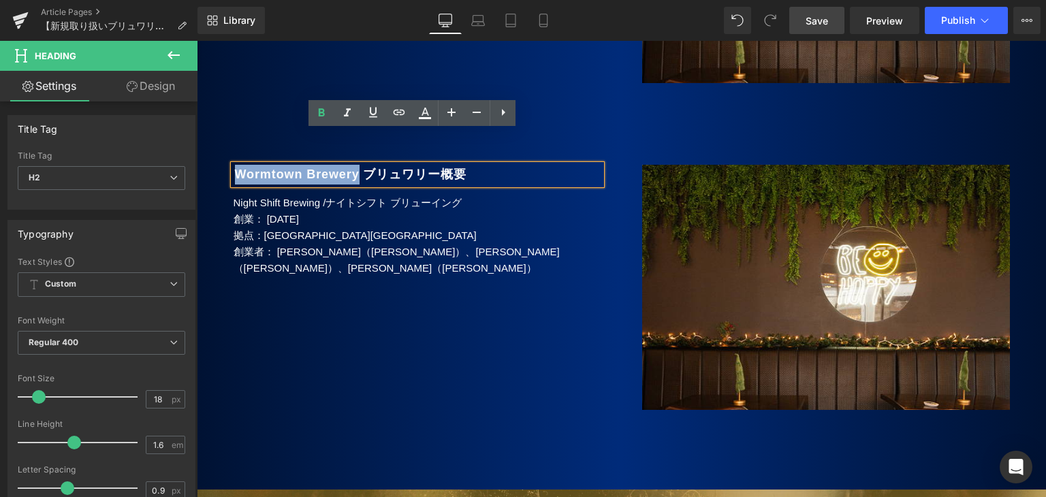
drag, startPoint x: 366, startPoint y: 142, endPoint x: 232, endPoint y: 144, distance: 134.2
click at [235, 168] on b "Wormtown Brewery ブリュワリー概要" at bounding box center [351, 175] width 232 height 14
paste div
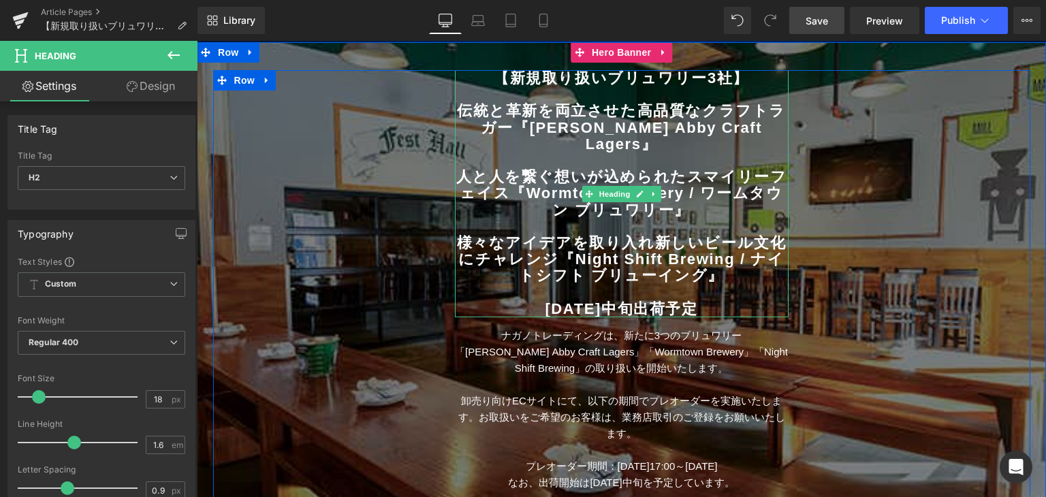
scroll to position [240, 0]
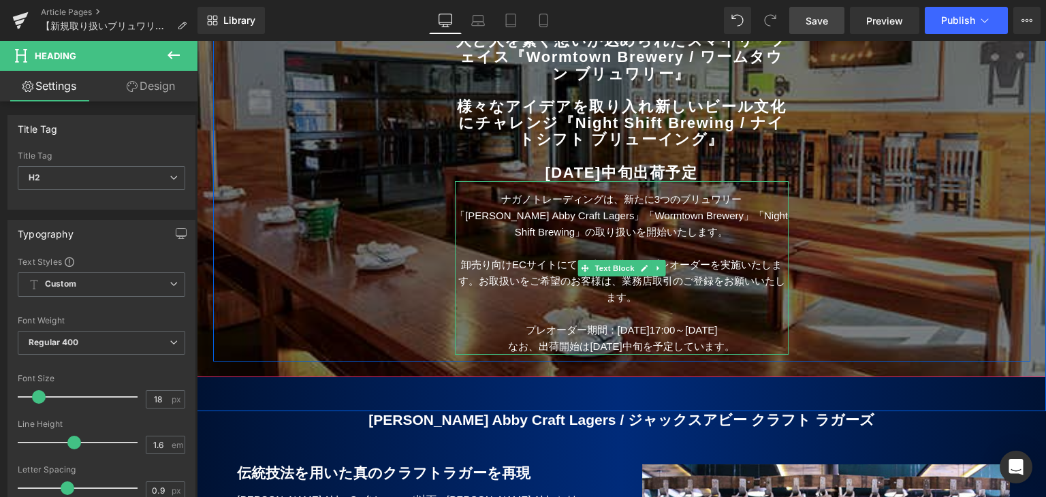
click at [588, 193] on span "ナガノトレーディングは、新たに3つのブリュワリー「[PERSON_NAME] Abby Craft Lagers」「Wormtown Brewery」「Nig…" at bounding box center [621, 215] width 333 height 44
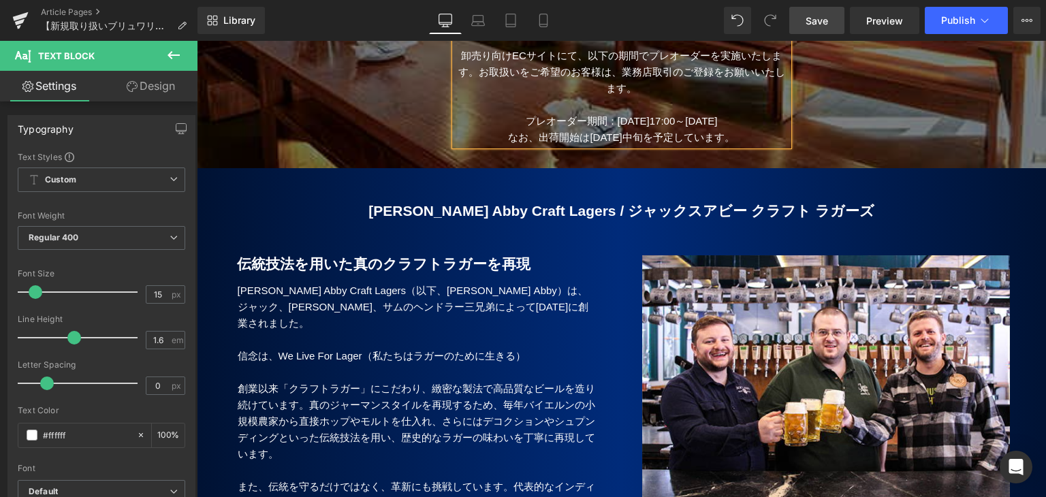
scroll to position [308, 0]
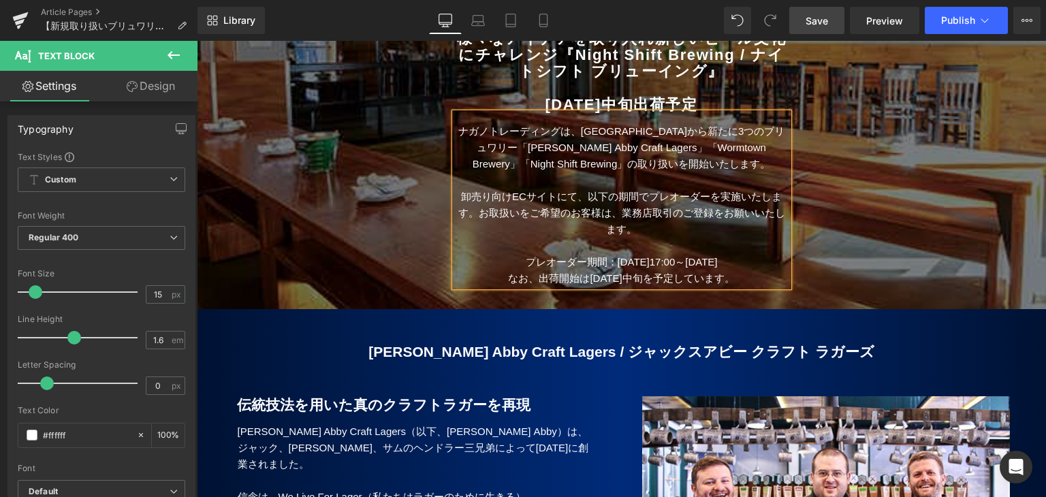
click at [197, 41] on div at bounding box center [197, 41] width 0 height 0
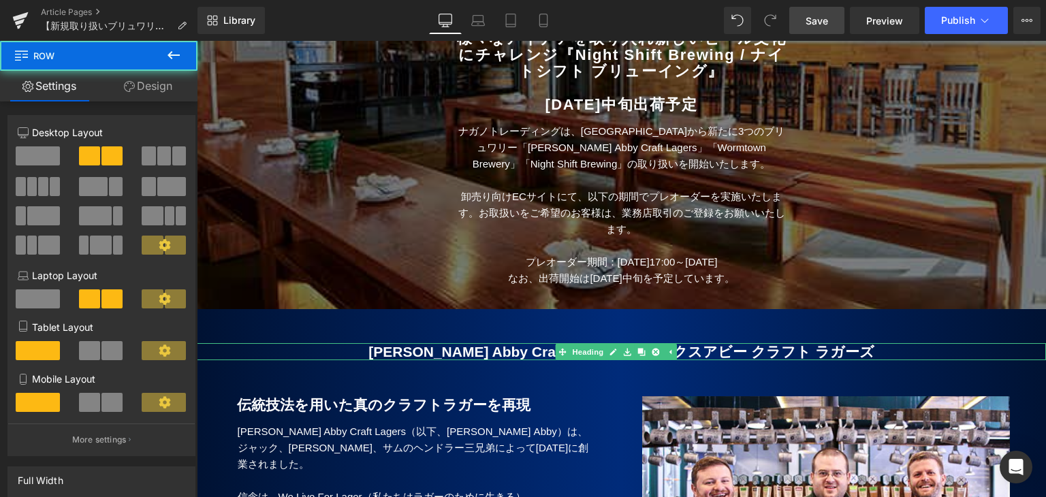
click at [515, 344] on b "[PERSON_NAME] Abby Craft Lagers / ジャックスアビー クラフト ラガーズ" at bounding box center [620, 352] width 505 height 16
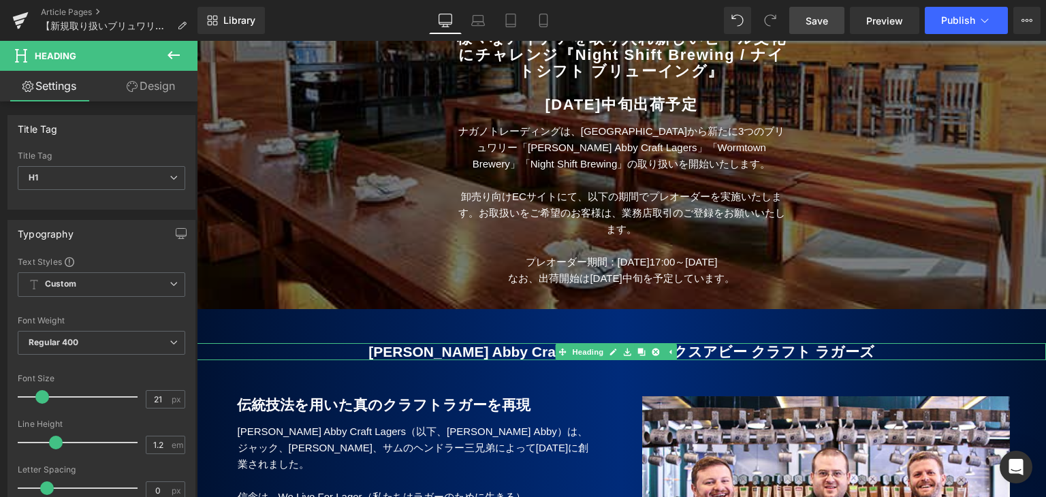
click at [601, 344] on span "Heading" at bounding box center [587, 352] width 37 height 16
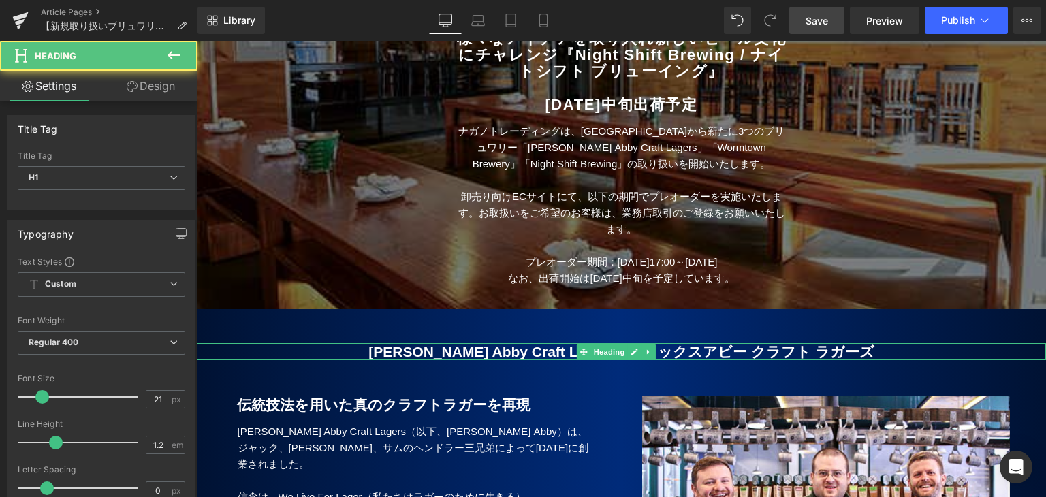
click at [528, 344] on b "[PERSON_NAME] Abby Craft Lagers / ジャックスアビー クラフト ラガーズ" at bounding box center [620, 352] width 505 height 16
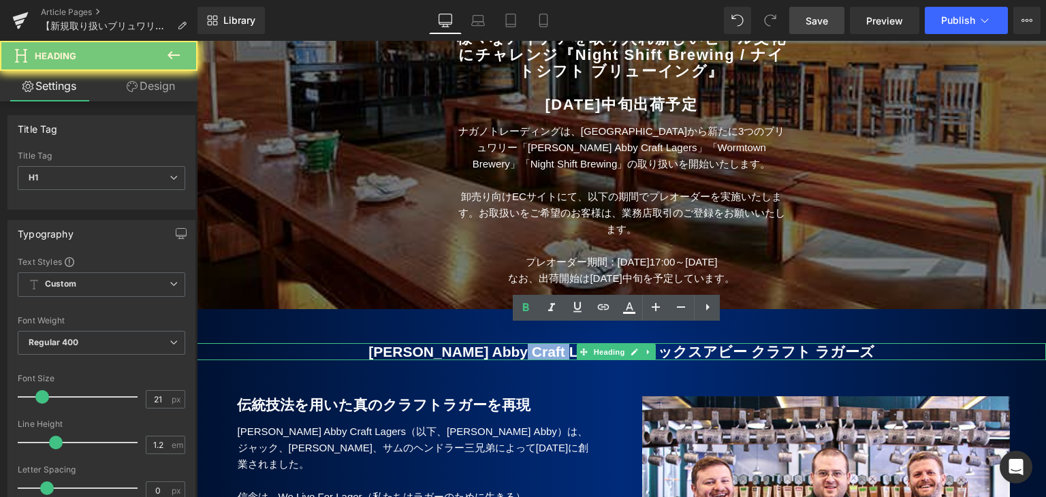
click at [528, 344] on b "[PERSON_NAME] Abby Craft Lagers / ジャックスアビー クラフト ラガーズ" at bounding box center [620, 352] width 505 height 16
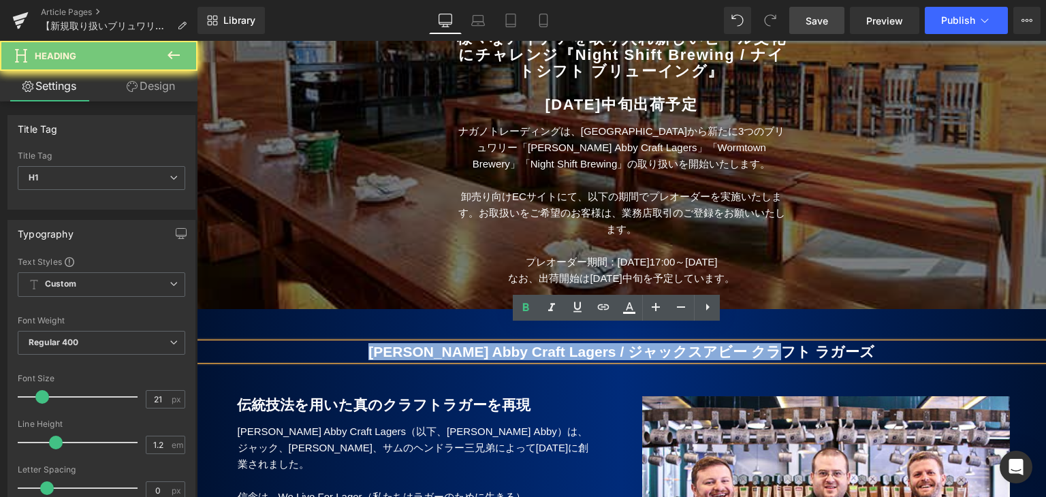
click at [528, 344] on b "[PERSON_NAME] Abby Craft Lagers / ジャックスアビー クラフト ラガーズ" at bounding box center [620, 352] width 505 height 16
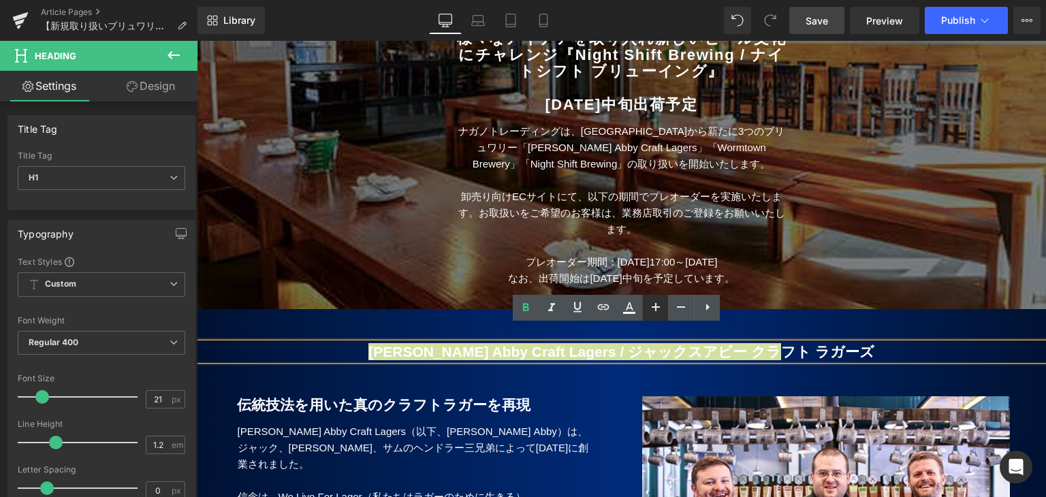
click at [646, 308] on link at bounding box center [655, 308] width 26 height 26
type input "23"
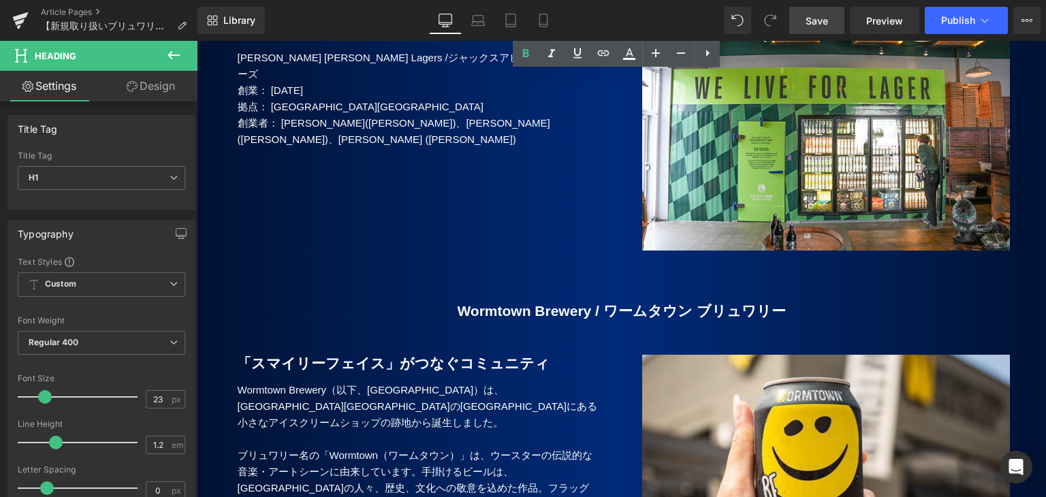
scroll to position [1398, 0]
click at [534, 302] on b "Wormtown Brewery / ワームタウン ブリュワリー" at bounding box center [621, 310] width 328 height 16
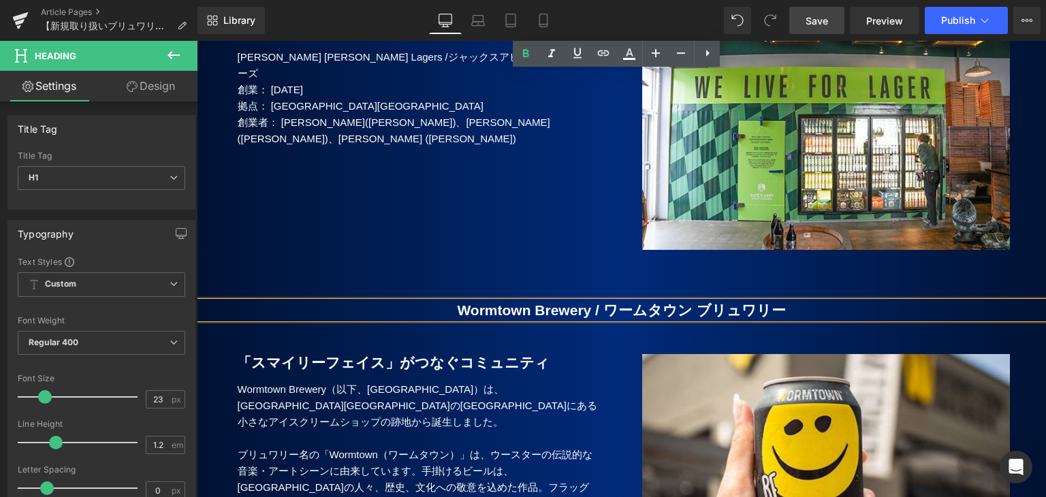
click at [534, 302] on b "Wormtown Brewery / ワームタウン ブリュワリー" at bounding box center [621, 310] width 328 height 16
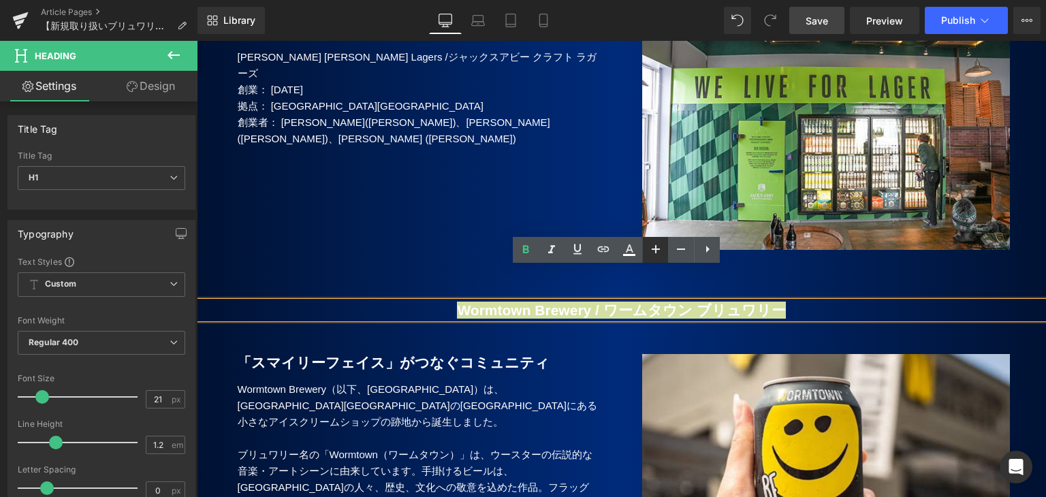
click at [645, 249] on link at bounding box center [655, 250] width 26 height 26
type input "23"
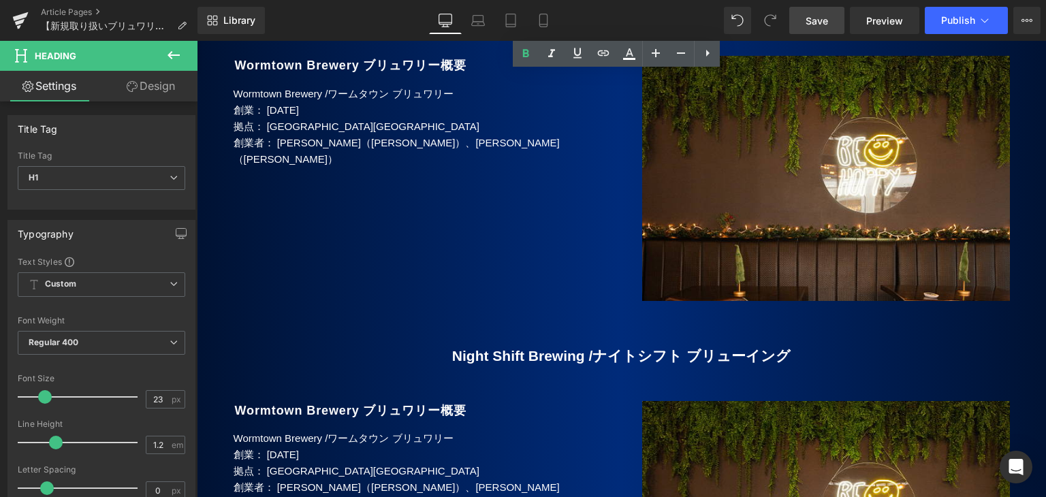
scroll to position [2419, 0]
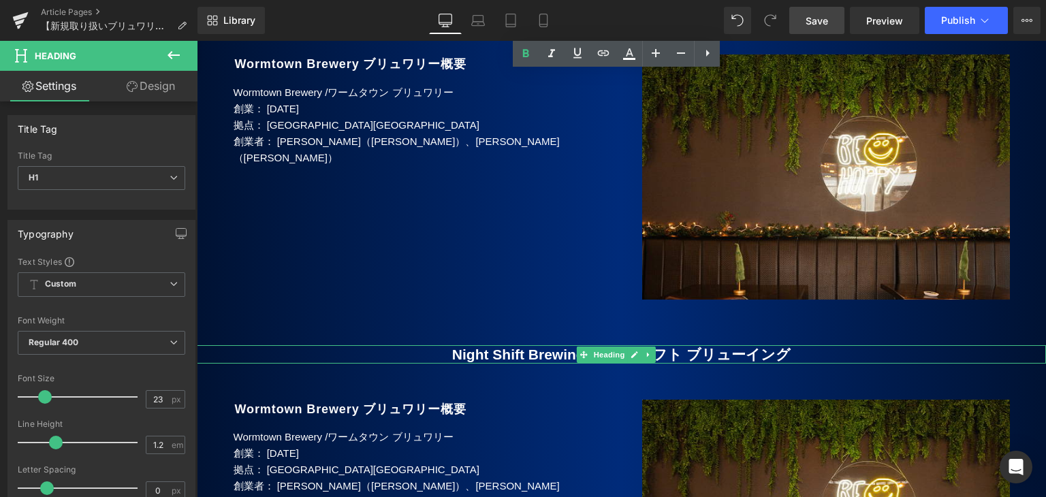
click at [537, 347] on b "Night Shift Brewing /" at bounding box center [522, 355] width 140 height 16
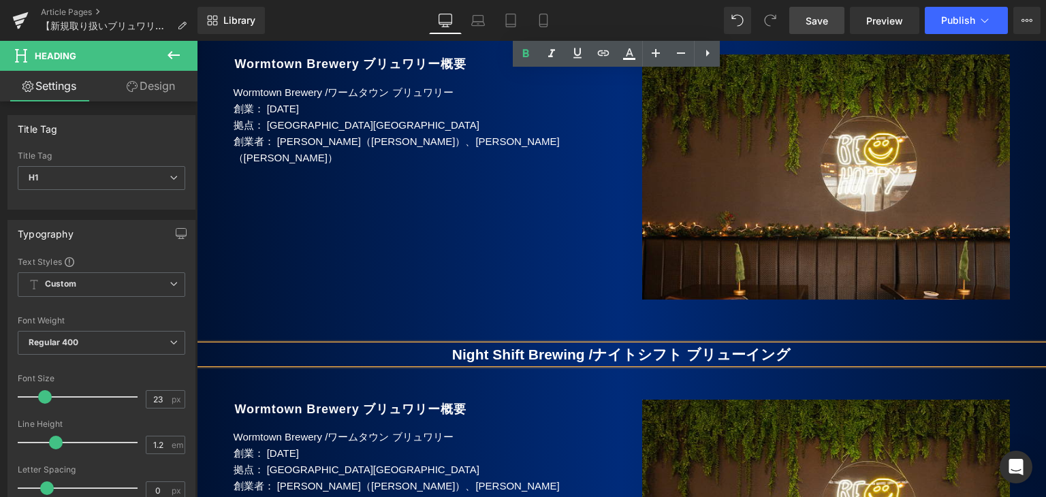
click at [538, 347] on b "Night Shift Brewing /" at bounding box center [522, 355] width 140 height 16
click at [539, 347] on b "Night Shift Brewing /" at bounding box center [522, 355] width 140 height 16
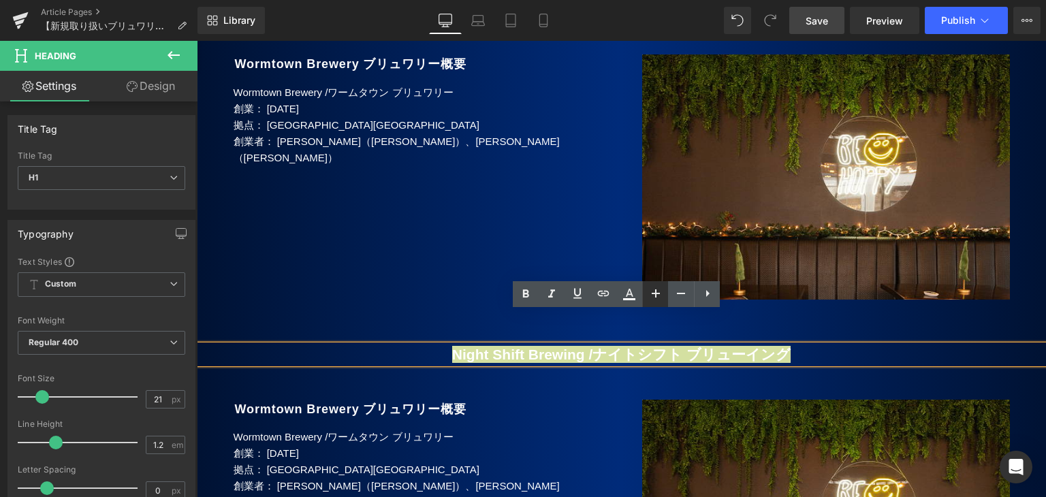
click at [650, 291] on icon at bounding box center [656, 293] width 16 height 16
type input "23"
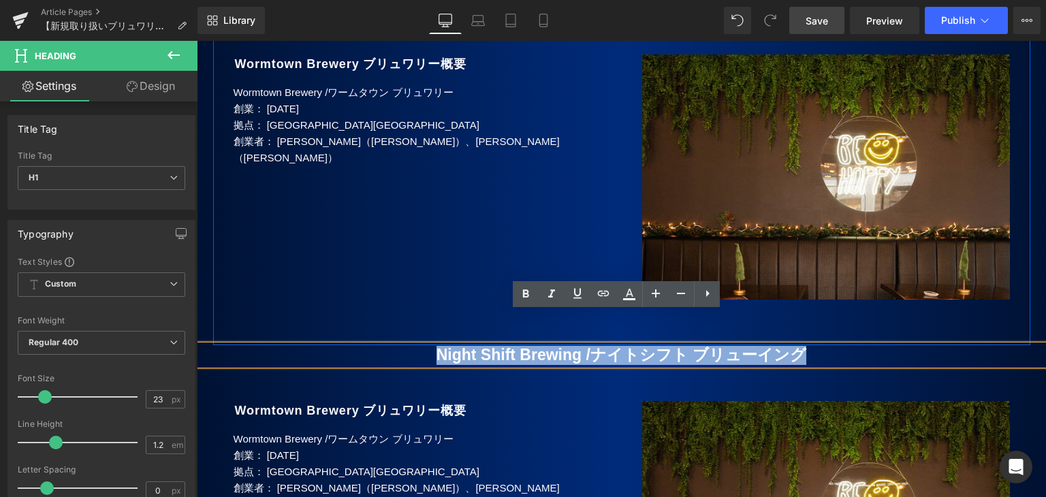
click at [425, 239] on div "Image Row Wormtown Brewery ブリュワリー概要 Heading Wormtown Brewery / ワームタウン ブリュワリー 創業…" at bounding box center [621, 181] width 817 height 327
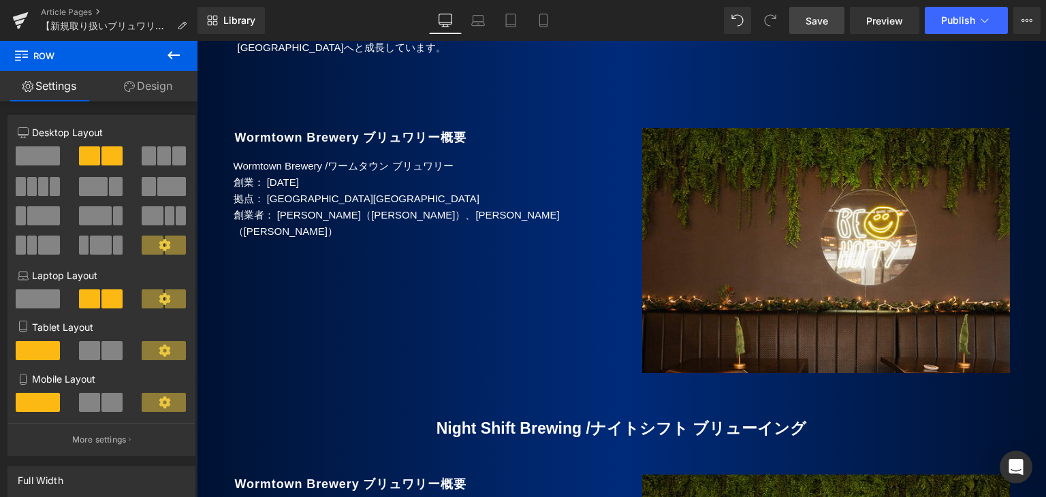
scroll to position [2215, 0]
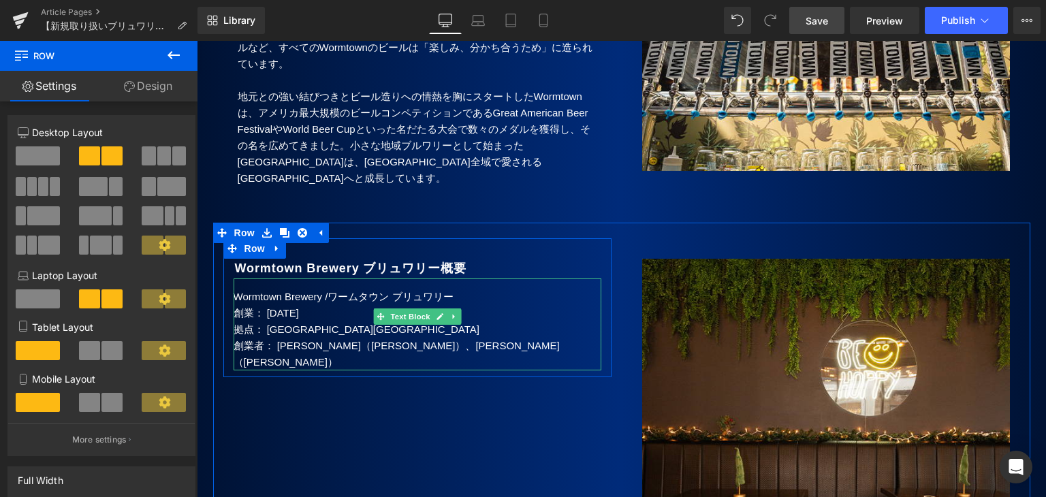
drag, startPoint x: 250, startPoint y: 270, endPoint x: 234, endPoint y: 259, distance: 19.3
click at [250, 289] on p "Wormtown Brewery / ワームタウン ブリュワリー" at bounding box center [418, 297] width 368 height 16
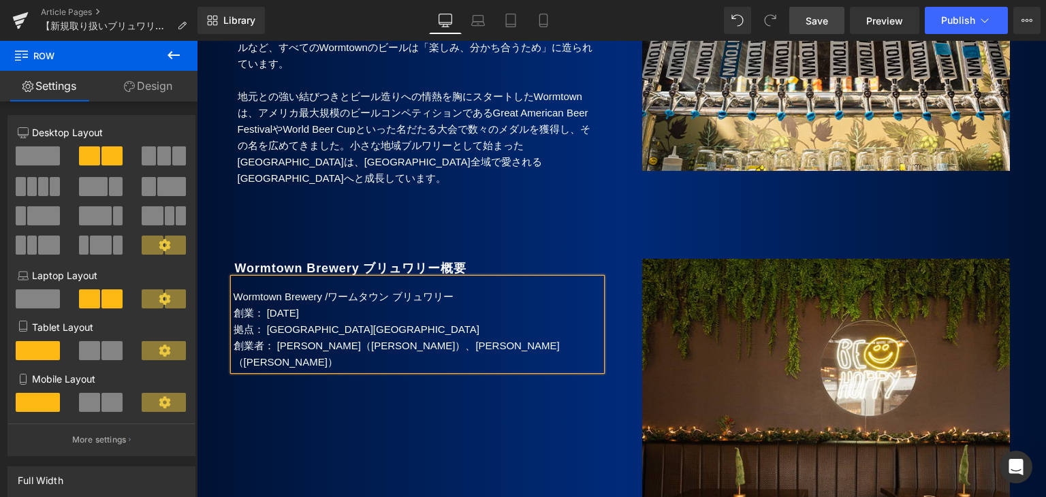
click at [234, 289] on p "Wormtown Brewery / ワームタウン ブリュワリー" at bounding box center [418, 297] width 368 height 16
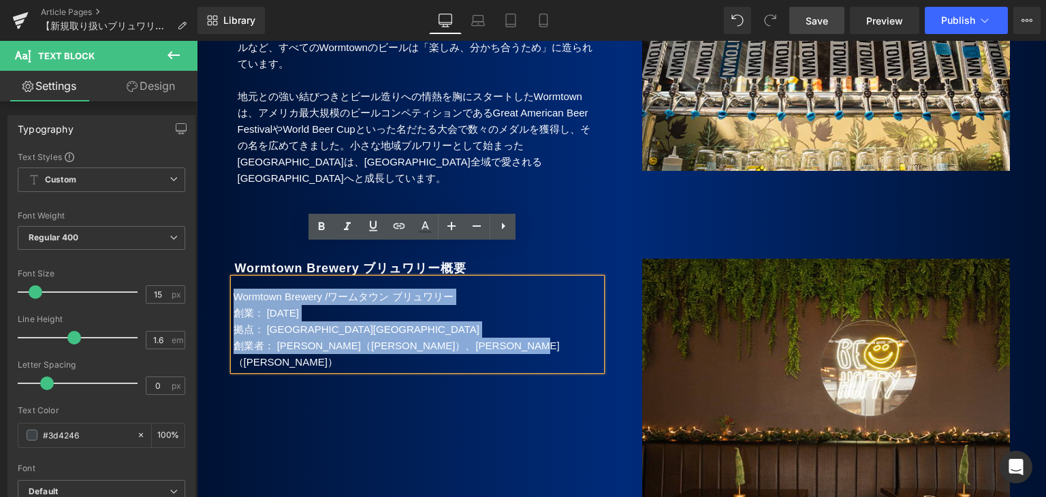
drag, startPoint x: 228, startPoint y: 264, endPoint x: 570, endPoint y: 321, distance: 346.7
click at [570, 321] on div "Wormtown Brewery / ワームタウン ブリュワリー 創業： [DATE] 拠点： [GEOGRAPHIC_DATA][GEOGRAPHIC_D…" at bounding box center [418, 324] width 368 height 92
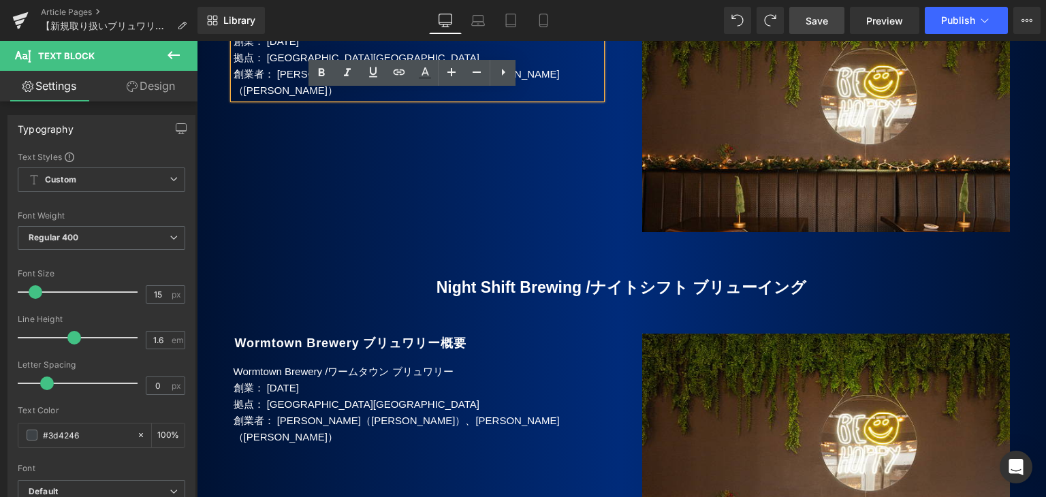
scroll to position [2487, 0]
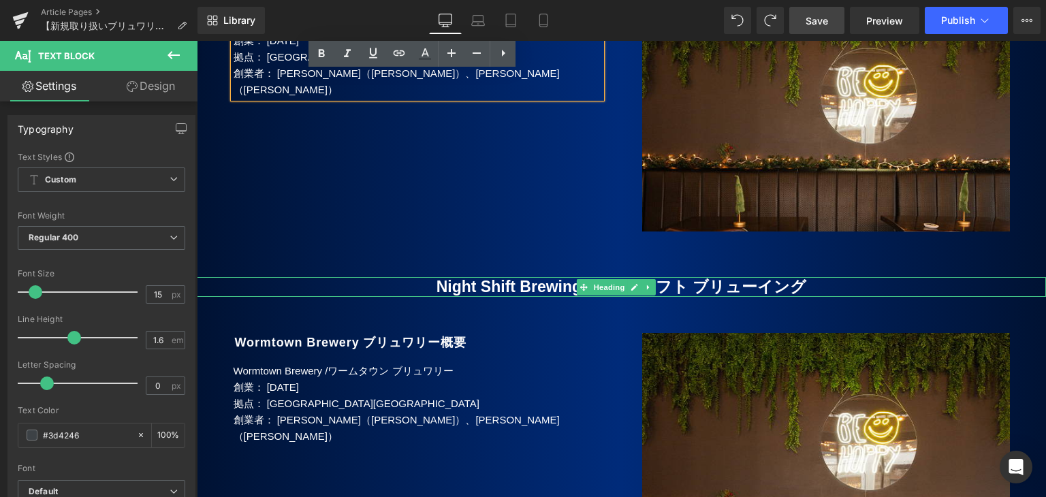
drag, startPoint x: 545, startPoint y: 247, endPoint x: 512, endPoint y: 255, distance: 34.2
click at [545, 278] on b "Night Shift Brewing /" at bounding box center [513, 287] width 154 height 18
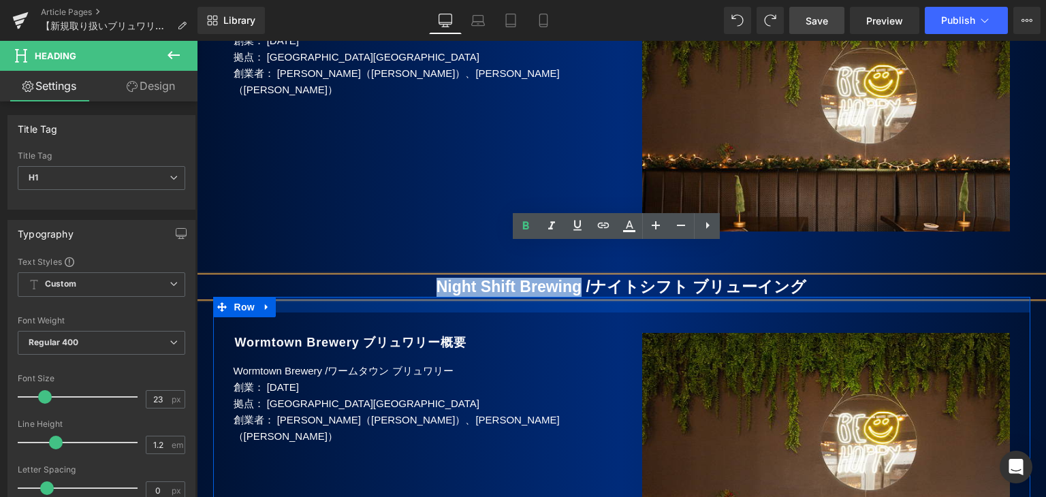
drag, startPoint x: 417, startPoint y: 254, endPoint x: 579, endPoint y: 264, distance: 161.7
copy b "Night Shift Brewing"
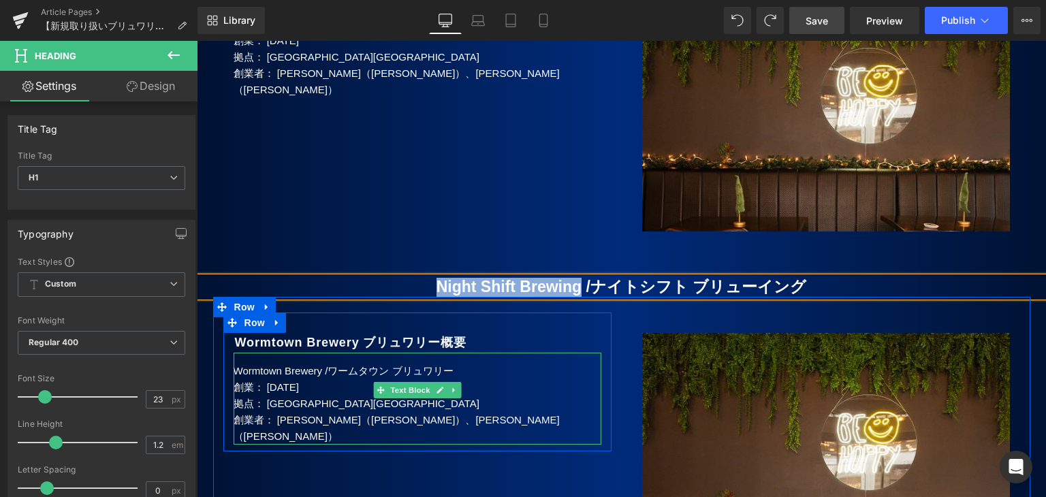
click at [256, 353] on div at bounding box center [418, 354] width 368 height 3
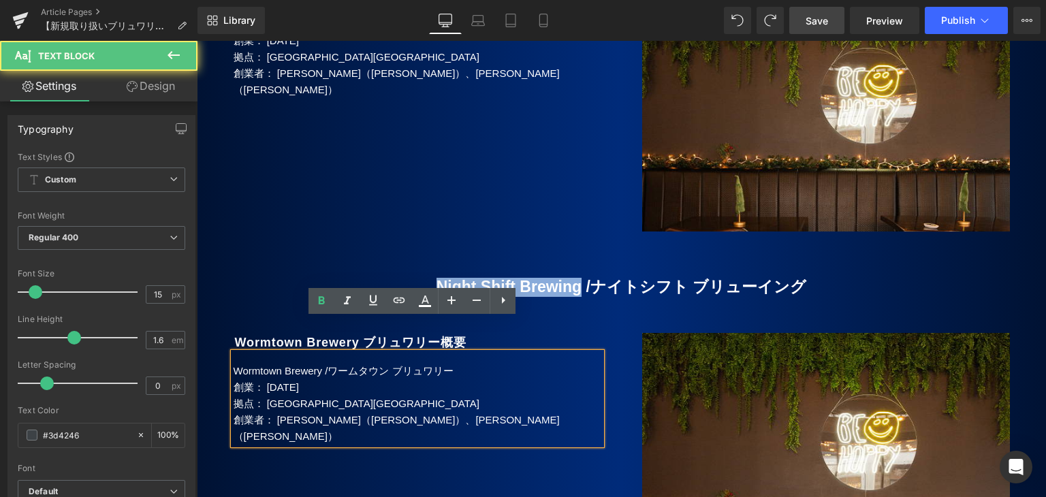
click at [235, 363] on p "Wormtown Brewery / ワームタウン ブリュワリー" at bounding box center [418, 371] width 368 height 16
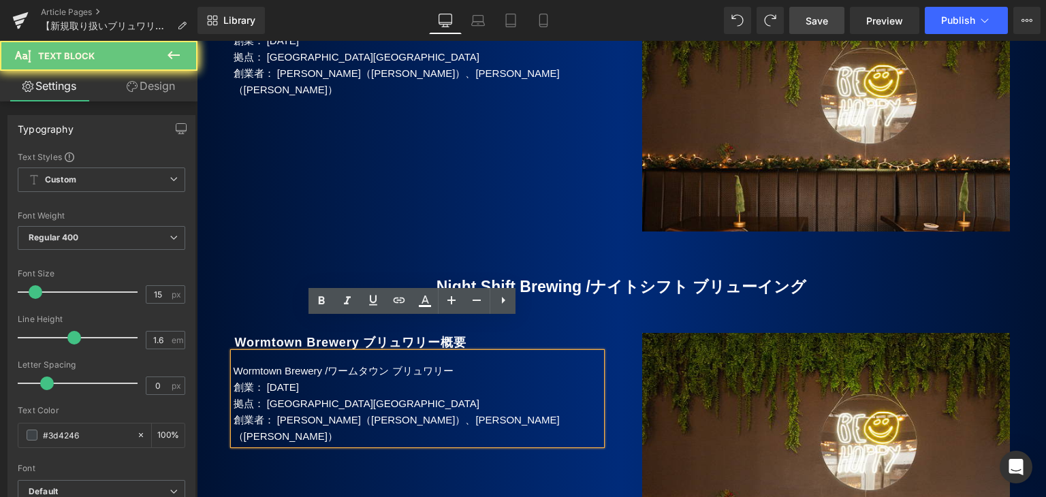
click at [234, 363] on p "Wormtown Brewery / ワームタウン ブリュワリー" at bounding box center [418, 371] width 368 height 16
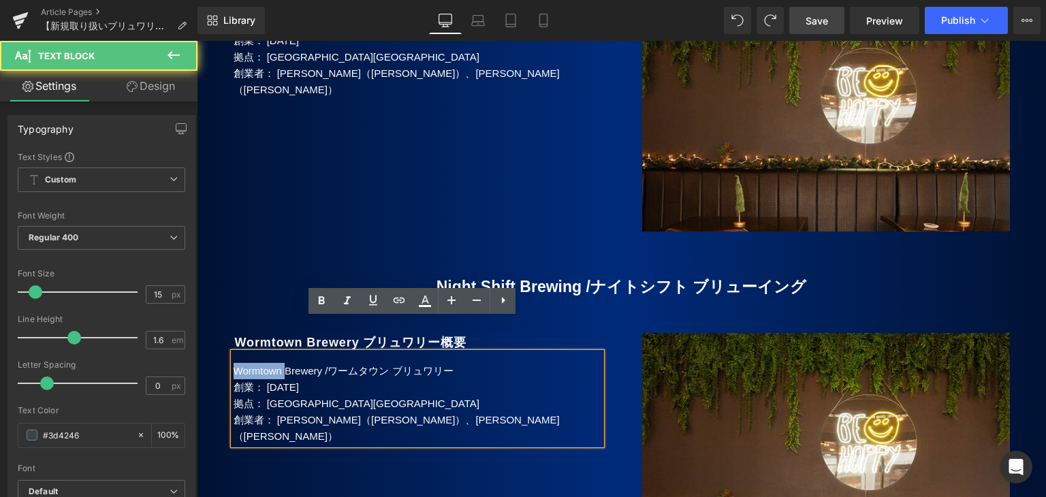
click at [234, 363] on p "Wormtown Brewery / ワームタウン ブリュワリー" at bounding box center [418, 371] width 368 height 16
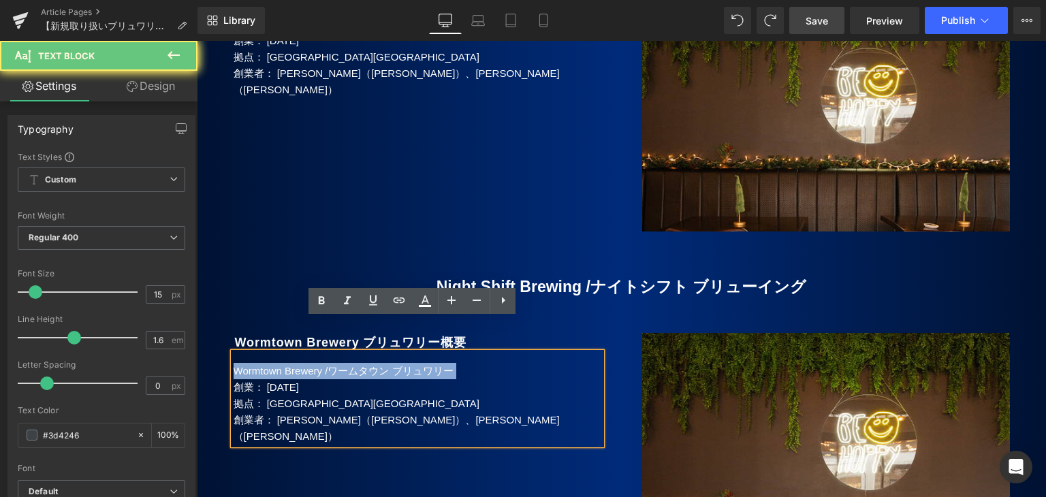
click at [234, 363] on p "Wormtown Brewery / ワームタウン ブリュワリー" at bounding box center [418, 371] width 368 height 16
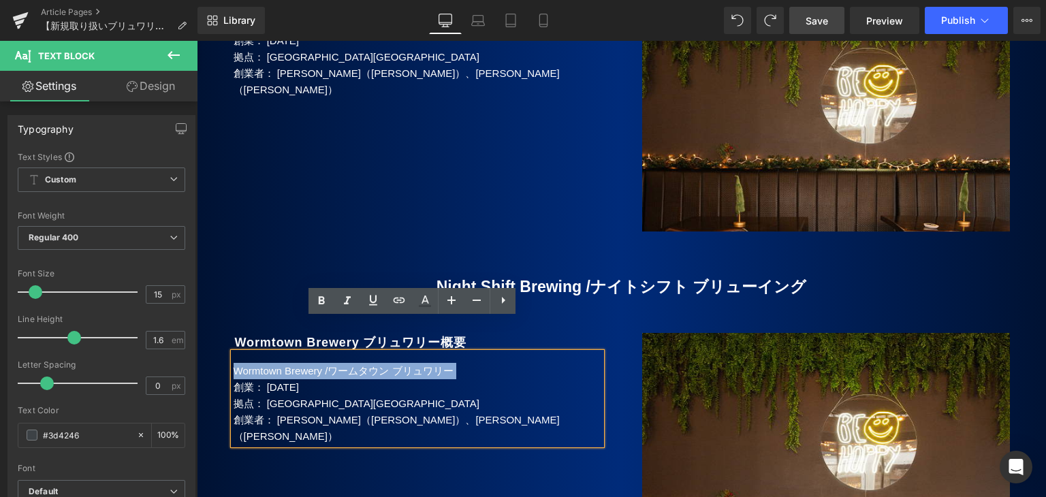
paste div
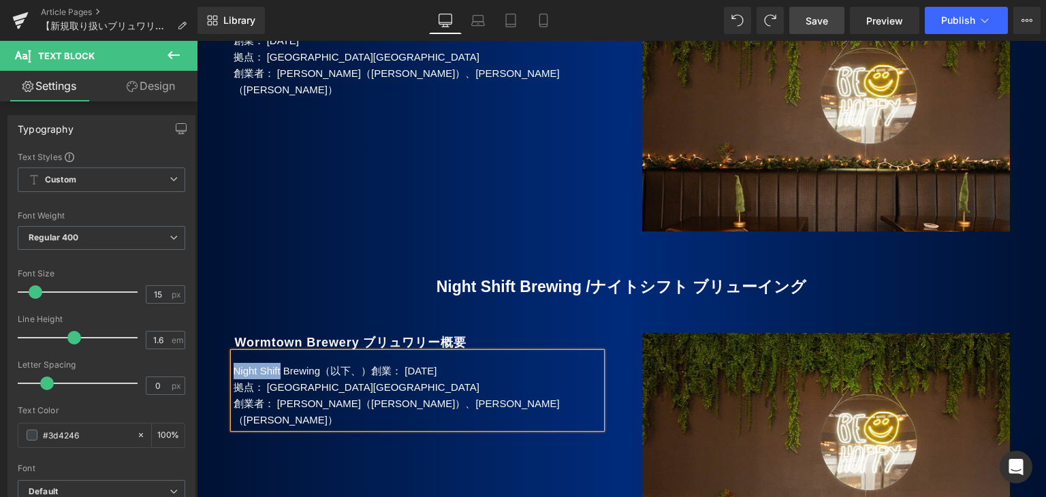
copy span "Night Shift"
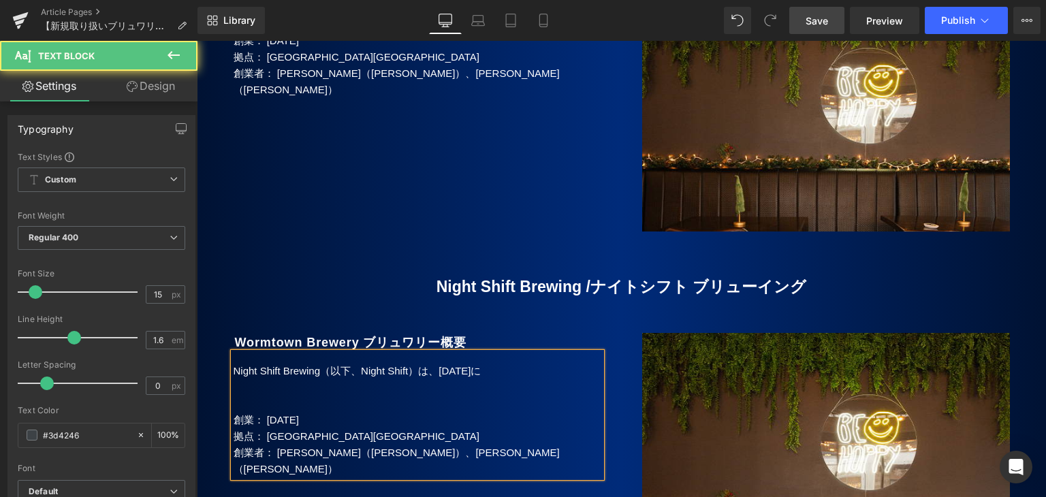
click at [509, 363] on p "Night Shift Brewing（以下、Night Shift）は、[DATE]に" at bounding box center [418, 371] width 368 height 16
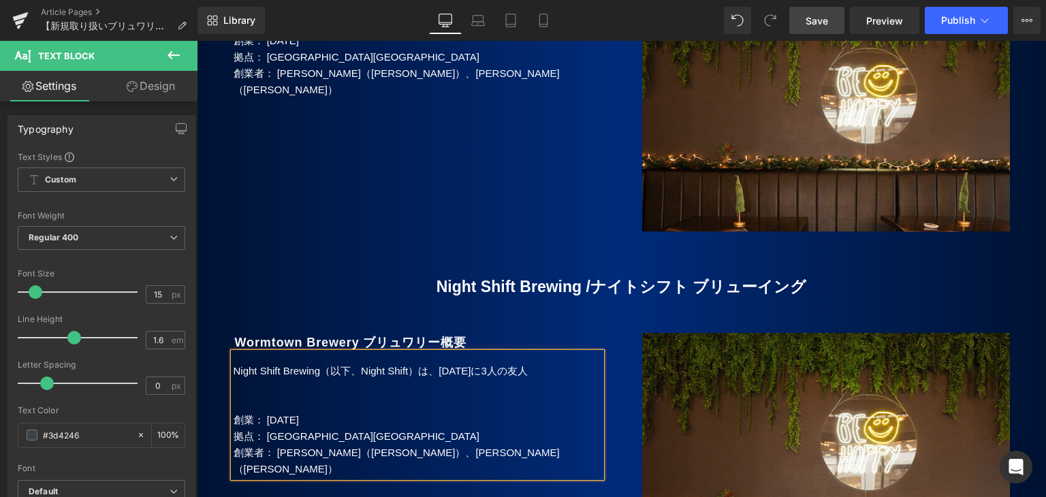
drag, startPoint x: 465, startPoint y: 338, endPoint x: 428, endPoint y: 344, distance: 37.2
click at [466, 365] on span "Night Shift Brewing（以下、Night Shift）は、[DATE]に3人の友人" at bounding box center [381, 371] width 294 height 12
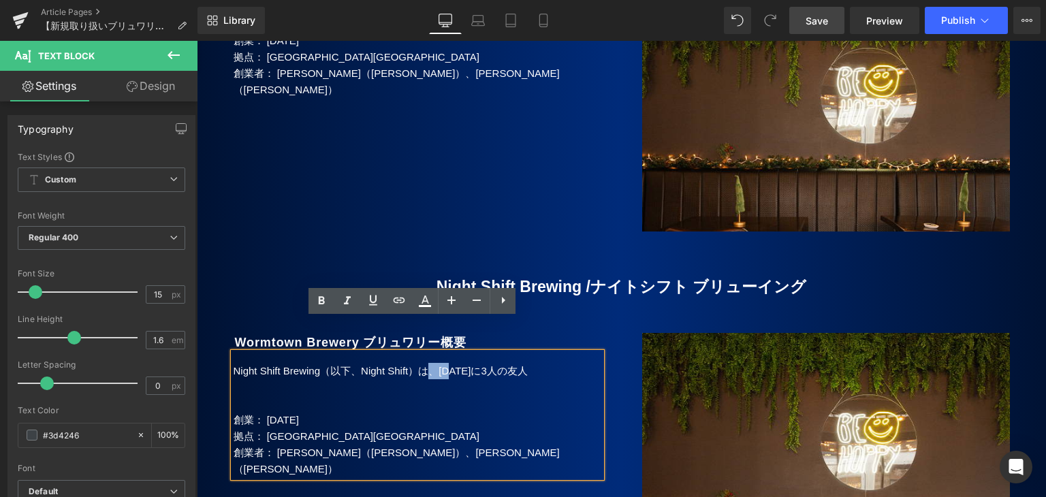
drag, startPoint x: 444, startPoint y: 339, endPoint x: 460, endPoint y: 340, distance: 16.4
click at [460, 365] on span "Night Shift Brewing（以下、Night Shift）は、[DATE]に3人の友人" at bounding box center [381, 371] width 294 height 12
click at [455, 365] on span "Night Shift Brewing（以下、Night Shift）は、[DATE]に3人の友人" at bounding box center [381, 371] width 294 height 12
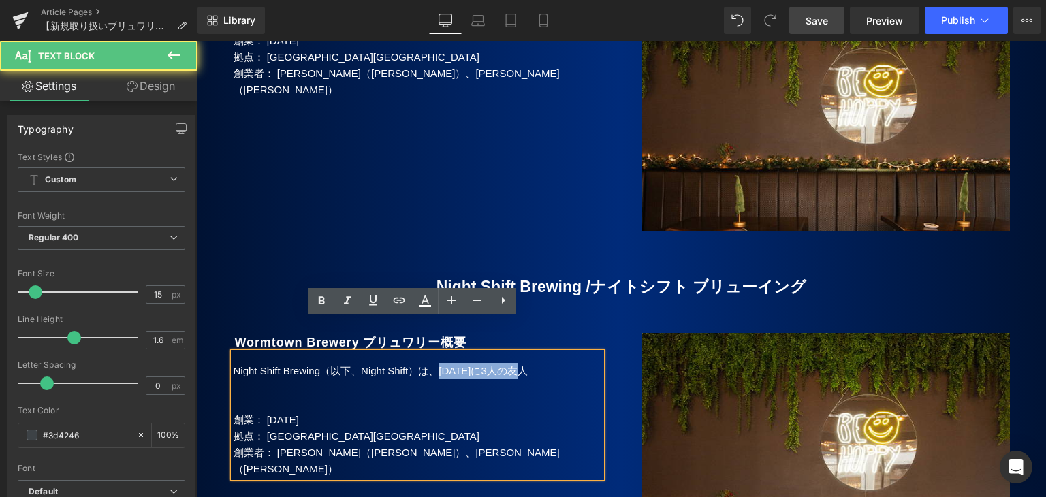
drag, startPoint x: 449, startPoint y: 338, endPoint x: 553, endPoint y: 345, distance: 103.7
click at [550, 363] on p "Night Shift Brewing（以下、Night Shift）は、[DATE]に3人の友人" at bounding box center [418, 371] width 368 height 16
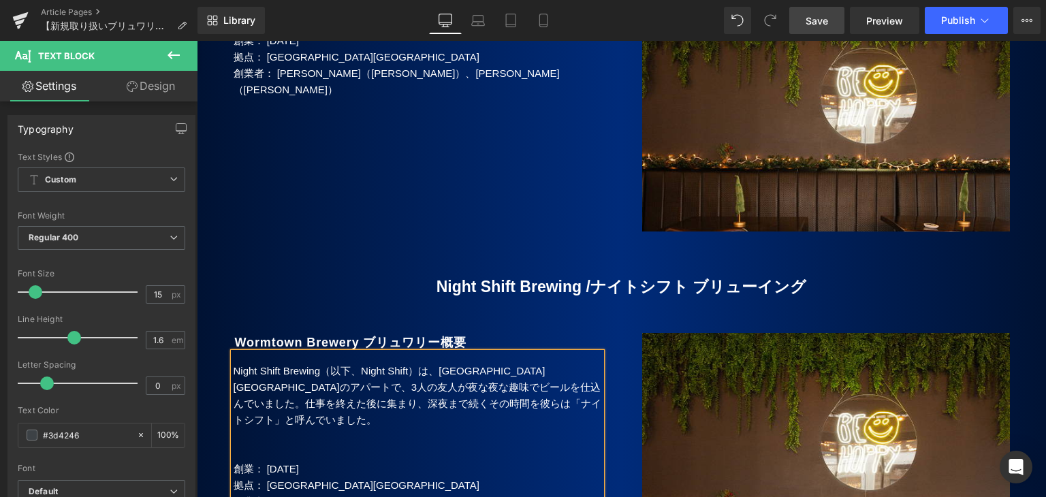
click at [458, 365] on span "Night Shift Brewing（以下、Night Shift）は、[GEOGRAPHIC_DATA][GEOGRAPHIC_DATA]のアパートで、3…" at bounding box center [418, 395] width 368 height 61
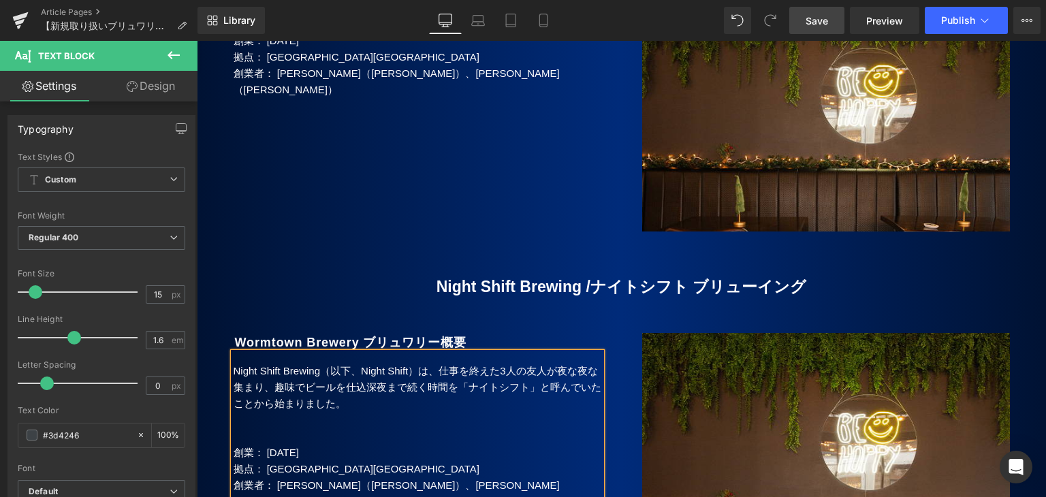
click at [387, 368] on p "Night Shift Brewing（以下、Night Shift）は、仕事を終えた3人の友人が夜な夜な集まり、趣味でビールを仕込深夜まで続く時間を「ナイト…" at bounding box center [418, 387] width 368 height 49
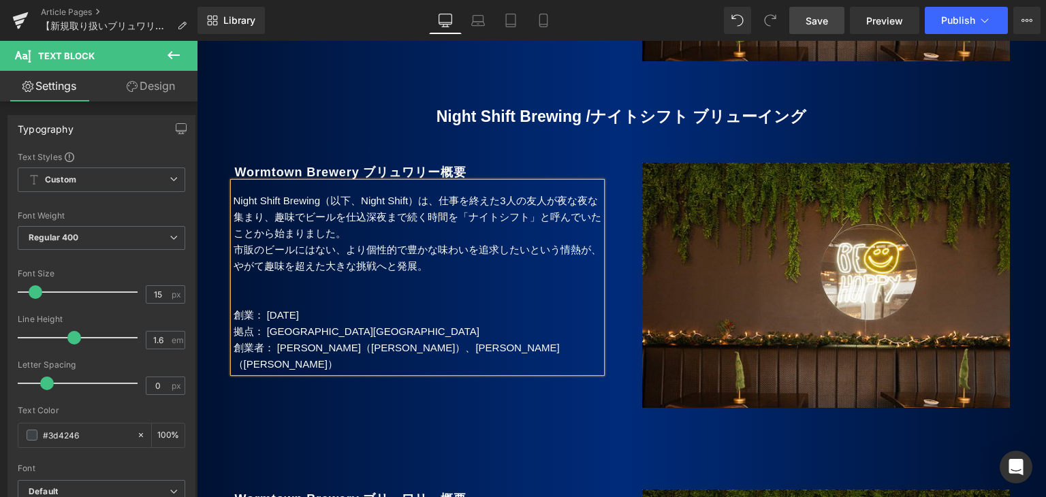
scroll to position [2760, 0]
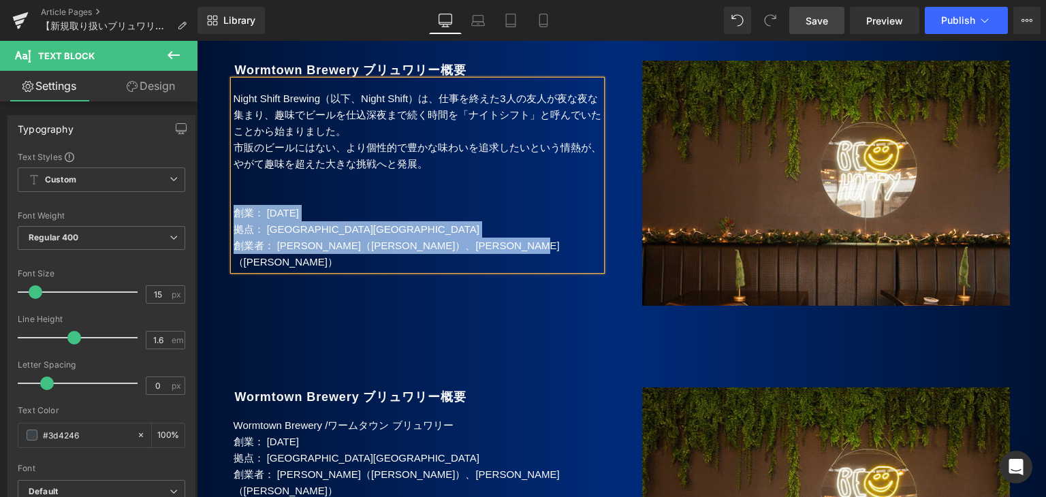
drag, startPoint x: 232, startPoint y: 178, endPoint x: 580, endPoint y: 216, distance: 350.7
click at [580, 216] on div "Night Shift Brewing（以下、Night Shift）は、仕事を終えた3人の友人が夜な夜な集まり、趣味でビールを仕込深夜まで続く時間を「ナイト…" at bounding box center [418, 175] width 368 height 190
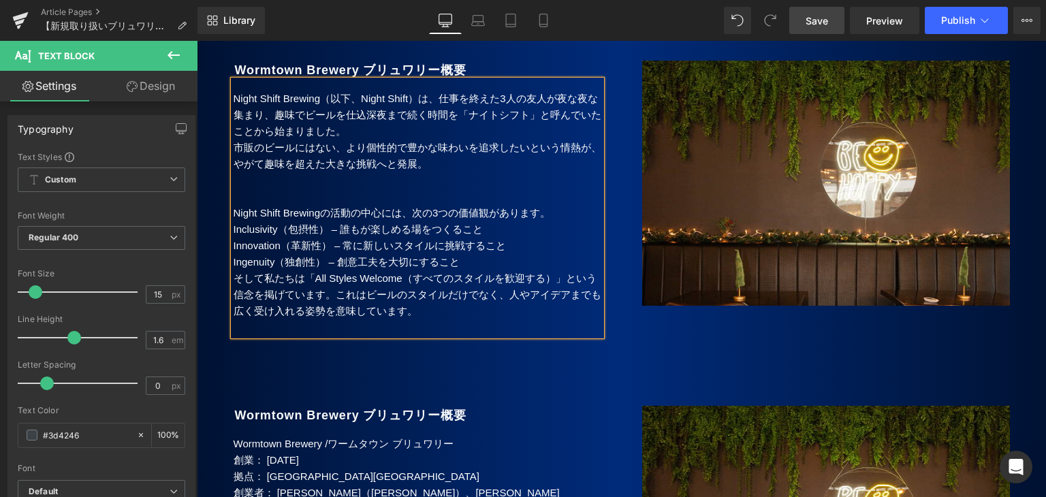
click at [299, 189] on p at bounding box center [418, 197] width 368 height 16
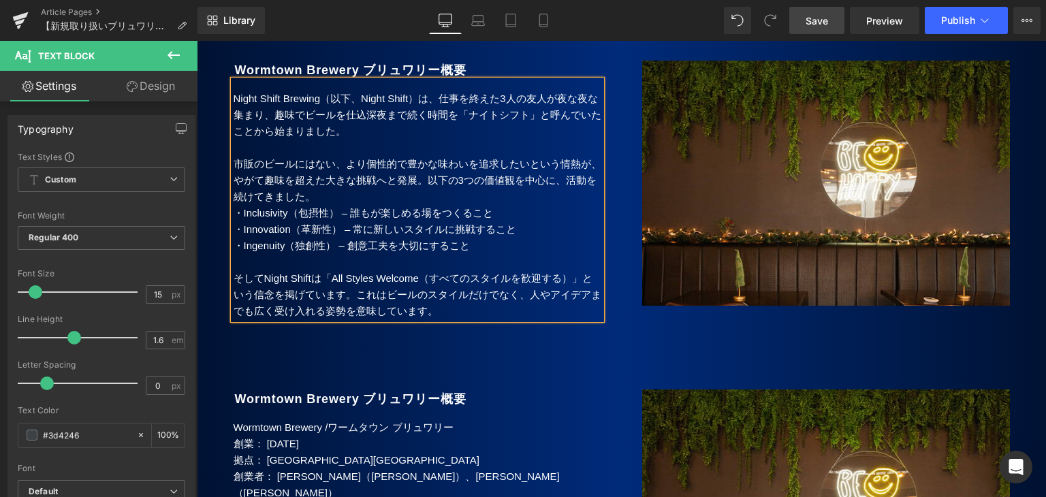
scroll to position [2692, 0]
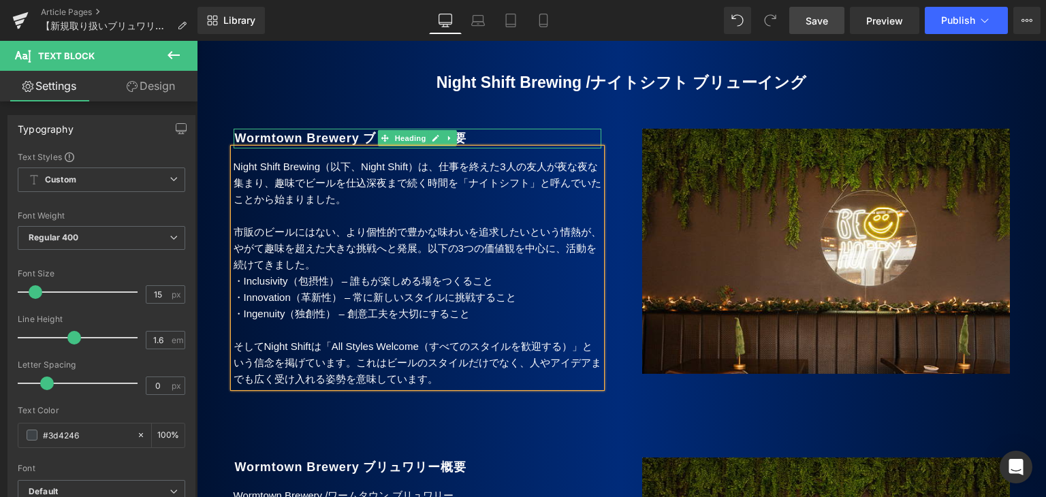
click at [326, 131] on b "Wormtown Brewery ブリュワリー概要" at bounding box center [351, 138] width 232 height 14
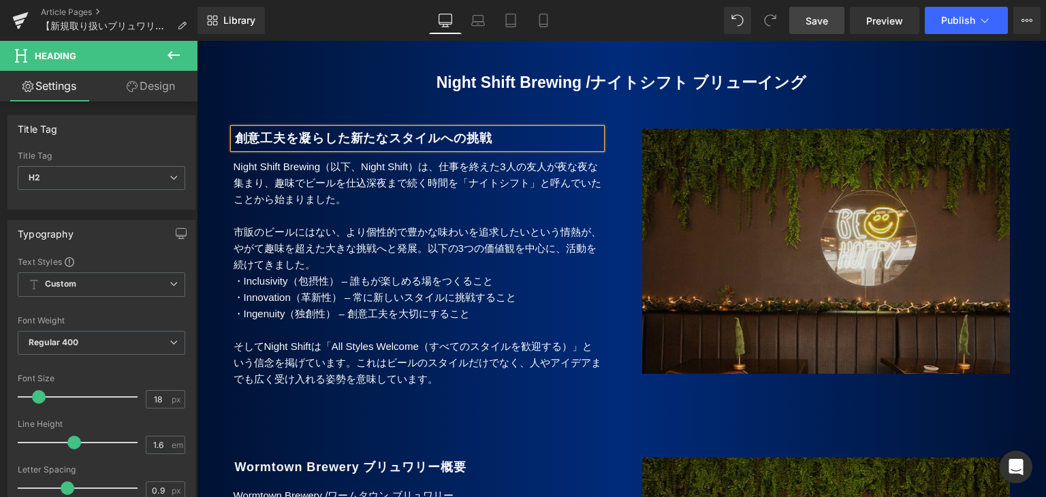
click at [738, 208] on img at bounding box center [826, 257] width 368 height 257
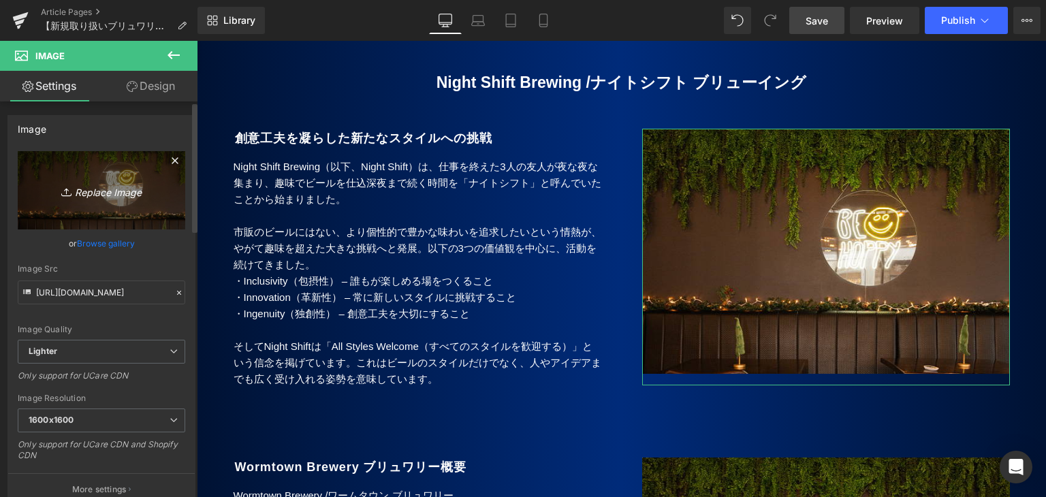
click at [93, 191] on icon "Replace Image" at bounding box center [101, 190] width 109 height 17
type input "C:\fakepath\Night Shift_6.jpg"
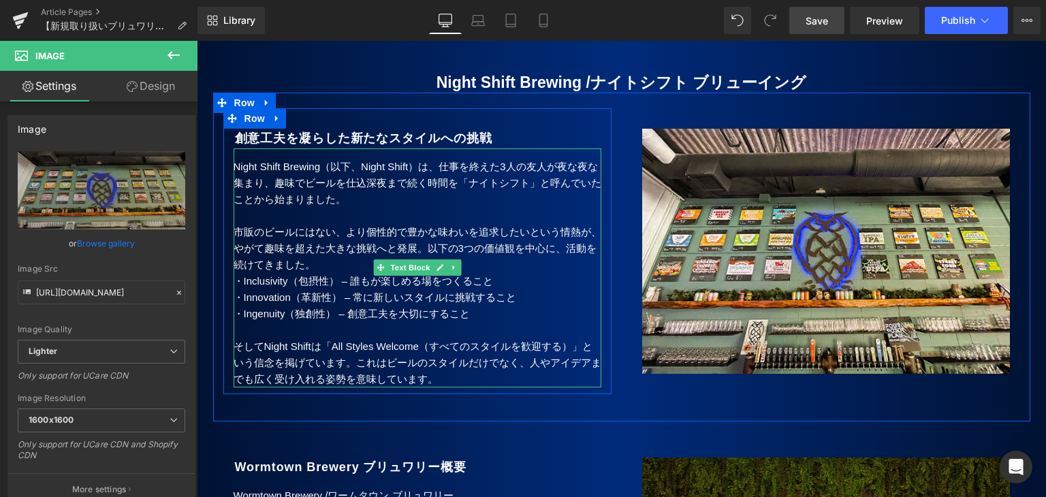
type input "[URL][DOMAIN_NAME]"
click at [590, 226] on span "市販のビールにはない、より個性的で豊かな味わいを追求したいという情熱が、やがて趣味を超えた大きな挑戦へと発展。" at bounding box center [418, 240] width 368 height 28
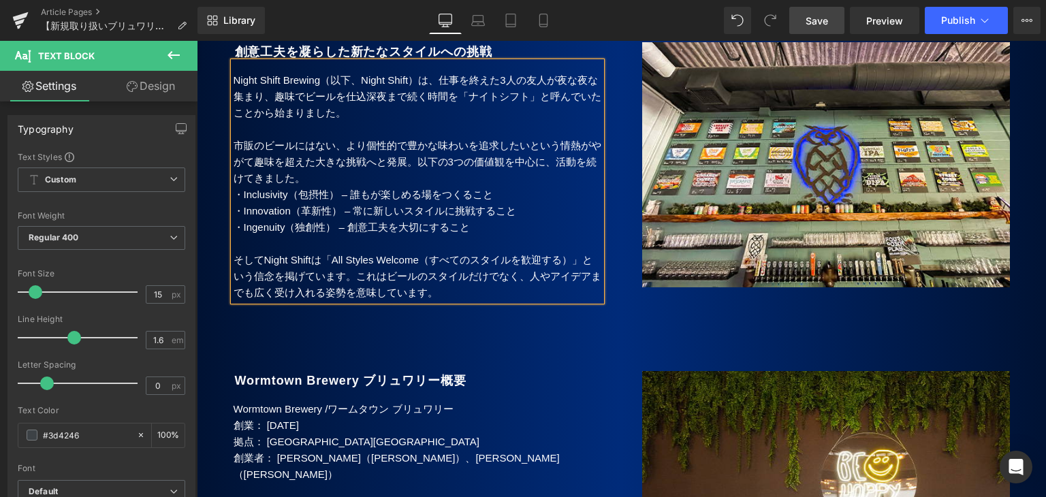
scroll to position [2760, 0]
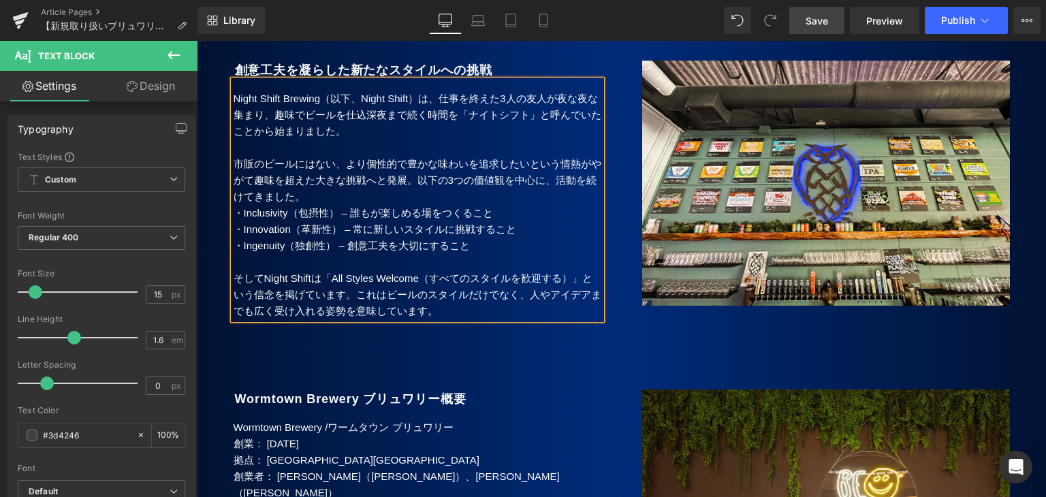
drag, startPoint x: 414, startPoint y: 150, endPoint x: 438, endPoint y: 202, distance: 57.6
click at [414, 174] on span "以下の3つの価値観を中心に、活動を続けてきました。" at bounding box center [415, 188] width 363 height 28
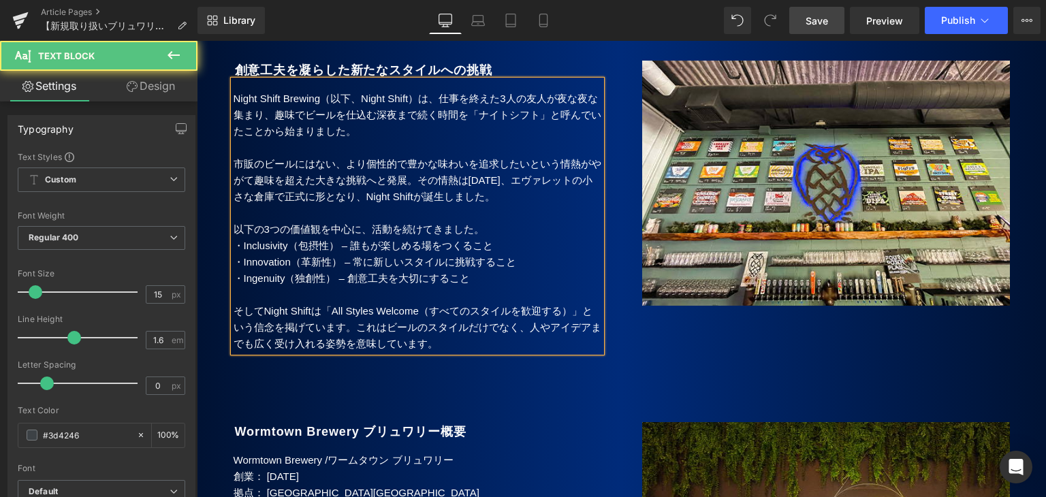
click at [575, 158] on span "市販のビールにはない、より個性的で豊かな味わいを追求したいという情熱がやがて趣味を超えた大きな挑戦へと発展。その情熱は[DATE]、エヴァレットの小さな倉庫で…" at bounding box center [418, 180] width 368 height 44
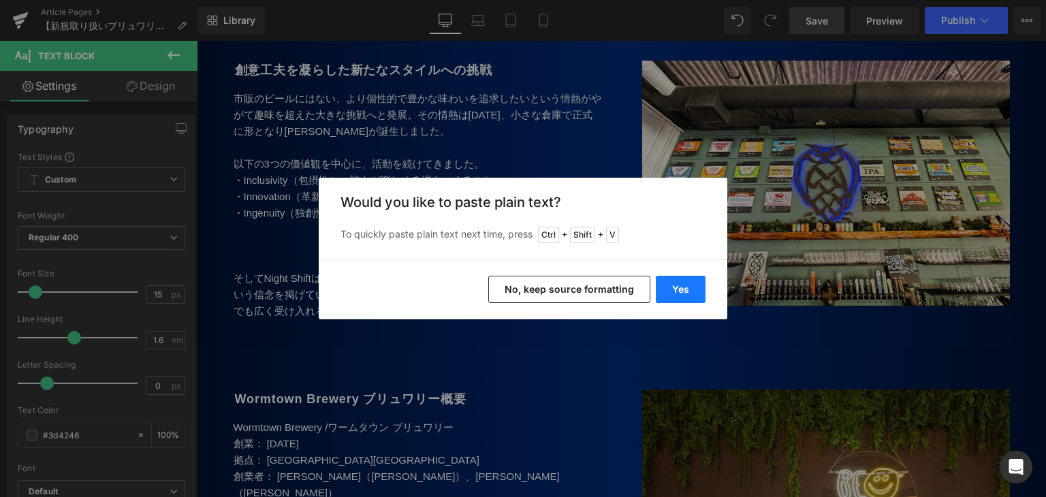
click at [686, 286] on button "Yes" at bounding box center [681, 289] width 50 height 27
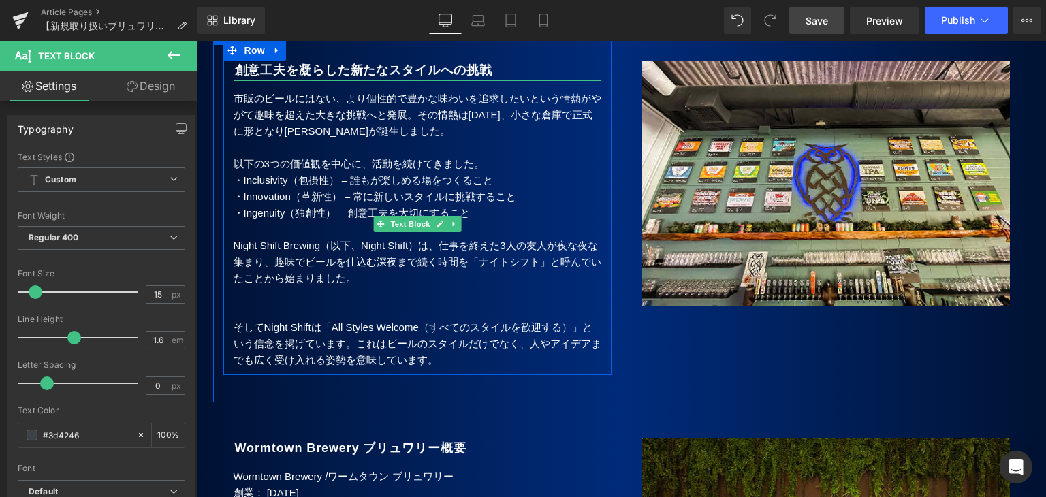
scroll to position [2624, 0]
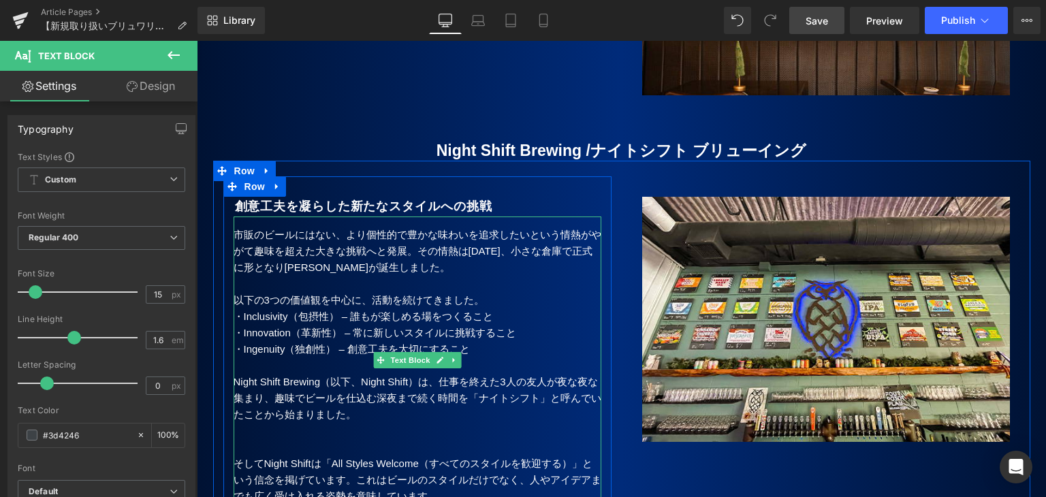
click at [238, 229] on span "市販のビールにはない、より個性的で豊かな味わいを追求したいという情熱がやがて趣味を超えた大きな挑戦へと発展。その情熱は[DATE]、小さな倉庫で正式に形となり…" at bounding box center [418, 251] width 368 height 44
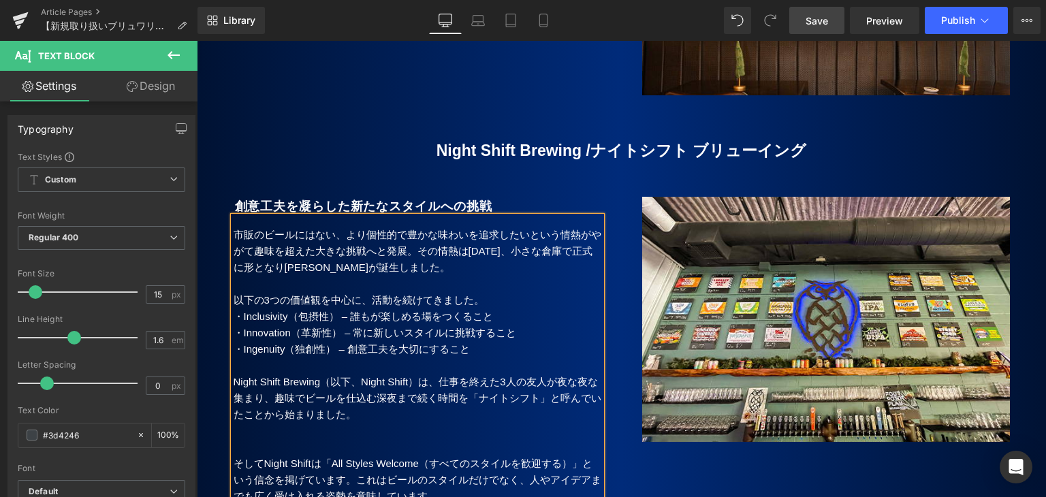
click at [323, 461] on p "そしてNight Shiftは「All Styles Welcome（すべてのスタイルを歓迎する）」という信念を掲げています。これはビールのスタイルだけでなく…" at bounding box center [418, 480] width 368 height 49
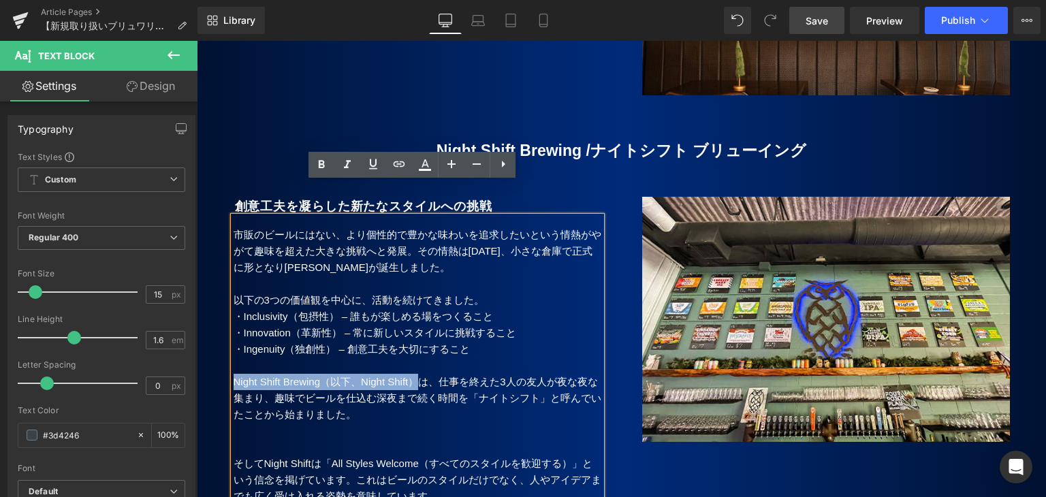
drag, startPoint x: 428, startPoint y: 349, endPoint x: 231, endPoint y: 353, distance: 196.8
click at [234, 374] on p "Night Shift Brewing（以下、Night Shift）は、仕事を終えた3人の友人が夜な夜な集まり、趣味でビールを仕込む深夜まで続く時間を「ナイ…" at bounding box center [418, 398] width 368 height 49
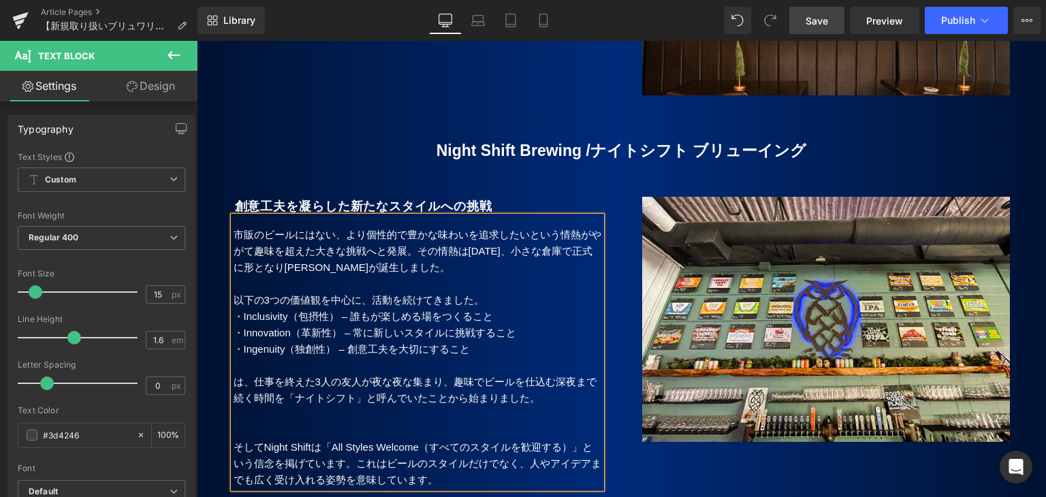
click at [234, 229] on span "市販のビールにはない、より個性的で豊かな味わいを追求したいという情熱がやがて趣味を超えた大きな挑戦へと発展。その情熱は[DATE]、小さな倉庫で正式に形となり…" at bounding box center [418, 251] width 368 height 44
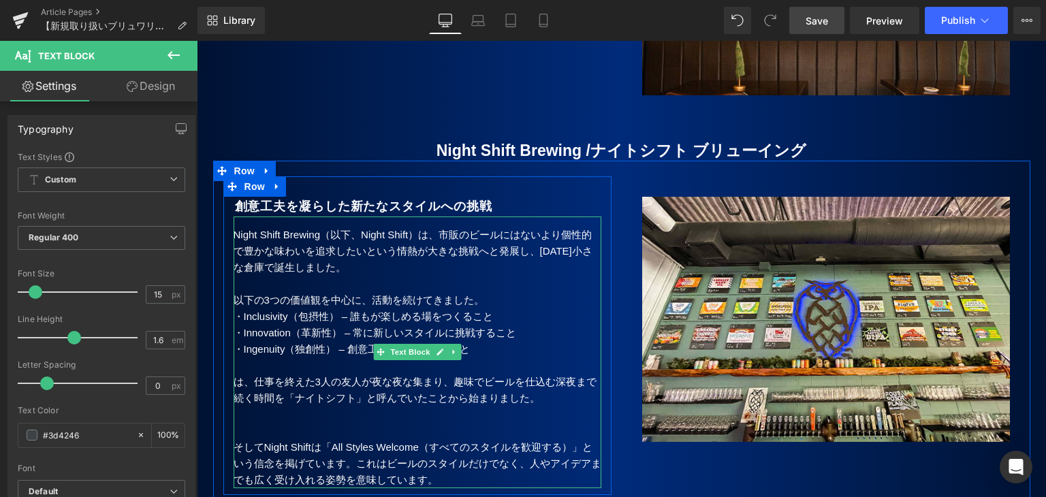
click at [254, 294] on span "以下の3つの価値観を中心に、活動を続けてきました。" at bounding box center [359, 300] width 251 height 12
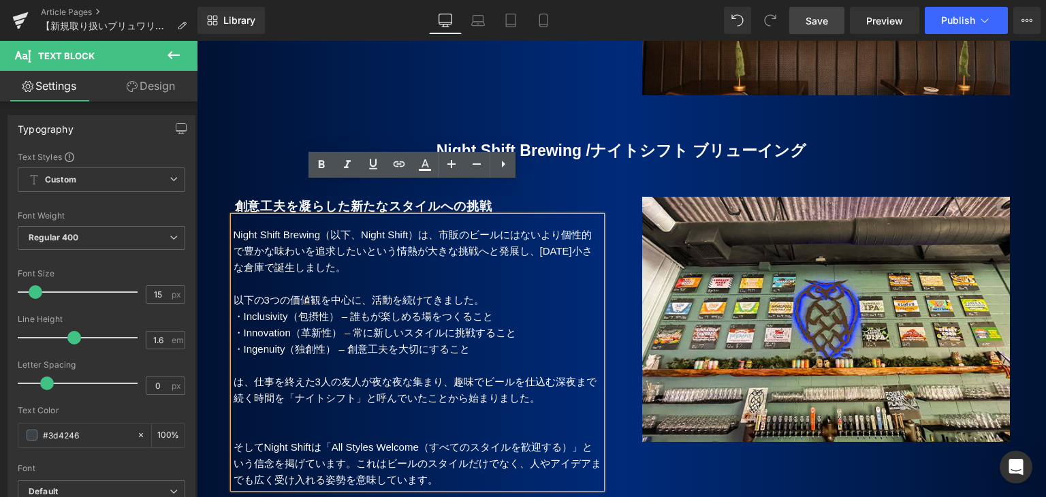
click at [234, 294] on span "以下の3つの価値観を中心に、活動を続けてきました。" at bounding box center [359, 300] width 251 height 12
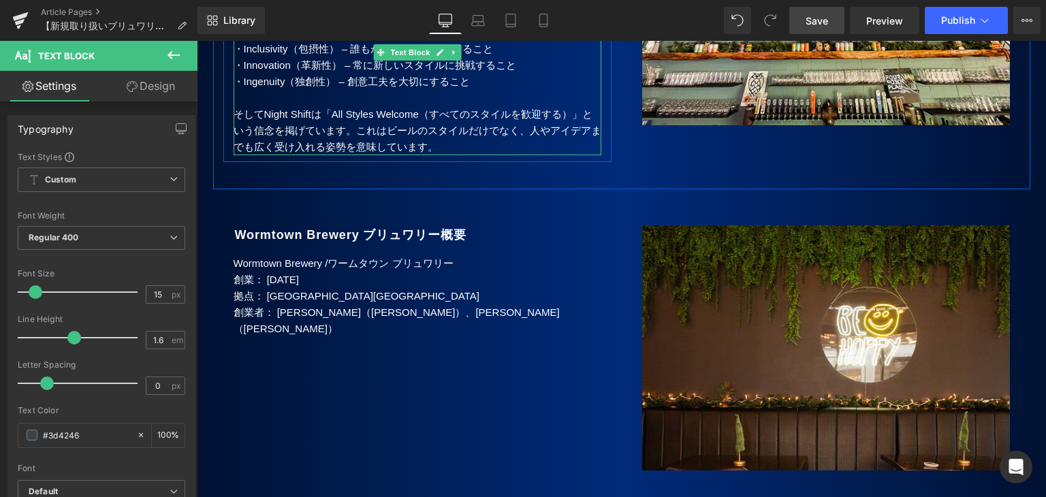
scroll to position [2964, 0]
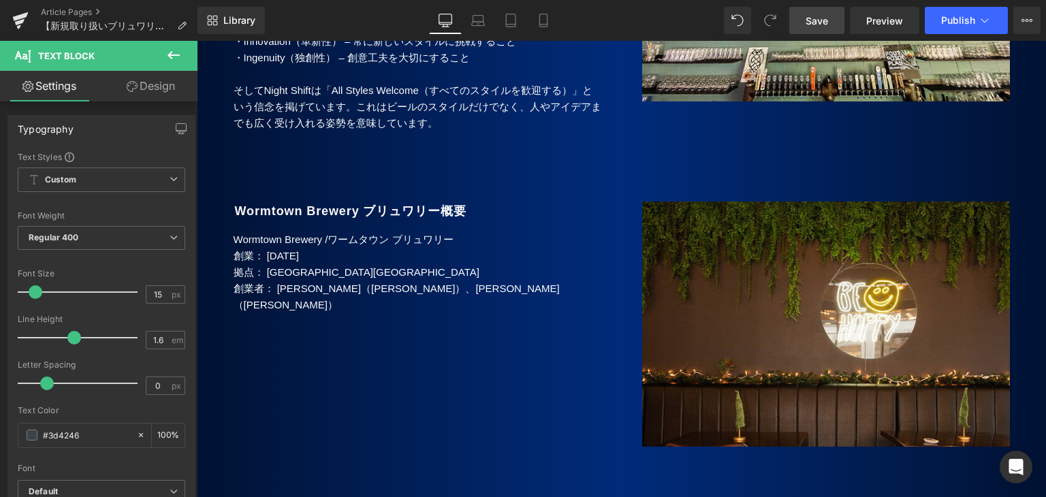
drag, startPoint x: 274, startPoint y: 213, endPoint x: 233, endPoint y: 178, distance: 54.1
click at [274, 232] on p "Wormtown Brewery / ワームタウン ブリュワリー" at bounding box center [418, 240] width 368 height 16
click at [226, 202] on div "Wormtown Brewery ブリュワリー概要 Heading Wormtown Brewery / ワームタウン ブリュワリー 創業： [DATE] 拠…" at bounding box center [417, 258] width 388 height 112
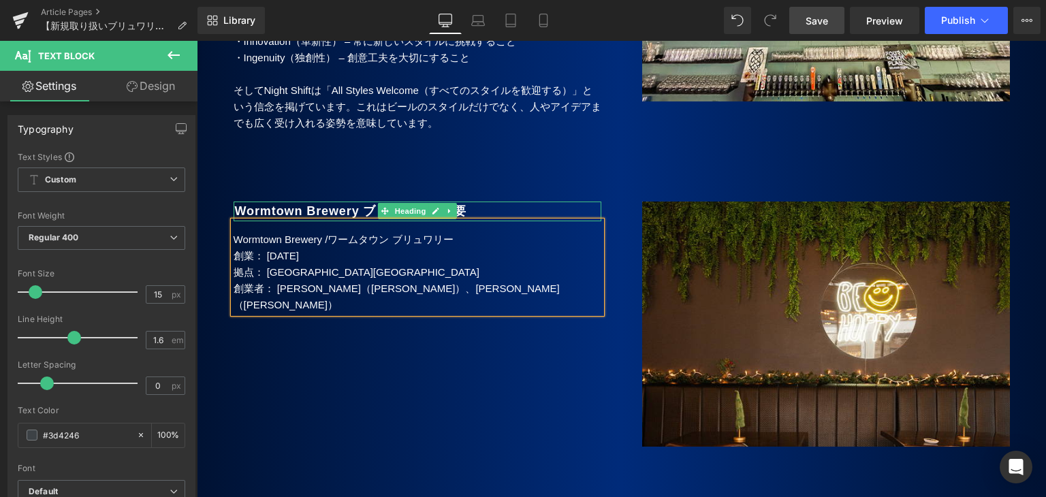
click at [235, 204] on b "Wormtown Brewery ブリュワリー概要" at bounding box center [351, 211] width 232 height 14
click at [234, 232] on p "Wormtown Brewery / ワームタウン ブリュワリー" at bounding box center [418, 240] width 368 height 16
drag, startPoint x: 229, startPoint y: 205, endPoint x: 603, endPoint y: 258, distance: 377.6
click at [603, 258] on div "Wormtown Brewery ブリュワリー概要 Heading Wormtown Brewery / ワームタウン ブリュワリー 創業： [DATE] 拠…" at bounding box center [417, 258] width 388 height 112
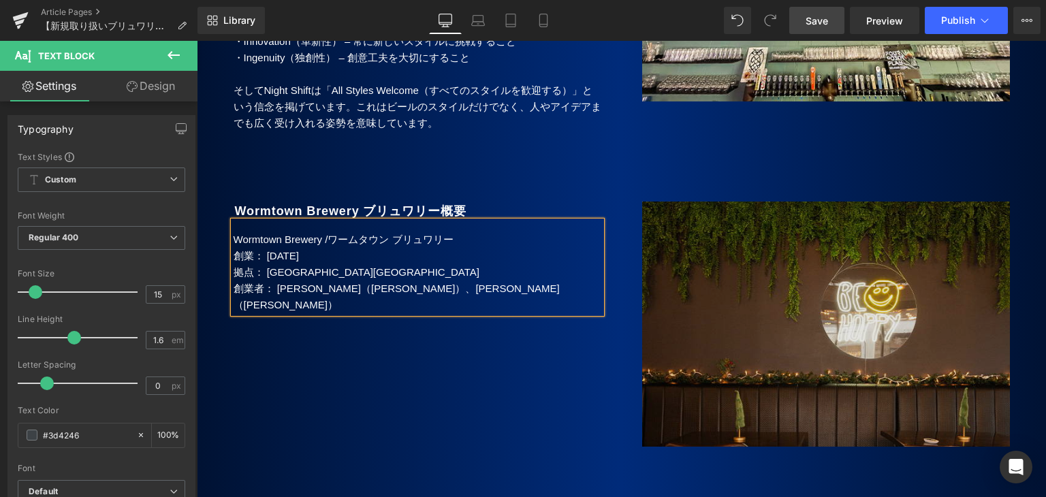
paste div
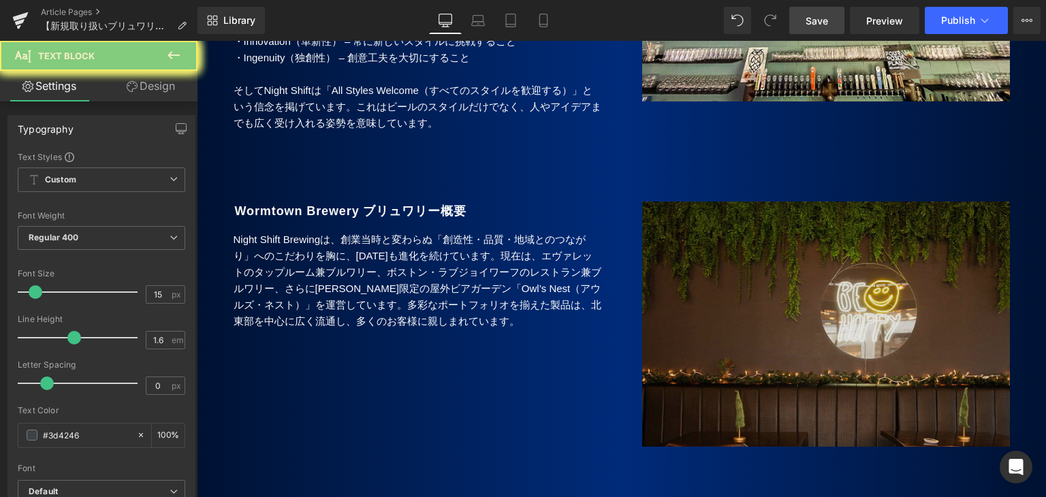
click at [810, 281] on img at bounding box center [826, 330] width 368 height 257
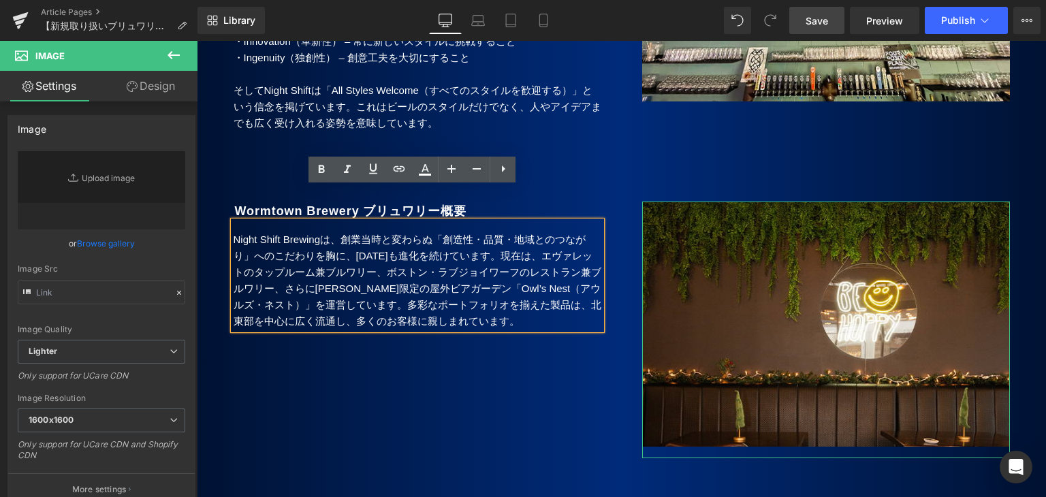
type input "[URL][DOMAIN_NAME]"
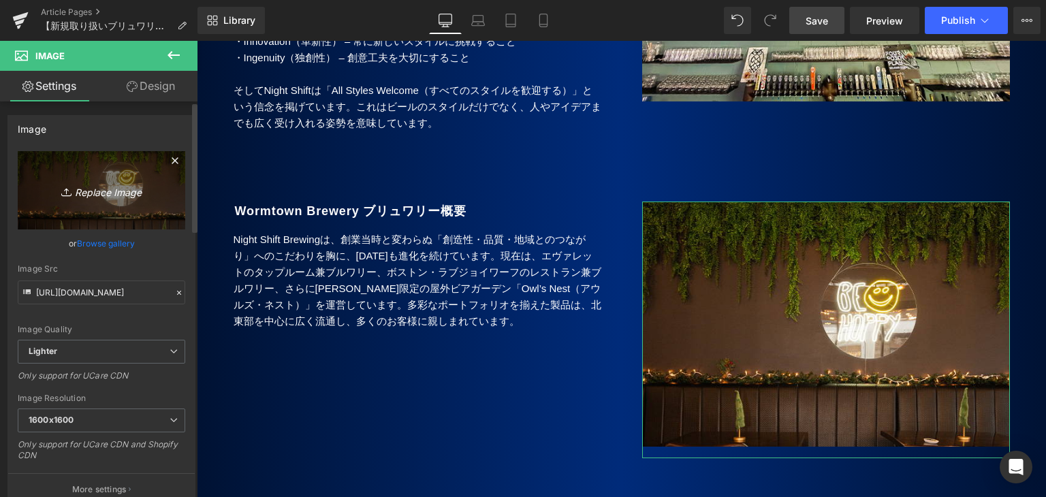
click at [81, 191] on icon "Replace Image" at bounding box center [101, 190] width 109 height 17
type input "C:\fakepath\Night Shift_2.jpg"
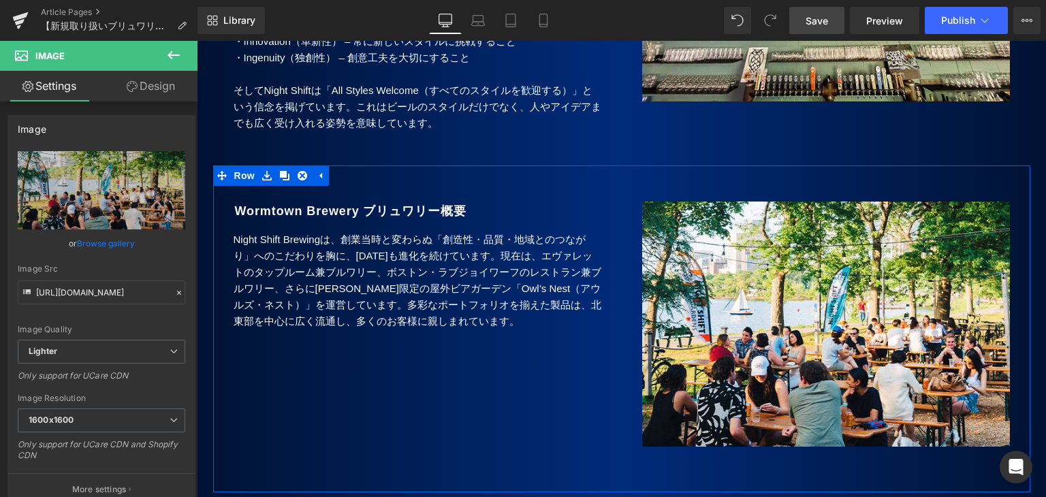
type input "[URL][DOMAIN_NAME]"
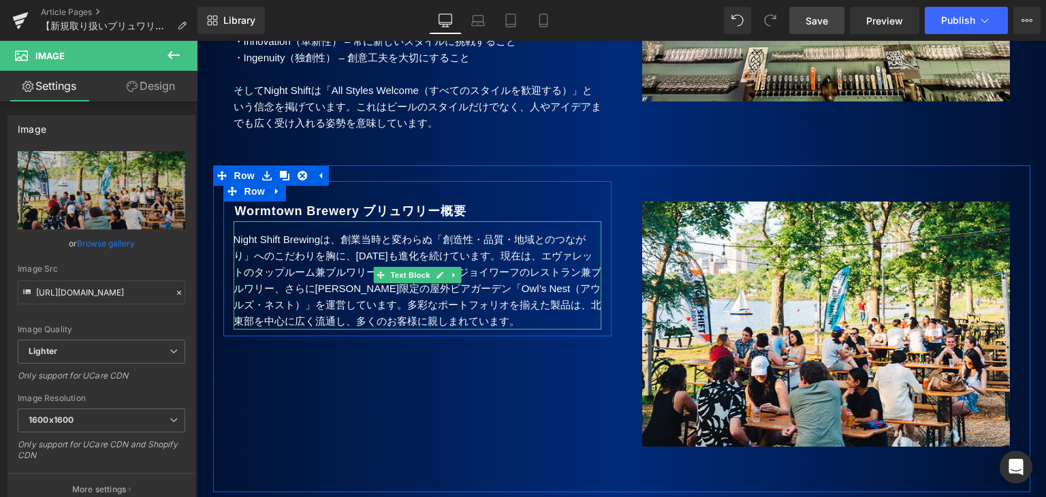
click at [439, 232] on p "Night Shift Brewingは、創業当時と変わらぬ「創造性・品質・地域とのつながり」へのこだわりを胸に、[DATE]も進化を続けています。現在は、エ…" at bounding box center [418, 281] width 368 height 98
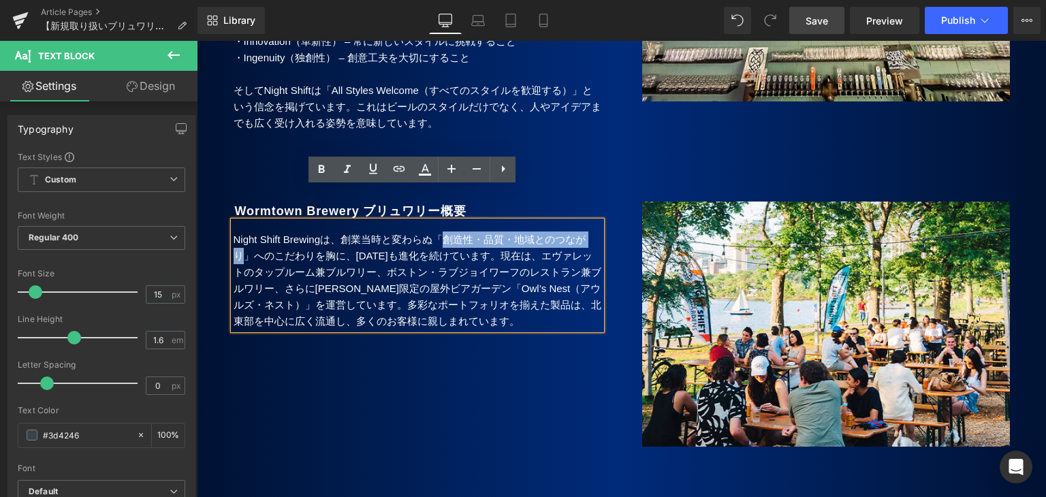
drag, startPoint x: 449, startPoint y: 208, endPoint x: 240, endPoint y: 227, distance: 209.9
click at [240, 232] on p "Night Shift Brewingは、創業当時と変わらぬ「創造性・品質・地域とのつながり」へのこだわりを胸に、[DATE]も進化を続けています。現在は、エ…" at bounding box center [418, 281] width 368 height 98
copy p "創造性・品質・地域とのつながり"
click at [267, 204] on b "Wormtown Brewery ブリュワリー概要" at bounding box center [351, 211] width 232 height 14
click at [269, 204] on b "Wormtown Brewery ブリュワリー概要" at bounding box center [351, 211] width 232 height 14
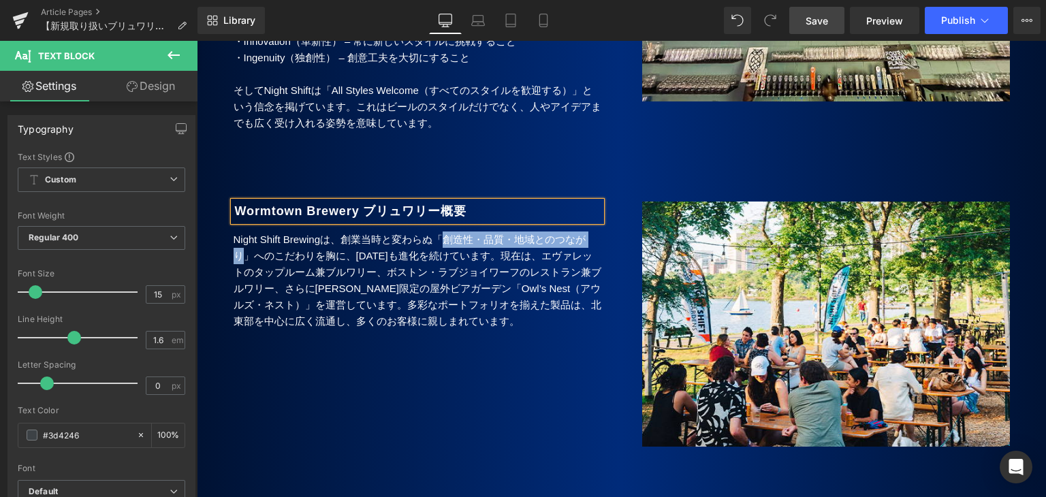
click at [269, 204] on b "Wormtown Brewery ブリュワリー概要" at bounding box center [351, 211] width 232 height 14
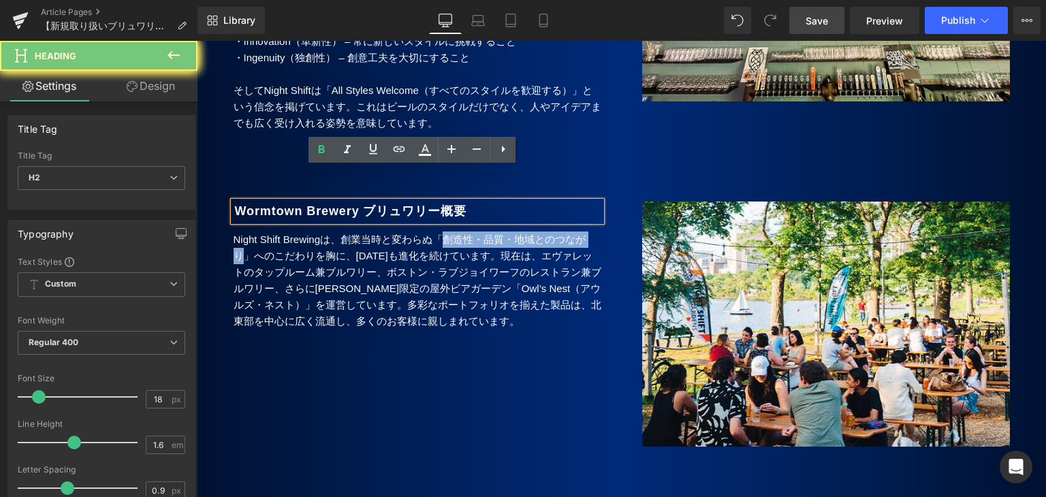
click at [486, 221] on div "Night Shift Brewingは、創業当時と変わらぬ「創造性・品質・地域とのつながり」へのこだわりを胸に、[DATE]も進化を続けています。現在は、エ…" at bounding box center [418, 275] width 368 height 108
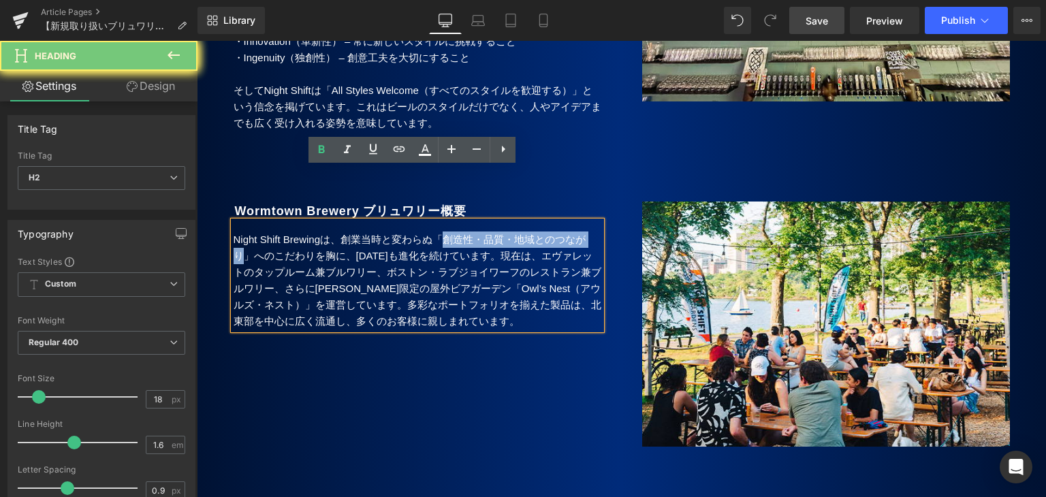
click at [486, 202] on h2 "Wormtown Brewery ブリュワリー概要" at bounding box center [418, 212] width 366 height 20
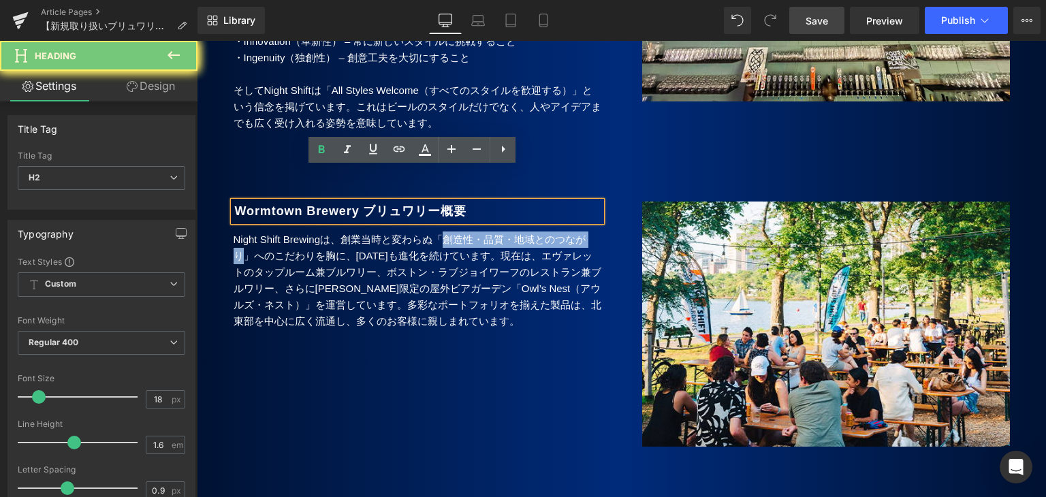
drag, startPoint x: 483, startPoint y: 174, endPoint x: 208, endPoint y: 189, distance: 275.5
click at [213, 189] on div "Wormtown Brewery ブリュワリー概要 Heading Night Shift Brewingは、創業当時と変わらぬ「創造性・品質・地域とのつなが…" at bounding box center [417, 258] width 409 height 155
paste div
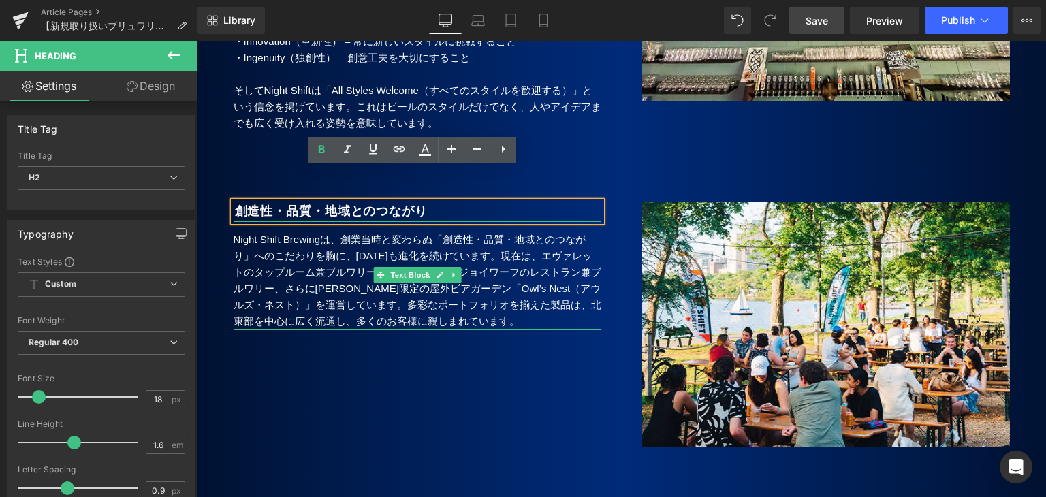
drag, startPoint x: 330, startPoint y: 210, endPoint x: 334, endPoint y: 243, distance: 33.7
click at [330, 232] on p "Night Shift Brewingは、創業当時と変わらぬ「創造性・品質・地域とのつながり」へのこだわりを胸に、[DATE]も進化を続けています。現在は、エ…" at bounding box center [418, 281] width 368 height 98
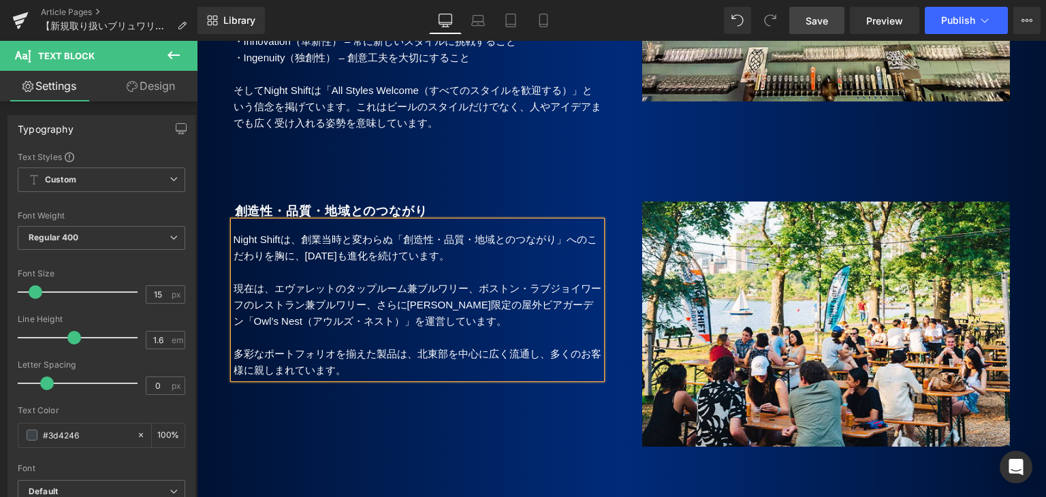
click at [387, 346] on p "多彩なポートフォリオを揃えた製品は、北東部を中心に広く流通し、多くのお客様に親しまれています。" at bounding box center [418, 362] width 368 height 33
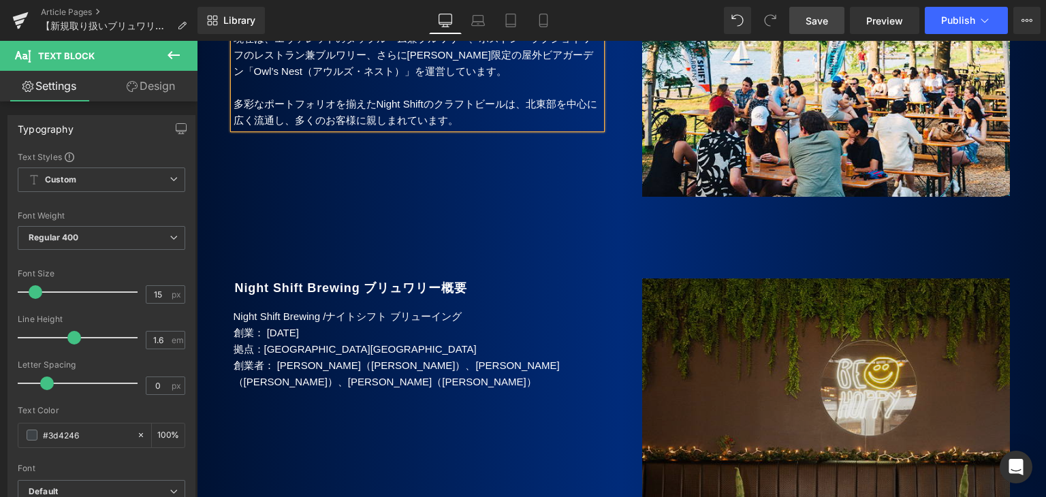
scroll to position [3236, 0]
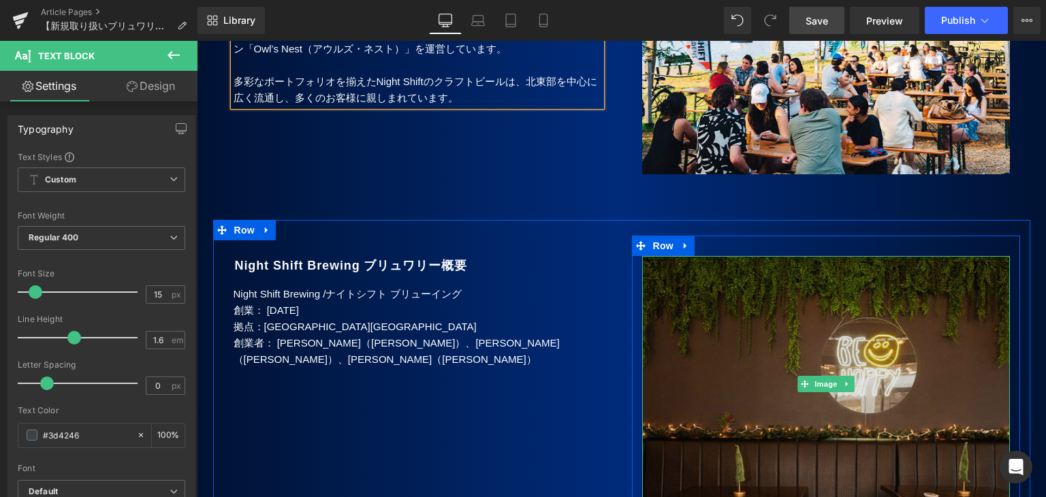
click at [829, 315] on img at bounding box center [826, 384] width 368 height 257
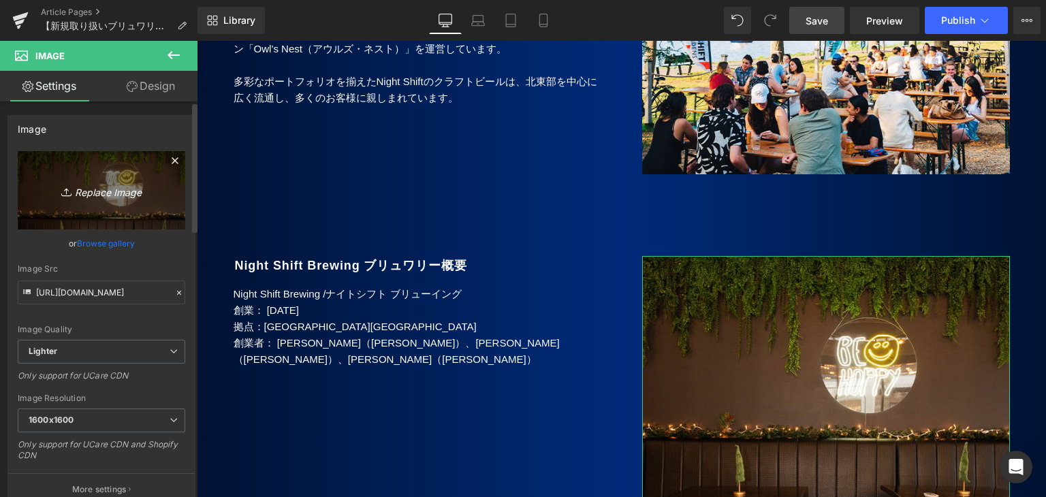
click at [99, 182] on icon "Replace Image" at bounding box center [101, 190] width 109 height 17
type input "C:\fakepath\Night Shift_4.jpg"
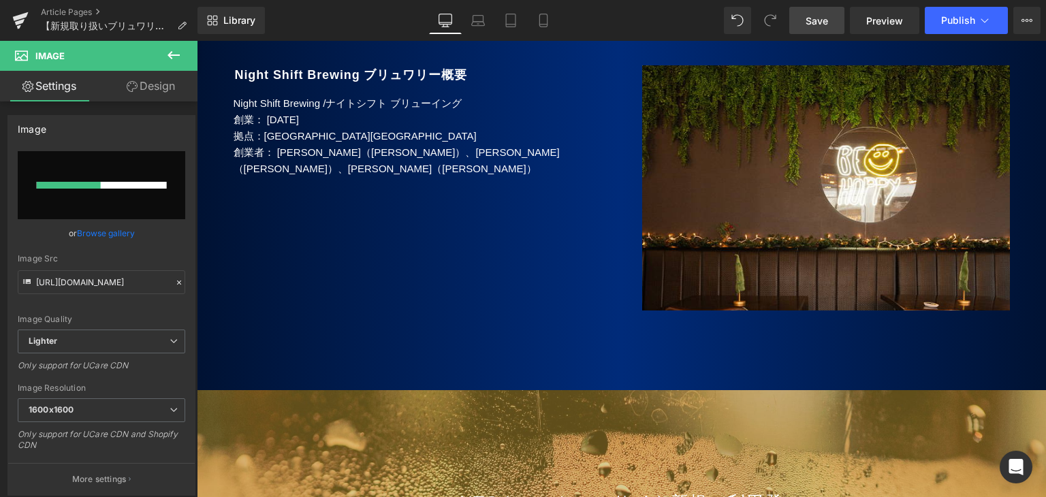
scroll to position [3305, 0]
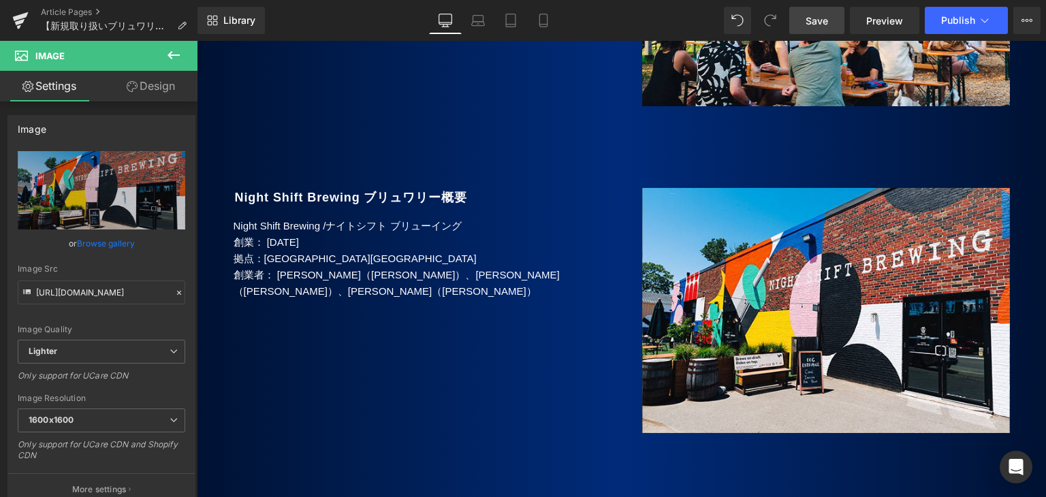
type input "[URL][DOMAIN_NAME]"
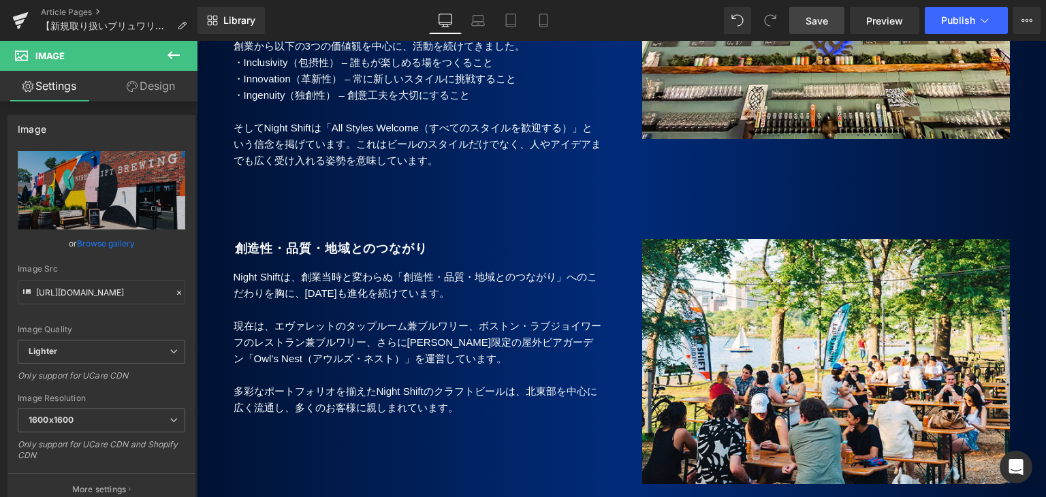
scroll to position [2896, 0]
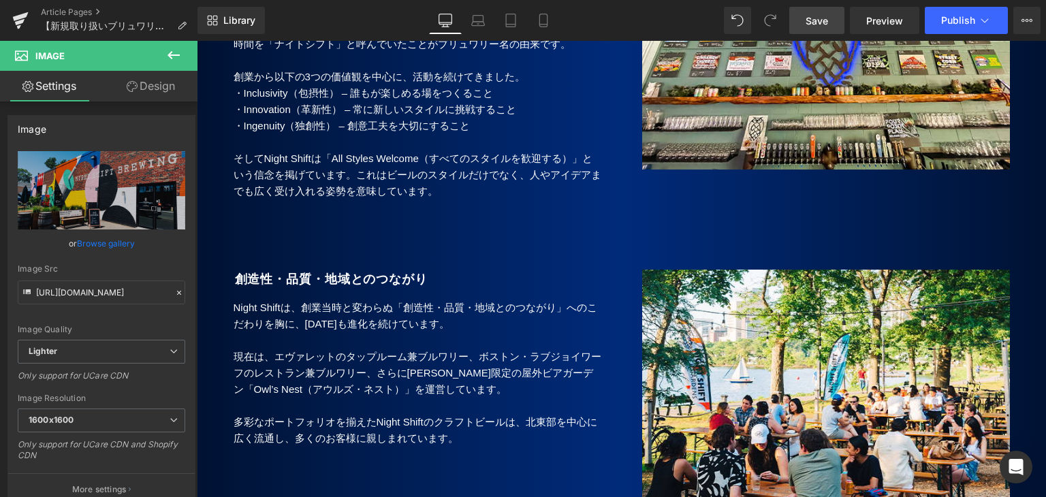
drag, startPoint x: 340, startPoint y: 353, endPoint x: 281, endPoint y: 330, distance: 63.0
click at [340, 353] on p "現在は、エヴァレットのタップルーム兼ブルワリー、ボストン・ラブジョイワーフのレストラン兼ブルワリー、さらに[PERSON_NAME]限定の屋外ビアガーデン「O…" at bounding box center [418, 373] width 368 height 49
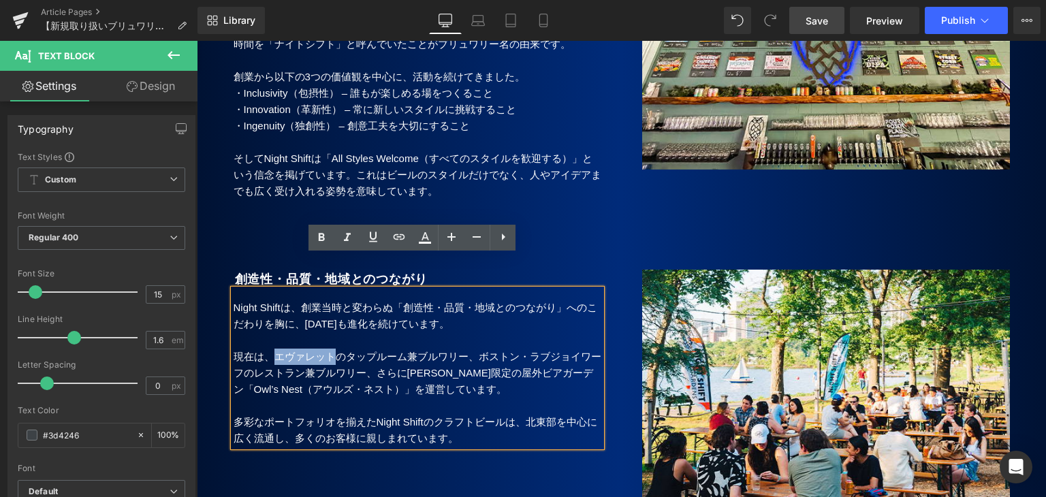
drag, startPoint x: 265, startPoint y: 323, endPoint x: 331, endPoint y: 329, distance: 66.3
click at [328, 349] on p "現在は、エヴァレットのタップルーム兼ブルワリー、ボストン・ラブジョイワーフのレストラン兼ブルワリー、さらに[PERSON_NAME]限定の屋外ビアガーデン「O…" at bounding box center [418, 373] width 368 height 49
click at [289, 349] on p "現在は、エヴァレットのタップルーム兼ブルワリー、ボストン・ラブジョイワーフのレストラン兼ブルワリー、さらに[PERSON_NAME]限定の屋外ビアガーデン「O…" at bounding box center [418, 373] width 368 height 49
drag, startPoint x: 267, startPoint y: 324, endPoint x: 325, endPoint y: 328, distance: 58.7
click at [325, 349] on p "現在は、エヴァレットのタップルーム兼ブルワリー、ボストン・ラブジョイワーフのレストラン兼ブルワリー、さらに[PERSON_NAME]限定の屋外ビアガーデン「O…" at bounding box center [418, 373] width 368 height 49
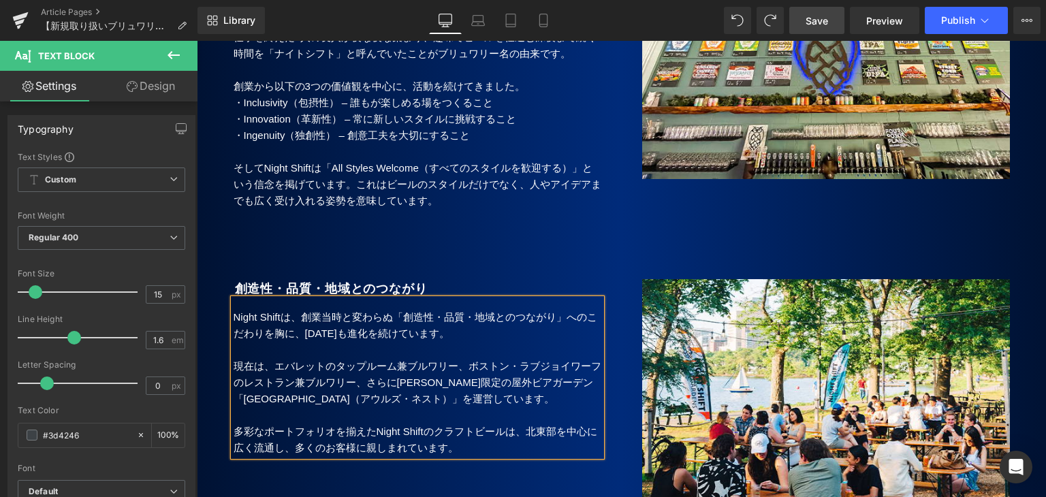
scroll to position [2624, 0]
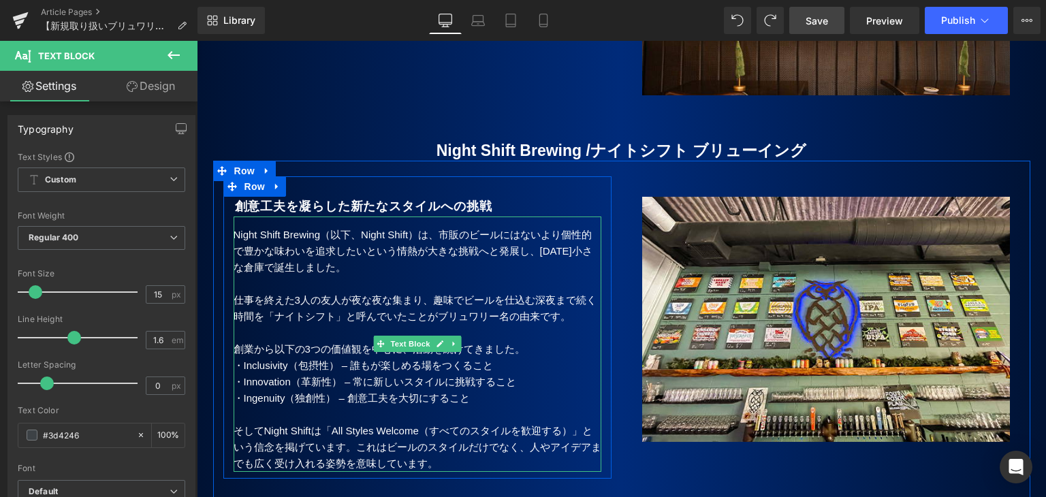
click at [579, 229] on span "Night Shift Brewing（以下、Night Shift）は、市販のビールにはないより個性的で豊かな味わいを追求したいという情熱が大きな挑戦へと発…" at bounding box center [413, 251] width 359 height 44
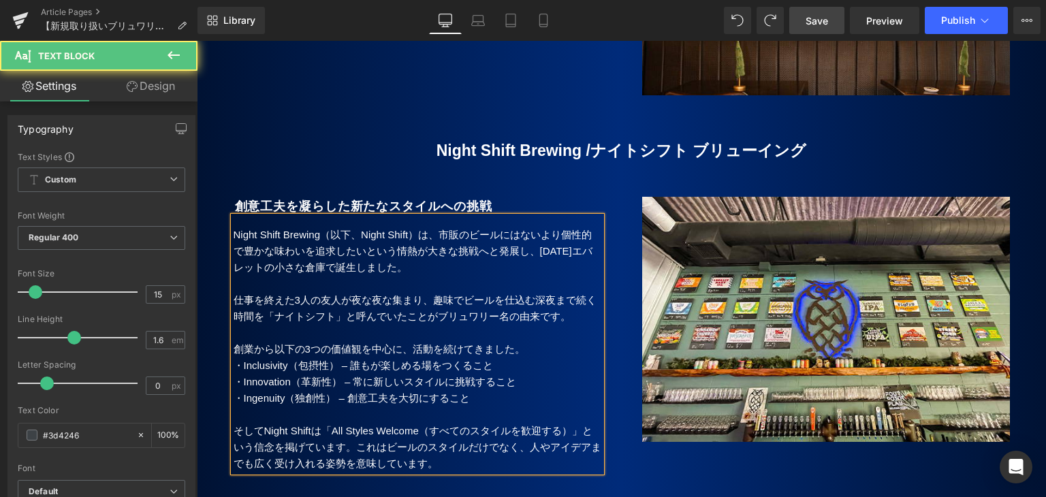
click at [584, 229] on span "Night Shift Brewing（以下、Night Shift）は、市販のビールにはないより個性的で豊かな味わいを追求したいという情熱が大きな挑戦へと発…" at bounding box center [413, 251] width 359 height 44
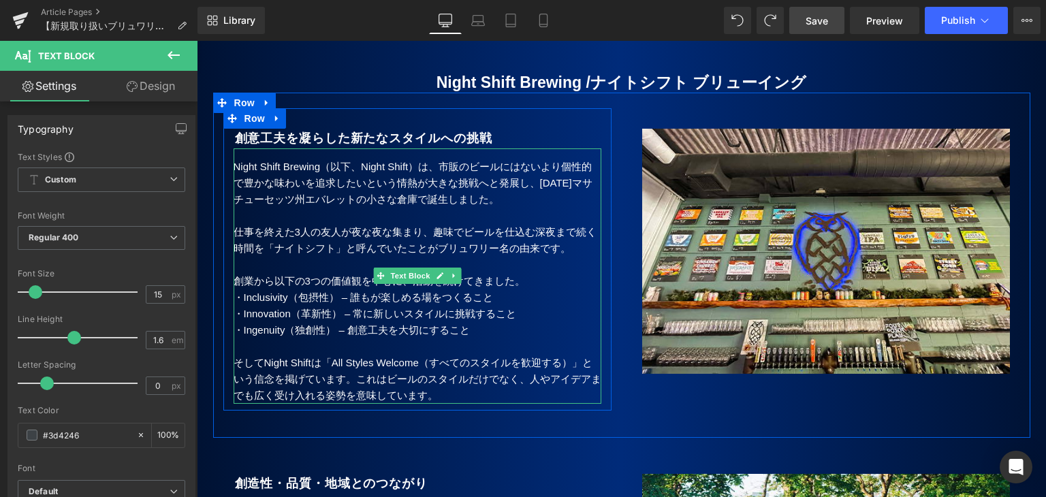
scroll to position [2760, 0]
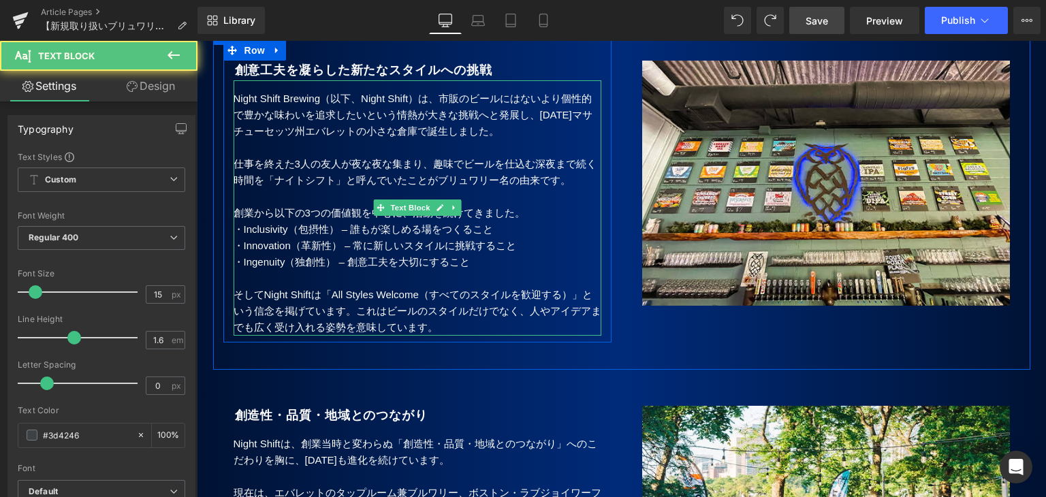
click at [377, 270] on p at bounding box center [418, 278] width 368 height 16
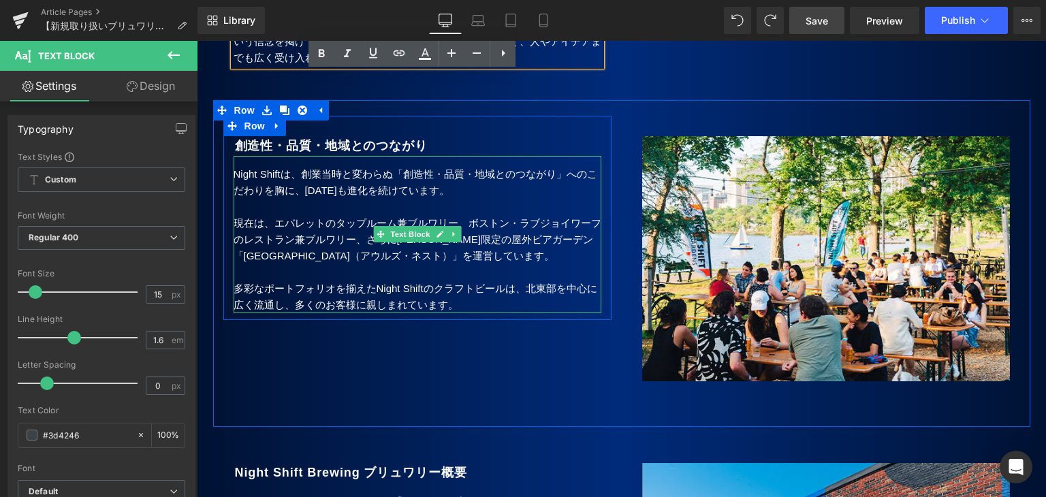
scroll to position [3032, 0]
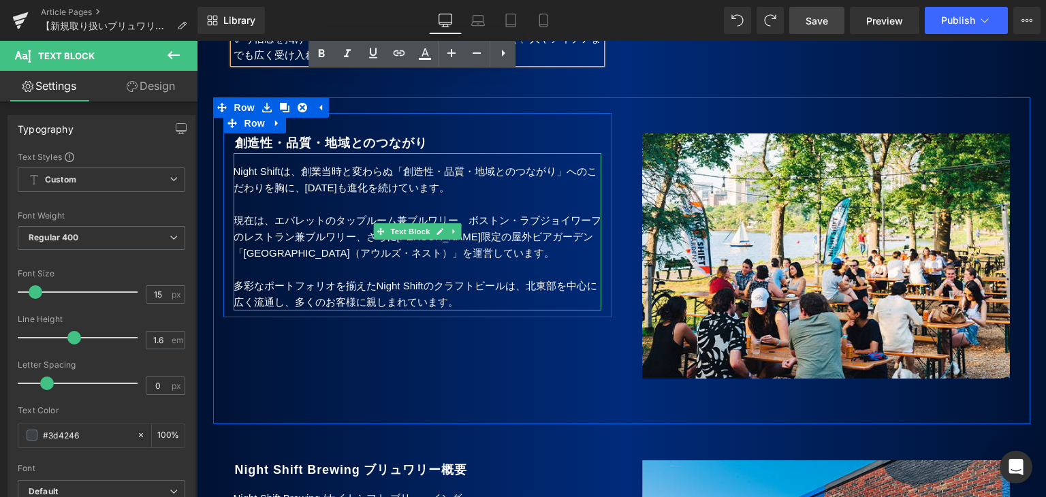
click at [296, 261] on p at bounding box center [418, 269] width 368 height 16
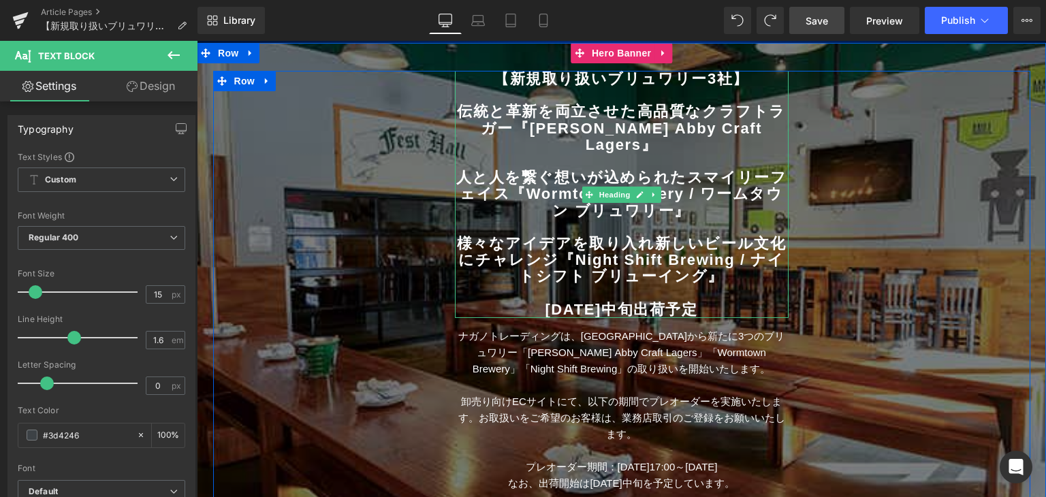
scroll to position [104, 0]
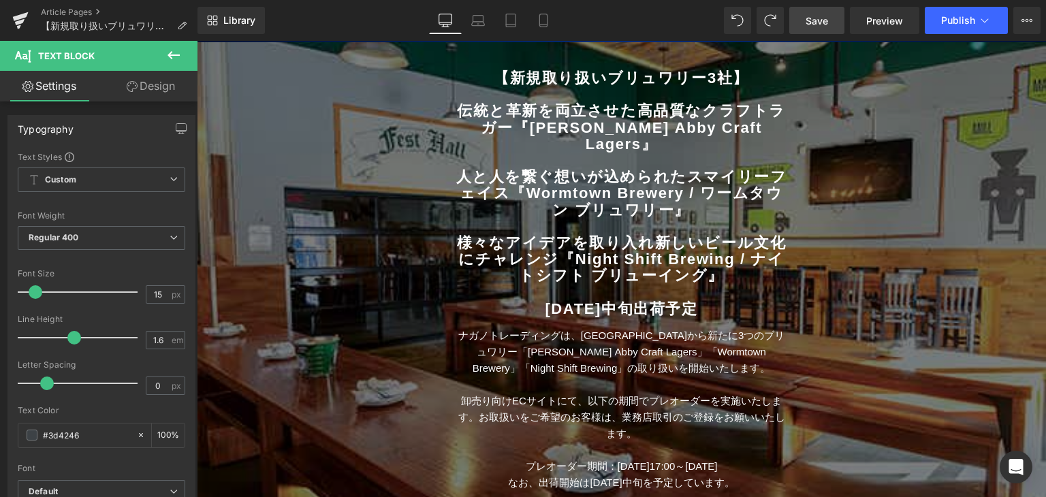
click at [808, 22] on span "Save" at bounding box center [817, 21] width 22 height 14
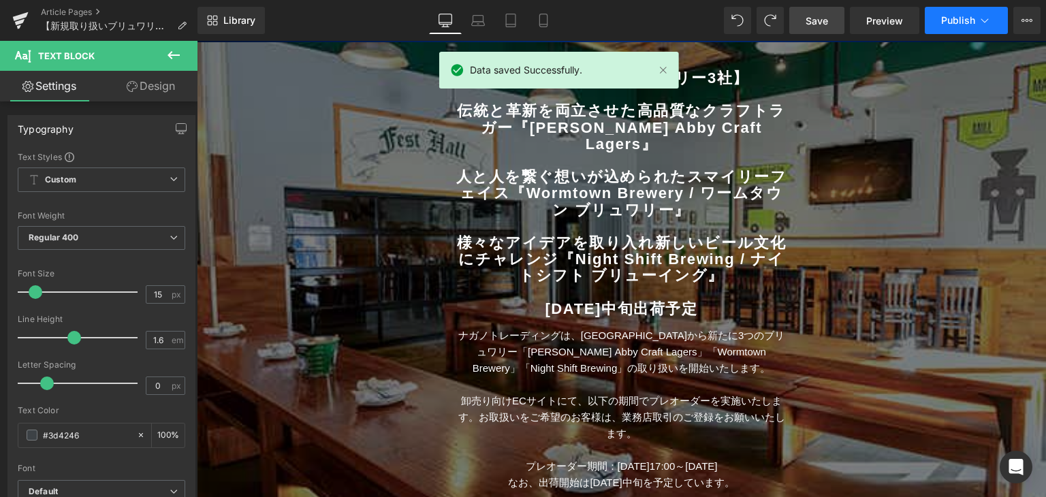
click at [954, 22] on span "Publish" at bounding box center [958, 20] width 34 height 11
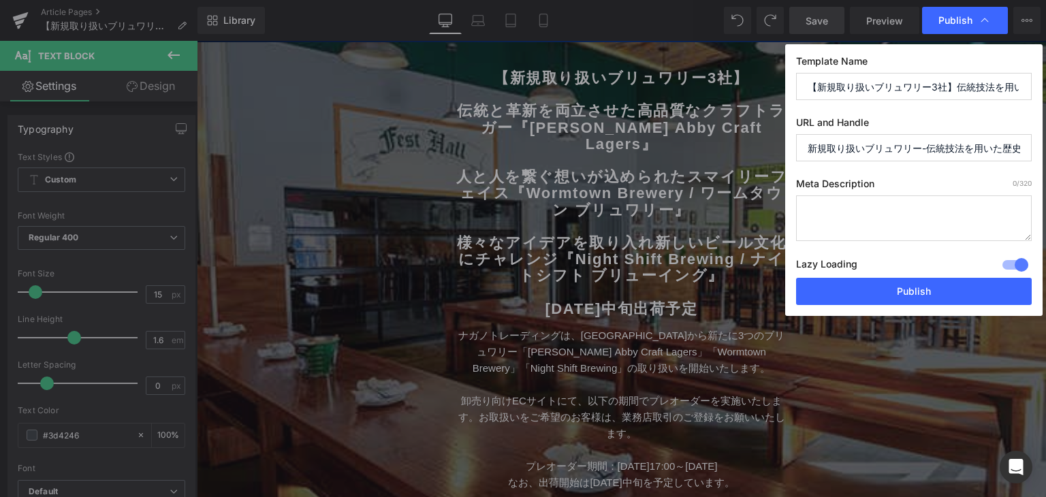
drag, startPoint x: 927, startPoint y: 148, endPoint x: 738, endPoint y: 159, distance: 188.9
click at [738, 159] on div "Publish Template Name 【新規取り扱いブリュワリー3社】伝統技法を用いたクラフトラガー『Jack’s Abby Craft Lagers』…" at bounding box center [523, 248] width 1046 height 497
type input "伝統技法を用いた歴史的なクラフトラガーを再現-jack-s-abby-craft-lagers"
paste input "Night Shift Brewing"
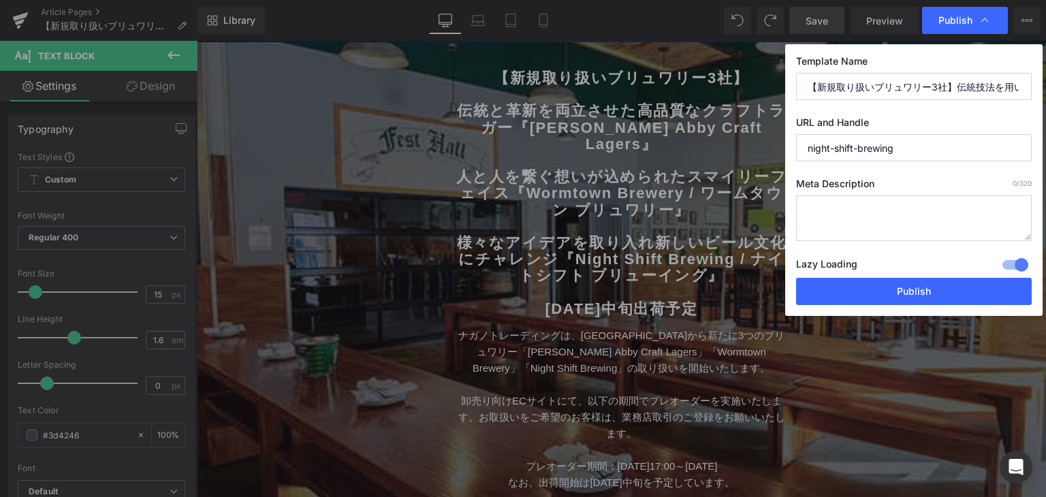
paste input "Wormtown Brewery"
type input "wormtown-brewer-ynight-shift-brewing"
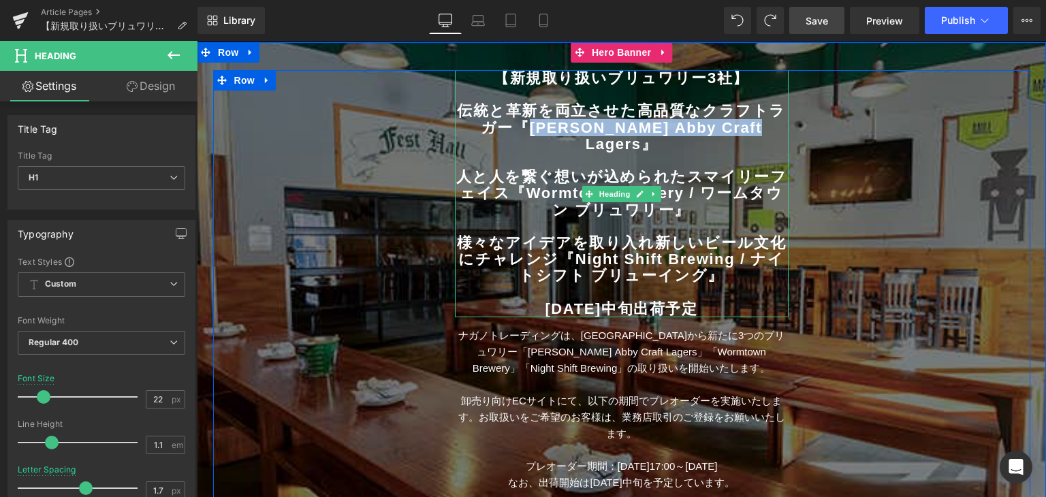
drag, startPoint x: 522, startPoint y: 125, endPoint x: 737, endPoint y: 129, distance: 215.2
click at [737, 129] on b "伝統と革新を両立させた高品質なクラフトラガー『[PERSON_NAME] Abby Craft Lagers』" at bounding box center [621, 127] width 329 height 50
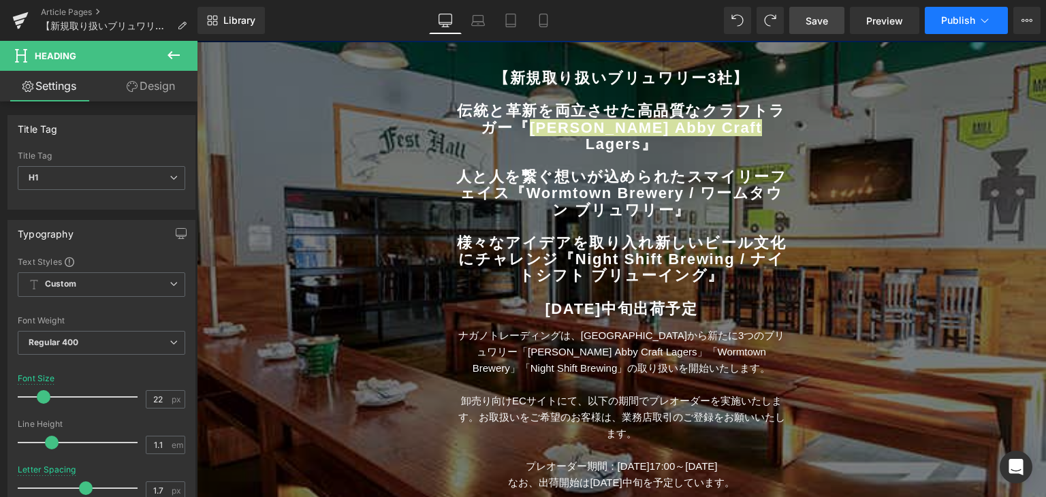
click at [944, 22] on span "Publish" at bounding box center [958, 20] width 34 height 11
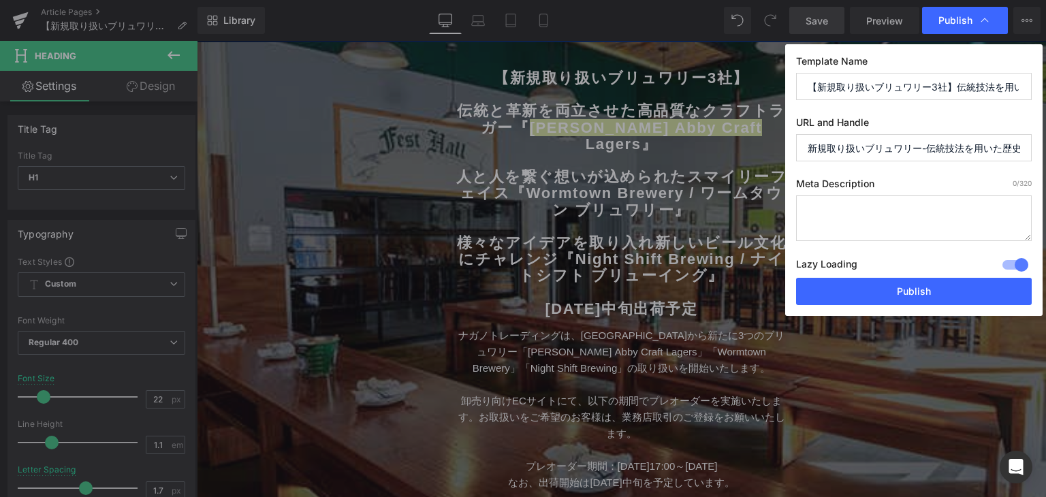
click at [869, 152] on input "新規取り扱いブリュワリー-伝統技法を用いた歴史的なクラフトラガーを再現-jack-s-abby-craft-lagers" at bounding box center [914, 147] width 236 height 27
click at [868, 151] on input "新規取り扱いブリュワリー-伝統技法を用いた歴史的なクラフトラガーを再現-jack-s-abby-craft-lagers" at bounding box center [914, 147] width 236 height 27
paste input "Wormtown Brewery"
paste input "Night Shift Brewing"
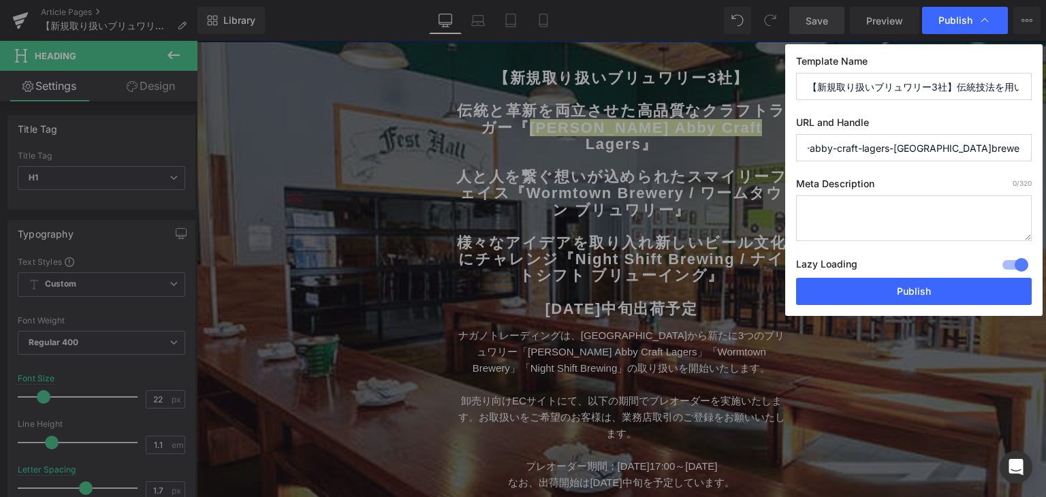
scroll to position [0, 81]
click at [1007, 148] on input "[PERSON_NAME]-abby-craft-lagers-[GEOGRAPHIC_DATA]brewery-night-shift-brewing-" at bounding box center [914, 147] width 236 height 27
type input "[PERSON_NAME]-abby-craft-lagers-[GEOGRAPHIC_DATA]brewery-night-shift-brewing-la…"
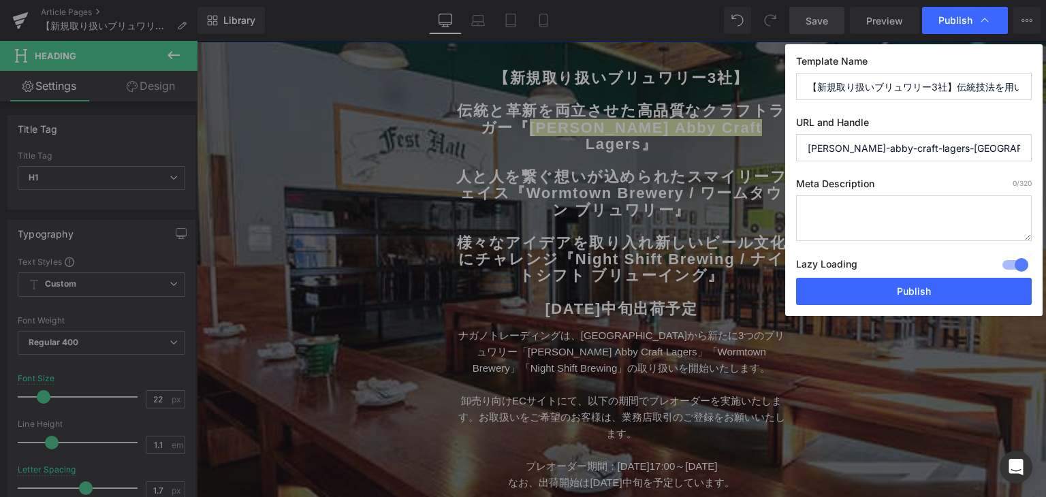
click at [844, 216] on textarea at bounding box center [914, 218] width 236 height 46
type textarea "で"
type textarea "あ"
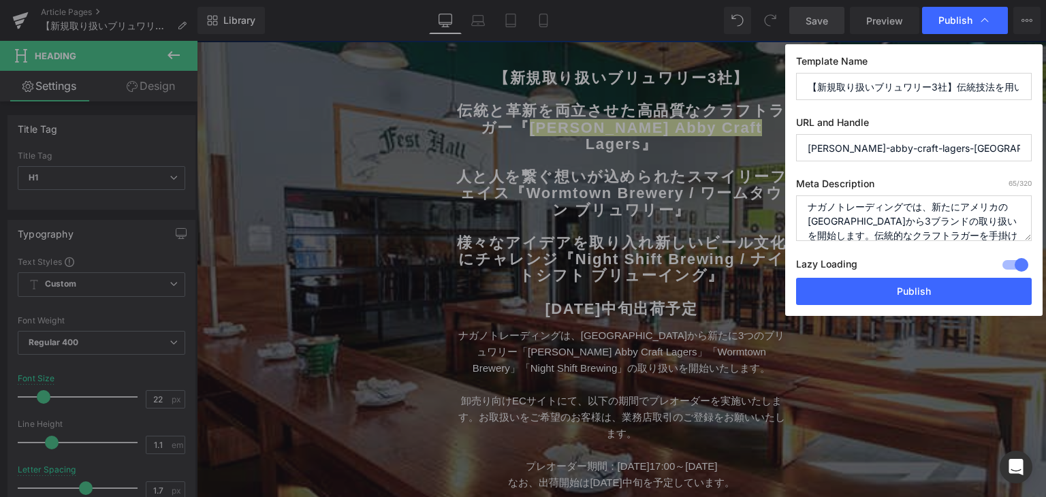
scroll to position [19, 0]
paste textarea "[PERSON_NAME] Abby Craft Lagers"
paste textarea "Wormtown Brewery"
click at [912, 236] on textarea "ナガノトレーディングでは、新たにアメリカの[GEOGRAPHIC_DATA]から3ブランドの取り扱いを開始します。伝統的なクラフトラガーを手掛ける「[PERS…" at bounding box center [914, 218] width 236 height 46
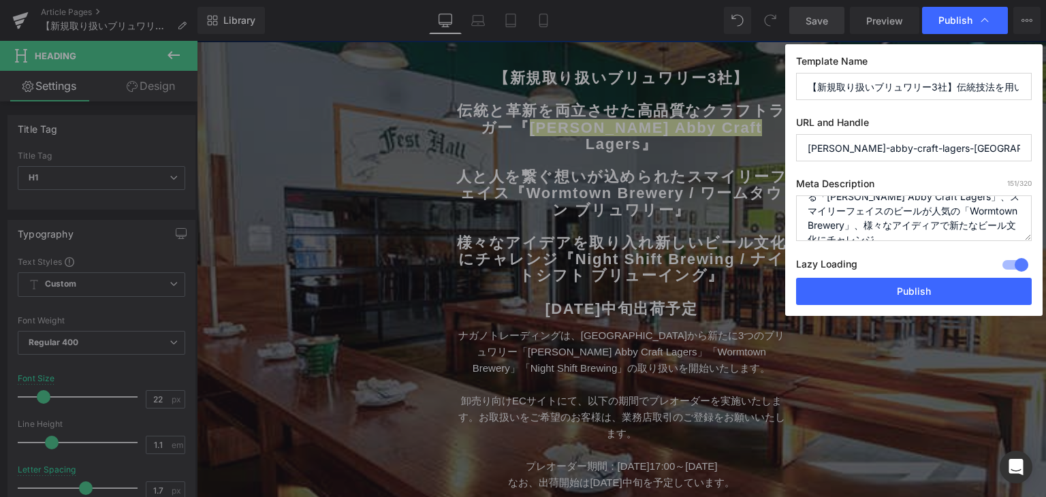
scroll to position [61, 0]
paste textarea "Night Shift Brewing"
click at [995, 219] on textarea "ナガノトレーディングでは、新たにアメリカの[GEOGRAPHIC_DATA]から3ブランドの取り扱いを開始します。伝統的なクラフトラガーを手掛ける「[PERS…" at bounding box center [914, 218] width 236 height 46
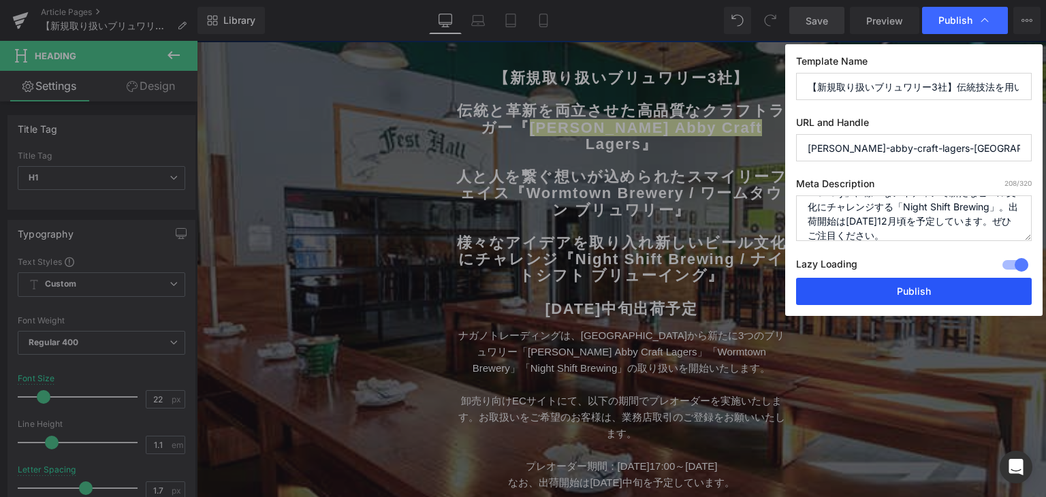
type textarea "ナガノトレーディングでは、新たにアメリカの[GEOGRAPHIC_DATA]から3ブランドの取り扱いを開始します。伝統的なクラフトラガーを手掛ける「[PERS…"
click at [926, 291] on button "Publish" at bounding box center [914, 291] width 236 height 27
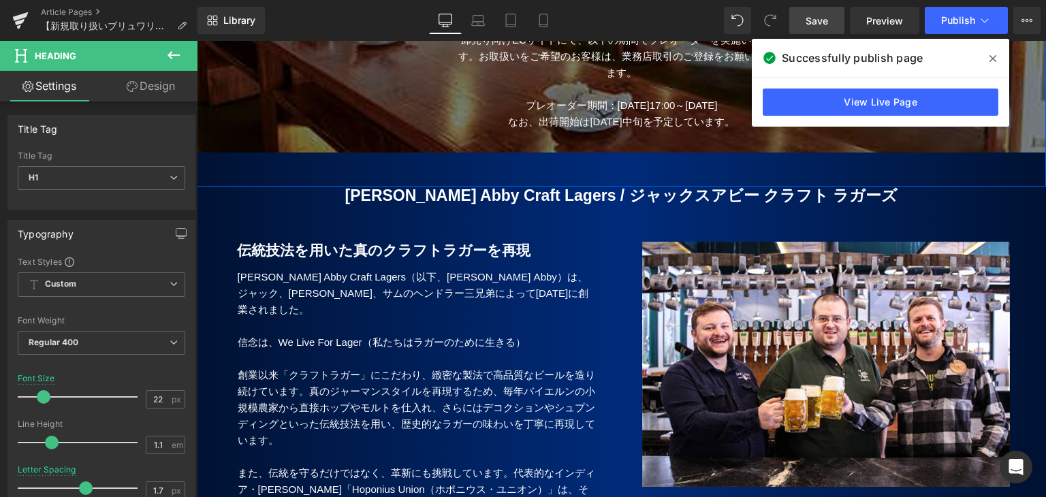
scroll to position [649, 0]
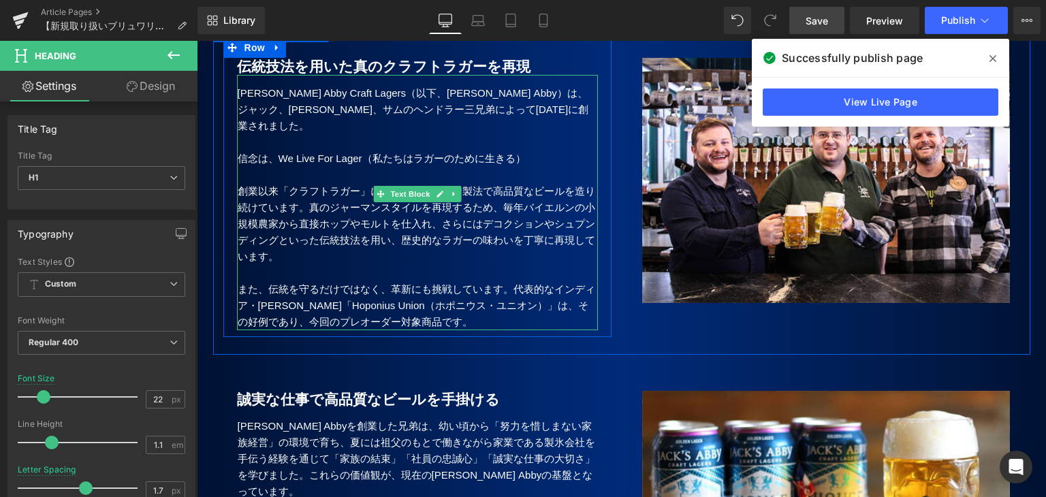
click at [242, 150] on p "信念は、We Live For Lager （私たちはラガーのために生きる）" at bounding box center [418, 158] width 360 height 16
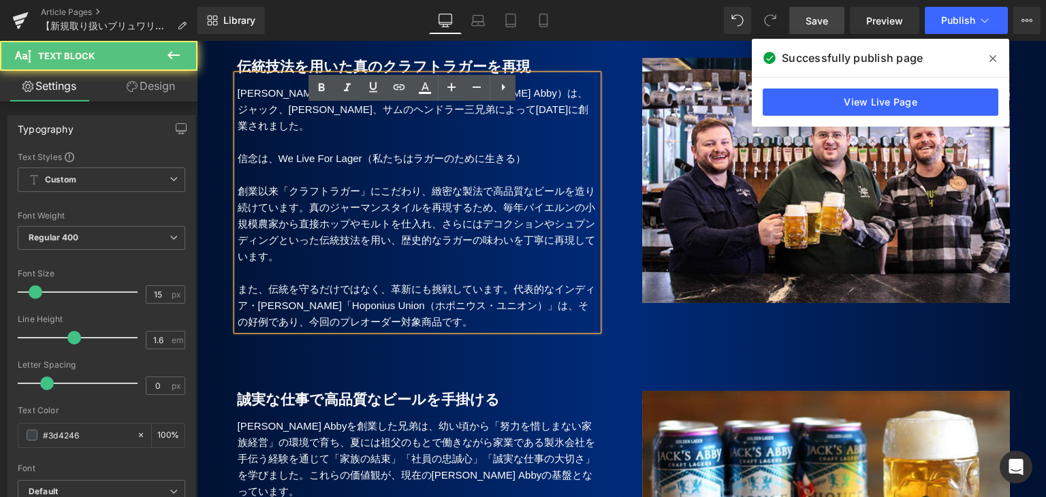
click at [238, 150] on p "信念は、We Live For Lager （私たちはラガーのために生きる）" at bounding box center [418, 158] width 360 height 16
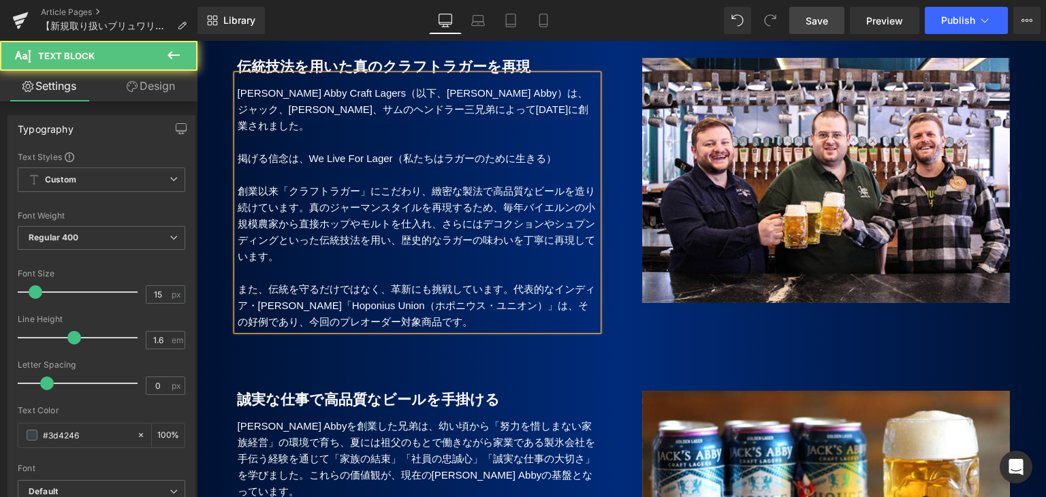
click at [303, 150] on p "掲げる信念は、We Live For Lager （私たちはラガーのために生きる）" at bounding box center [418, 158] width 360 height 16
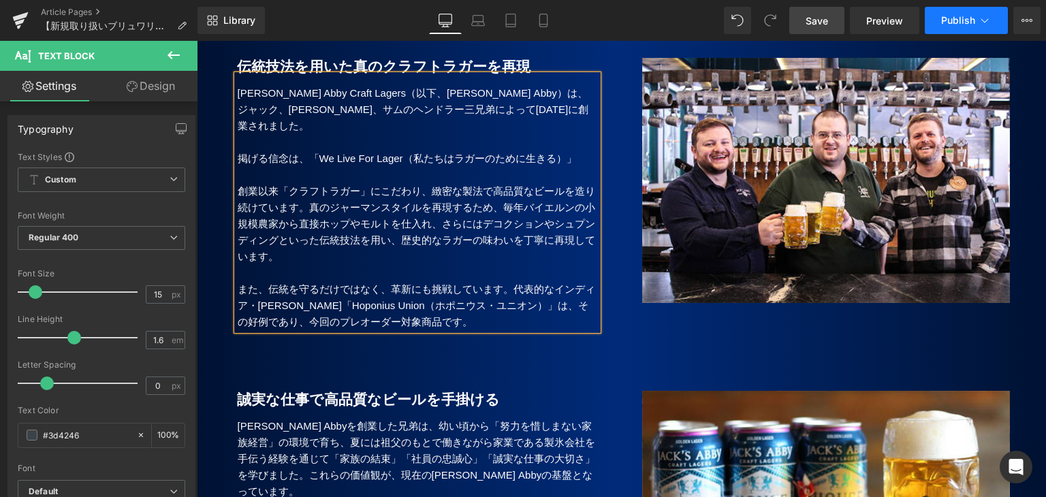
click at [961, 20] on span "Publish" at bounding box center [958, 20] width 34 height 11
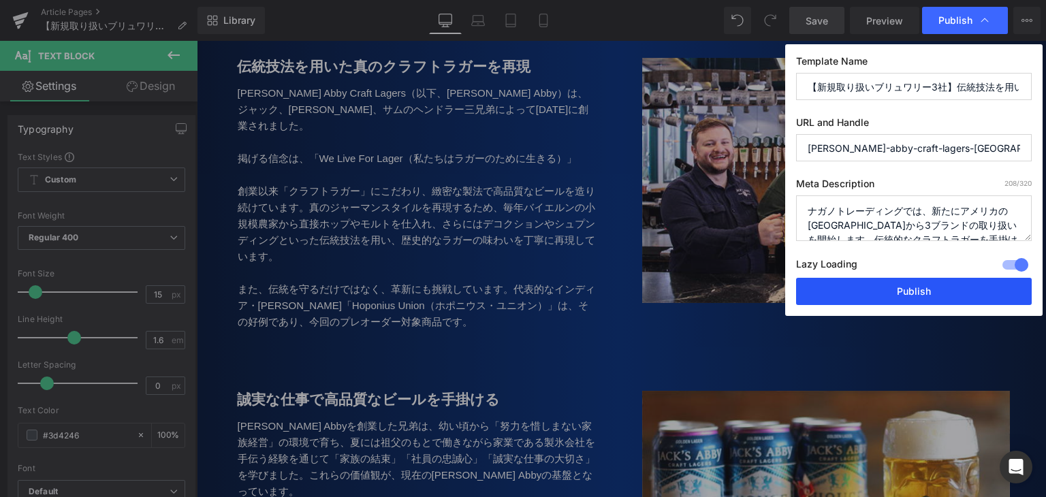
click at [904, 293] on button "Publish" at bounding box center [914, 291] width 236 height 27
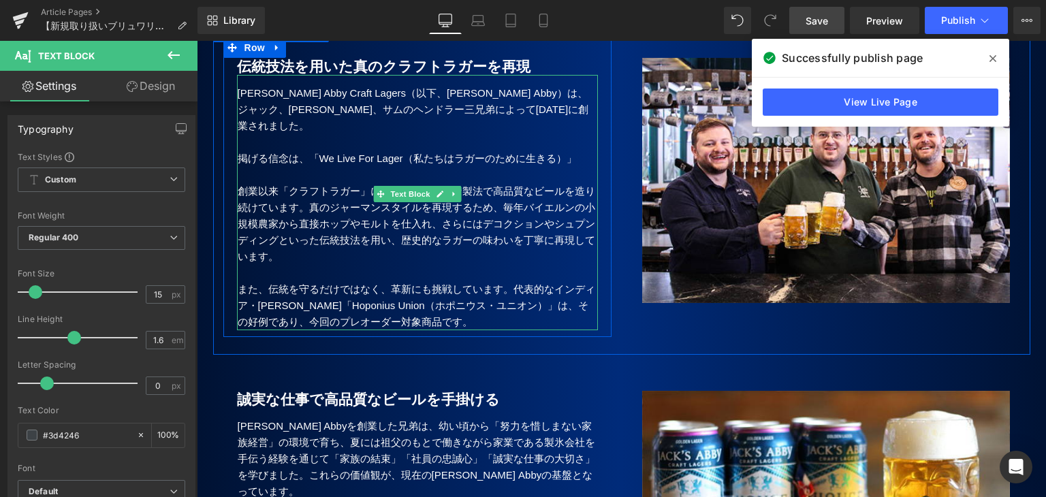
click at [306, 193] on p "創業以来「クラフトラガー」にこだわり、緻密な製法で高品質なビールを造り続けています。真のジャーマンスタイルを再現するため、毎年バイエルンの小規模農家から直接ホ…" at bounding box center [418, 224] width 360 height 82
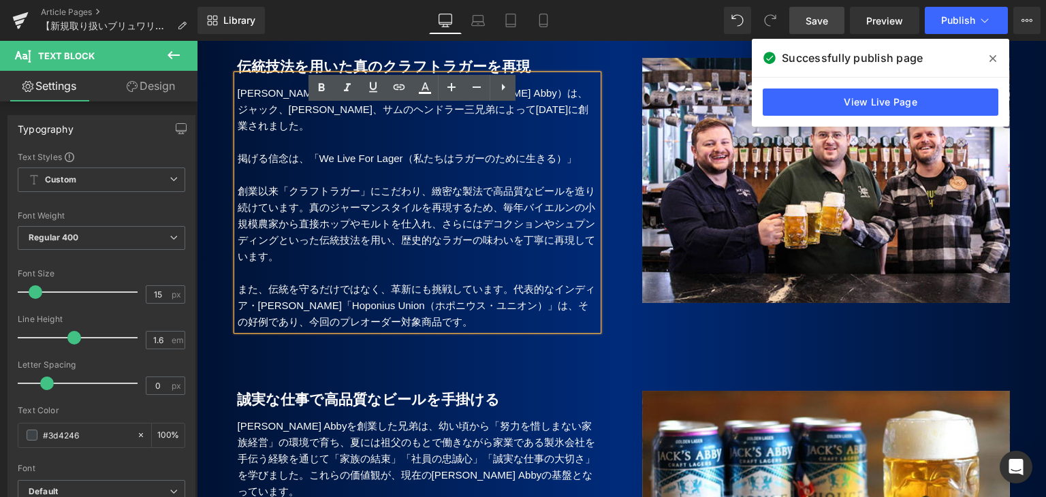
click at [362, 291] on p "また、伝統を守るだけではなく、革新にも挑戦しています。代表的なインディア・[PERSON_NAME]「Hoponius Union（ホポニウス・ユニオン）」は…" at bounding box center [418, 305] width 360 height 49
drag, startPoint x: 328, startPoint y: 287, endPoint x: 428, endPoint y: 292, distance: 99.6
click at [428, 292] on p "また、伝統を守るだけではなく、革新にも挑戦しています。代表的なインディア・[PERSON_NAME]「Hoponius Union（ホポニウス・ユニオン）」は…" at bounding box center [418, 305] width 360 height 49
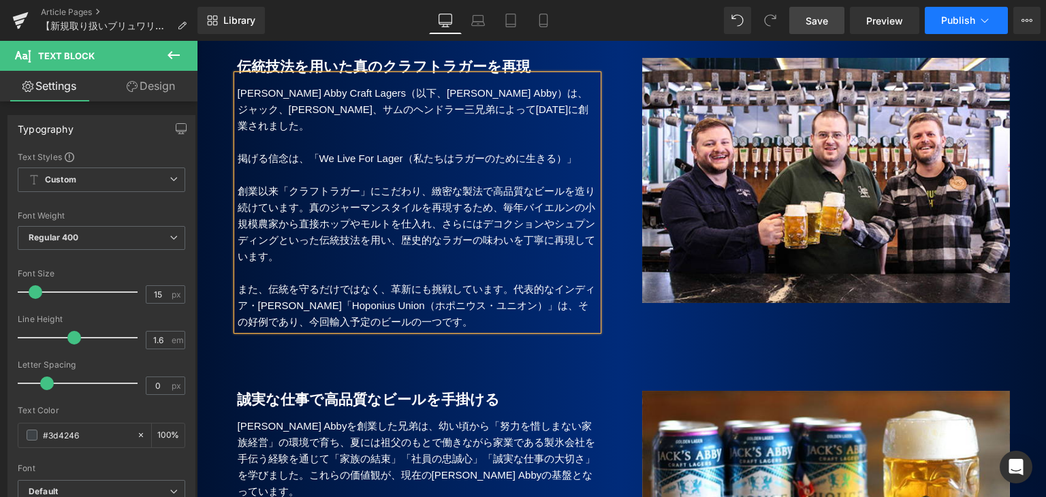
click at [940, 22] on button "Publish" at bounding box center [966, 20] width 83 height 27
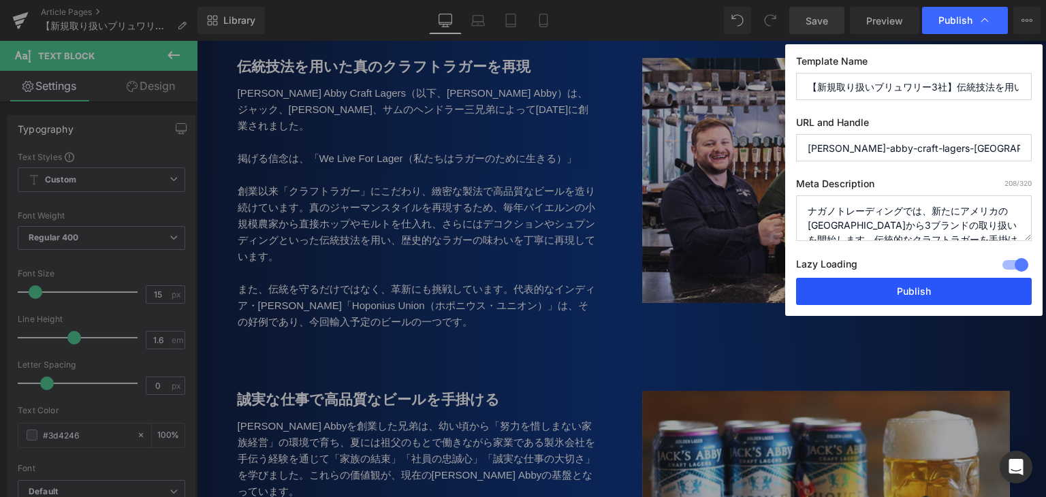
click at [893, 289] on button "Publish" at bounding box center [914, 291] width 236 height 27
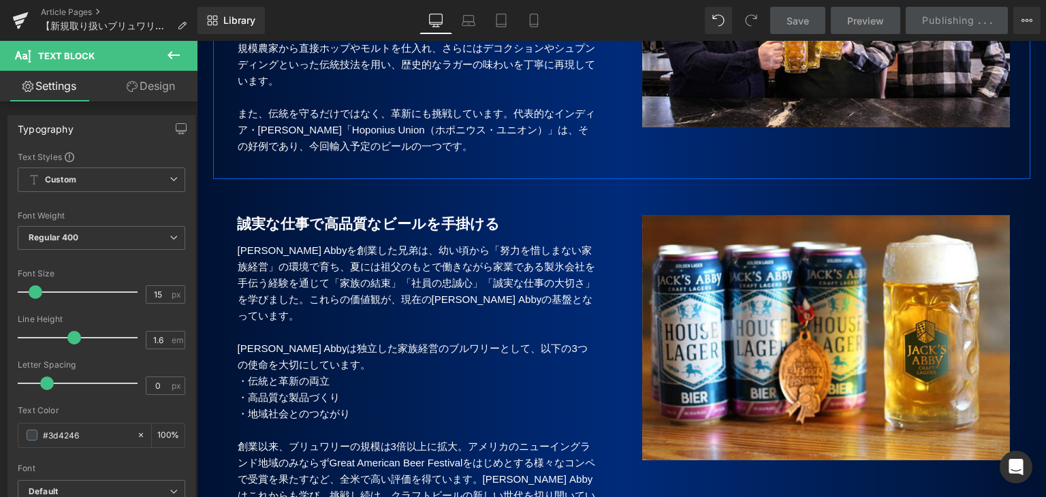
scroll to position [853, 0]
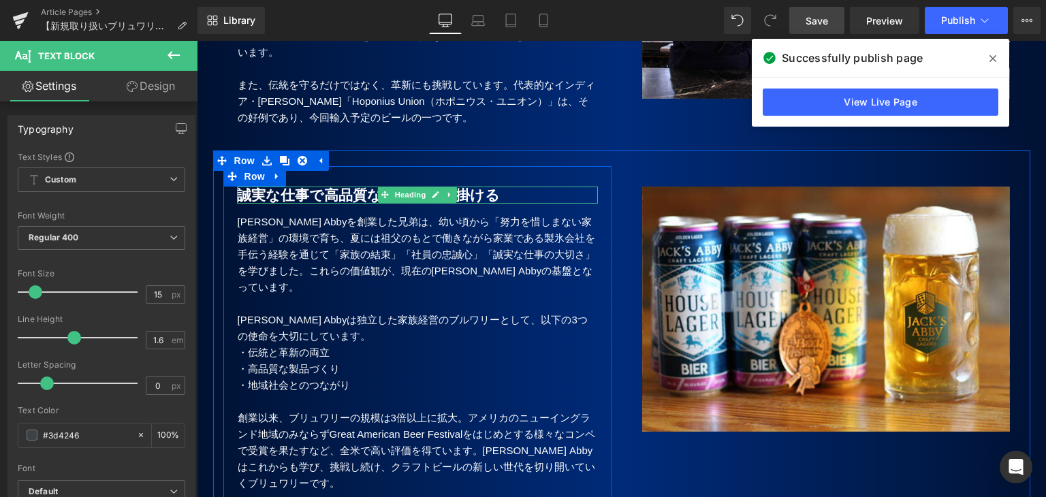
click at [366, 187] on b "誠実な仕事で高品質なビールを手掛ける" at bounding box center [368, 195] width 263 height 16
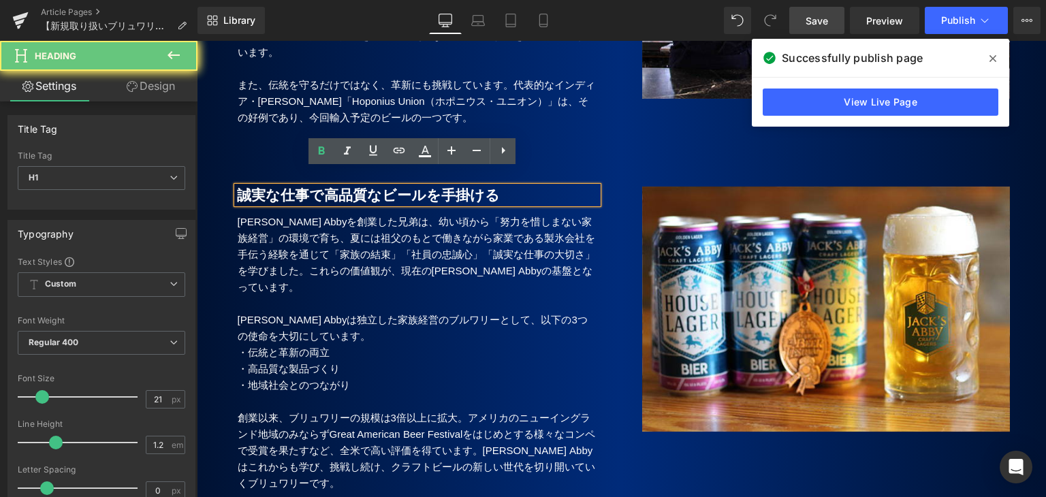
click at [347, 187] on b "誠実な仕事で高品質なビールを手掛ける" at bounding box center [368, 195] width 263 height 16
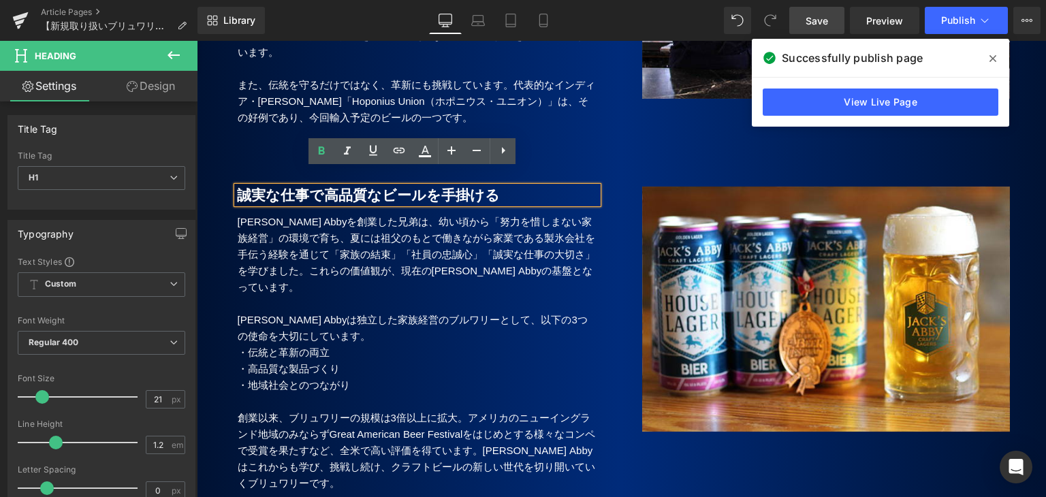
click at [485, 187] on b "誠実な仕事で高品質なビールを手掛ける" at bounding box center [368, 195] width 263 height 16
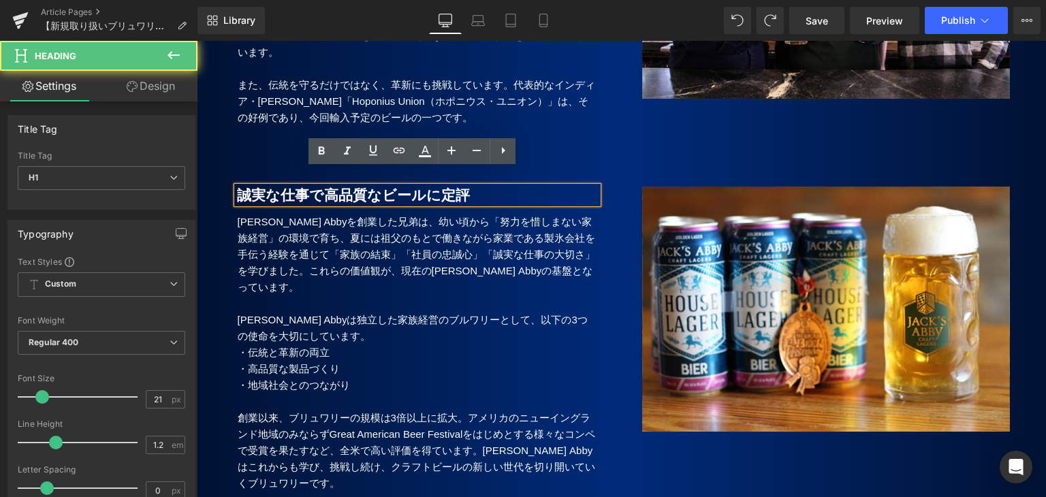
click at [481, 187] on h1 "誠実な仕事で高品質なビールに定評" at bounding box center [417, 195] width 361 height 17
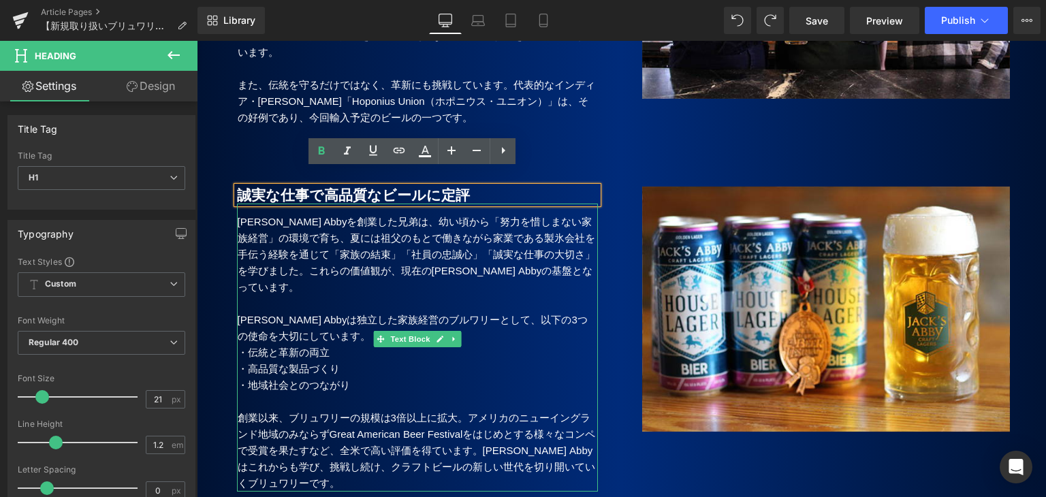
click at [489, 296] on p at bounding box center [418, 304] width 360 height 16
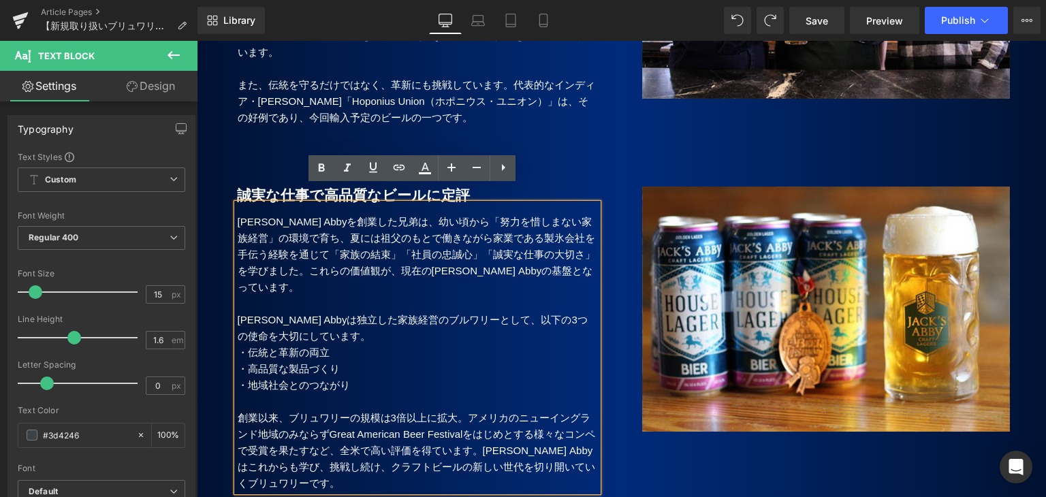
click at [245, 187] on b "誠実な仕事で高品質なビールに定評" at bounding box center [353, 195] width 233 height 16
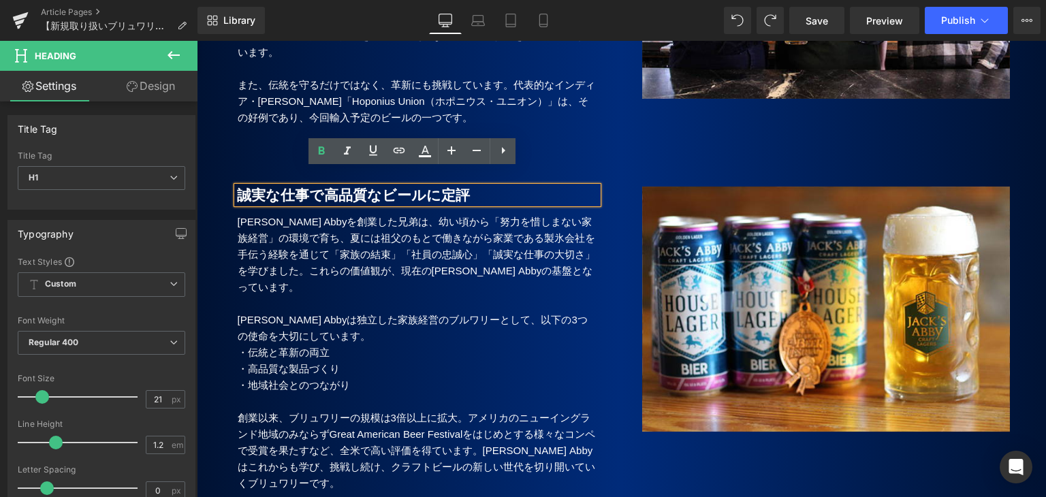
click at [325, 187] on b "誠実な仕事で高品質なビールに定評" at bounding box center [353, 195] width 233 height 16
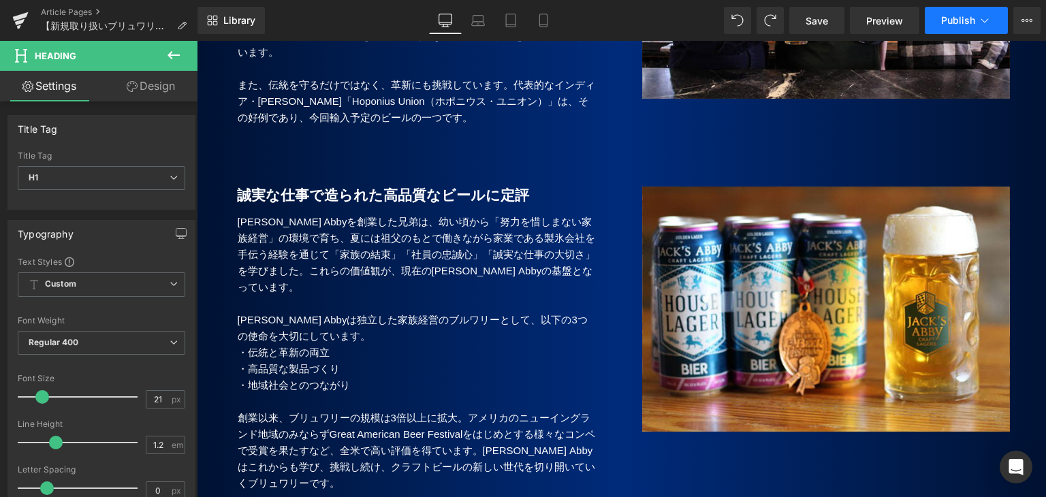
click at [946, 26] on button "Publish" at bounding box center [966, 20] width 83 height 27
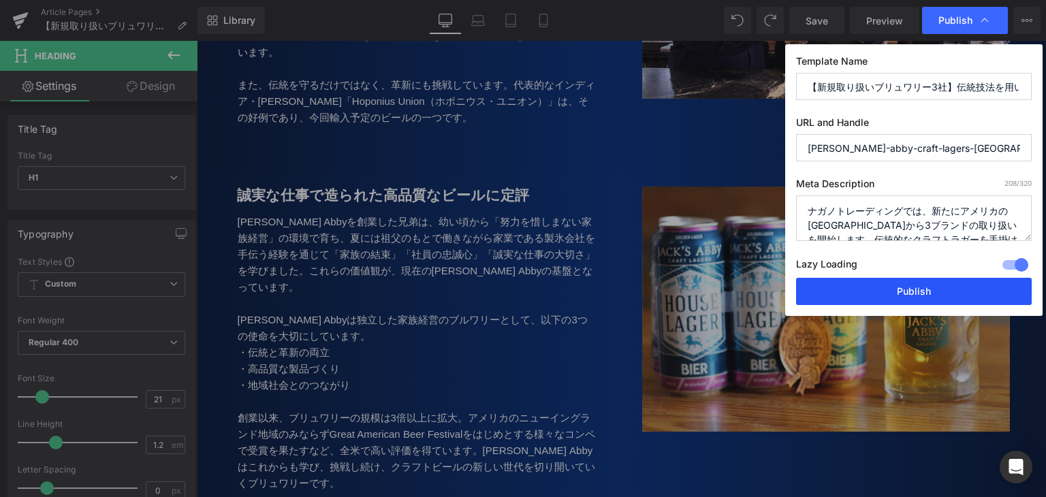
click at [846, 289] on button "Publish" at bounding box center [914, 291] width 236 height 27
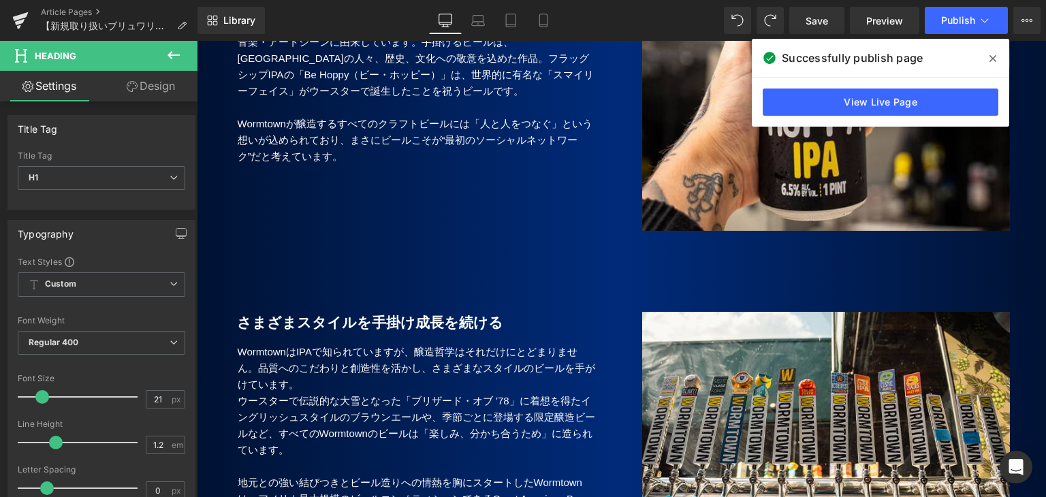
scroll to position [2011, 0]
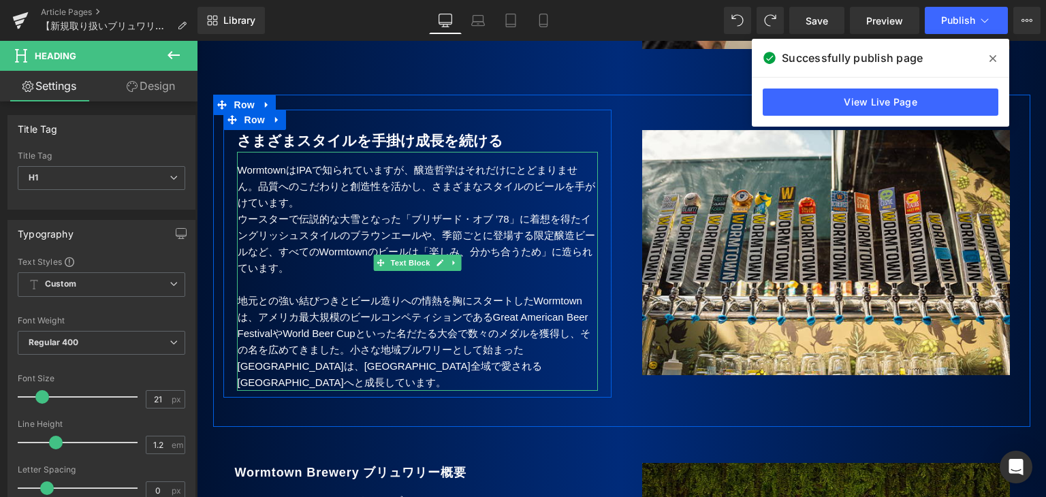
click at [406, 293] on p "地元との強い結びつきとビール造りへの情熱を胸にスタートしたWormtown は、アメリカ最大規模のビールコンペティションであるGreat American B…" at bounding box center [418, 342] width 360 height 98
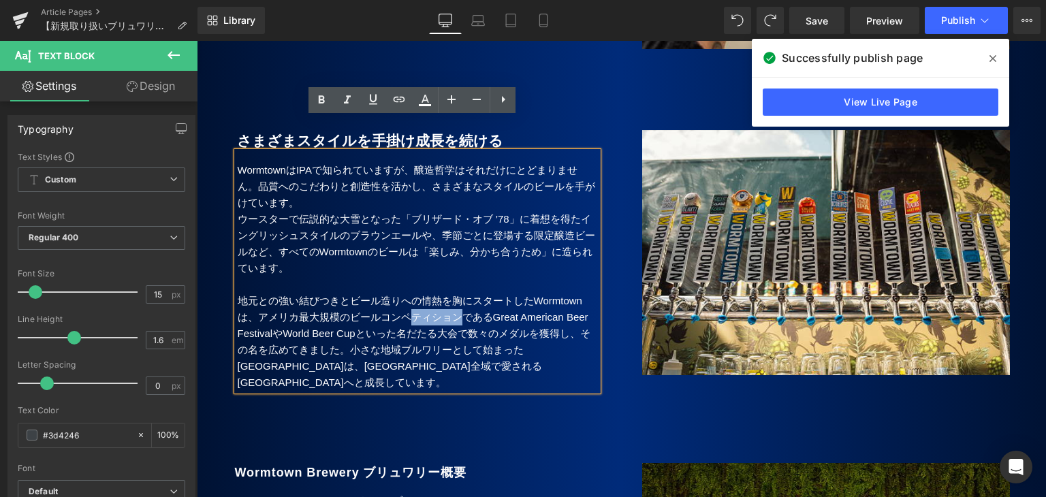
drag, startPoint x: 406, startPoint y: 281, endPoint x: 461, endPoint y: 285, distance: 55.4
click at [461, 293] on p "地元との強い結びつきとビール造りへの情熱を胸にスタートしたWormtown は、アメリカ最大規模のビールコンペティションであるGreat American B…" at bounding box center [418, 342] width 360 height 98
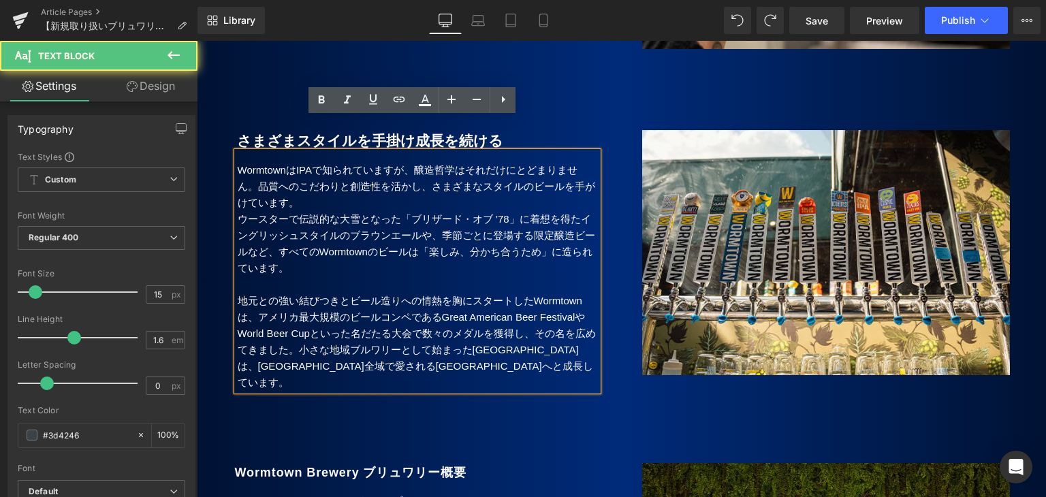
click at [303, 319] on p "地元との強い結びつきとビール造りへの情熱を胸にスタートしたWormtown は、アメリカ最大規模のビールコンペであるGreat American Beer F…" at bounding box center [418, 342] width 360 height 98
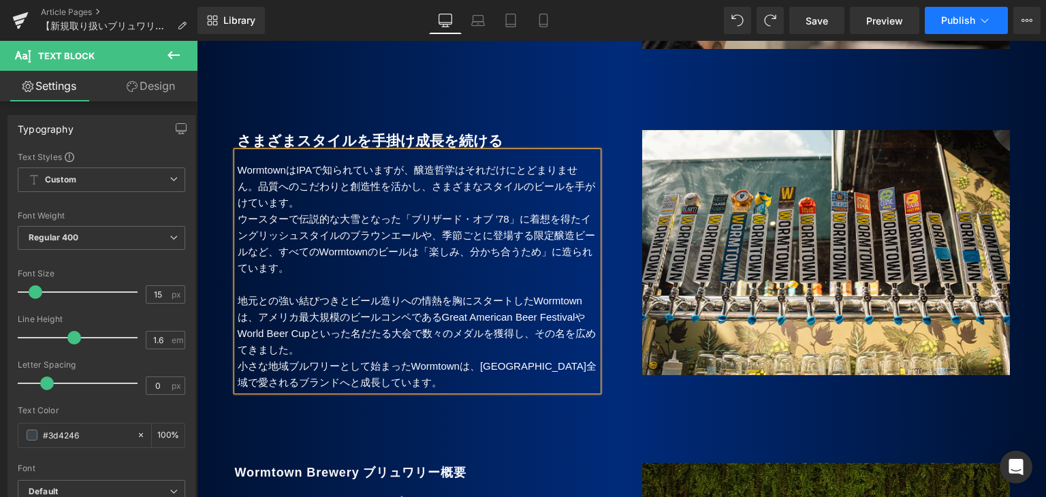
click at [955, 23] on span "Publish" at bounding box center [958, 20] width 34 height 11
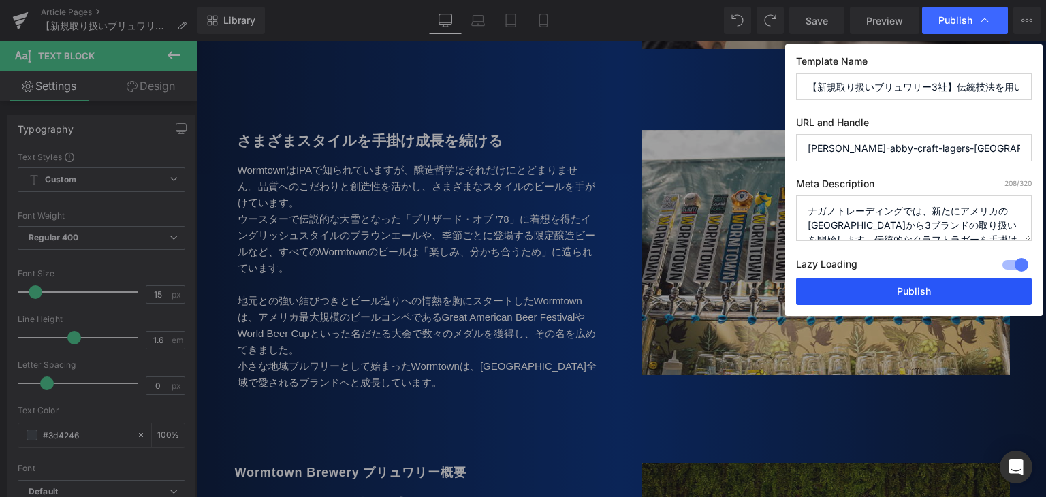
click at [828, 287] on button "Publish" at bounding box center [914, 291] width 236 height 27
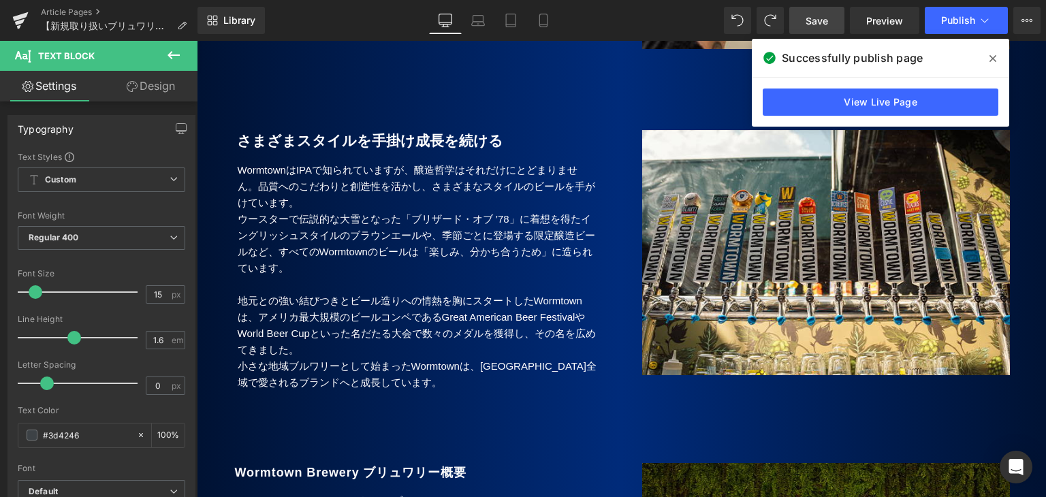
click at [819, 23] on span "Save" at bounding box center [817, 21] width 22 height 14
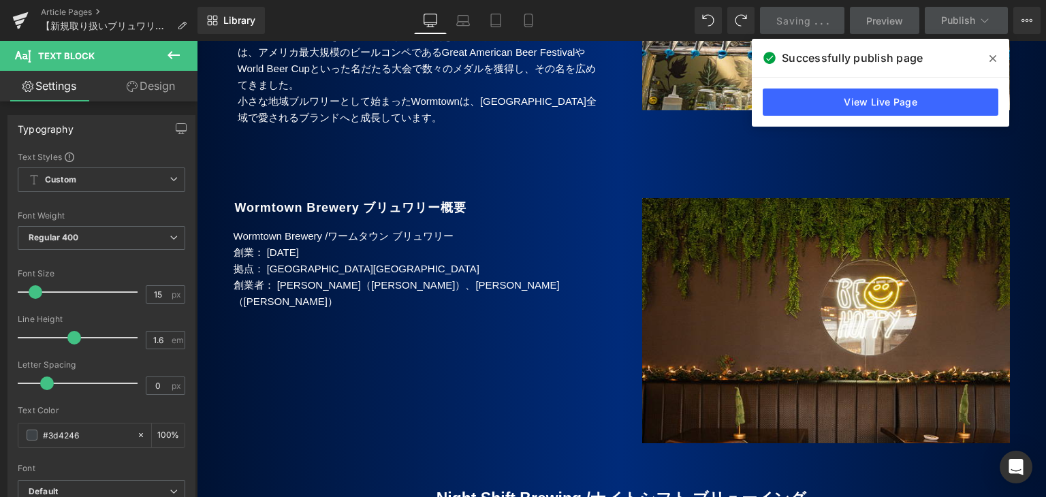
scroll to position [2283, 0]
